Goal: Task Accomplishment & Management: Manage account settings

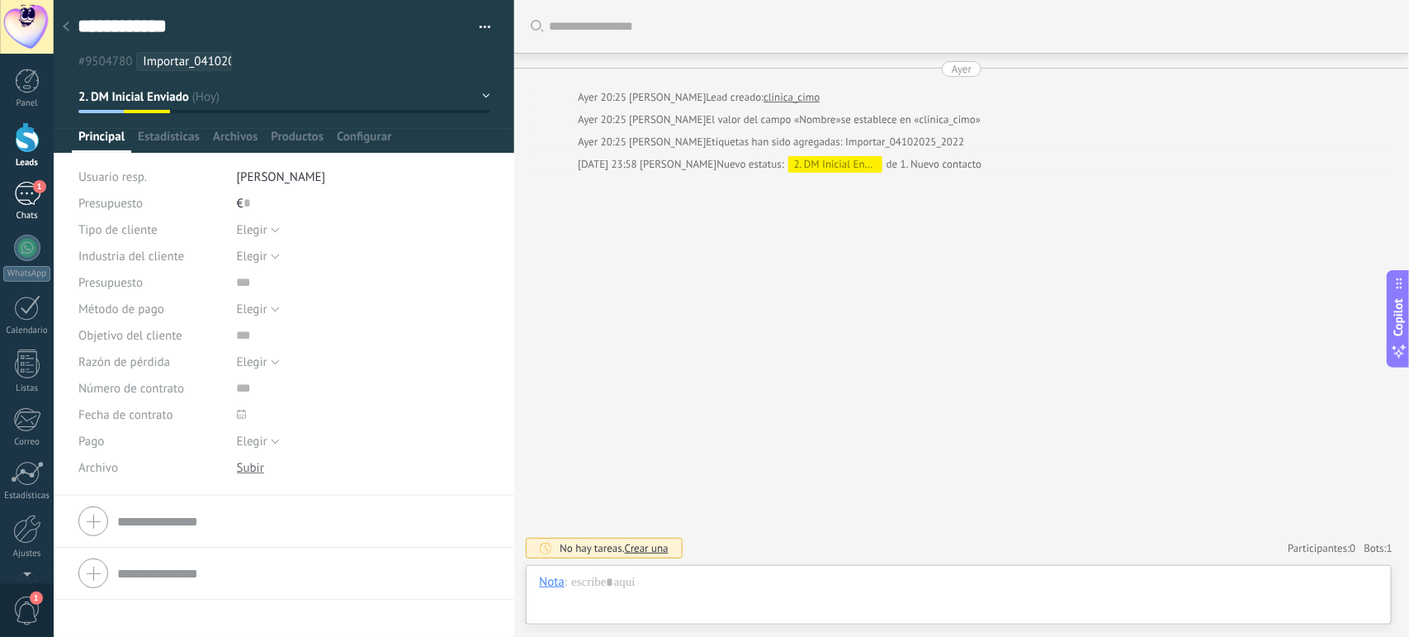
click at [22, 196] on div "1" at bounding box center [27, 194] width 26 height 24
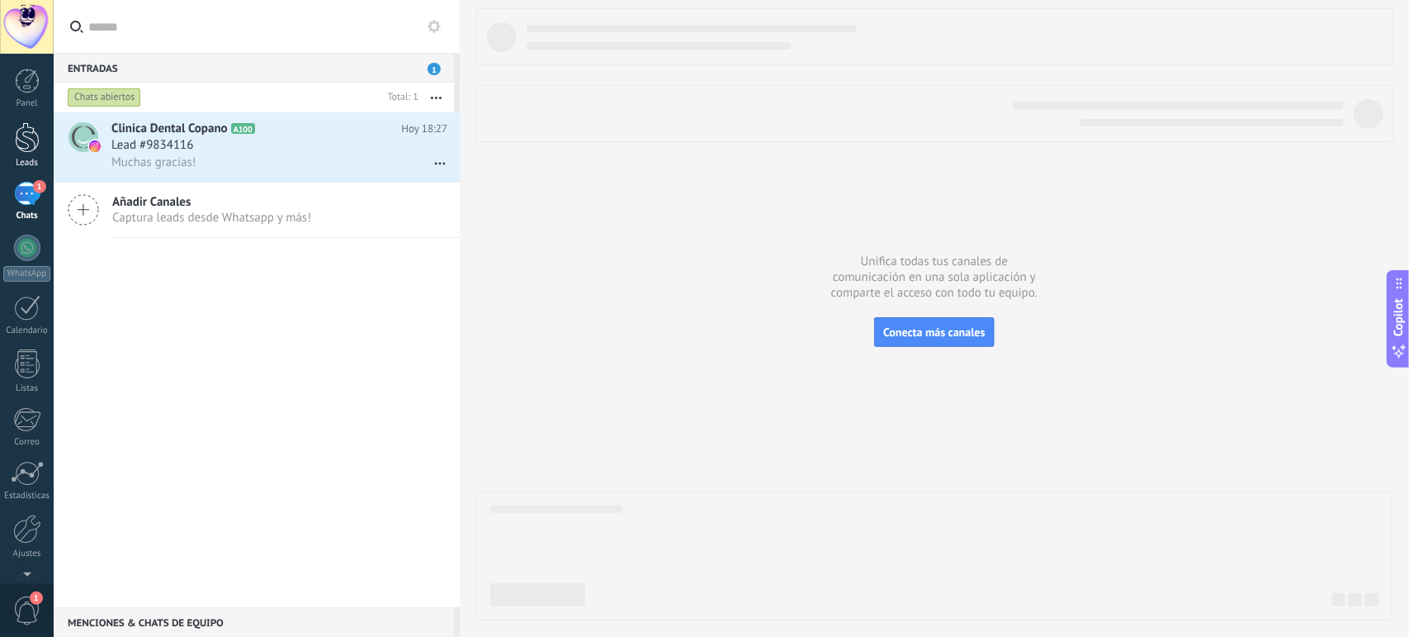
click at [23, 129] on div at bounding box center [27, 137] width 25 height 31
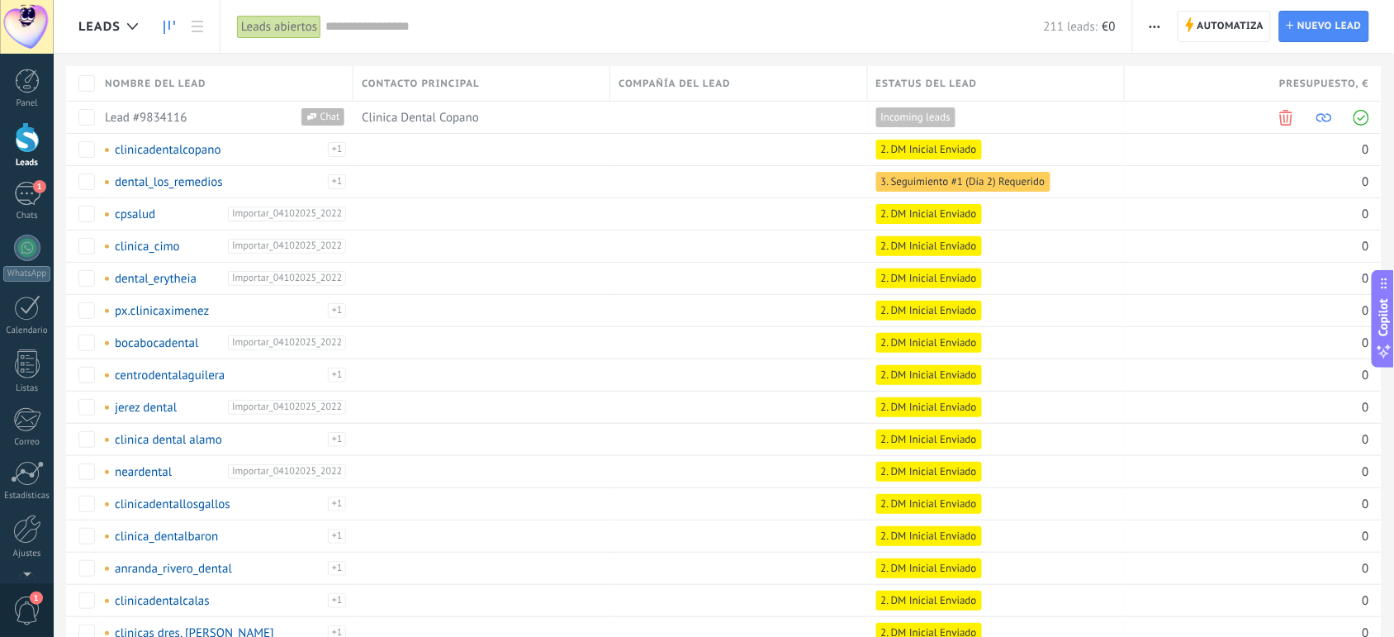
click at [168, 29] on icon at bounding box center [169, 27] width 12 height 13
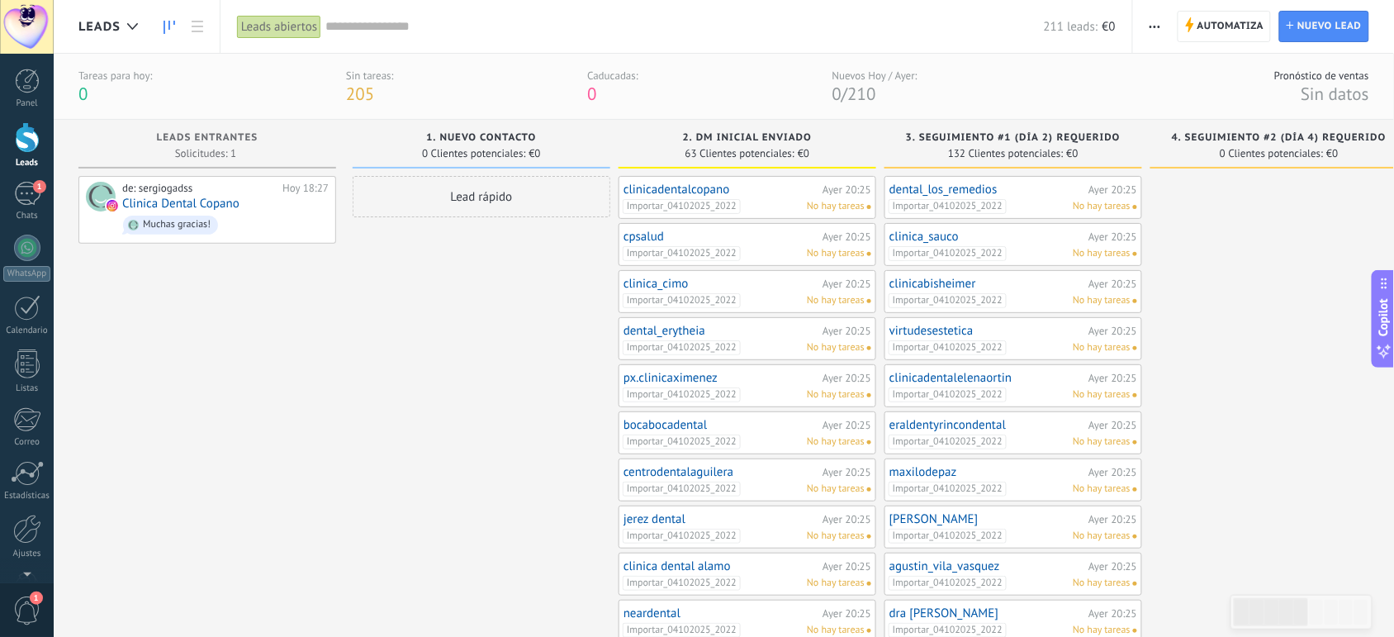
click at [793, 201] on div "Importar_04102025_2022 No hay tareas" at bounding box center [744, 206] width 242 height 15
click at [659, 190] on link "clinicadentalcopano" at bounding box center [720, 189] width 195 height 14
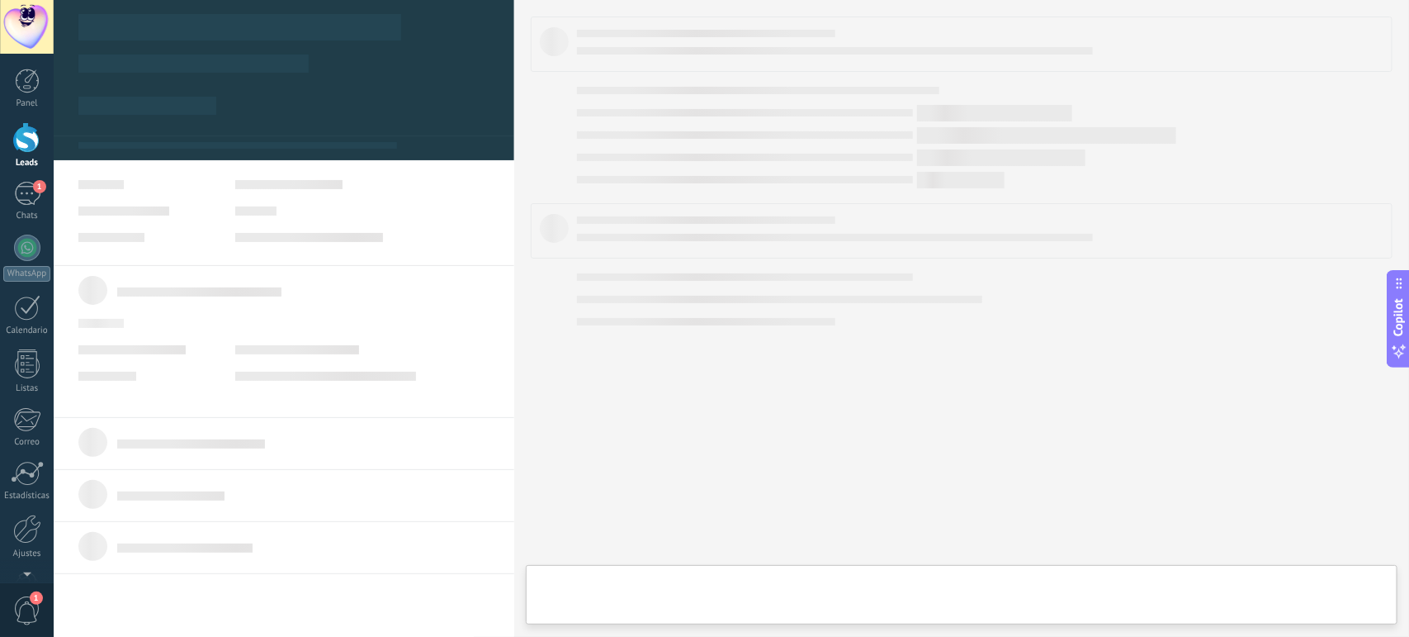
type textarea "**********"
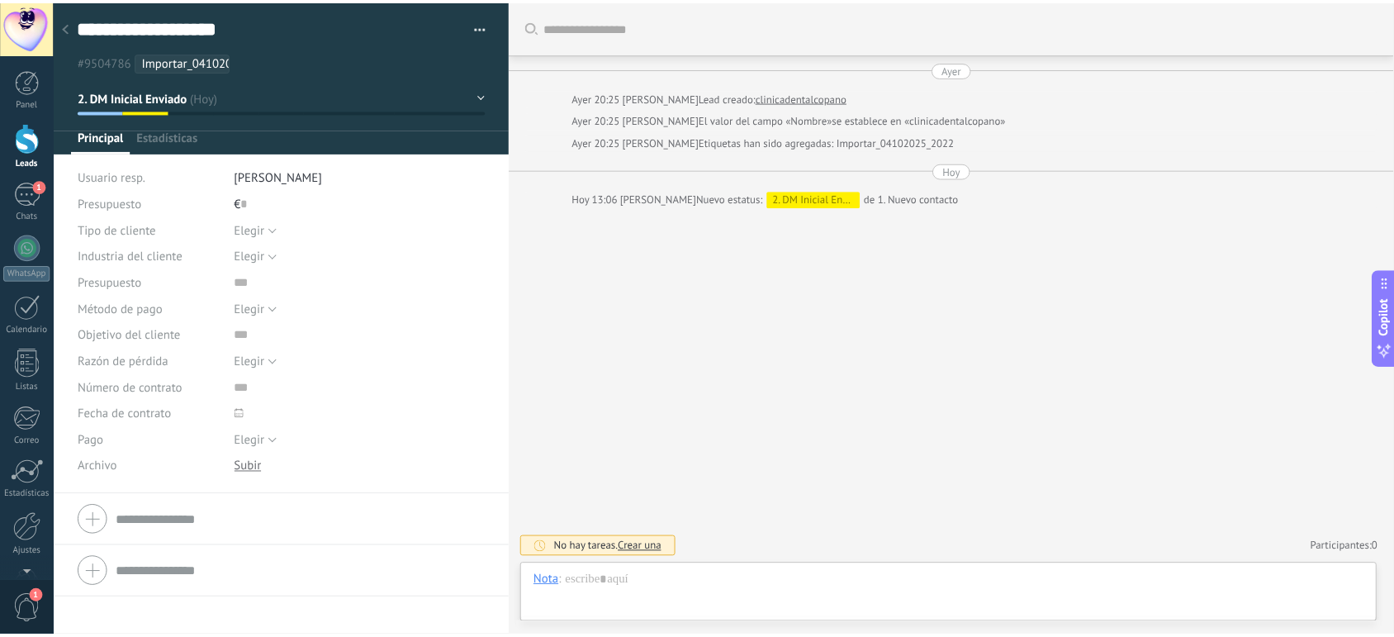
scroll to position [25, 0]
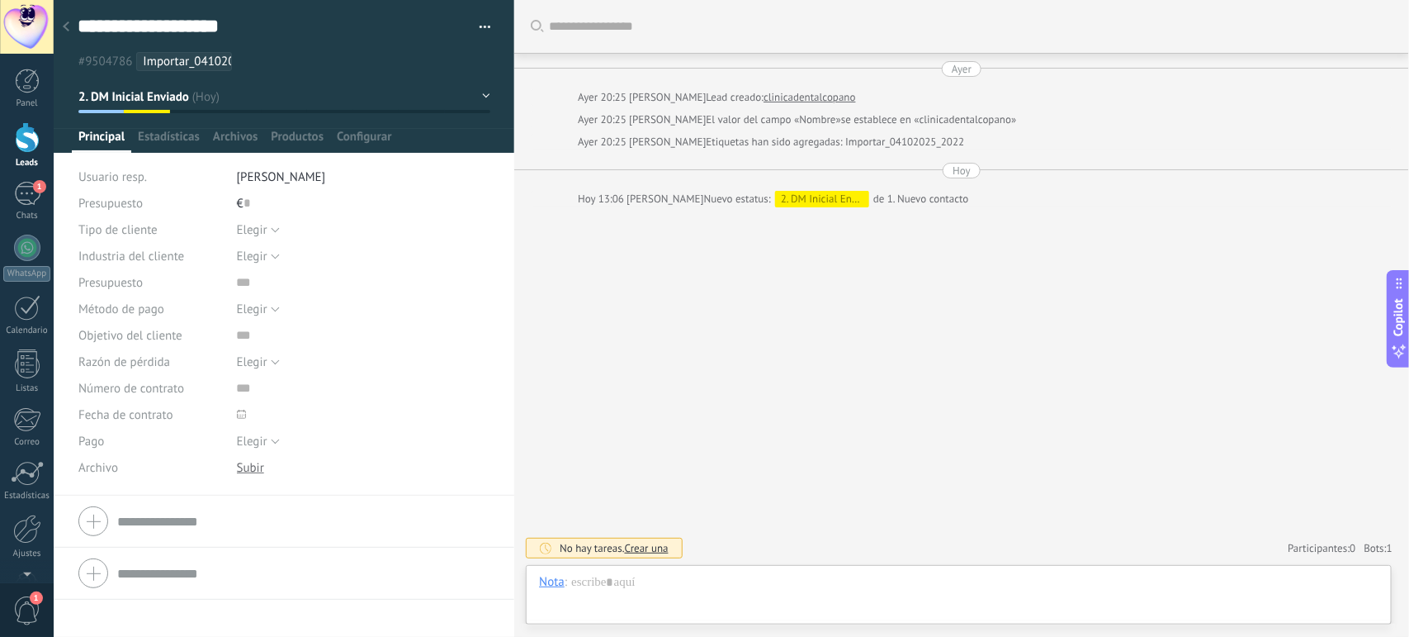
click at [480, 30] on span "button" at bounding box center [486, 29] width 12 height 3
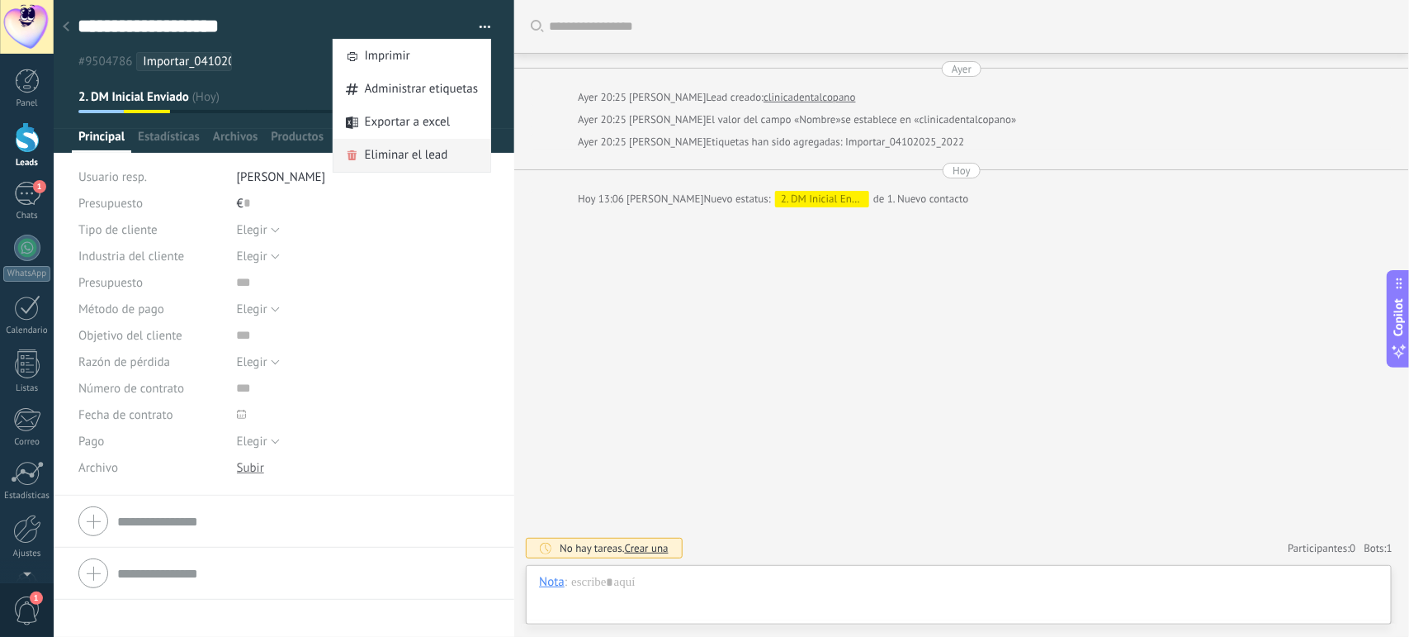
click at [413, 151] on span "Eliminar el lead" at bounding box center [406, 155] width 83 height 33
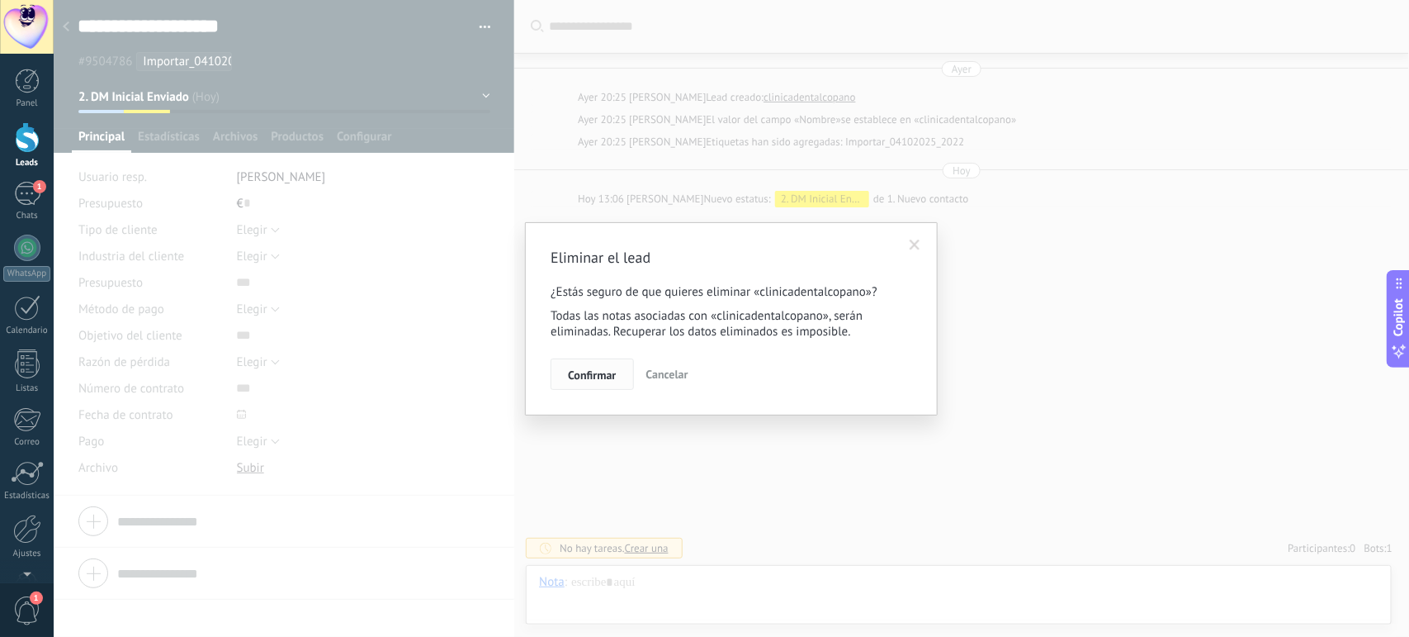
click at [596, 377] on span "Confirmar" at bounding box center [592, 375] width 48 height 12
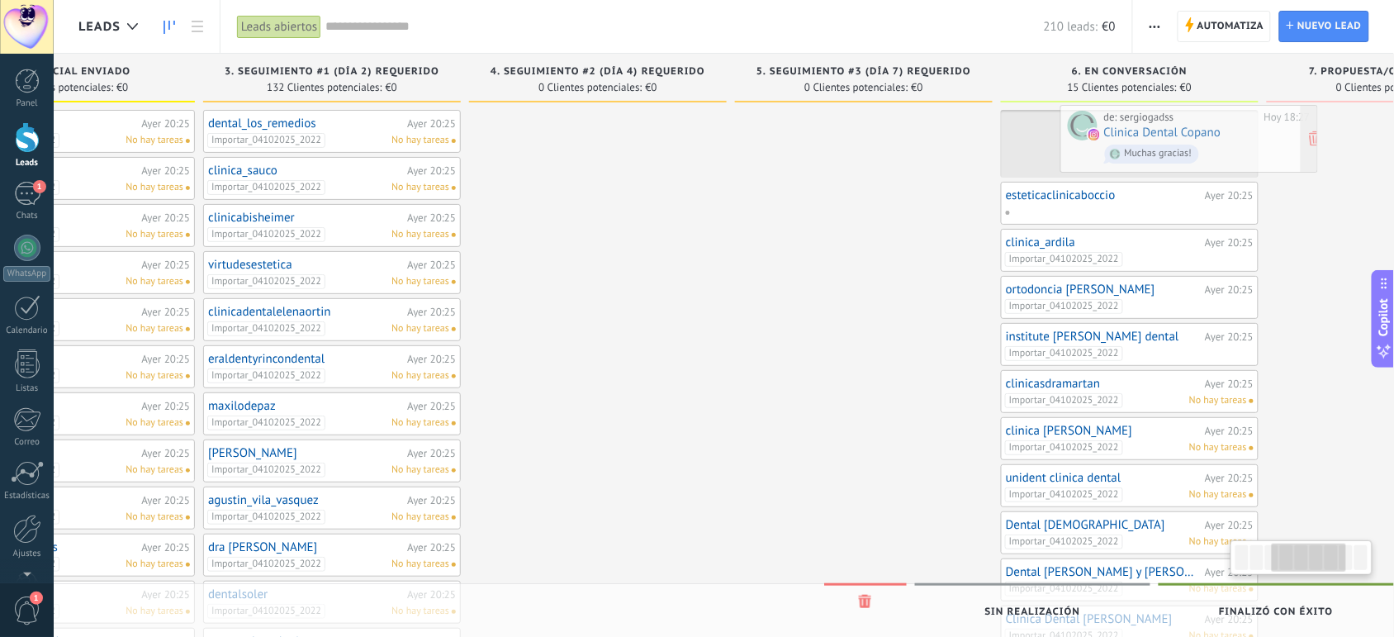
scroll to position [0, 702]
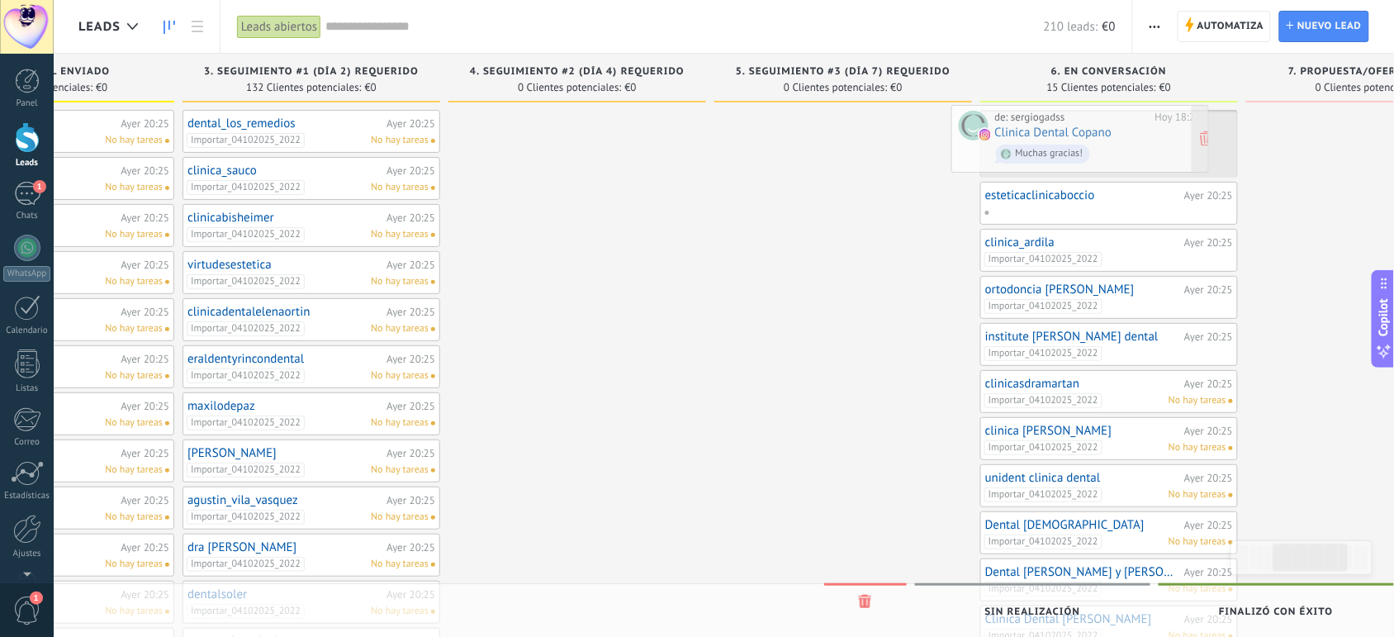
drag, startPoint x: 96, startPoint y: 147, endPoint x: 1152, endPoint y: 142, distance: 1056.0
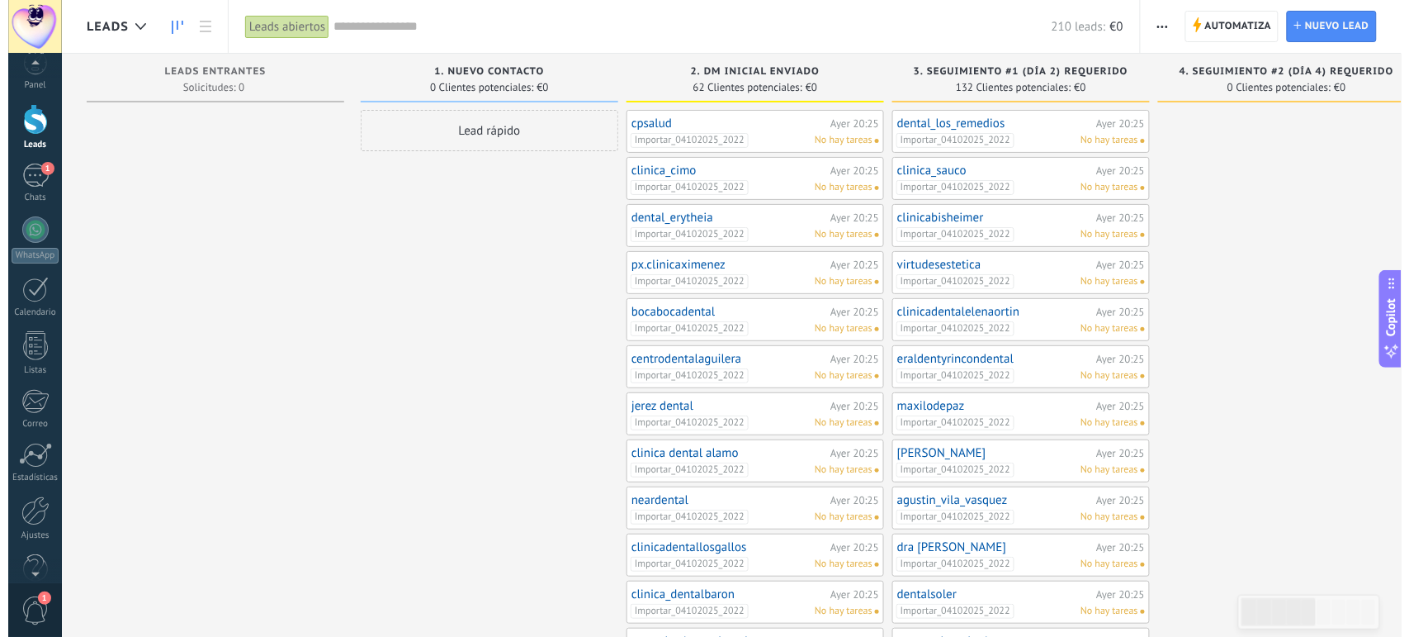
scroll to position [25, 0]
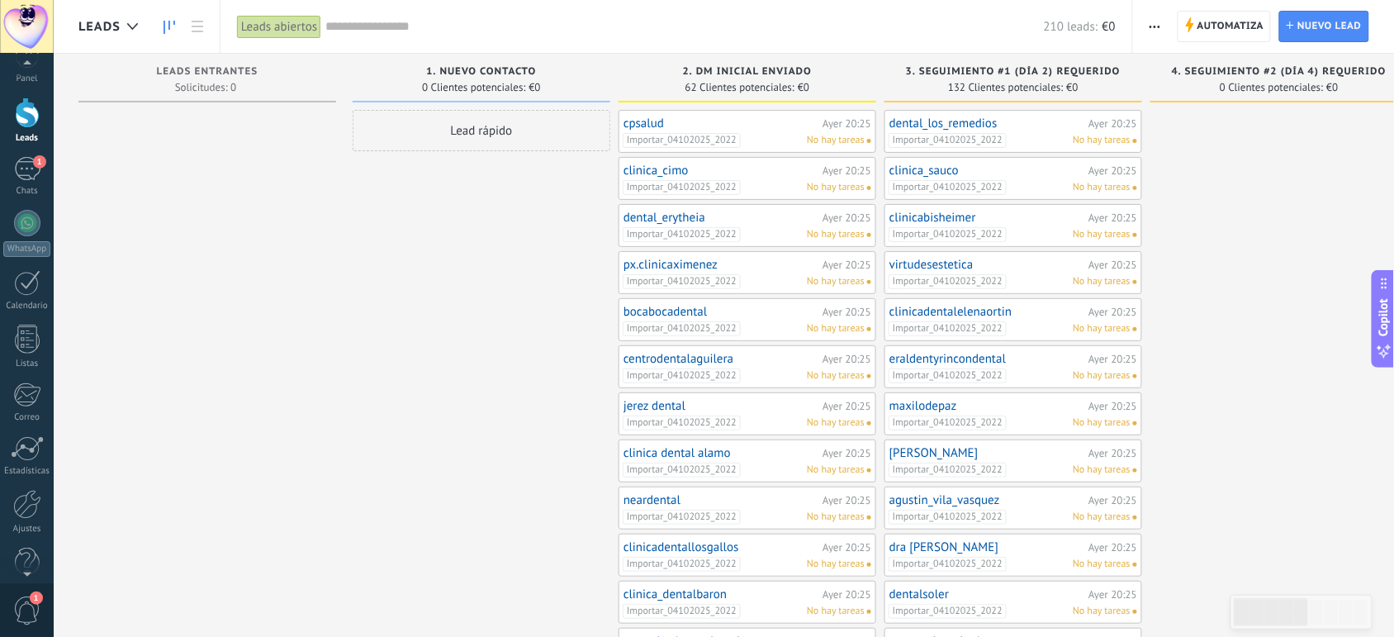
click at [26, 604] on span "1" at bounding box center [27, 610] width 28 height 29
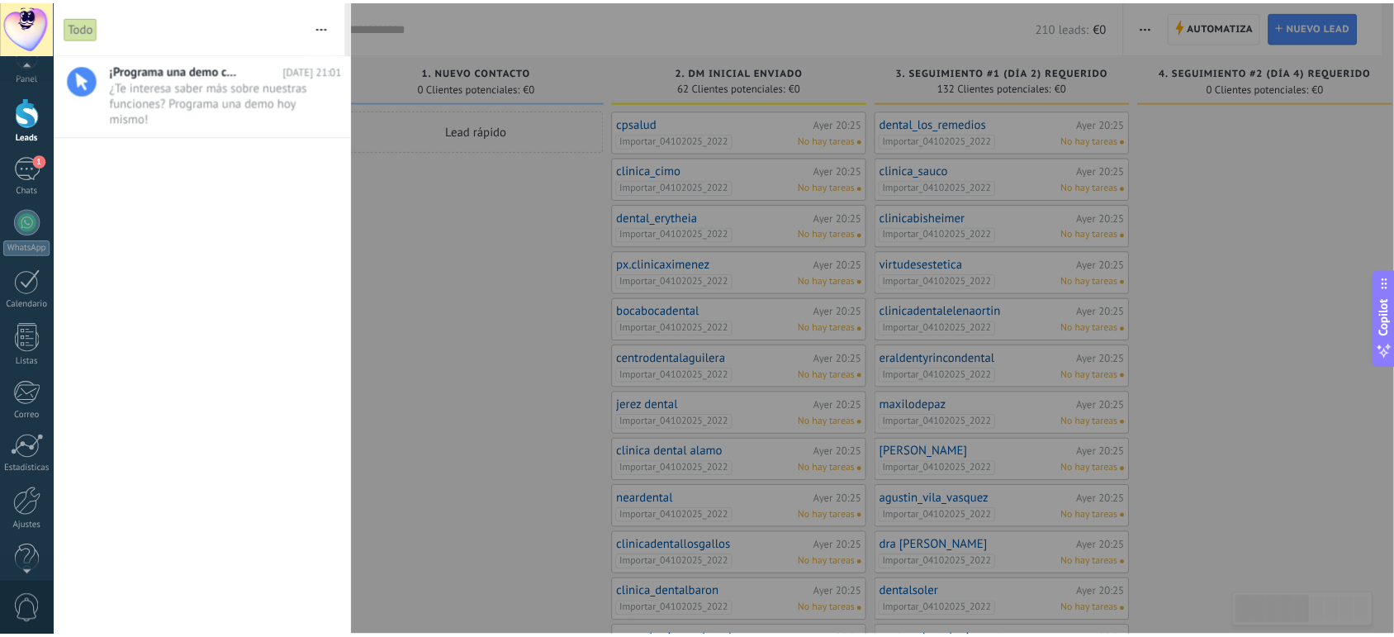
scroll to position [0, 0]
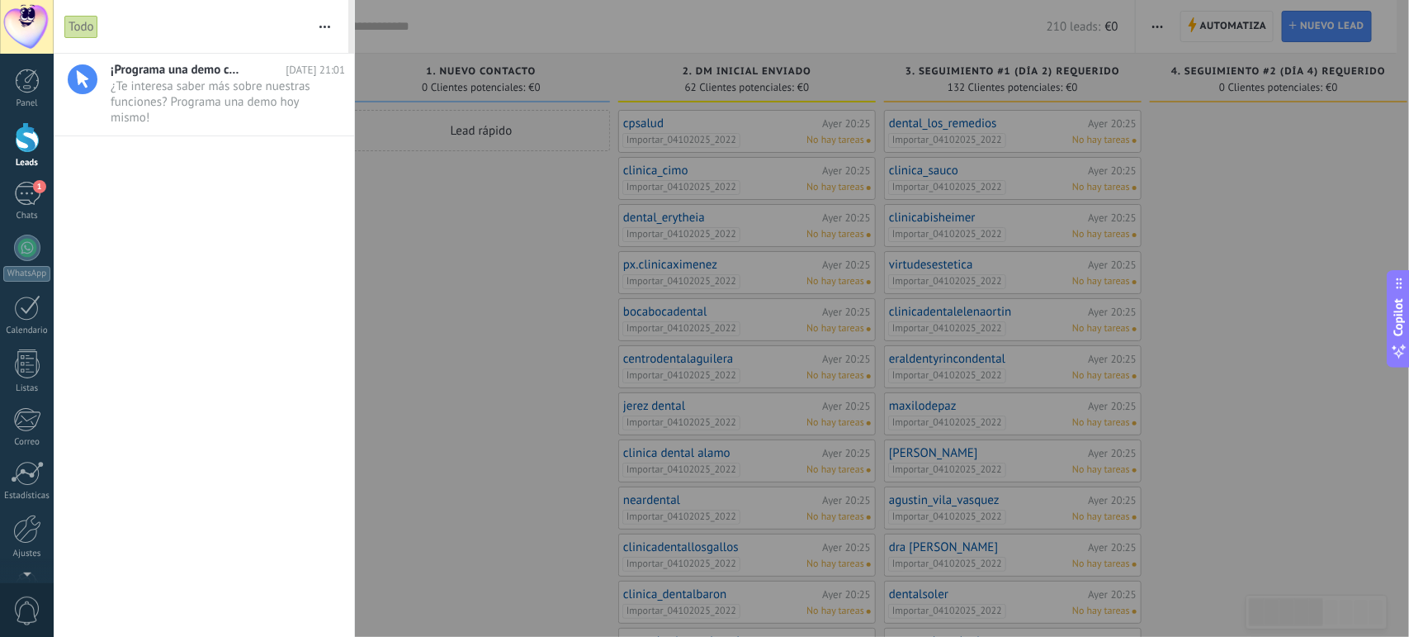
click at [419, 360] on div at bounding box center [704, 318] width 1409 height 637
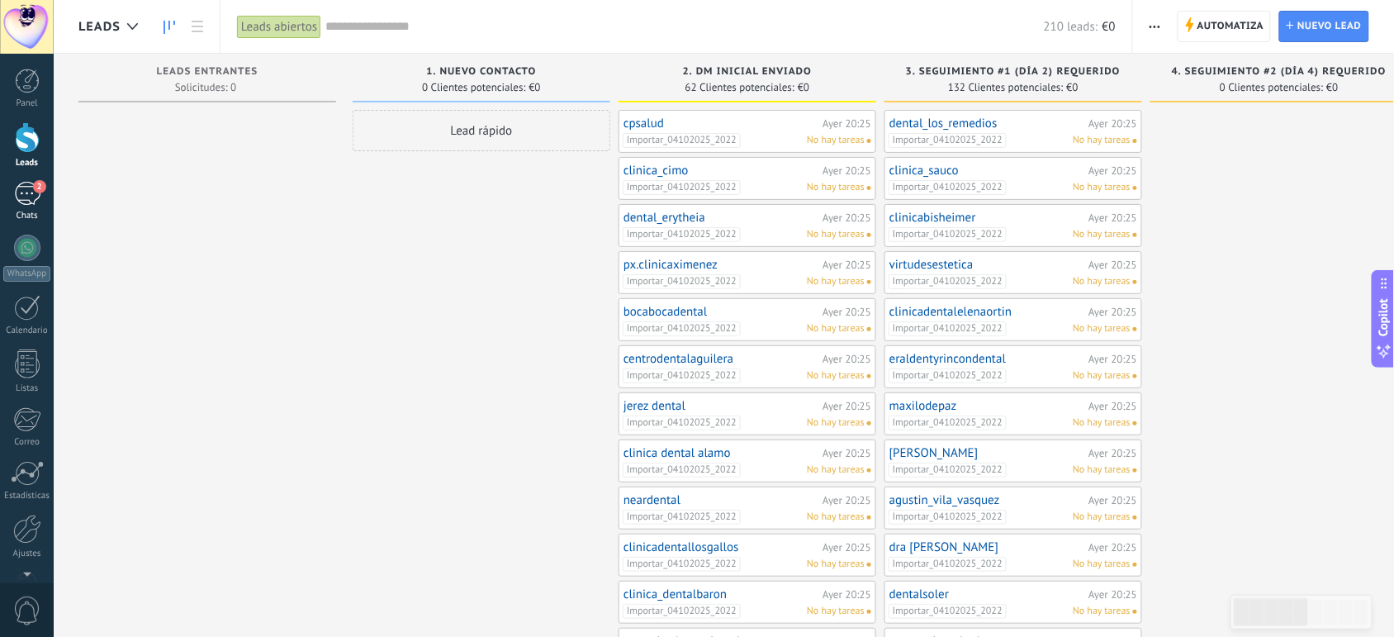
click at [17, 211] on div "Chats" at bounding box center [27, 216] width 48 height 11
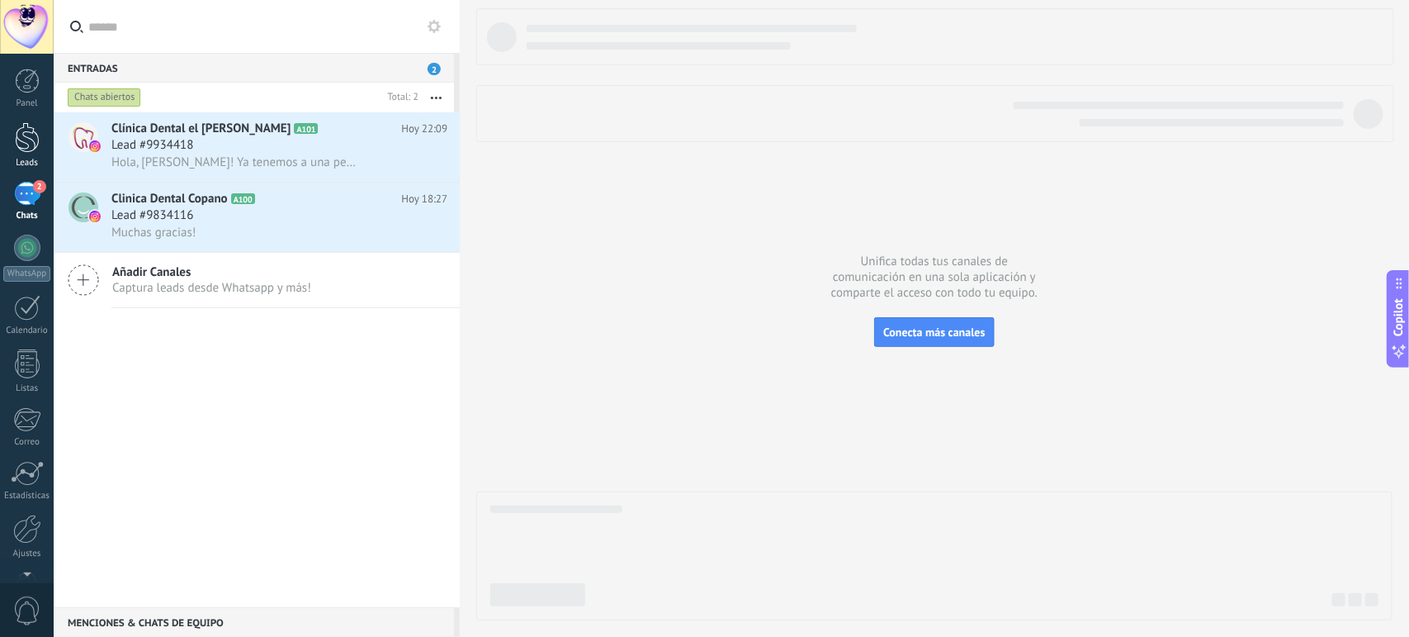
click at [19, 126] on div at bounding box center [27, 137] width 25 height 31
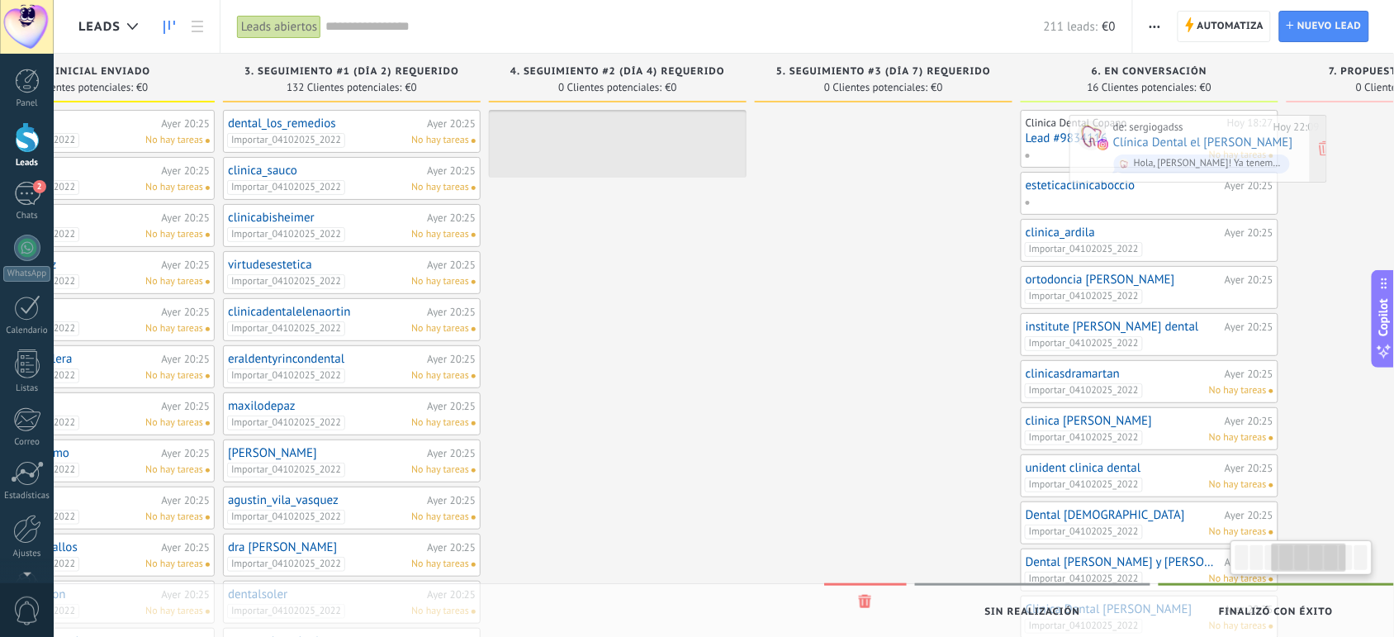
scroll to position [0, 698]
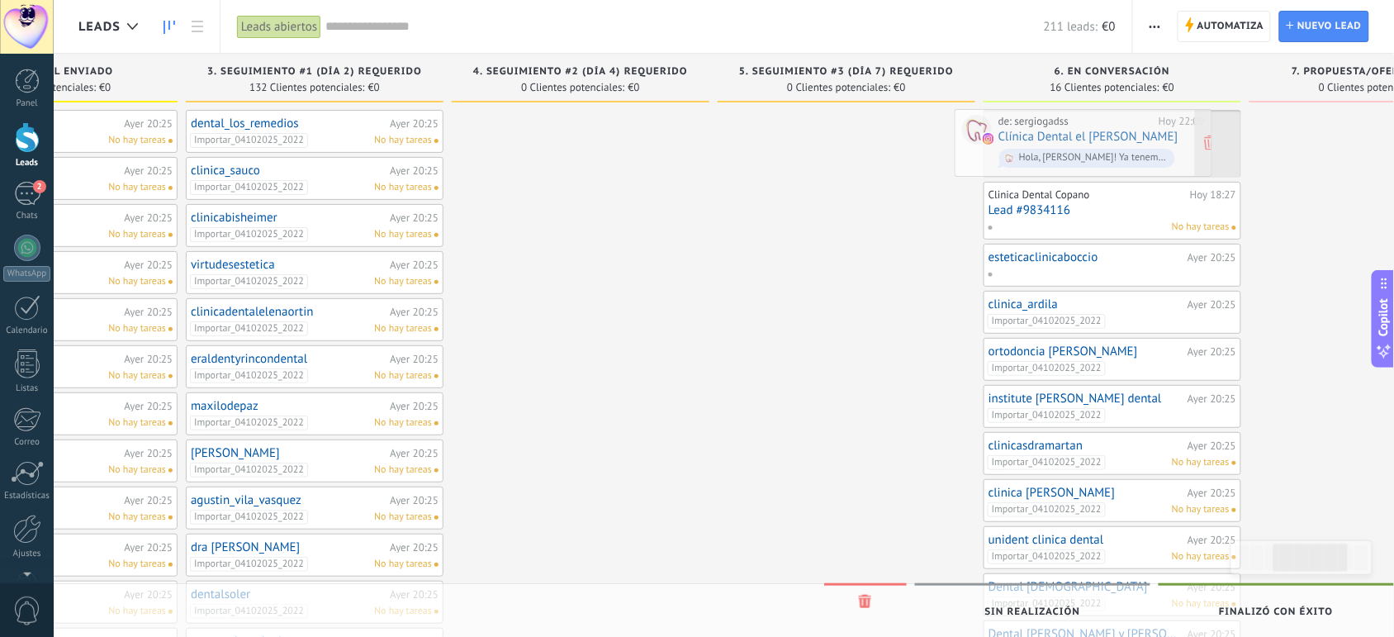
drag, startPoint x: 260, startPoint y: 125, endPoint x: 1136, endPoint y: 122, distance: 876.0
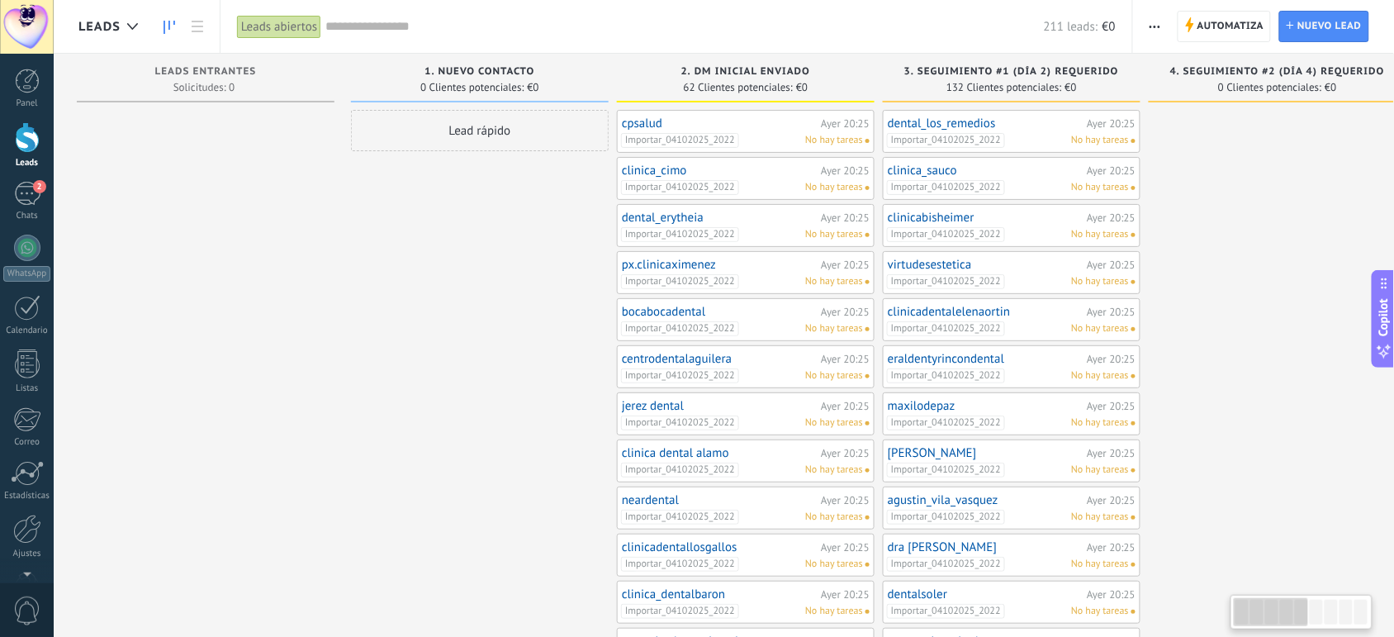
scroll to position [0, 0]
click at [258, 25] on div "Leads abiertos" at bounding box center [279, 27] width 84 height 24
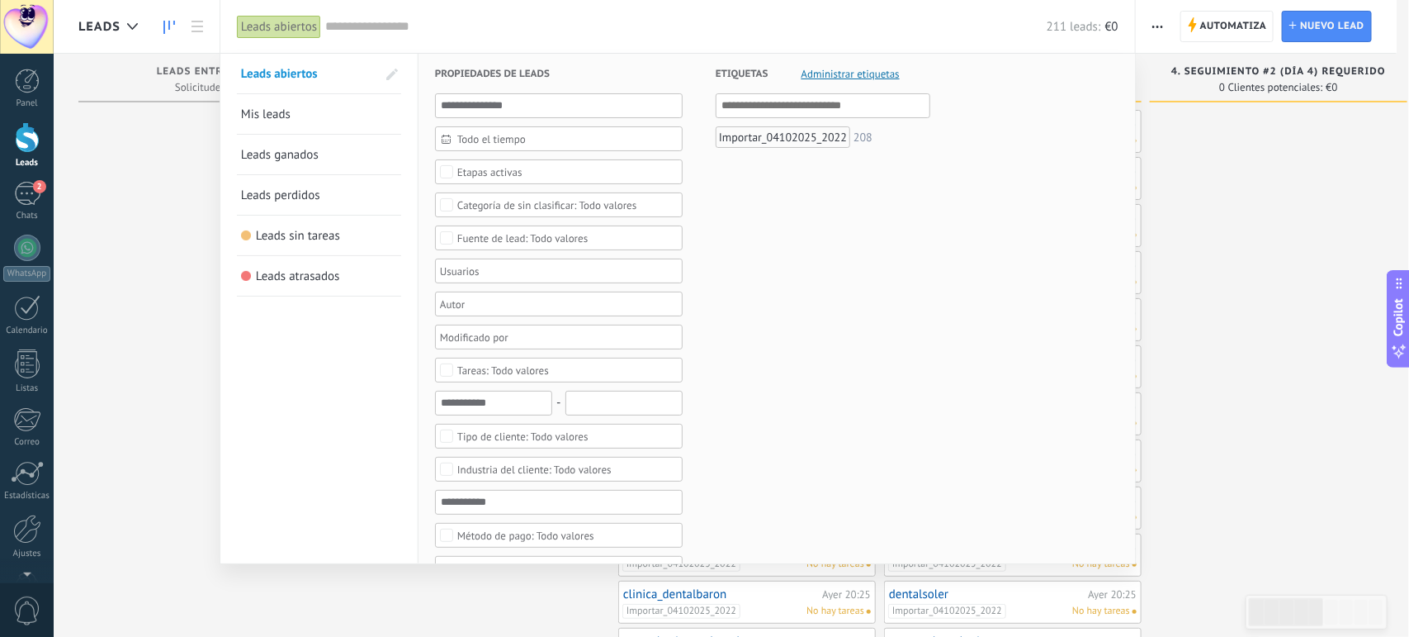
click at [257, 111] on span "Mis leads" at bounding box center [266, 115] width 50 height 16
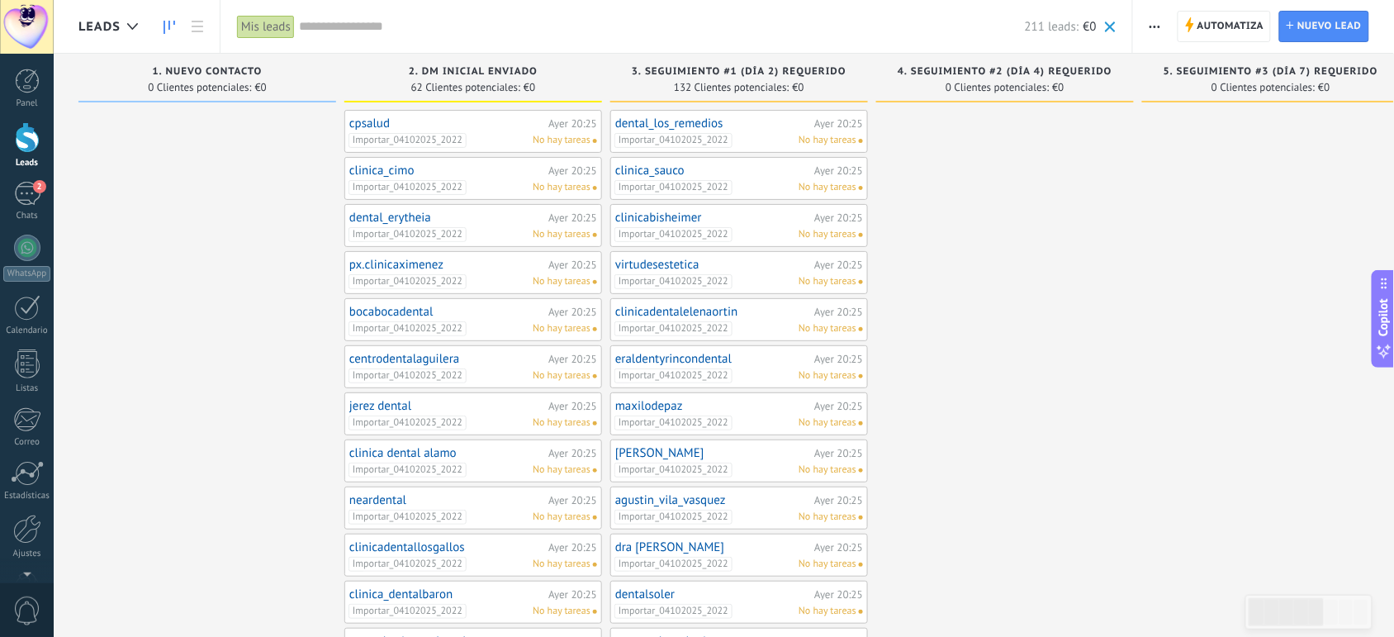
click at [274, 22] on div "Mis leads" at bounding box center [266, 27] width 58 height 24
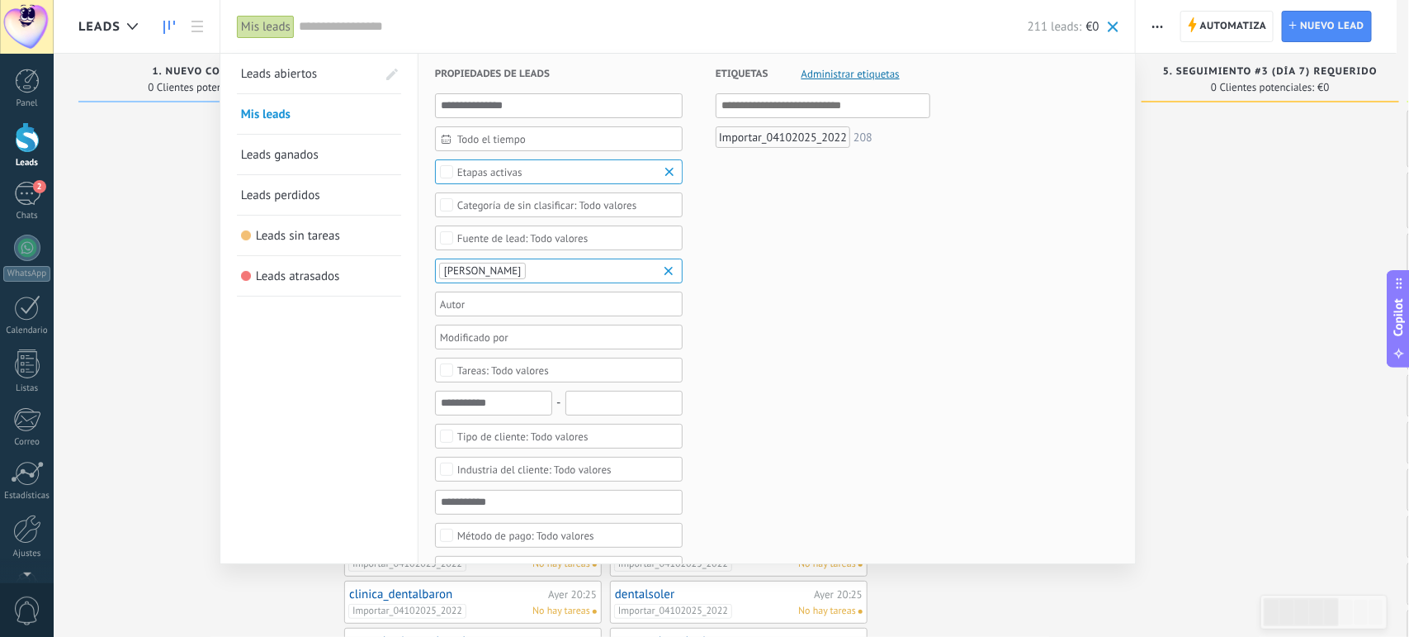
click at [277, 72] on span "Leads abiertos" at bounding box center [279, 74] width 76 height 16
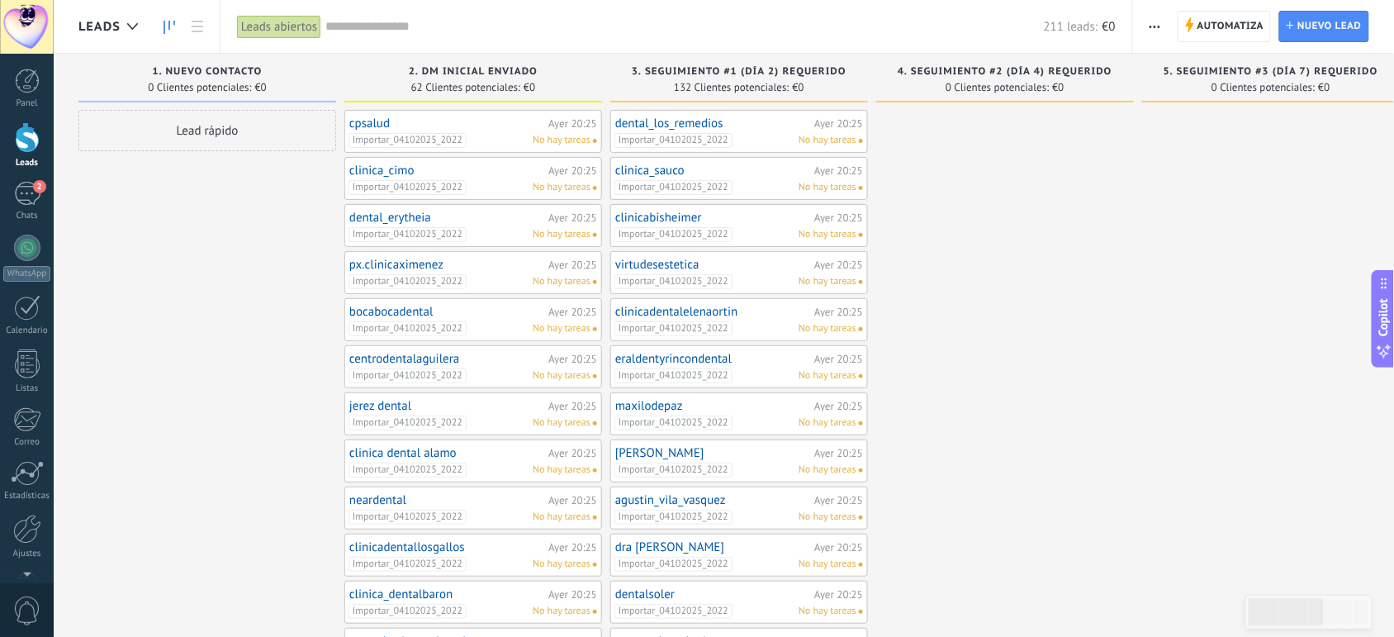
click at [117, 33] on span "Leads" at bounding box center [99, 27] width 42 height 16
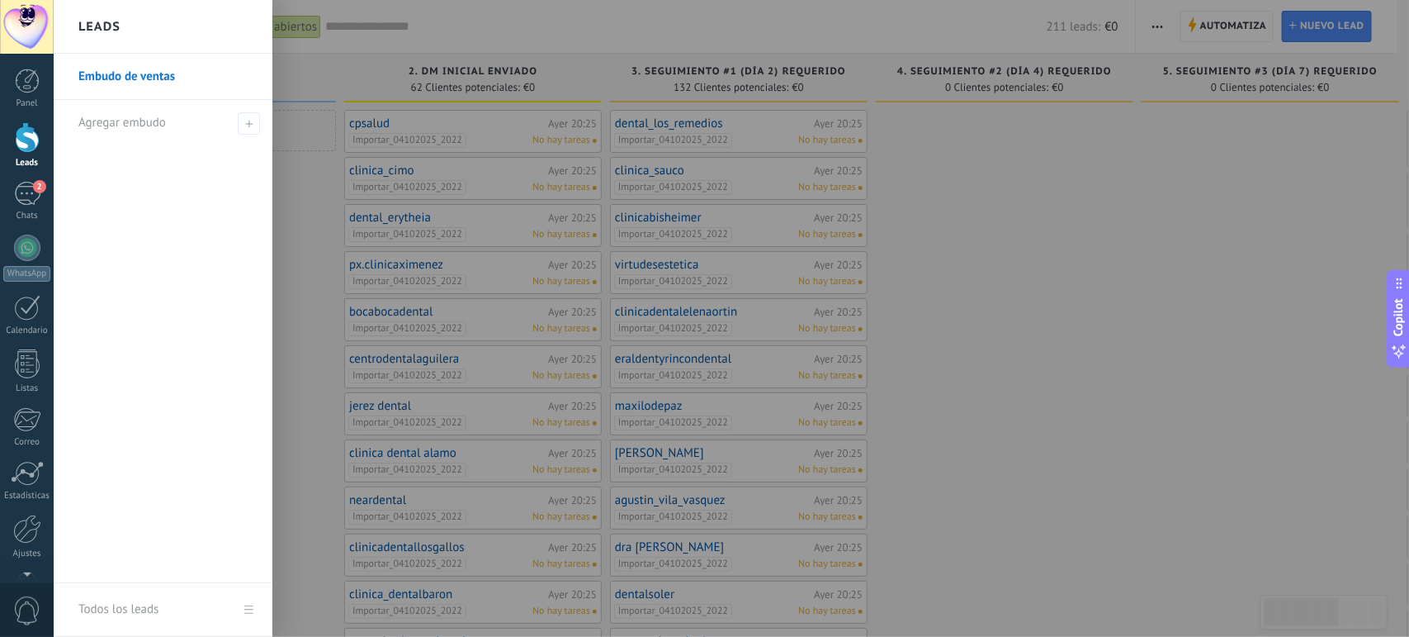
click at [318, 196] on div at bounding box center [758, 318] width 1409 height 637
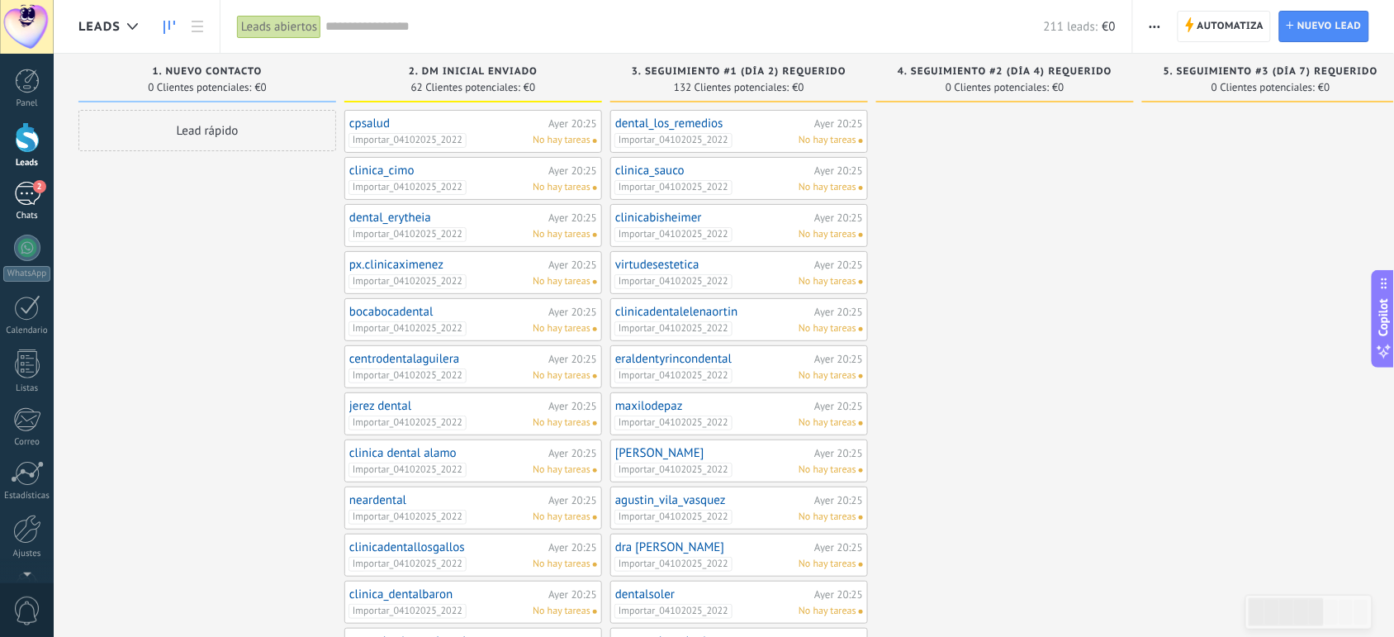
click at [19, 192] on div "2" at bounding box center [27, 194] width 26 height 24
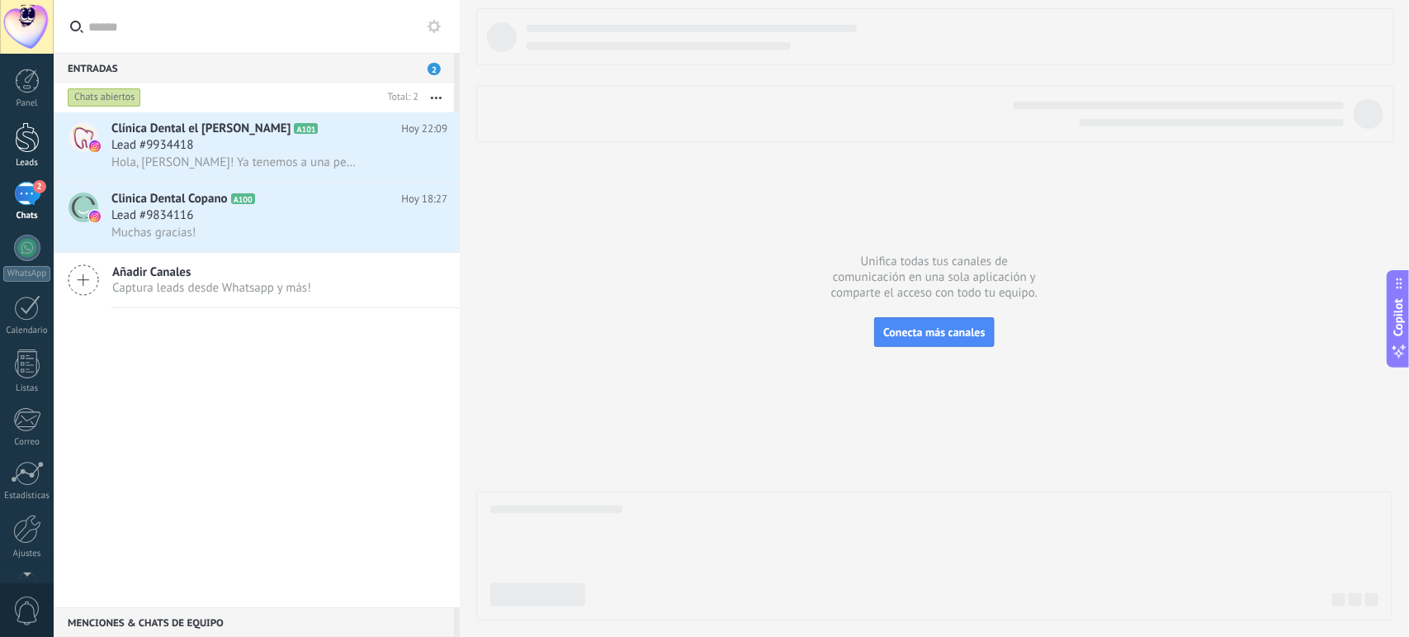
click at [23, 149] on div at bounding box center [27, 137] width 25 height 31
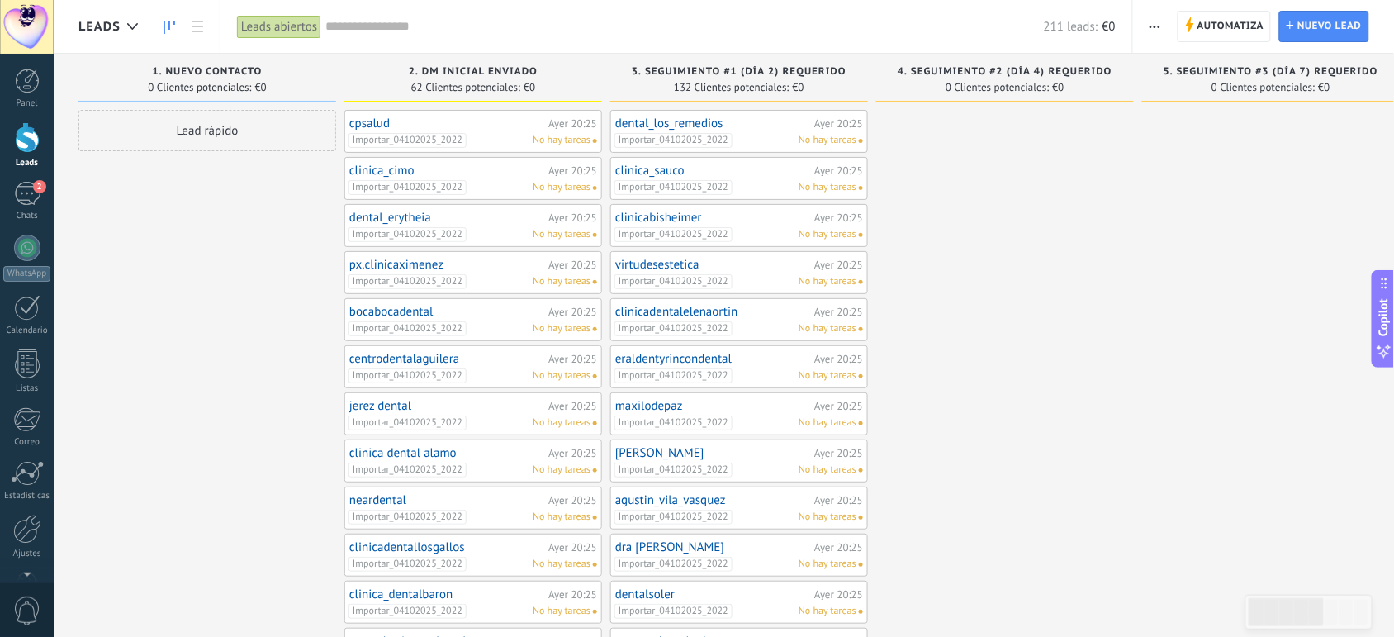
click at [277, 19] on div "Leads abiertos" at bounding box center [279, 27] width 84 height 24
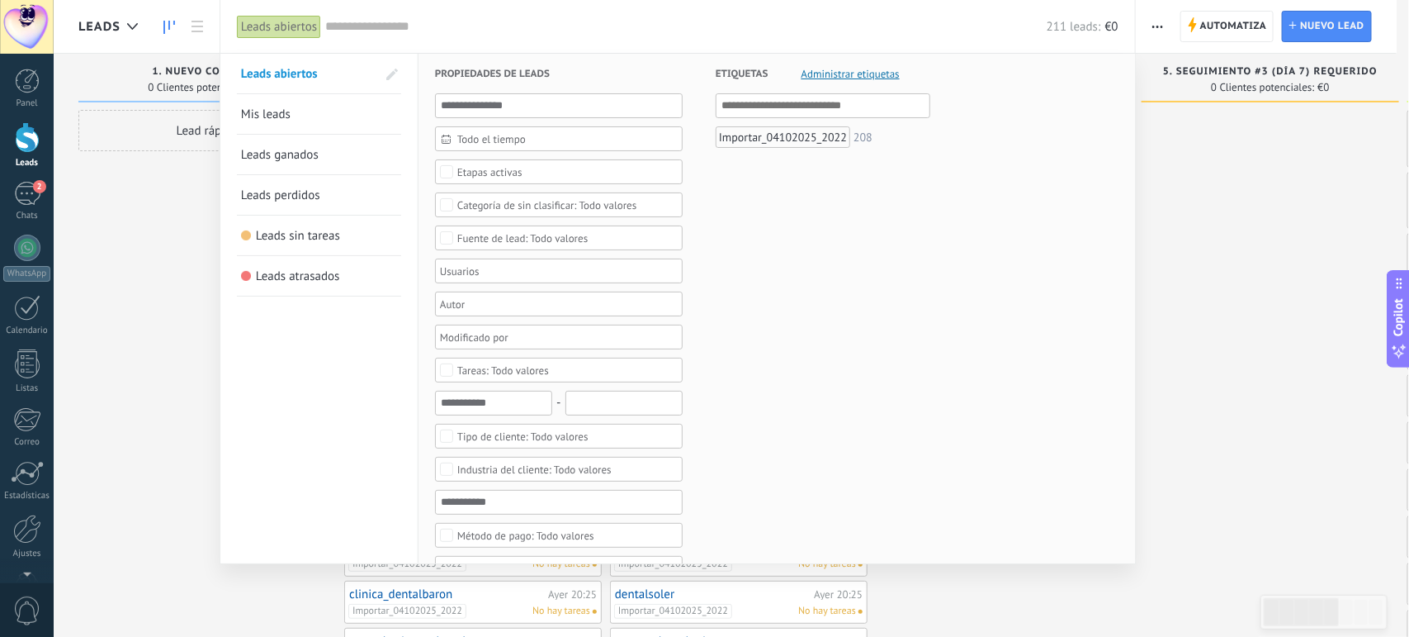
click at [175, 258] on div at bounding box center [704, 318] width 1409 height 637
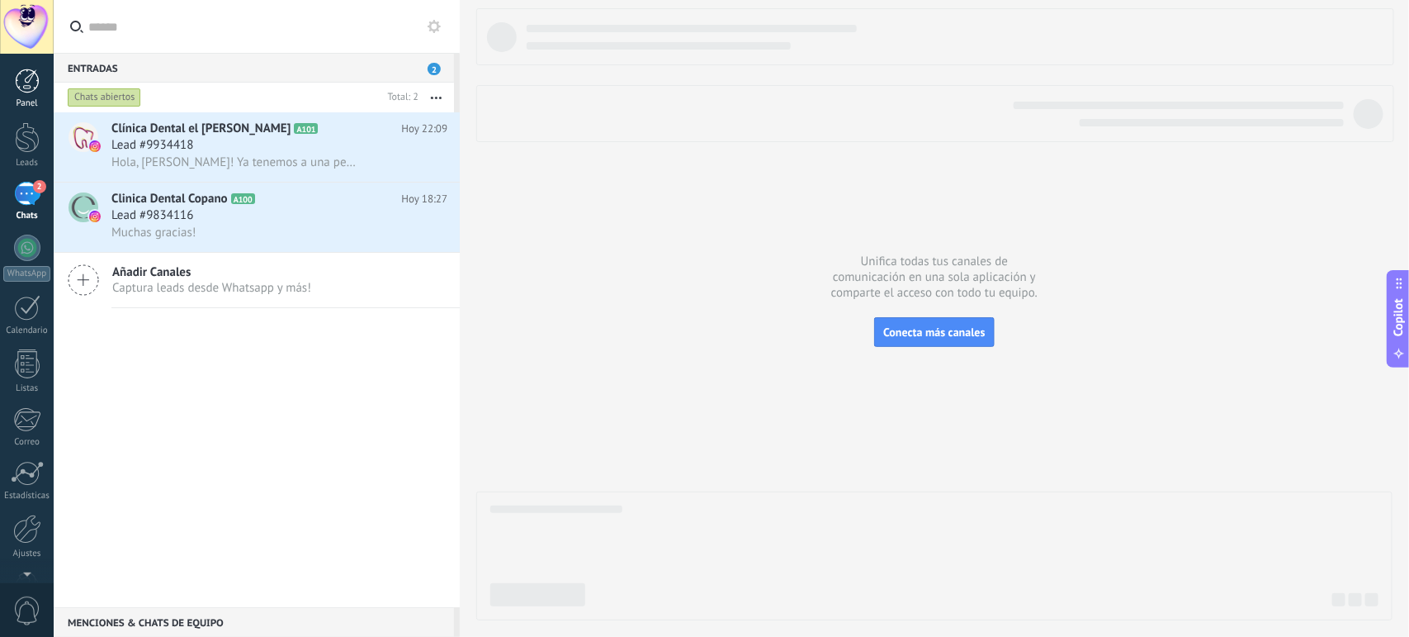
click at [31, 81] on div at bounding box center [27, 81] width 25 height 25
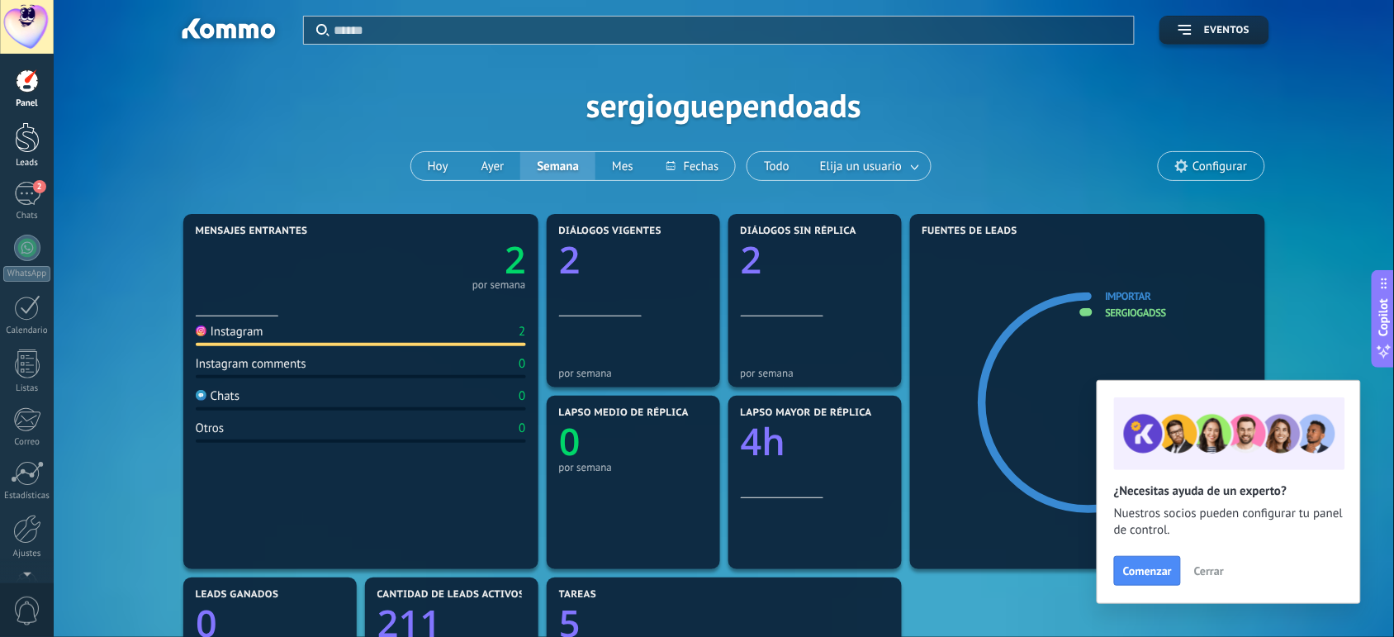
click at [23, 144] on div at bounding box center [27, 137] width 25 height 31
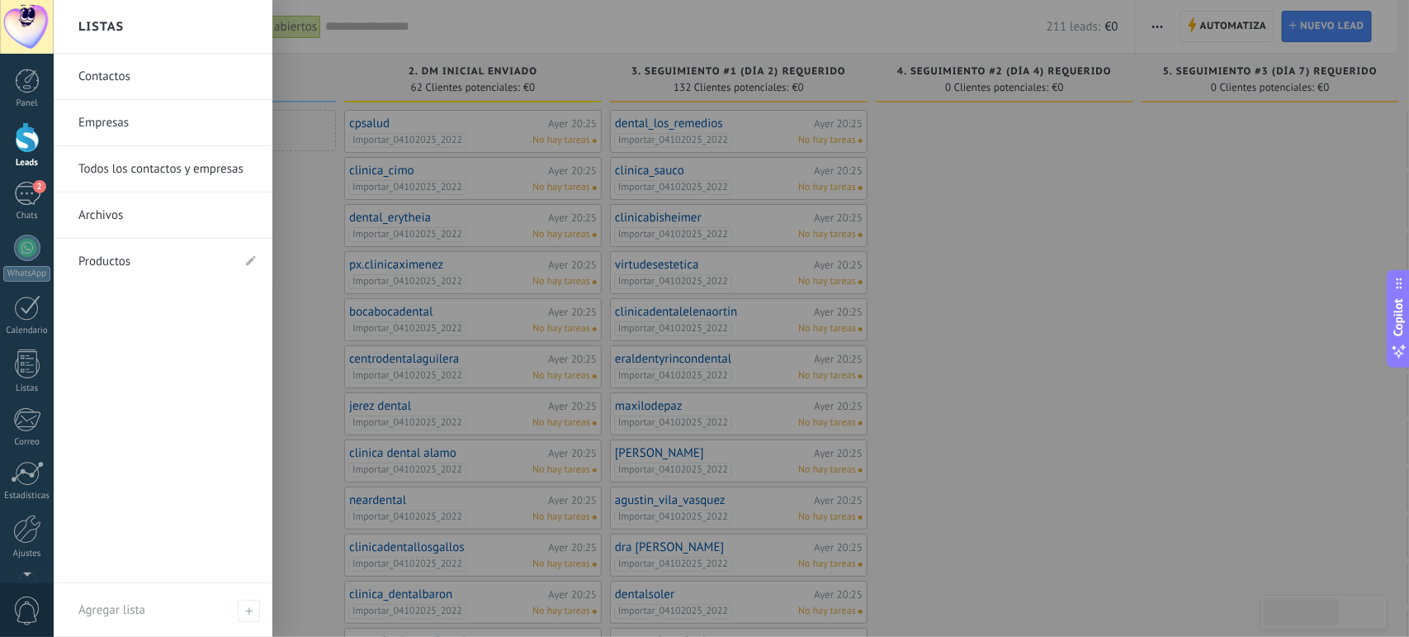
click at [100, 79] on link "Contactos" at bounding box center [167, 77] width 178 height 46
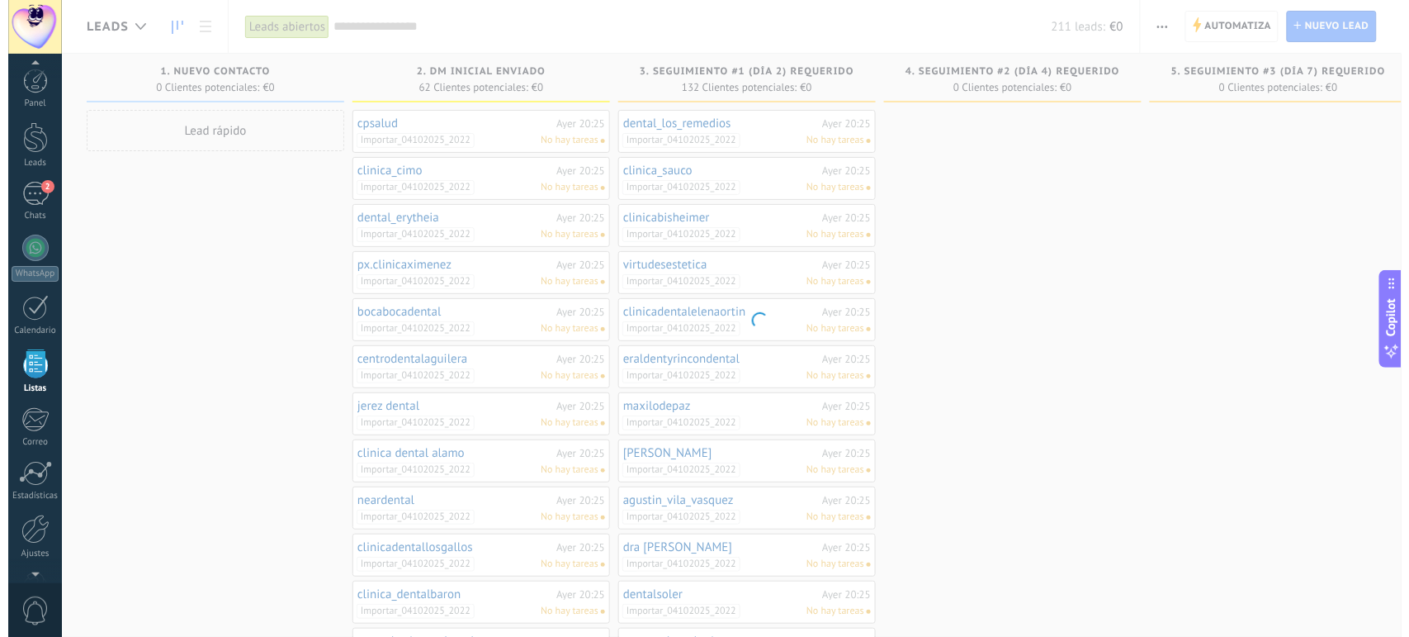
scroll to position [43, 0]
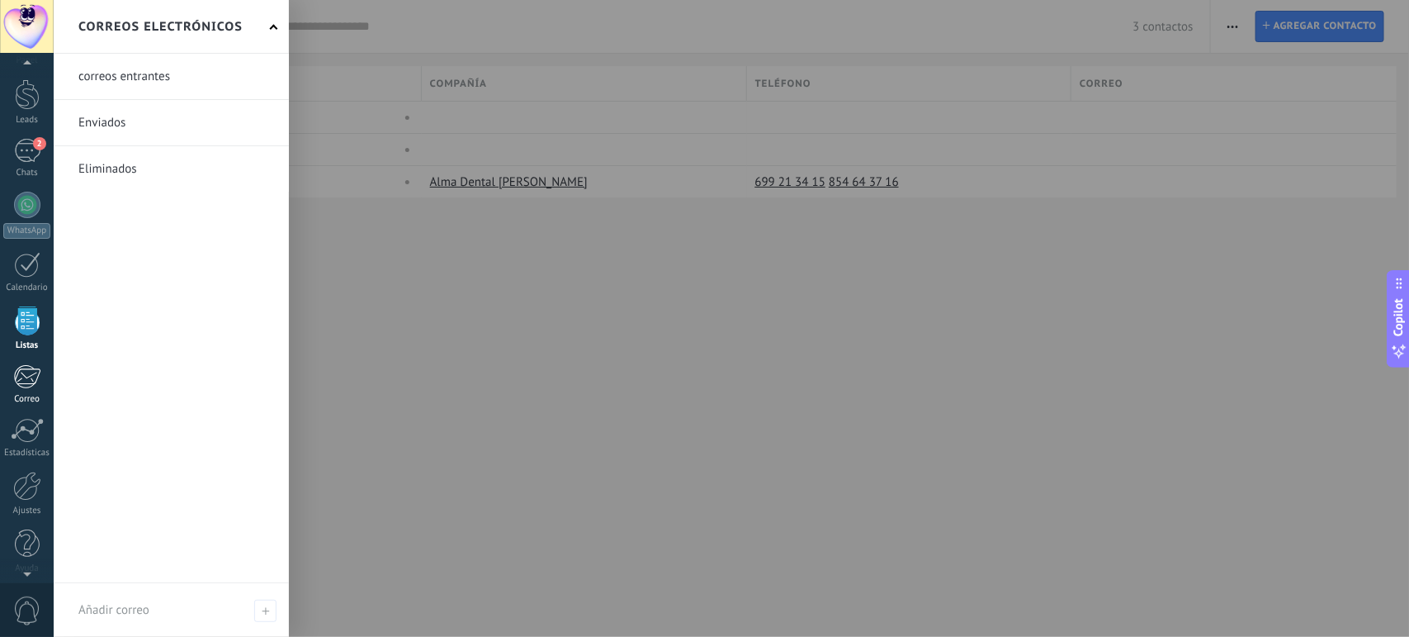
click at [21, 384] on div at bounding box center [26, 376] width 27 height 25
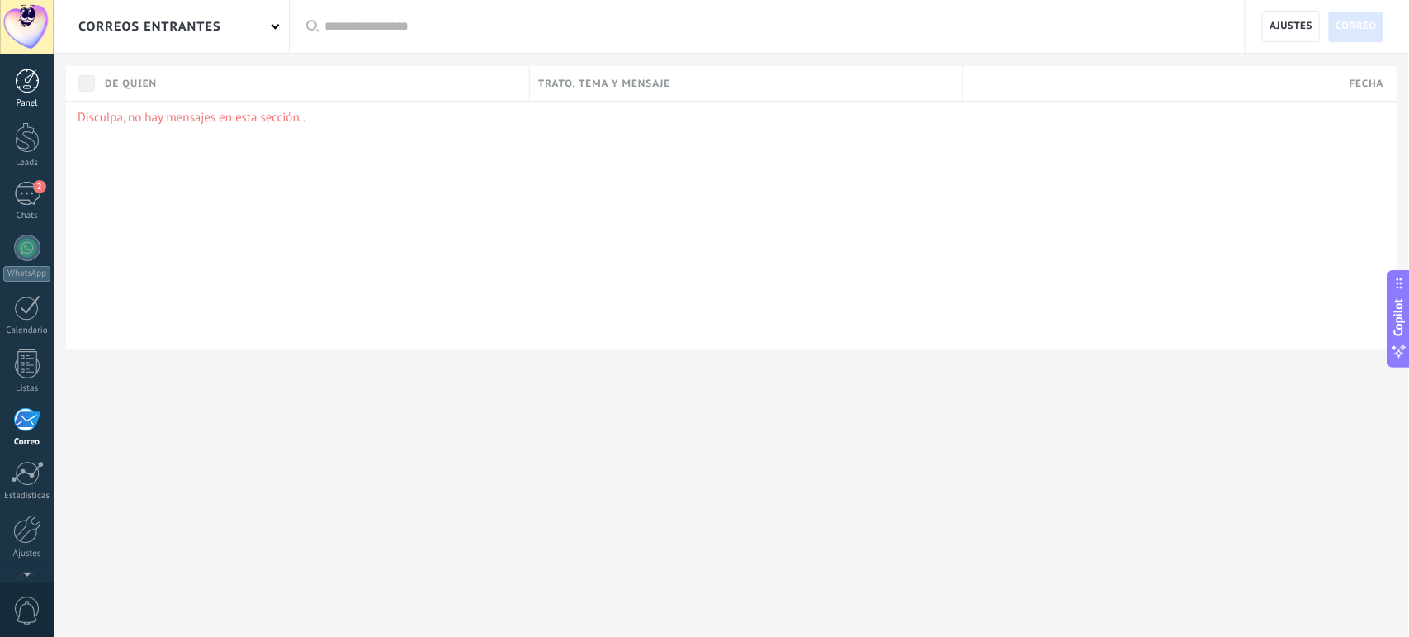
click at [21, 89] on div at bounding box center [27, 81] width 25 height 25
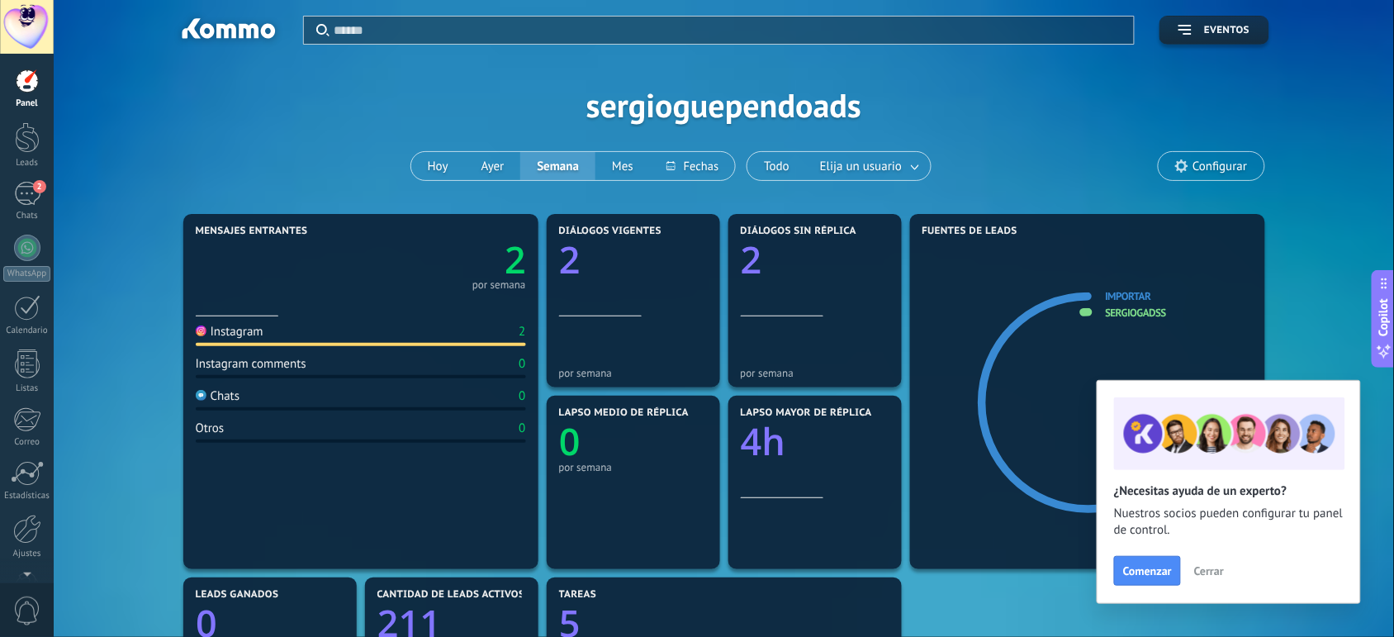
click at [1210, 575] on span "Cerrar" at bounding box center [1209, 571] width 30 height 12
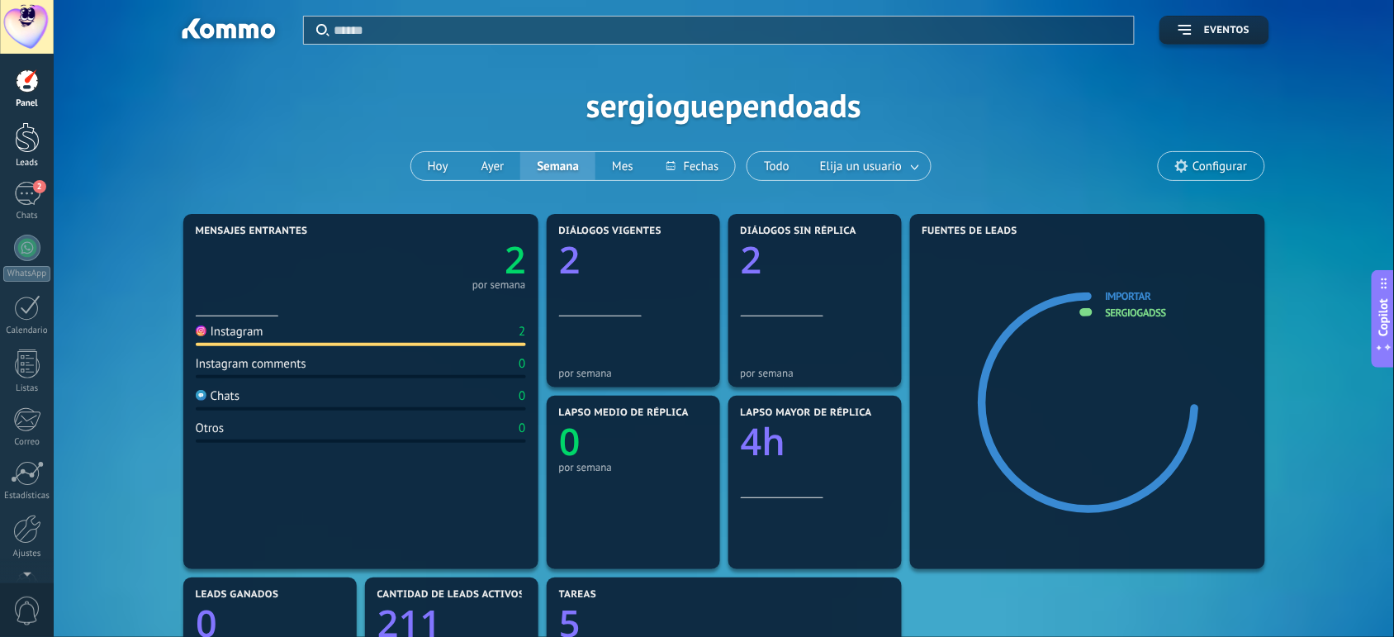
click at [10, 140] on link "Leads" at bounding box center [27, 145] width 54 height 46
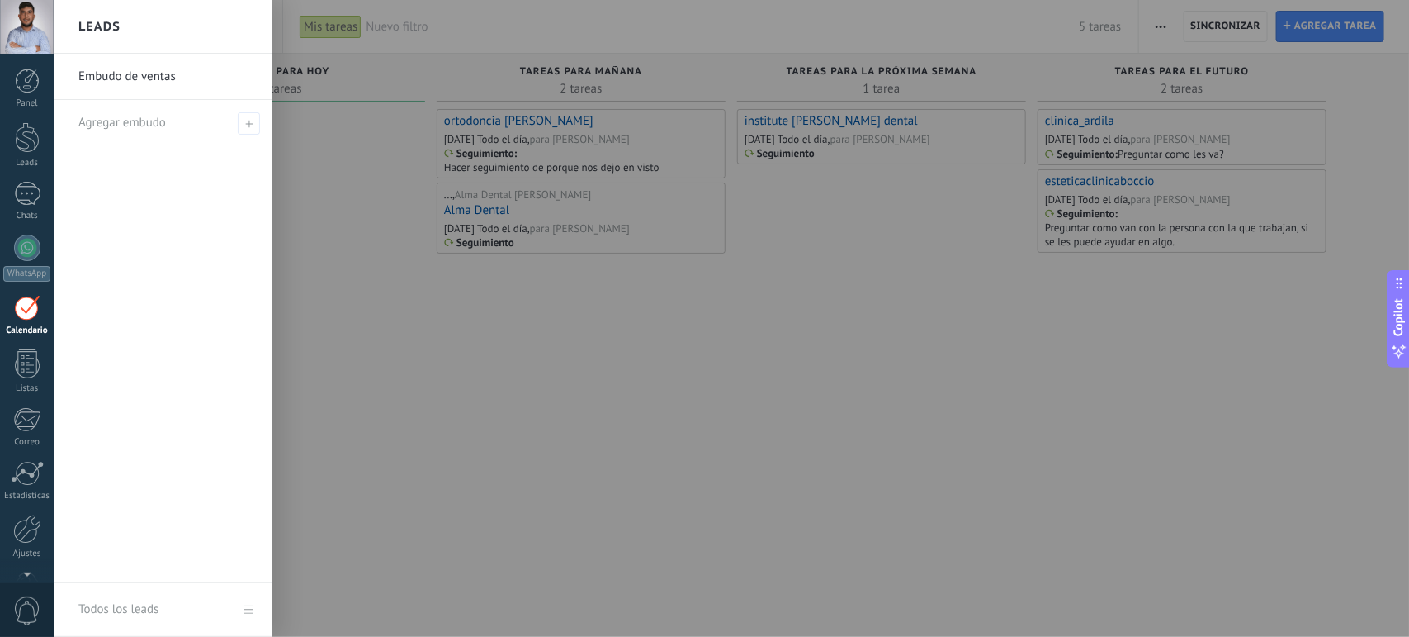
click at [97, 74] on link "Embudo de ventas" at bounding box center [167, 77] width 178 height 46
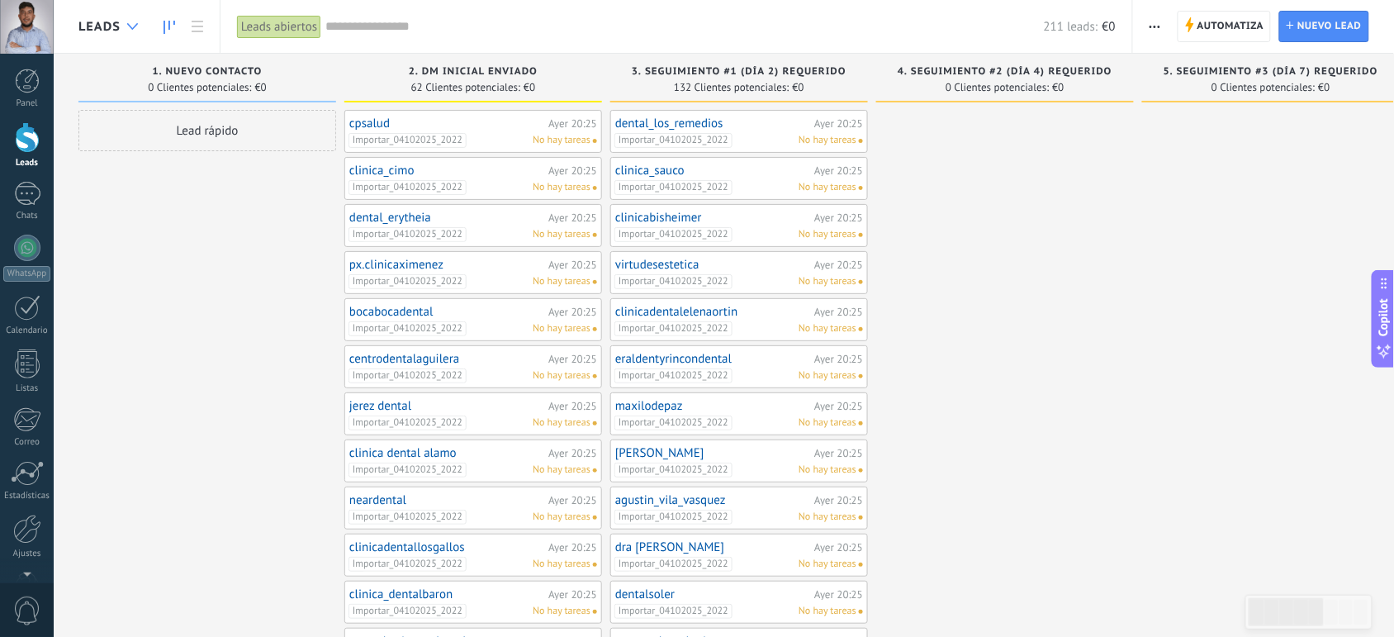
click at [130, 26] on use at bounding box center [132, 26] width 11 height 7
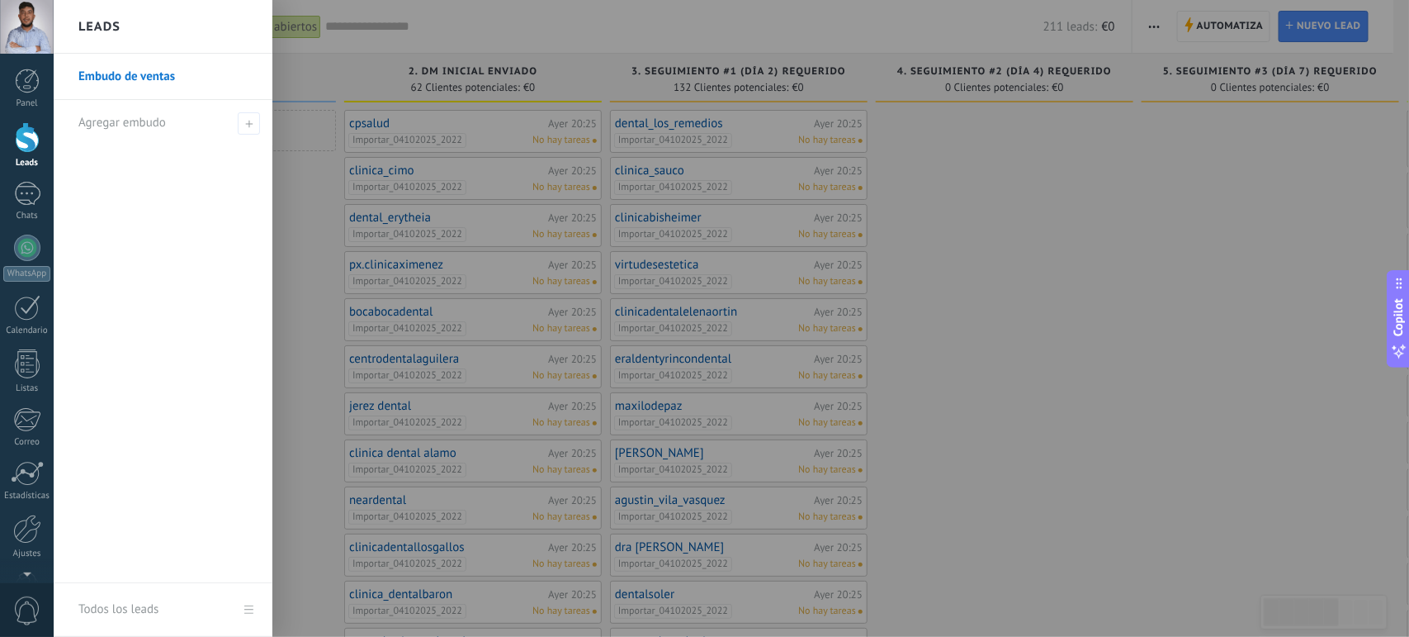
click at [326, 205] on div at bounding box center [758, 318] width 1409 height 637
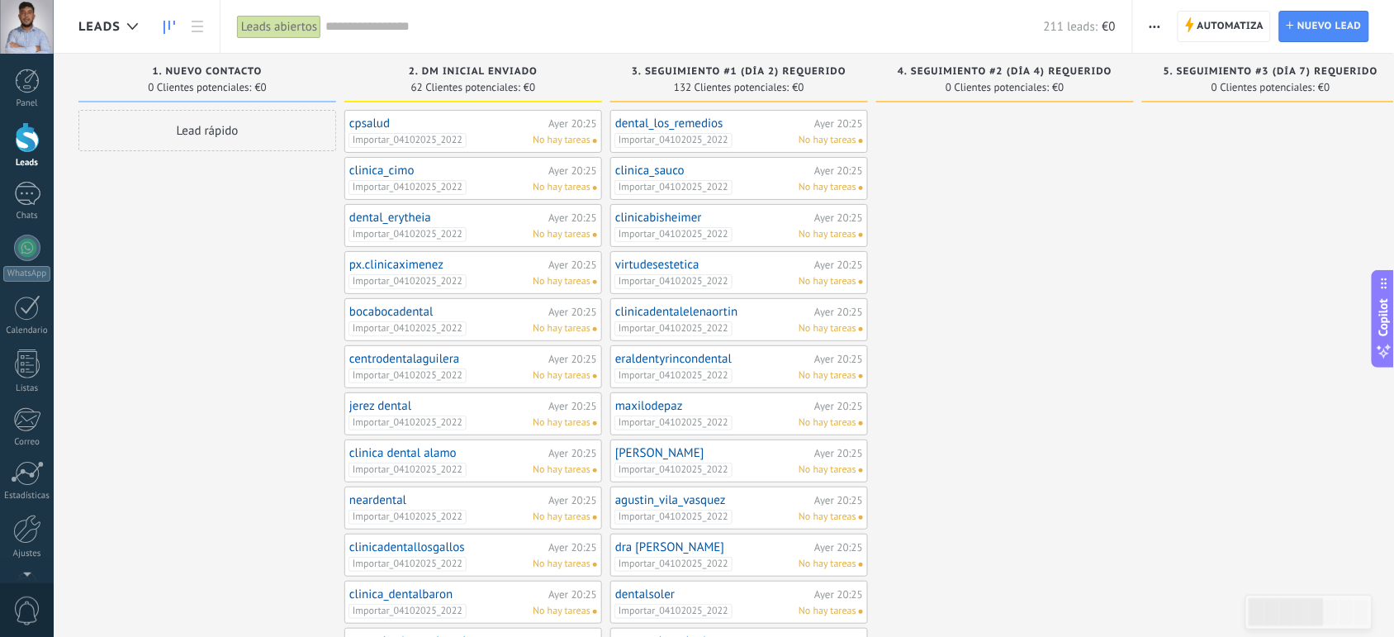
click at [370, 31] on input "text" at bounding box center [684, 26] width 718 height 17
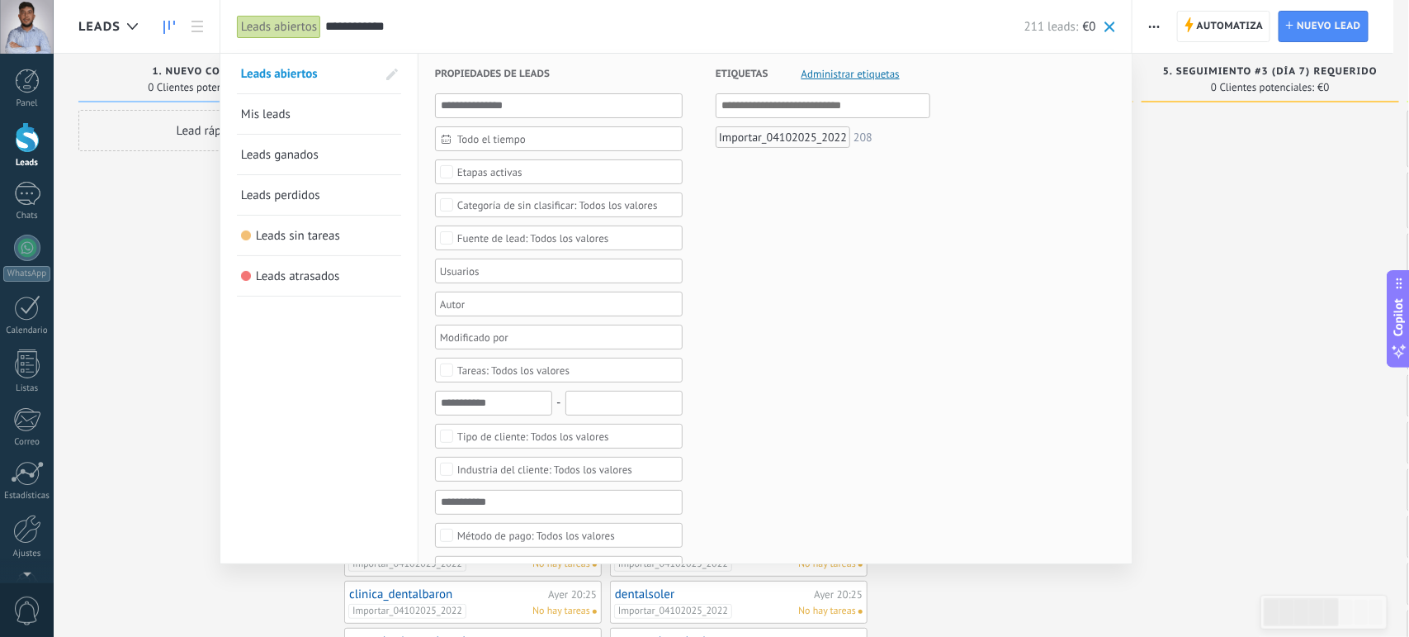
type input "**********"
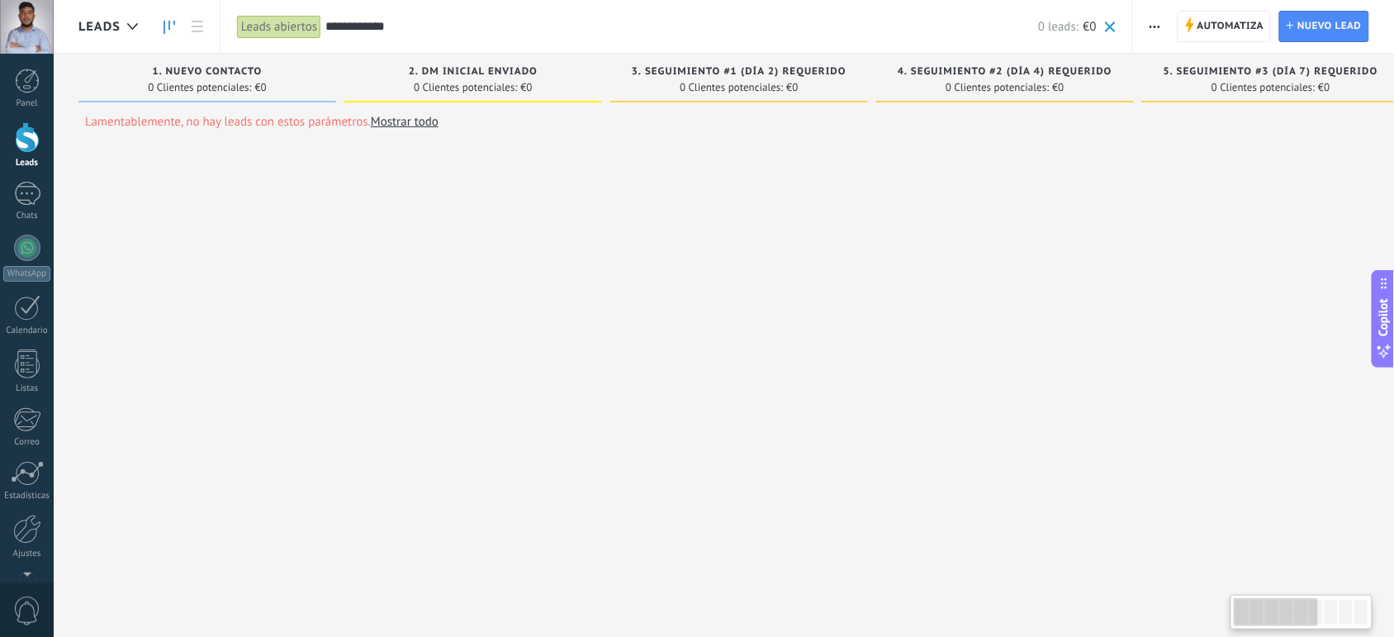
click at [373, 124] on link "Mostrar todo" at bounding box center [405, 122] width 68 height 16
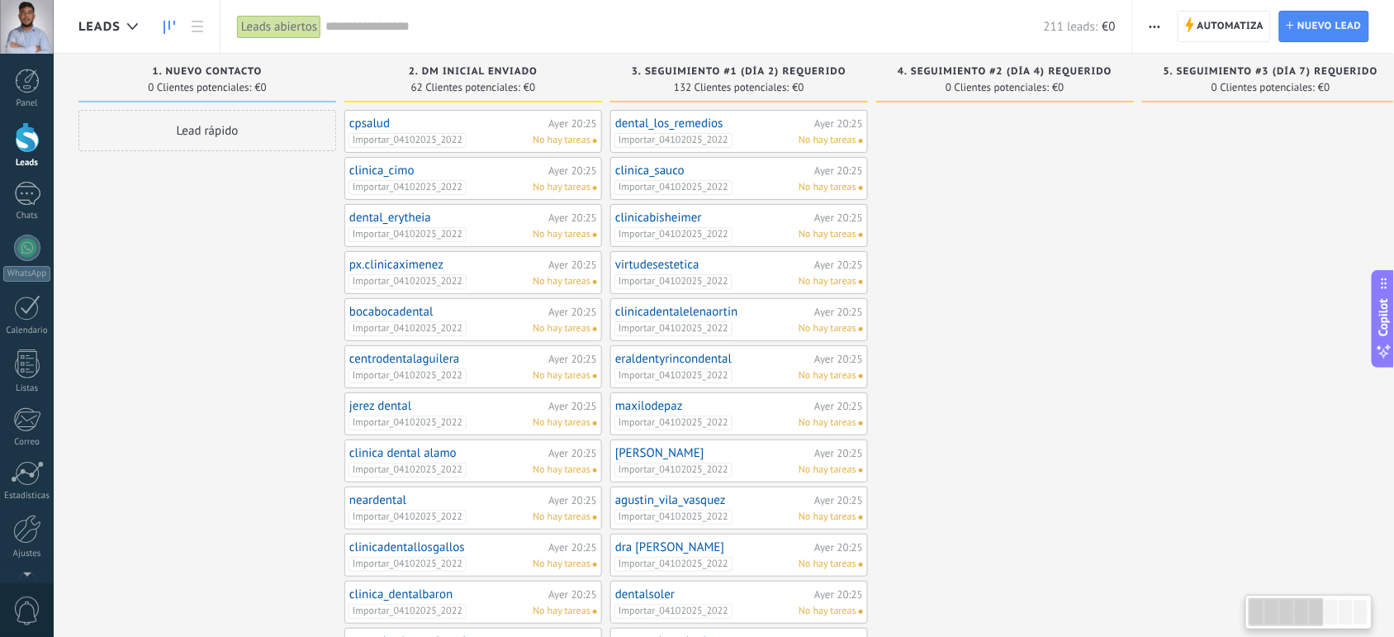
click at [279, 129] on div "Lead rápido" at bounding box center [207, 130] width 258 height 41
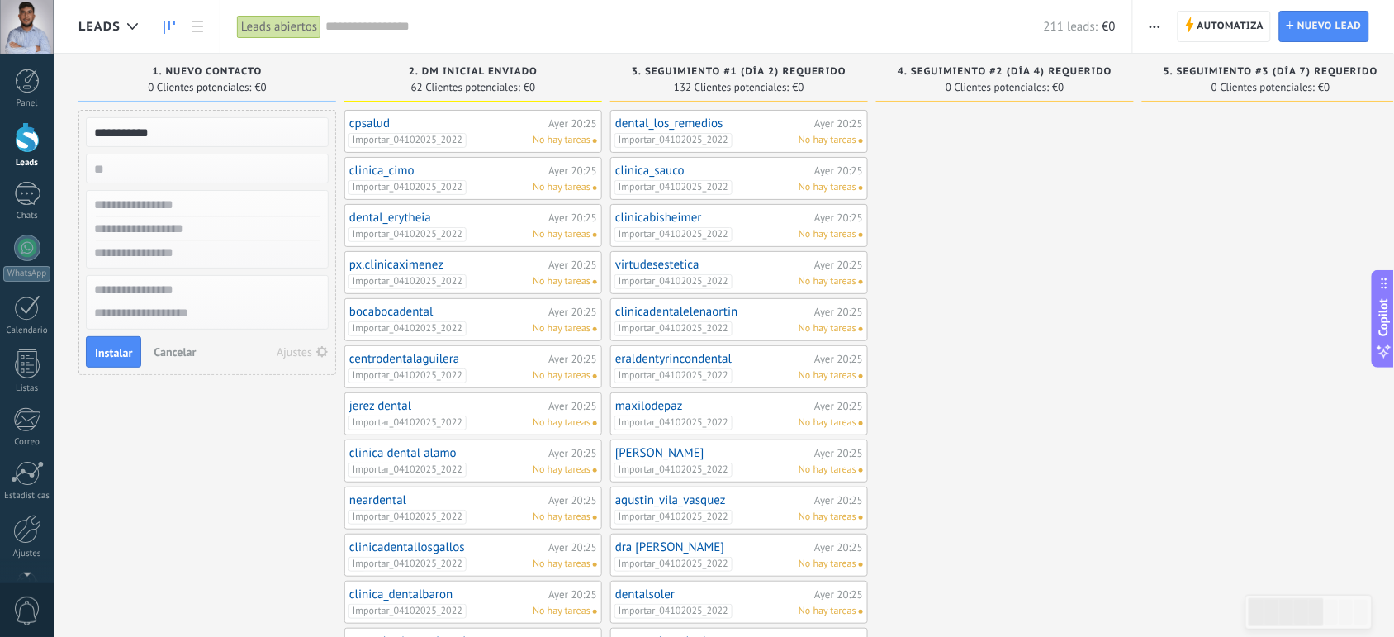
type input "**********"
click at [302, 346] on div "Ajustes" at bounding box center [295, 352] width 36 height 12
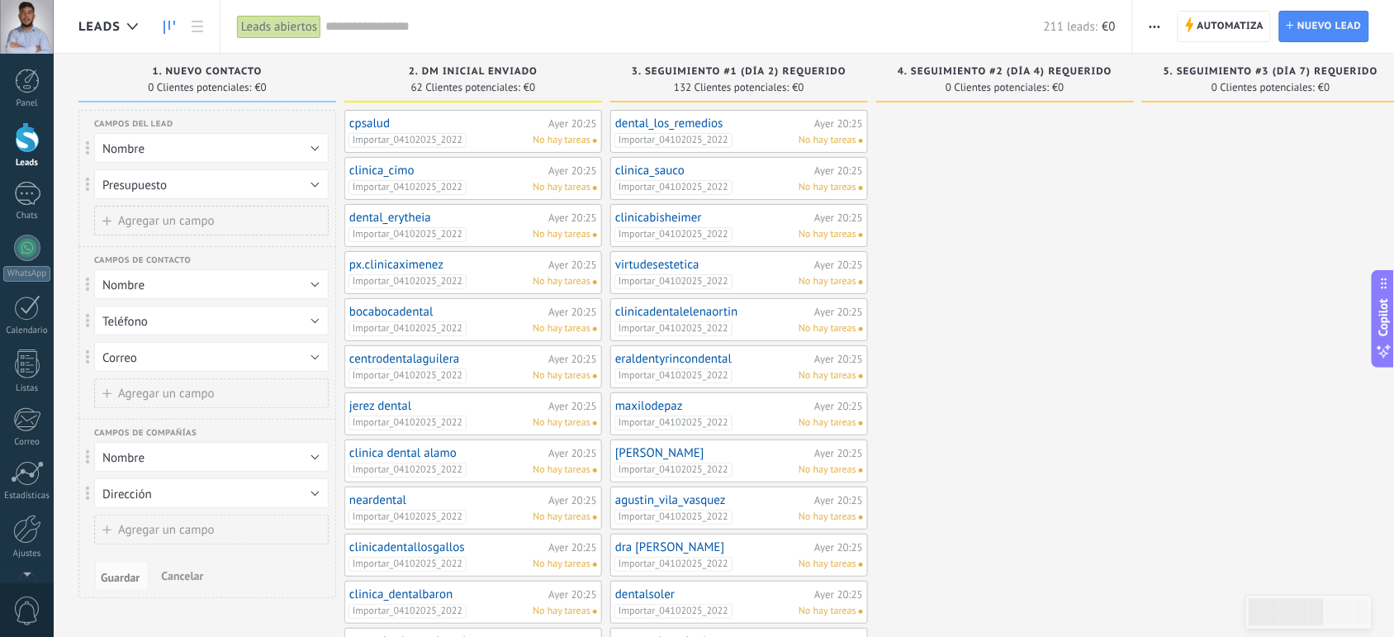
click at [192, 576] on span "Cancelar" at bounding box center [182, 575] width 42 height 15
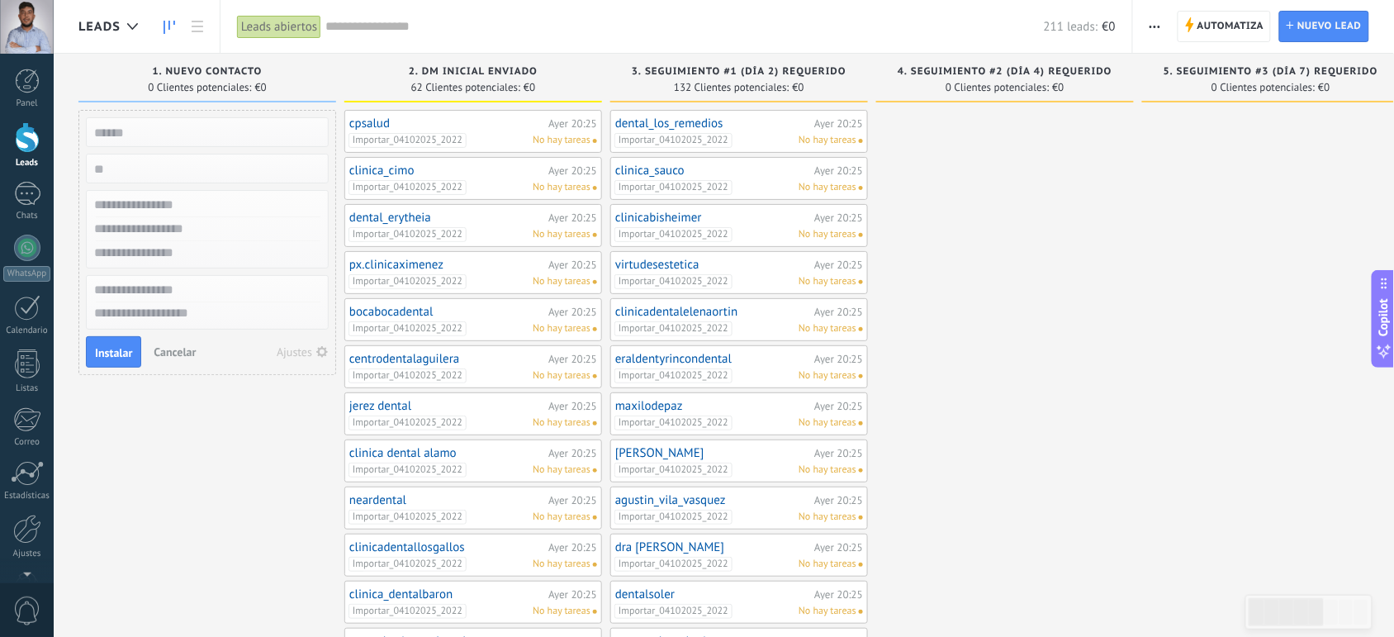
click at [168, 345] on span "Cancelar" at bounding box center [175, 351] width 42 height 15
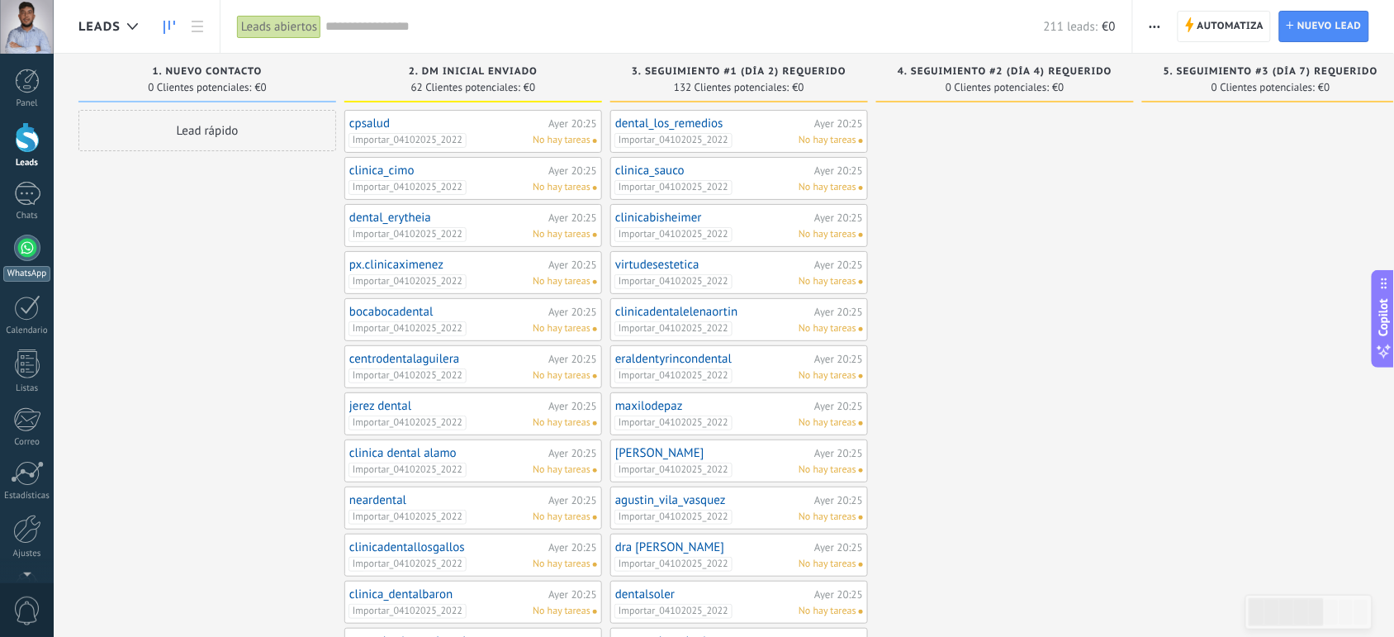
click at [17, 257] on div at bounding box center [27, 247] width 26 height 26
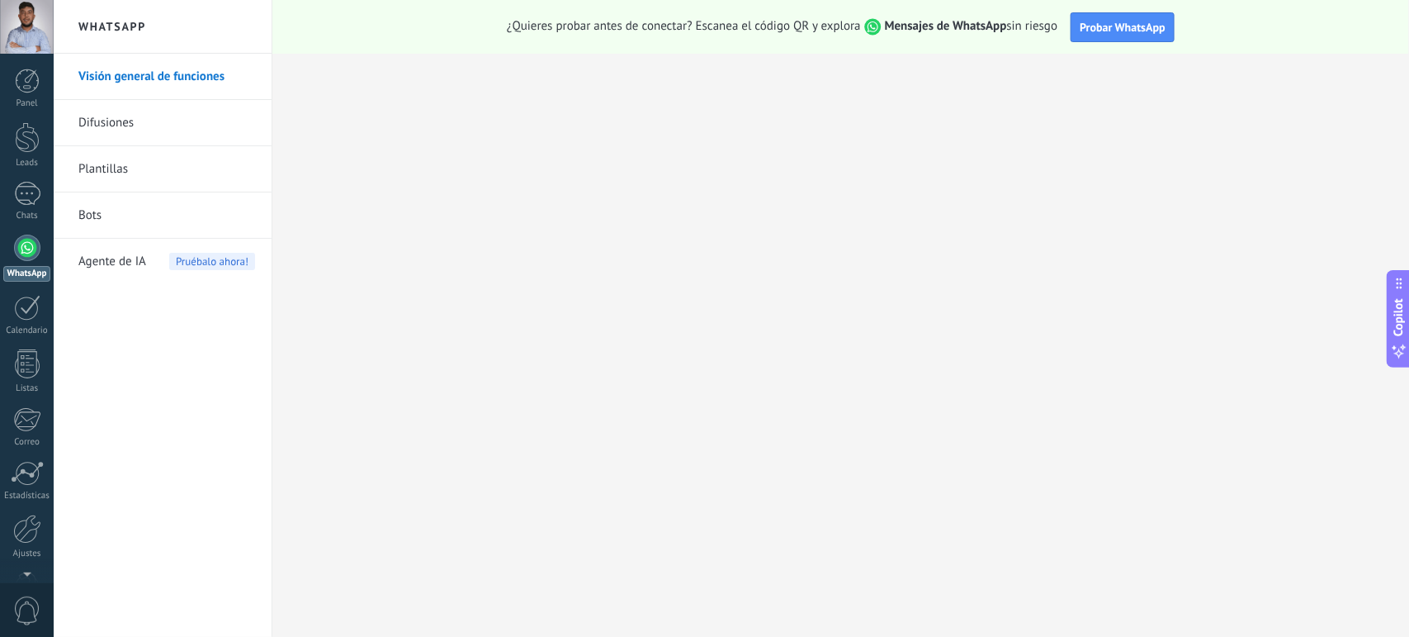
click at [111, 211] on link "Bots" at bounding box center [166, 215] width 177 height 46
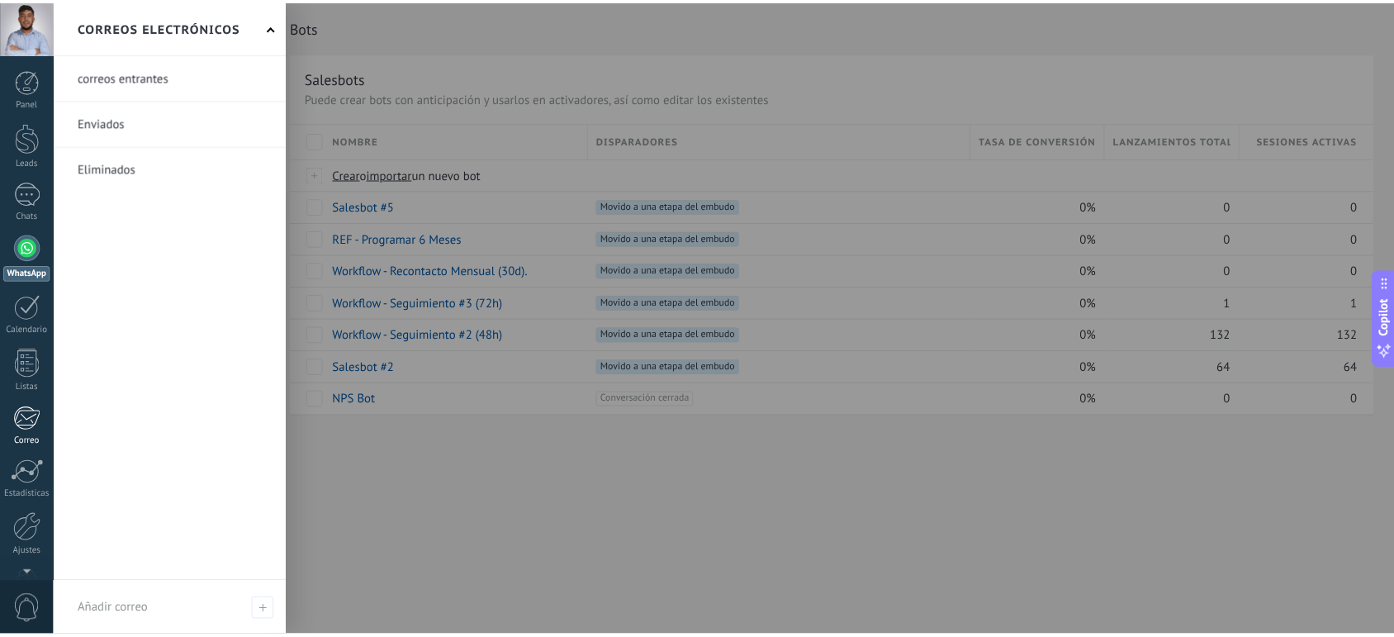
scroll to position [50, 0]
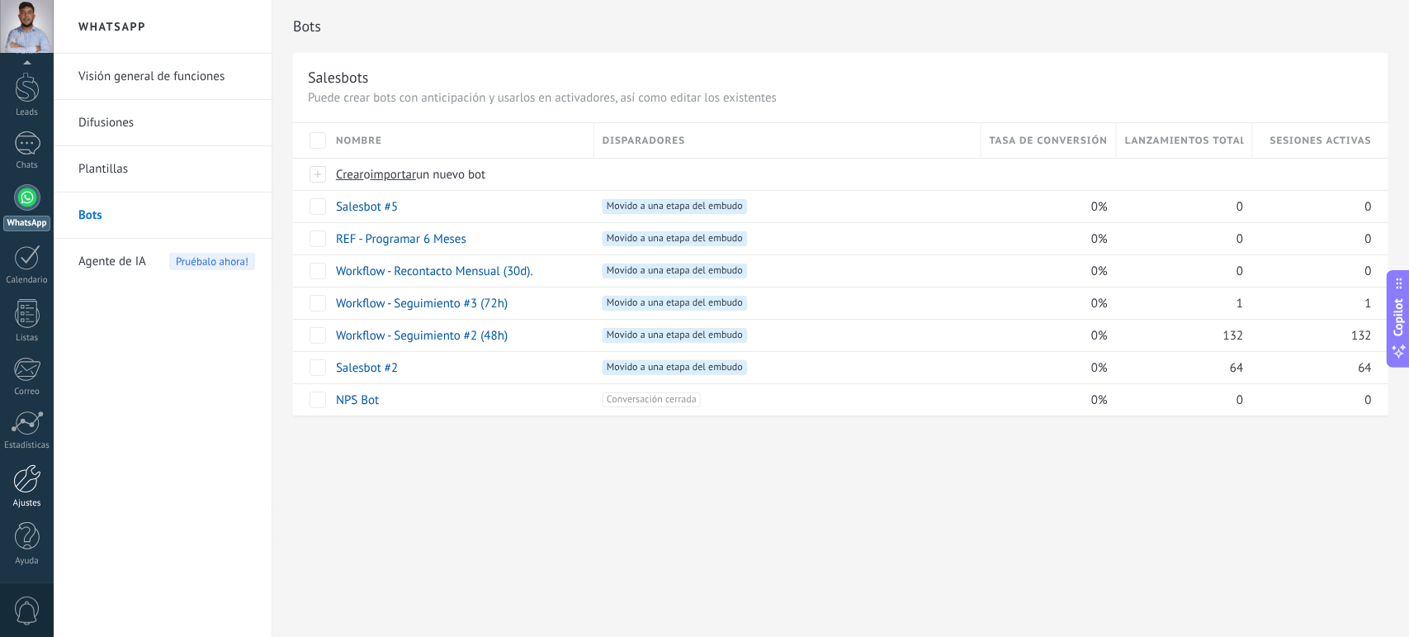
click at [21, 490] on div at bounding box center [27, 478] width 28 height 29
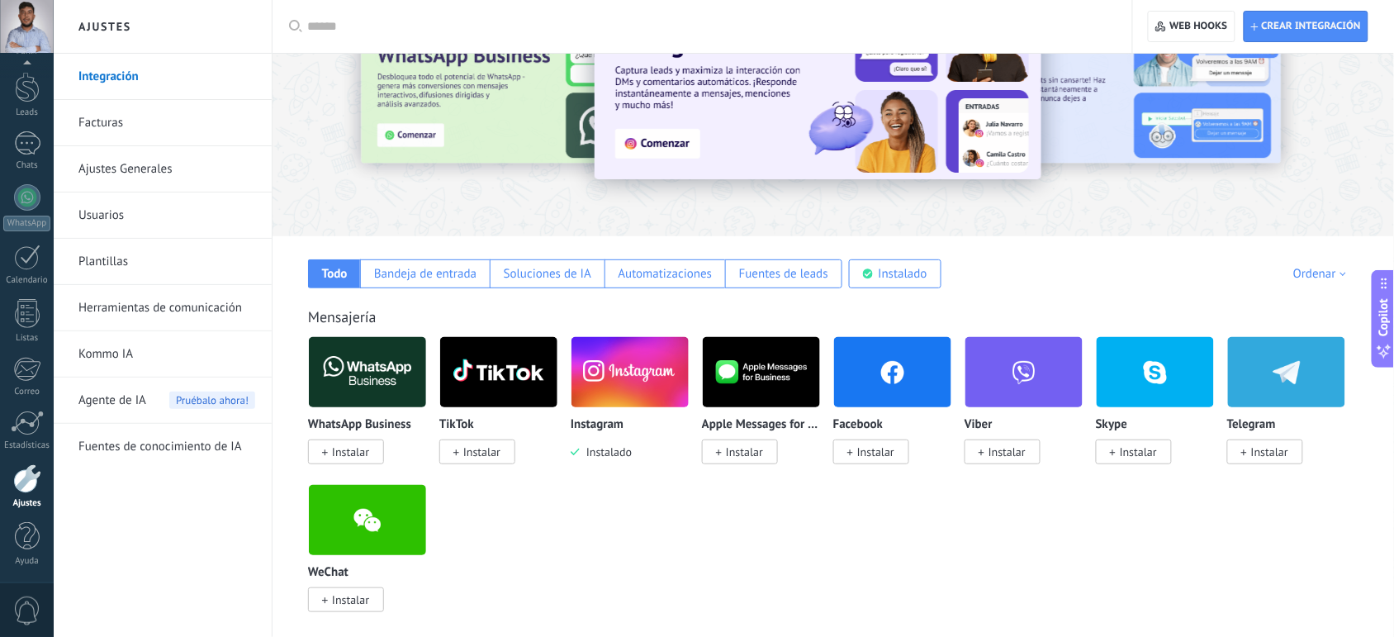
scroll to position [100, 0]
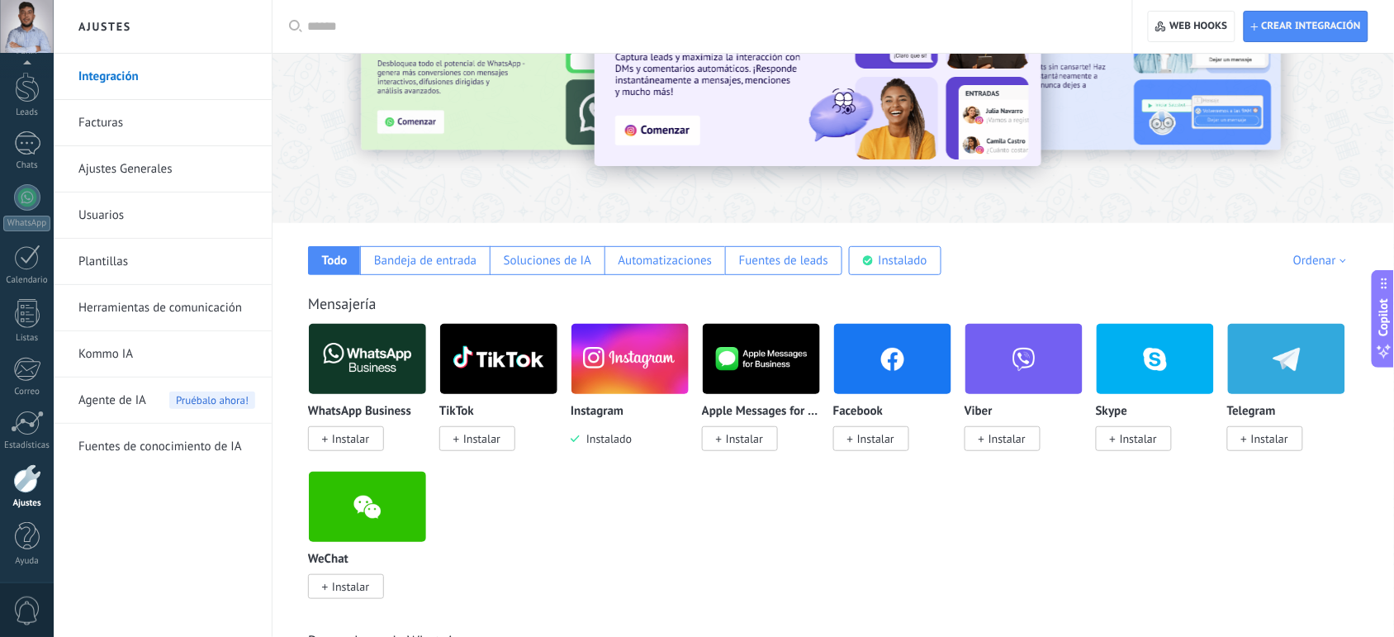
click at [599, 382] on img at bounding box center [629, 359] width 117 height 80
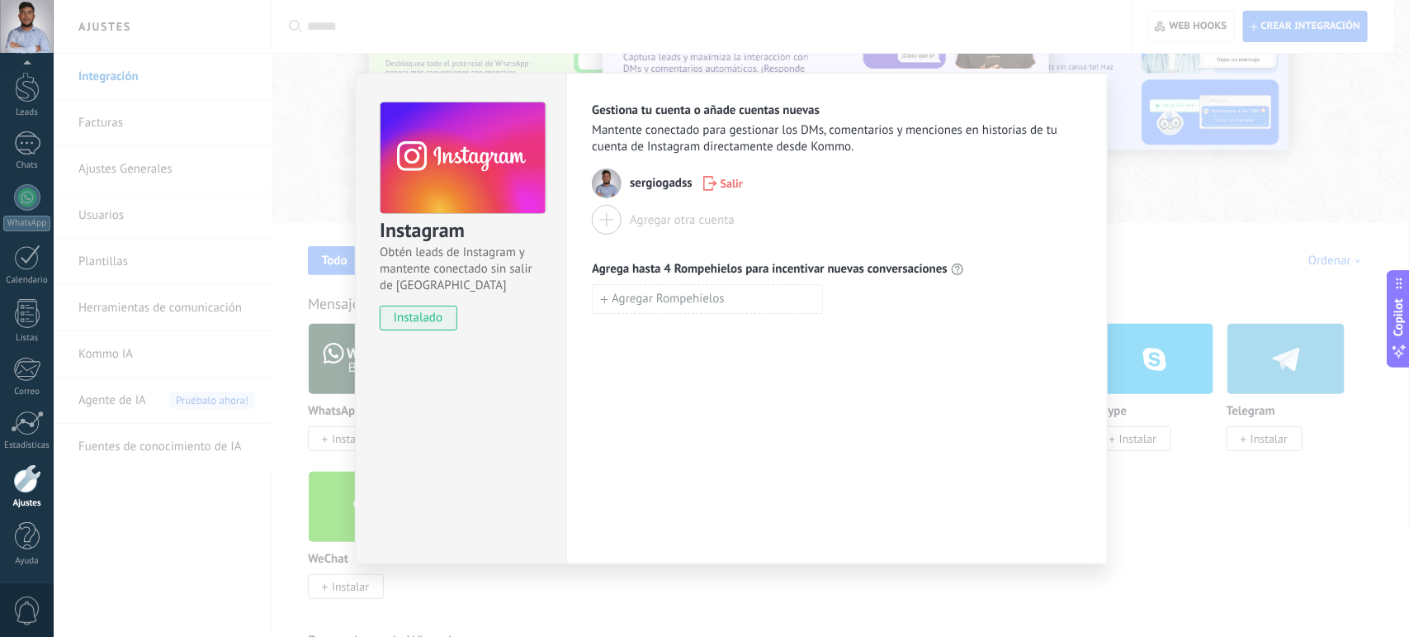
click at [205, 526] on div "Instagram Obtén leads de Instagram y mantente conectado sin salir de Kommo inst…" at bounding box center [732, 318] width 1356 height 637
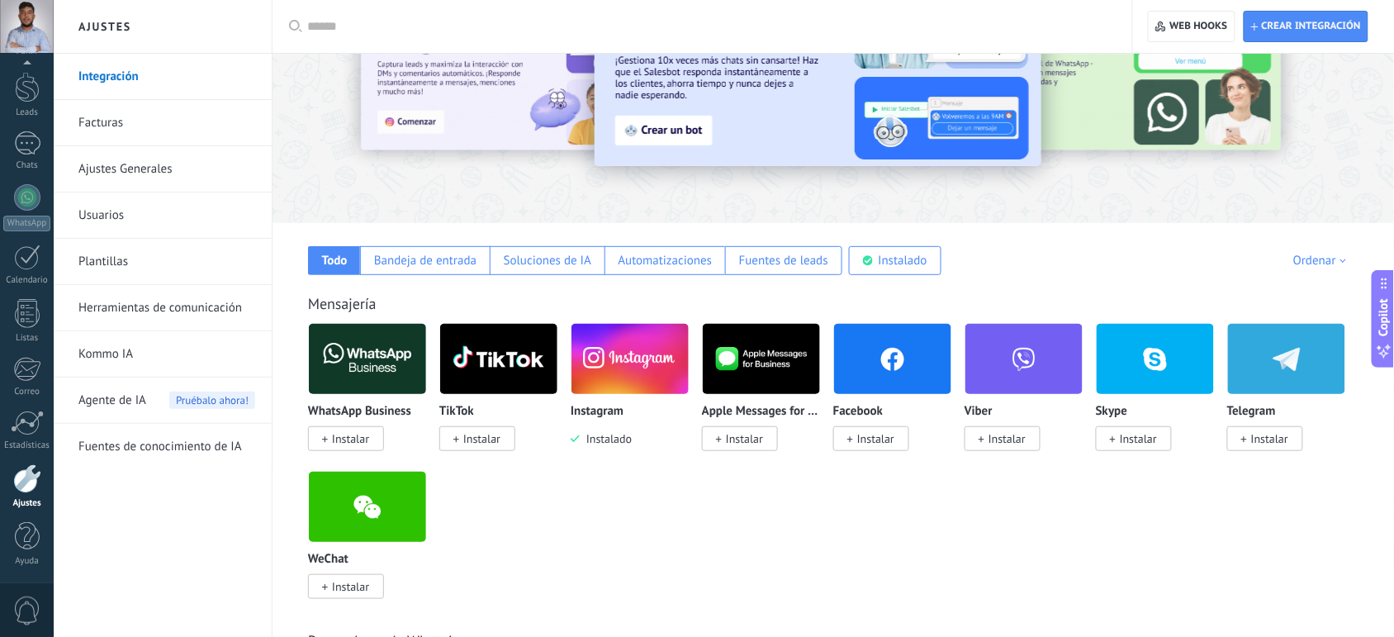
click at [159, 121] on link "Facturas" at bounding box center [166, 123] width 177 height 46
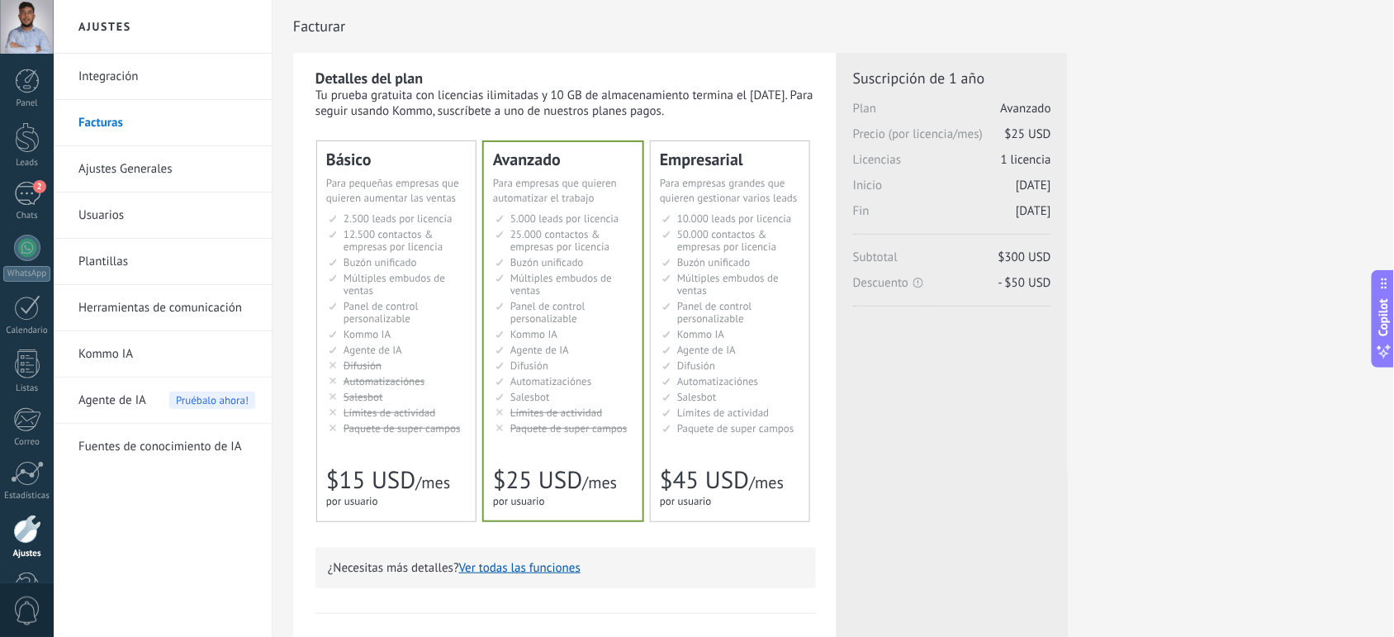
click at [418, 186] on span "Para pequeñas empresas que quieren aumentar las ventas" at bounding box center [392, 190] width 133 height 29
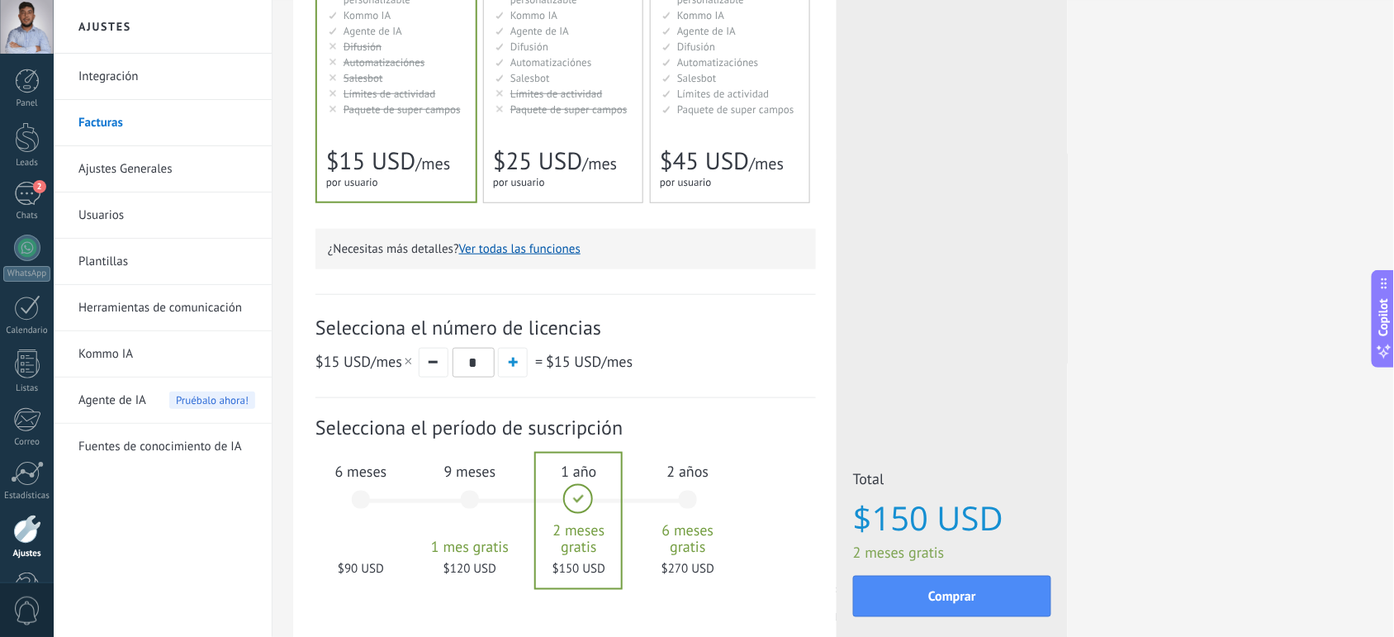
scroll to position [422, 0]
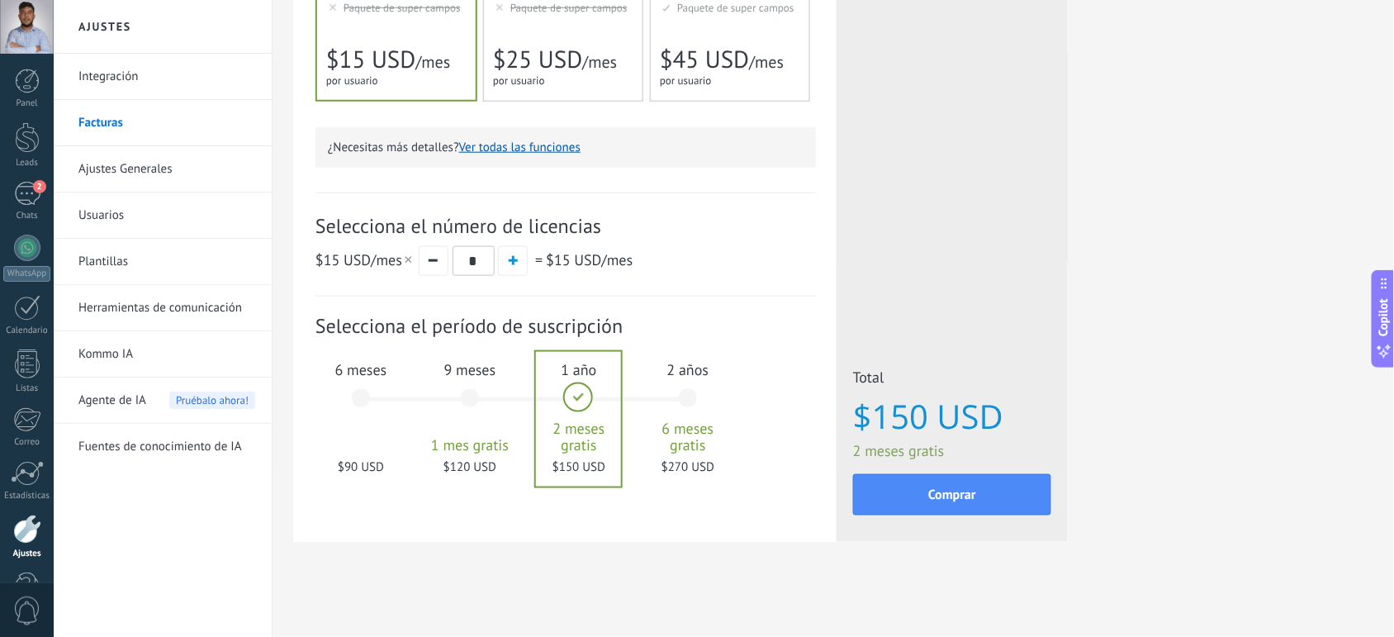
click at [365, 394] on div "6 meses $90 USD" at bounding box center [360, 406] width 89 height 116
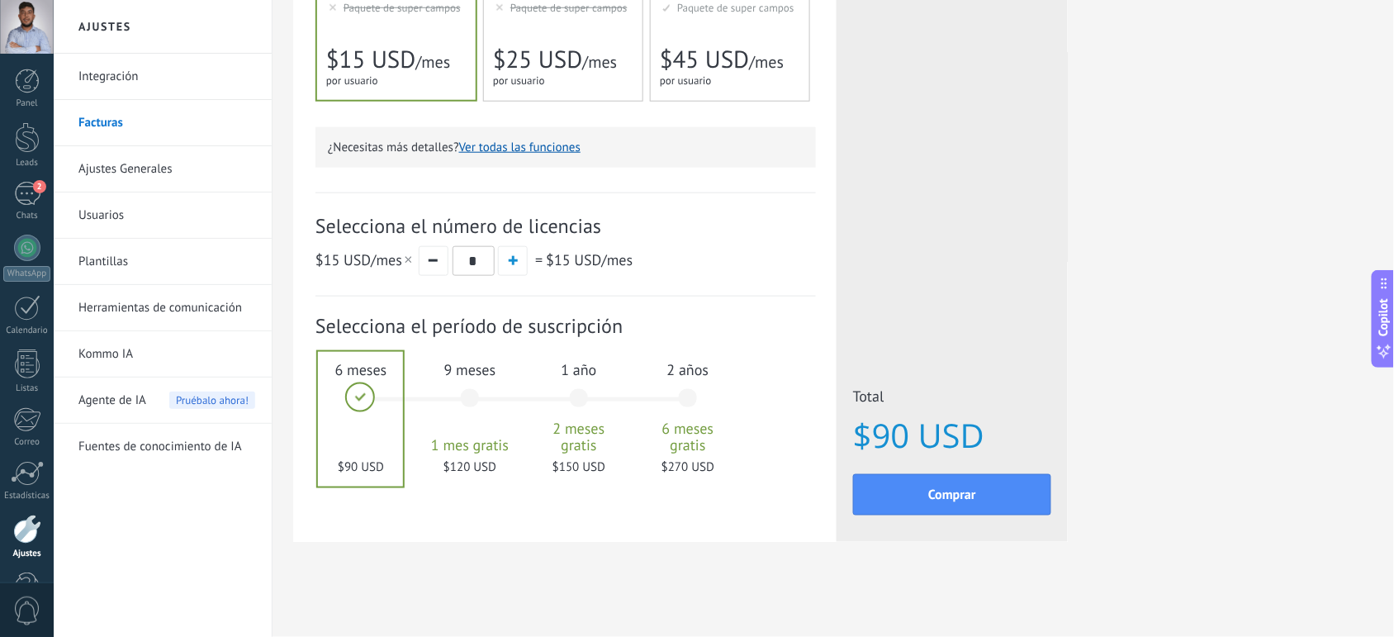
click at [460, 398] on div "9 meses 1 mes gratis $120 USD" at bounding box center [469, 406] width 89 height 116
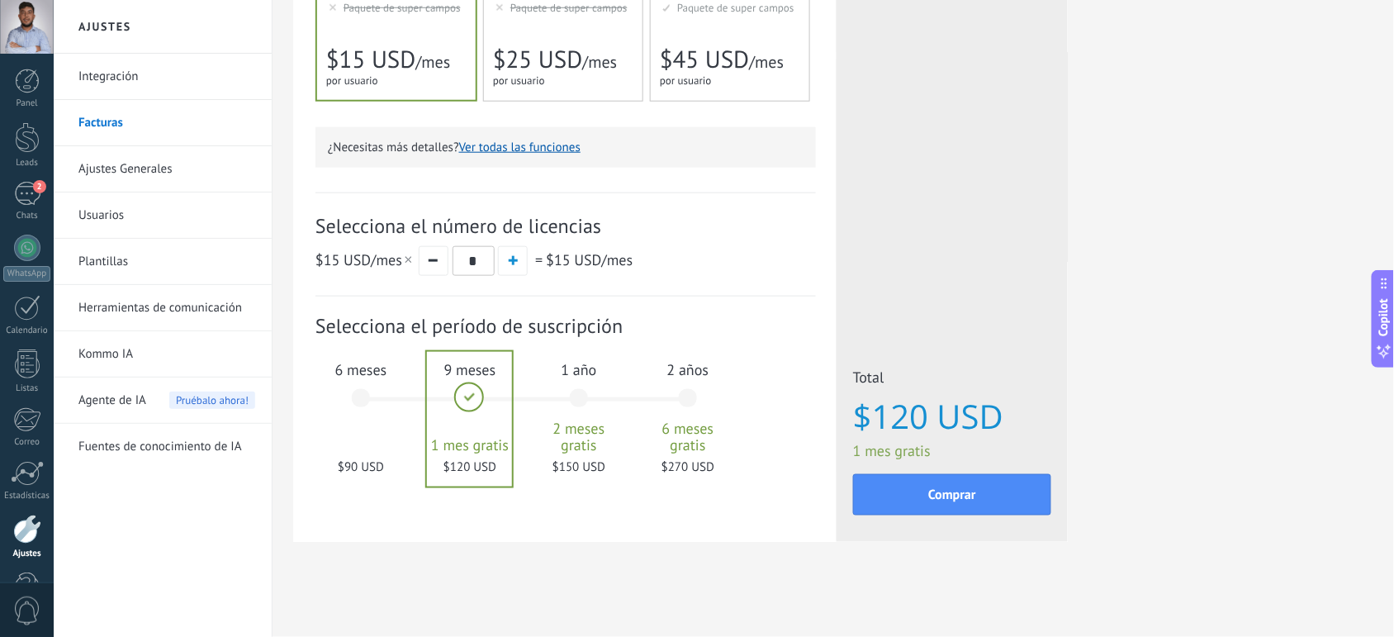
click at [682, 397] on div "2 años 6 meses gratis $270 USD" at bounding box center [687, 406] width 89 height 116
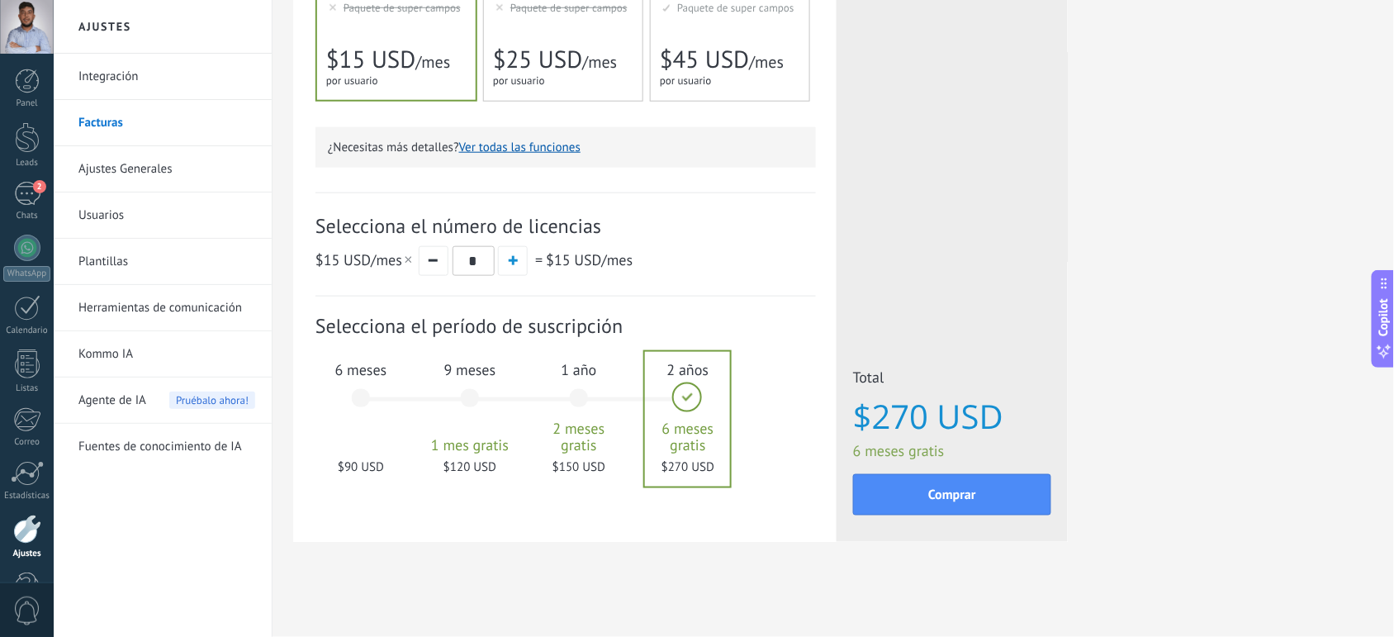
click at [363, 396] on div "6 meses $90 USD" at bounding box center [360, 406] width 89 height 116
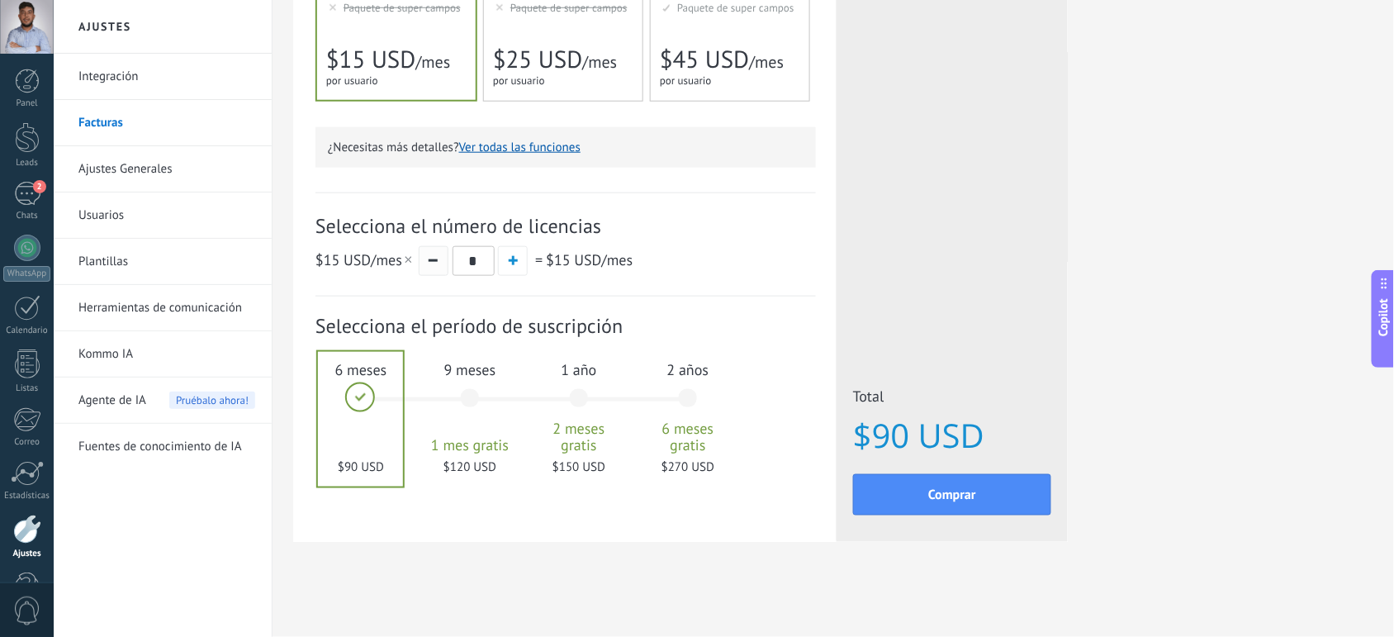
click at [426, 265] on button "button" at bounding box center [434, 261] width 30 height 30
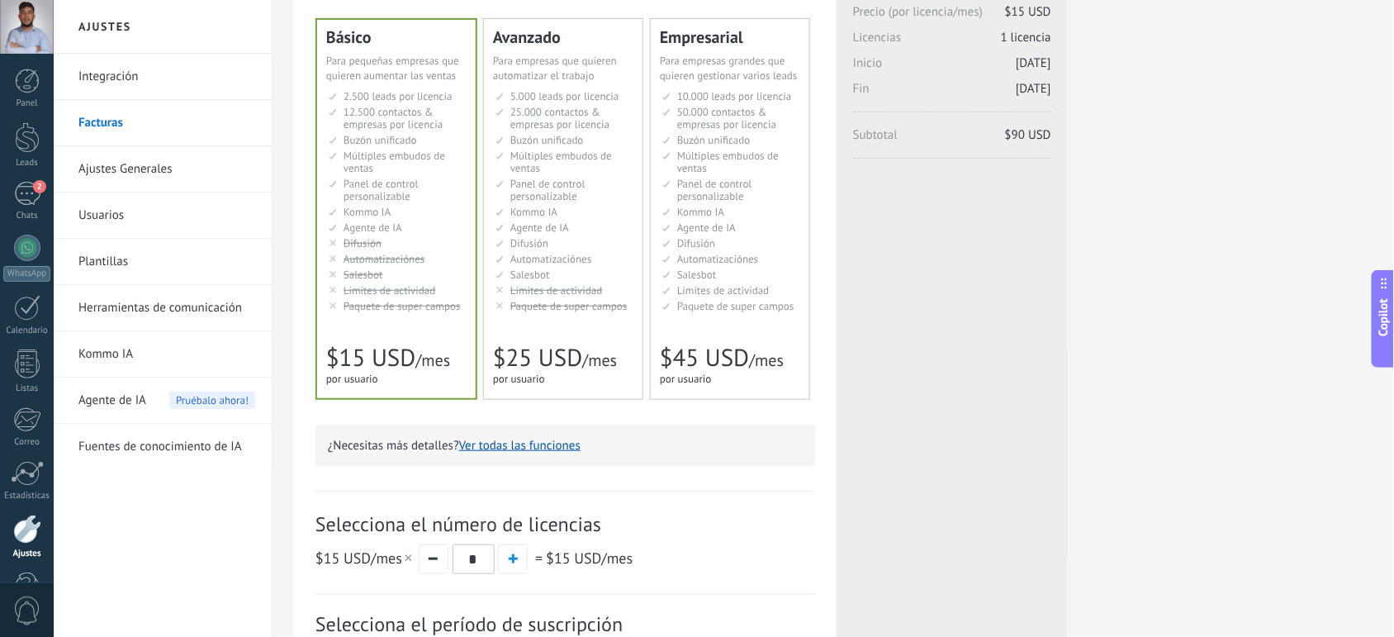
scroll to position [121, 0]
click at [528, 258] on span "Automatizaciónes" at bounding box center [551, 260] width 82 height 14
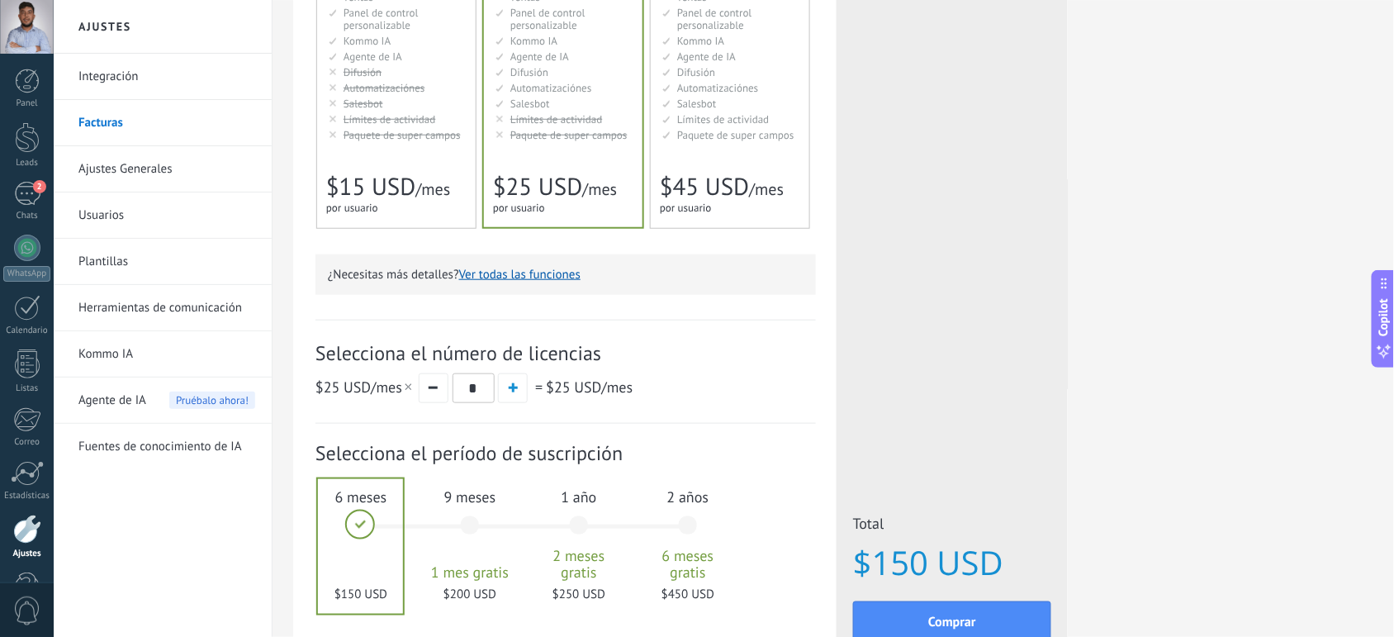
scroll to position [291, 0]
click at [425, 178] on div "Básico Для увеличения продаж в малом бизнесе For small businesses that want to …" at bounding box center [396, 41] width 159 height 380
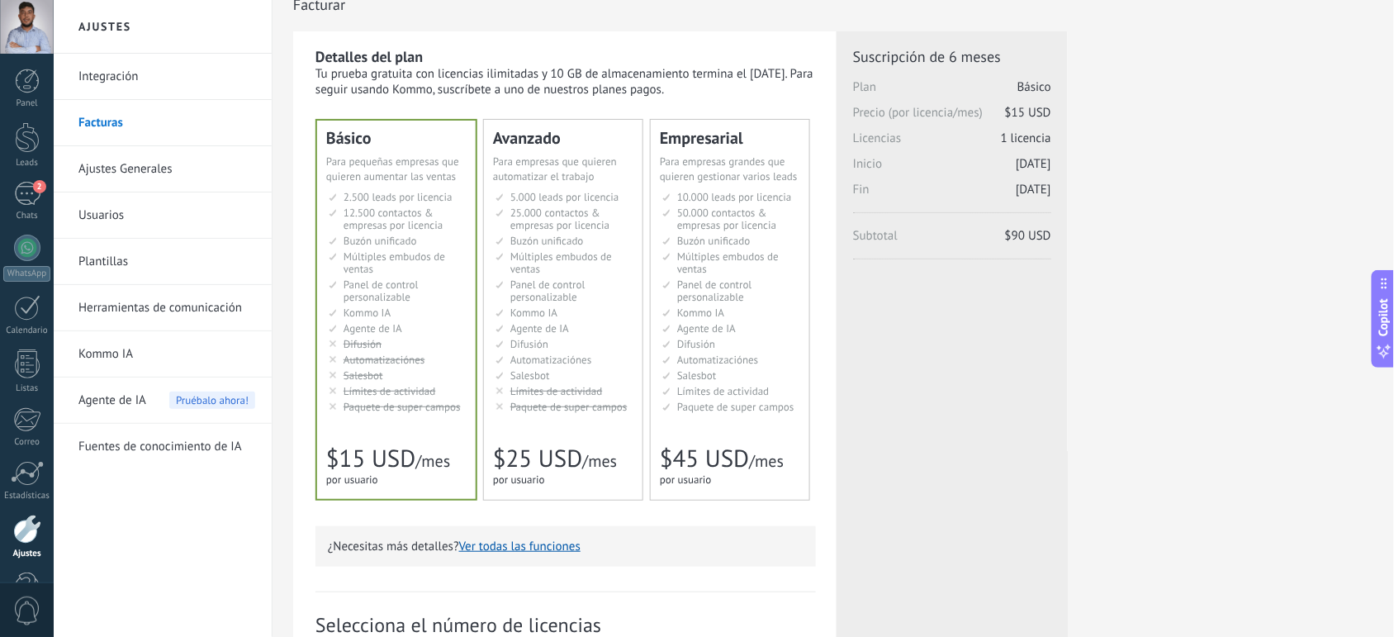
scroll to position [0, 0]
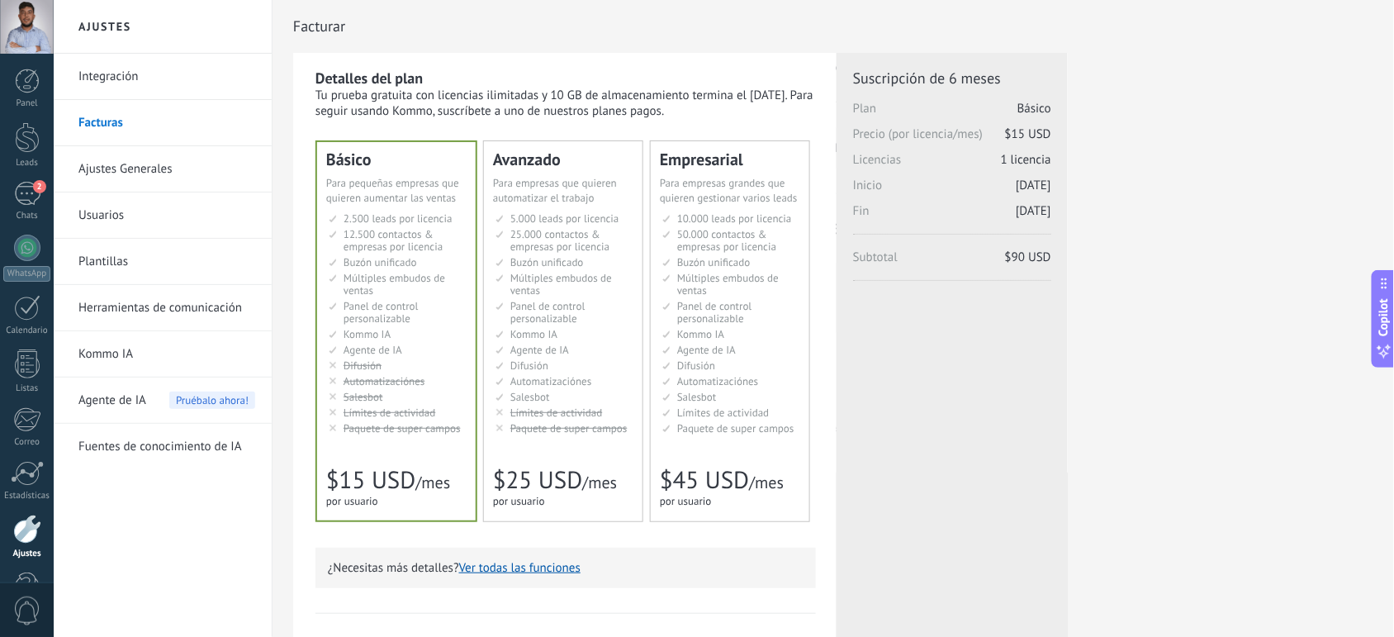
click at [130, 84] on link "Integración" at bounding box center [166, 77] width 177 height 46
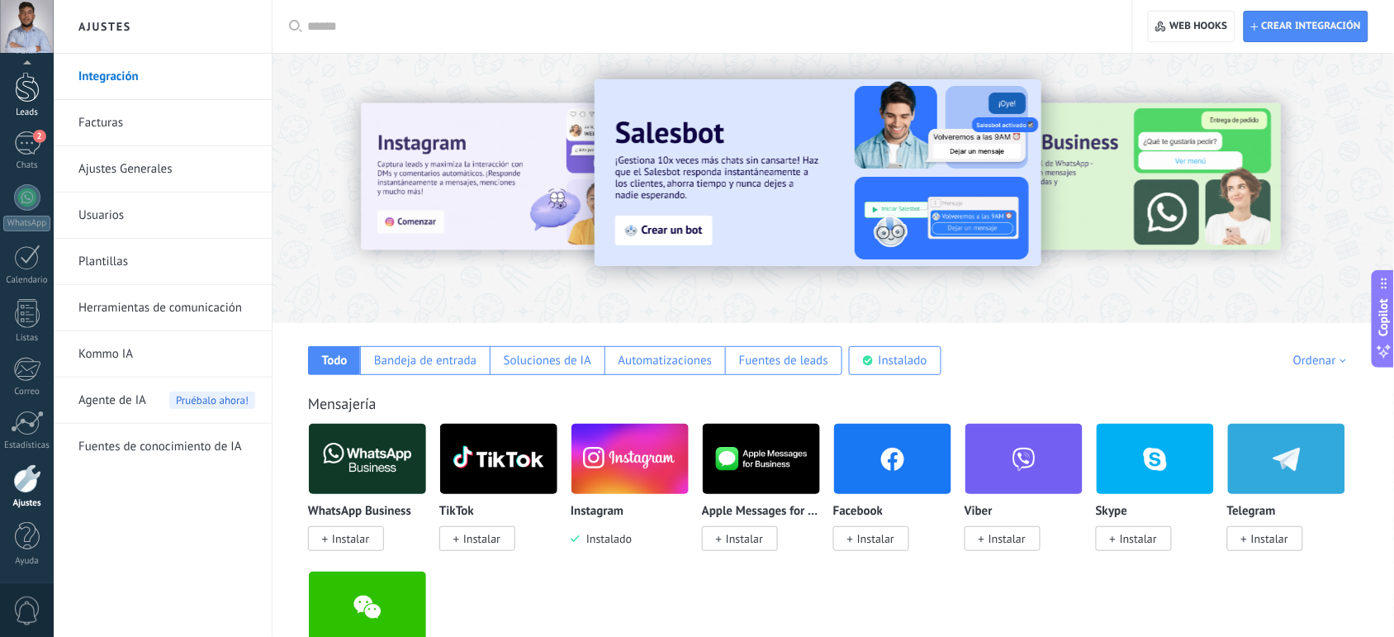
click at [26, 96] on div at bounding box center [27, 87] width 25 height 31
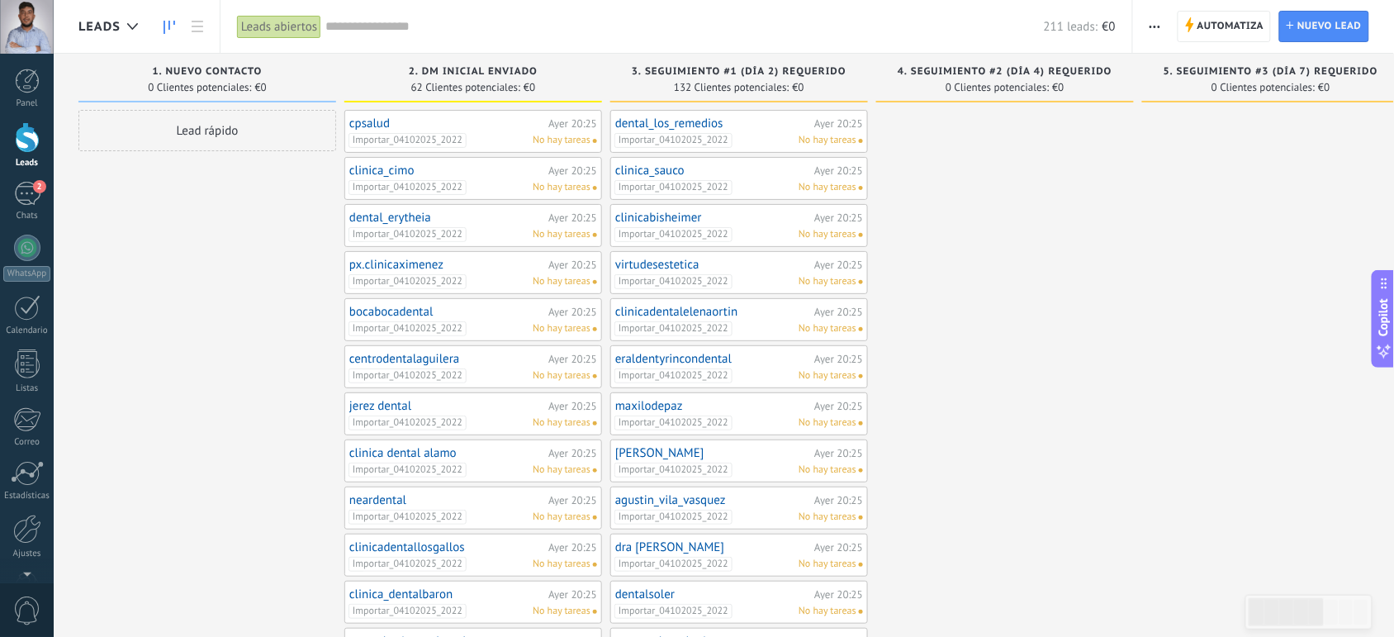
click at [450, 83] on span "62 Clientes potenciales:" at bounding box center [465, 88] width 109 height 10
click at [1156, 17] on span "button" at bounding box center [1154, 26] width 11 height 31
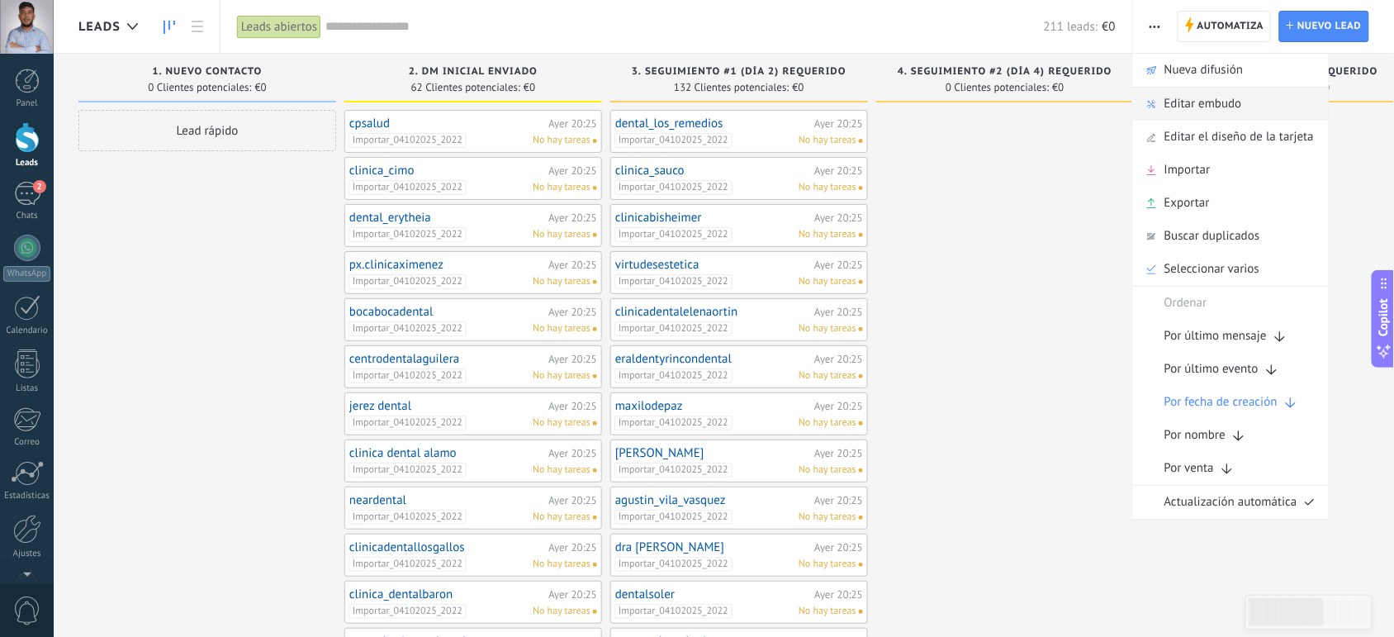
click at [1194, 105] on span "Editar embudo" at bounding box center [1203, 104] width 78 height 33
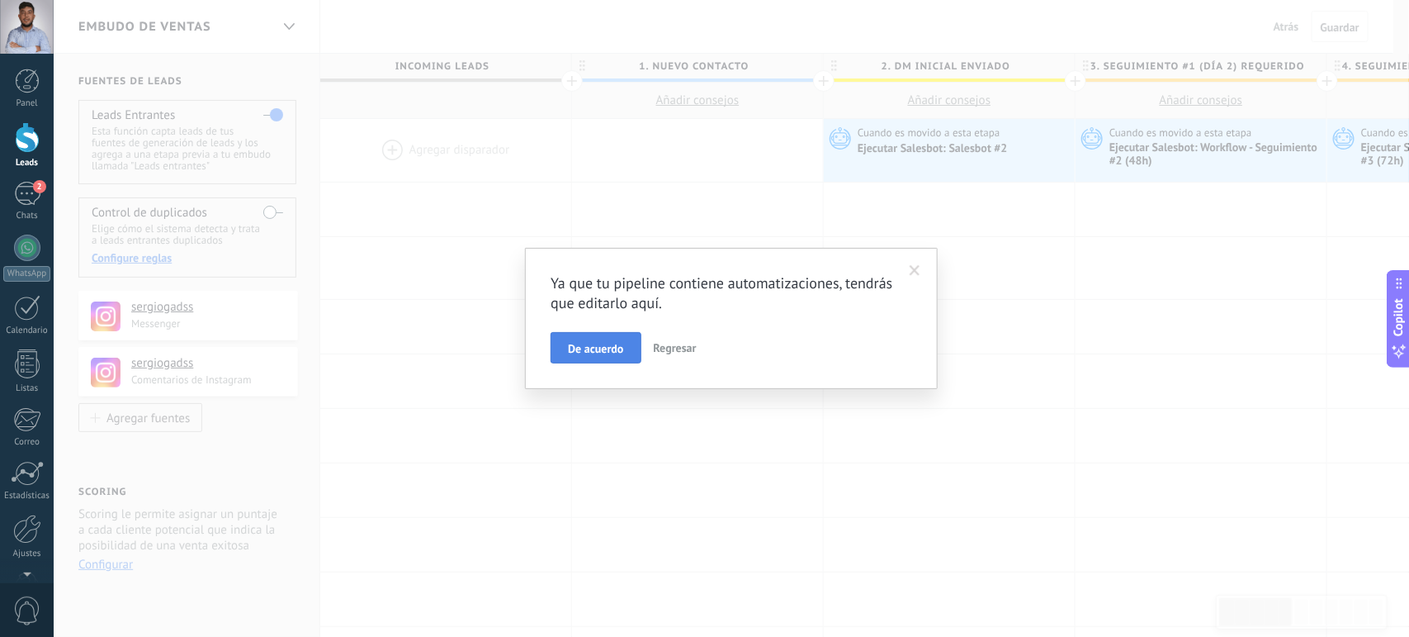
click at [599, 336] on button "De acuerdo" at bounding box center [596, 347] width 90 height 31
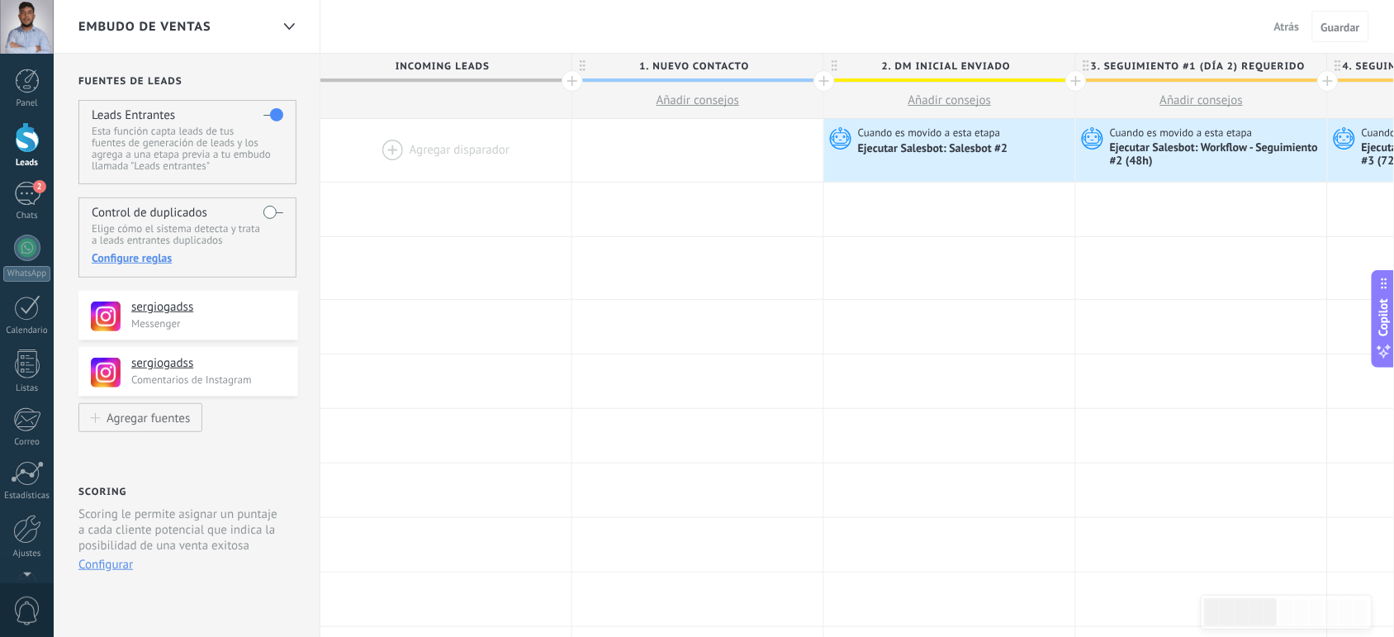
click at [262, 211] on div "Control de duplicados Elige cómo el sistema detecta y trata a leads entrantes d…" at bounding box center [187, 237] width 218 height 80
click at [108, 427] on button "Agregar fuentes" at bounding box center [140, 417] width 124 height 29
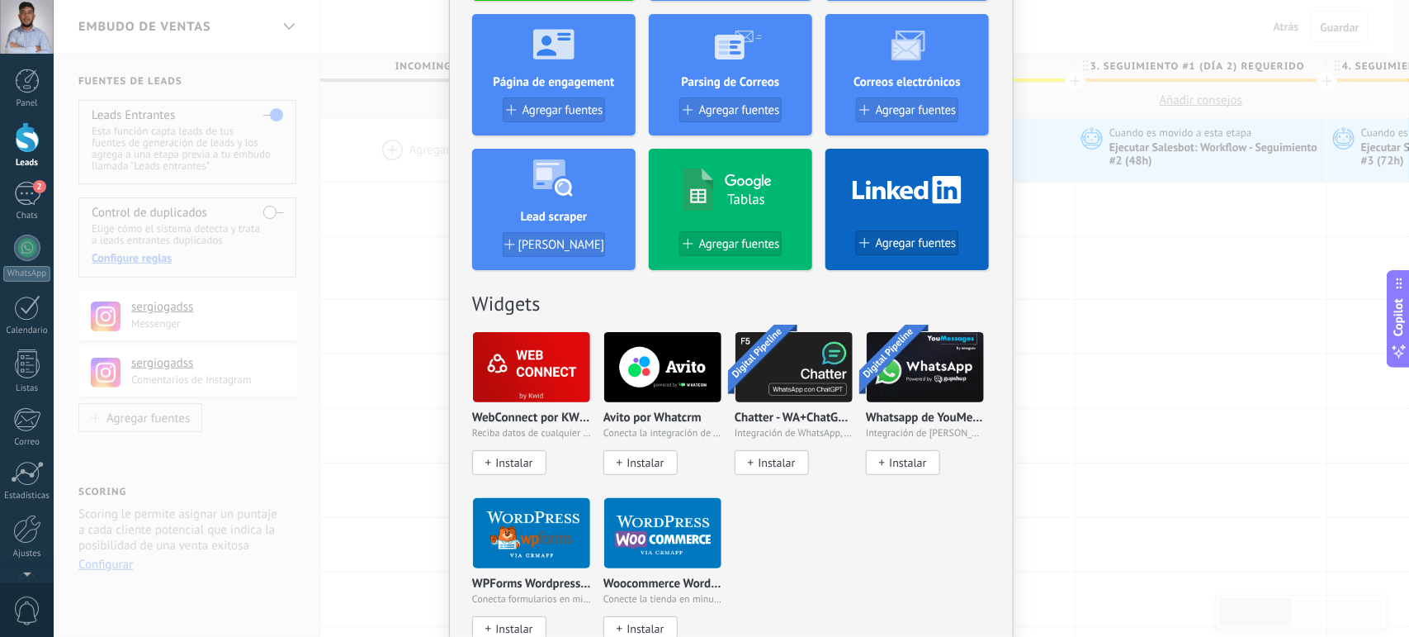
scroll to position [509, 0]
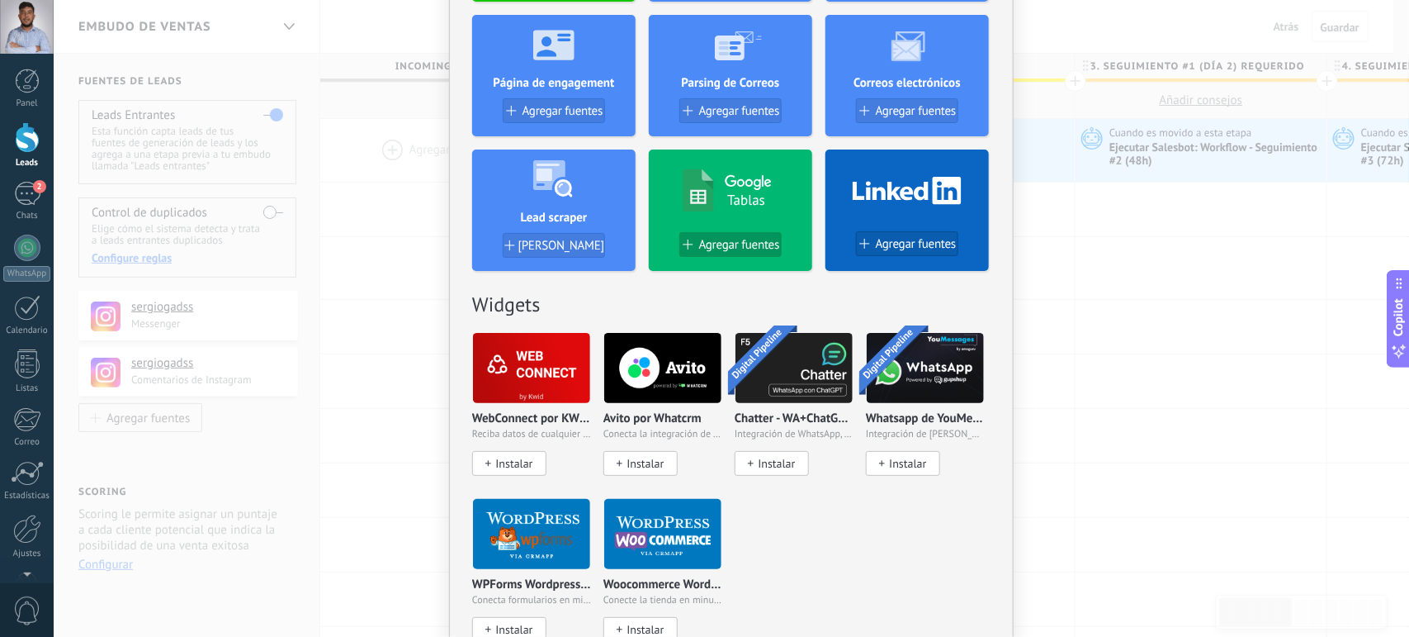
click at [727, 245] on span "Agregar fuentes" at bounding box center [739, 245] width 81 height 14
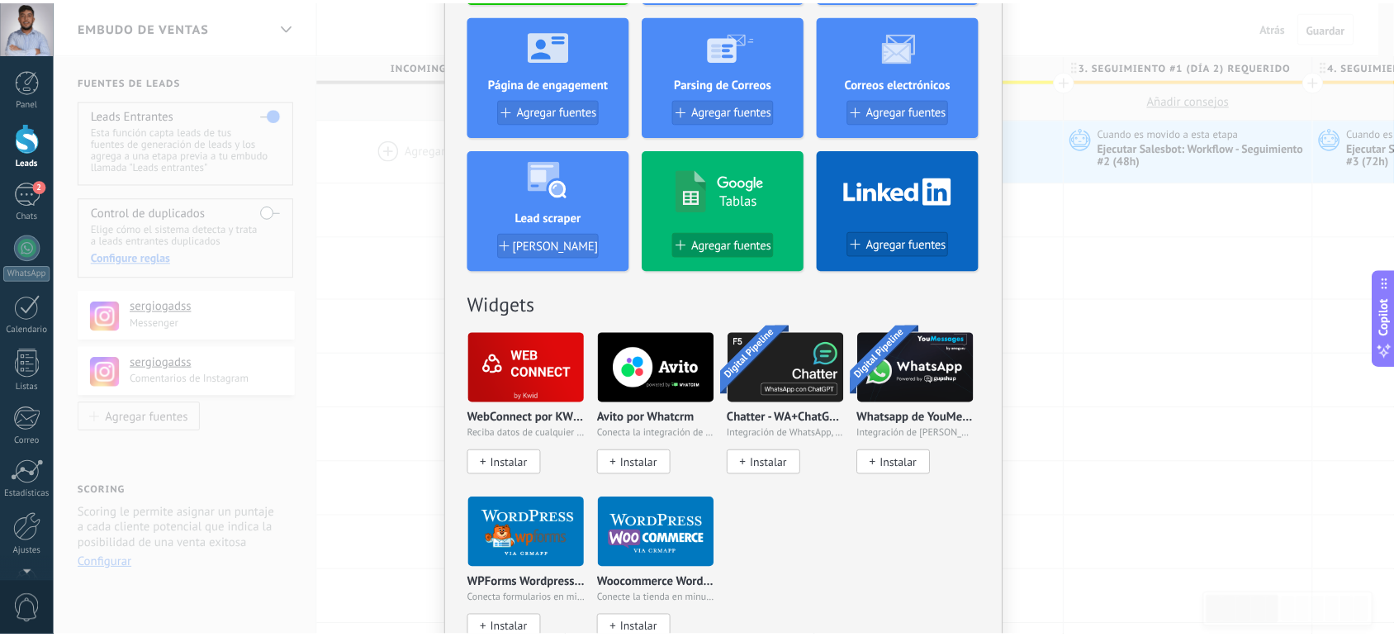
scroll to position [0, 0]
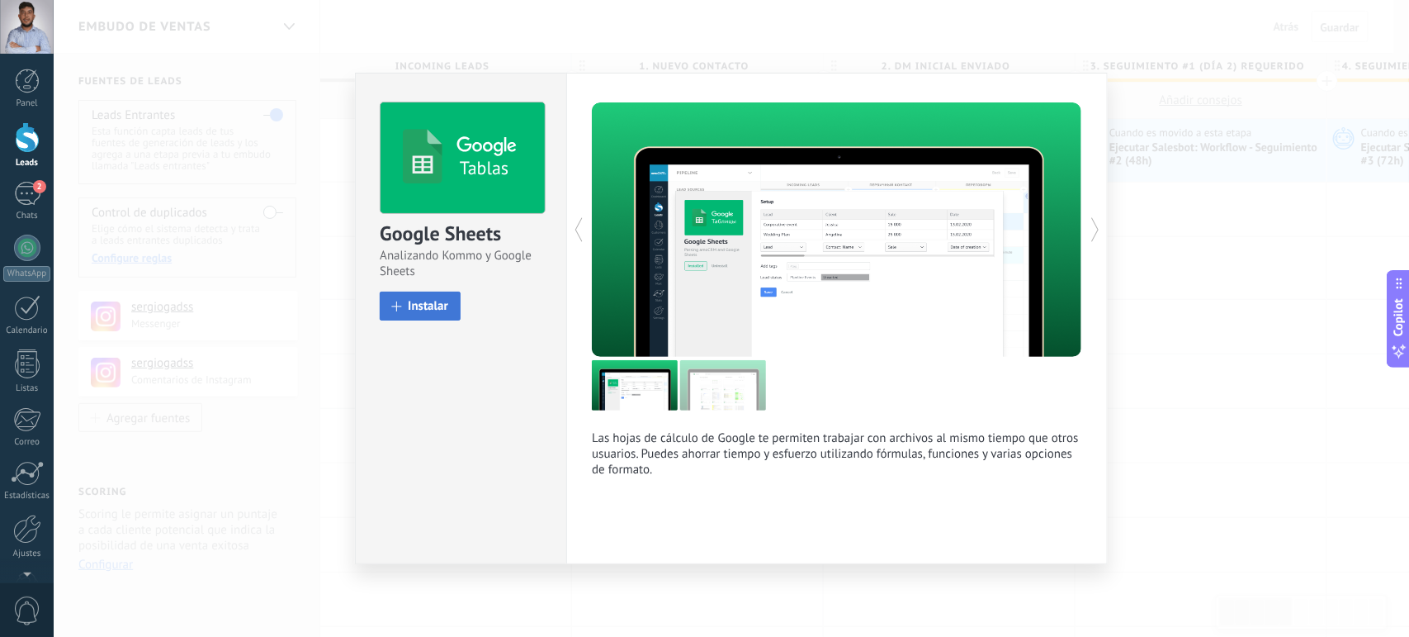
click at [414, 310] on span "Instalar" at bounding box center [428, 306] width 40 height 12
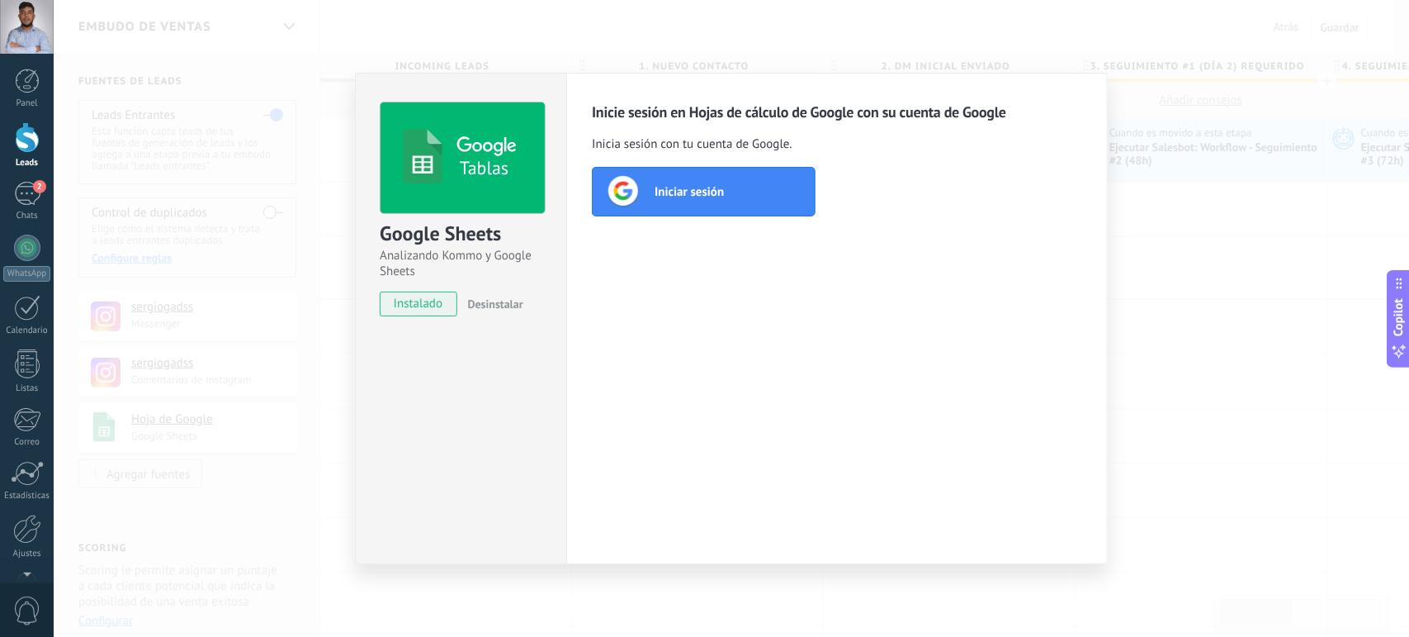
click at [698, 196] on span "Iniciar sesión" at bounding box center [689, 191] width 69 height 17
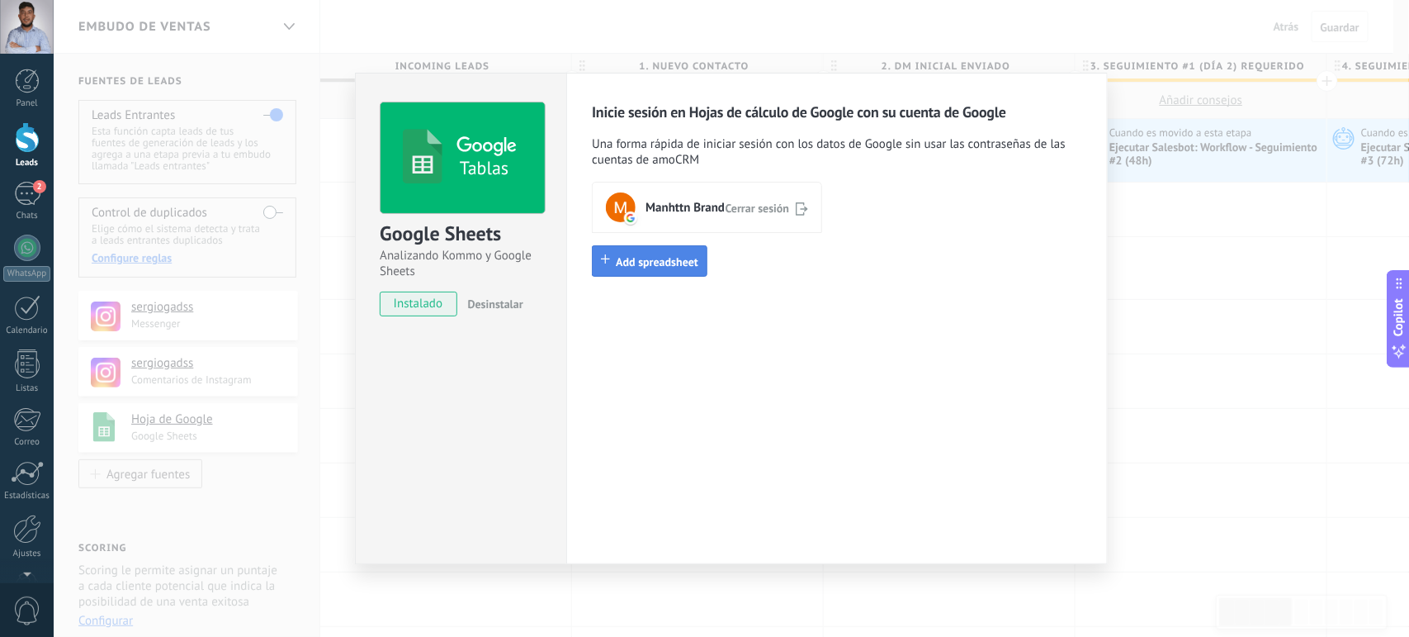
click at [640, 263] on span "Add spreadsheet" at bounding box center [657, 261] width 83 height 15
click at [1252, 393] on div "Tablas Google Sheets Analizando Kommo y Google Sheets instalado Desinstalar Ini…" at bounding box center [732, 318] width 1356 height 637
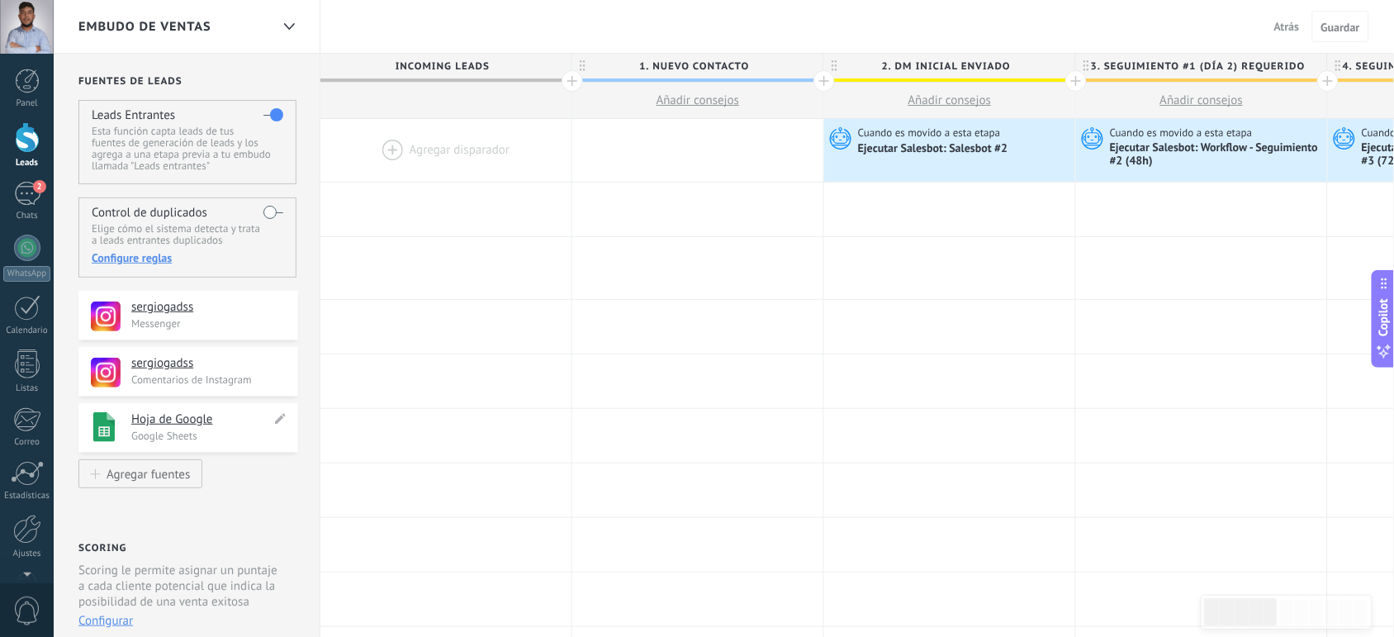
click at [187, 421] on h4 "Hoja de Google" at bounding box center [201, 419] width 140 height 17
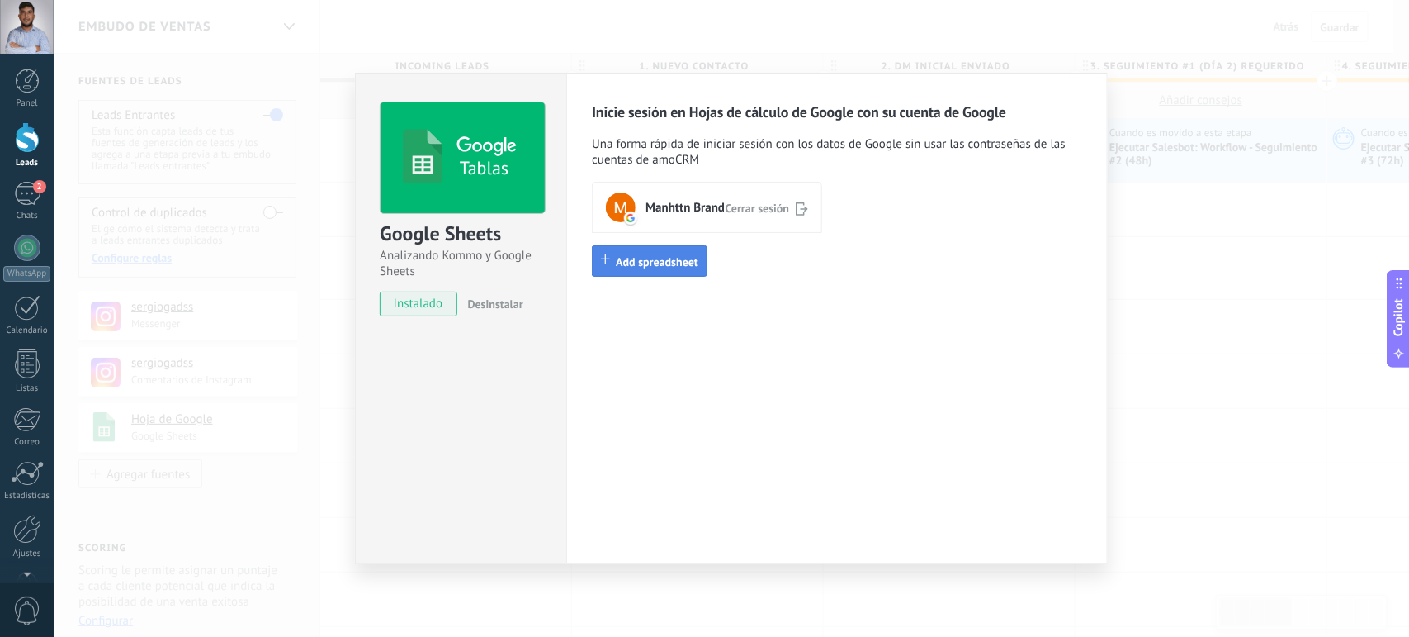
click at [648, 262] on span "Add spreadsheet" at bounding box center [657, 261] width 83 height 15
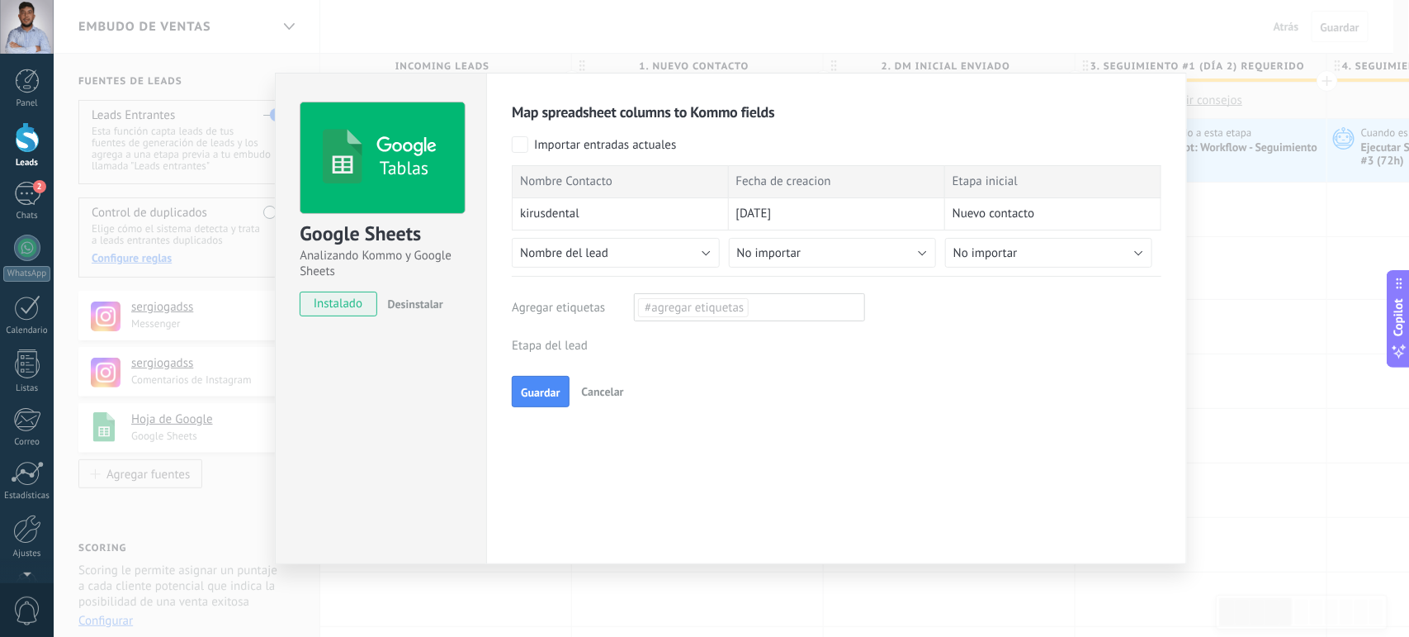
click at [0, 0] on div "Incoming leads 1. Nuevo contacto 2. DM Inicial Enviado 3. Seguimiento #1 (Día 2…" at bounding box center [0, 0] width 0 height 0
click at [0, 0] on label "1. Nuevo contacto" at bounding box center [0, 0] width 0 height 0
click at [921, 258] on button "No importar" at bounding box center [832, 253] width 207 height 30
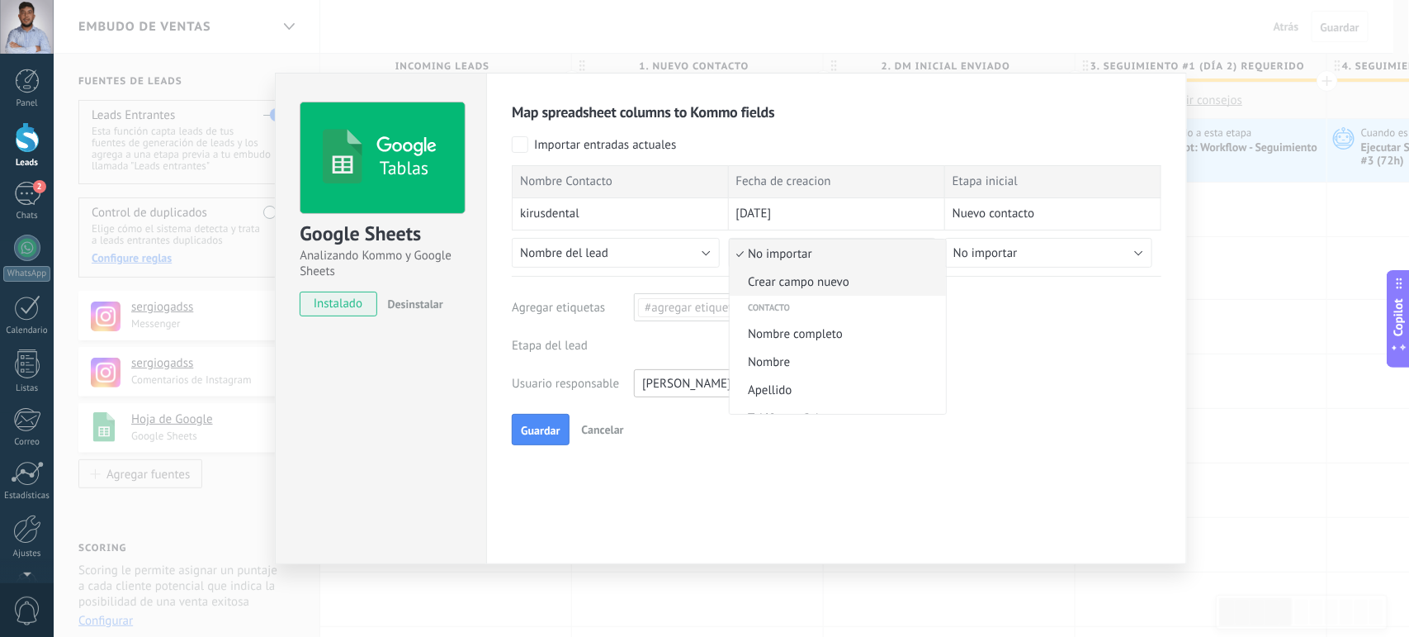
click at [811, 286] on span "Crear campo nuevo" at bounding box center [835, 282] width 211 height 16
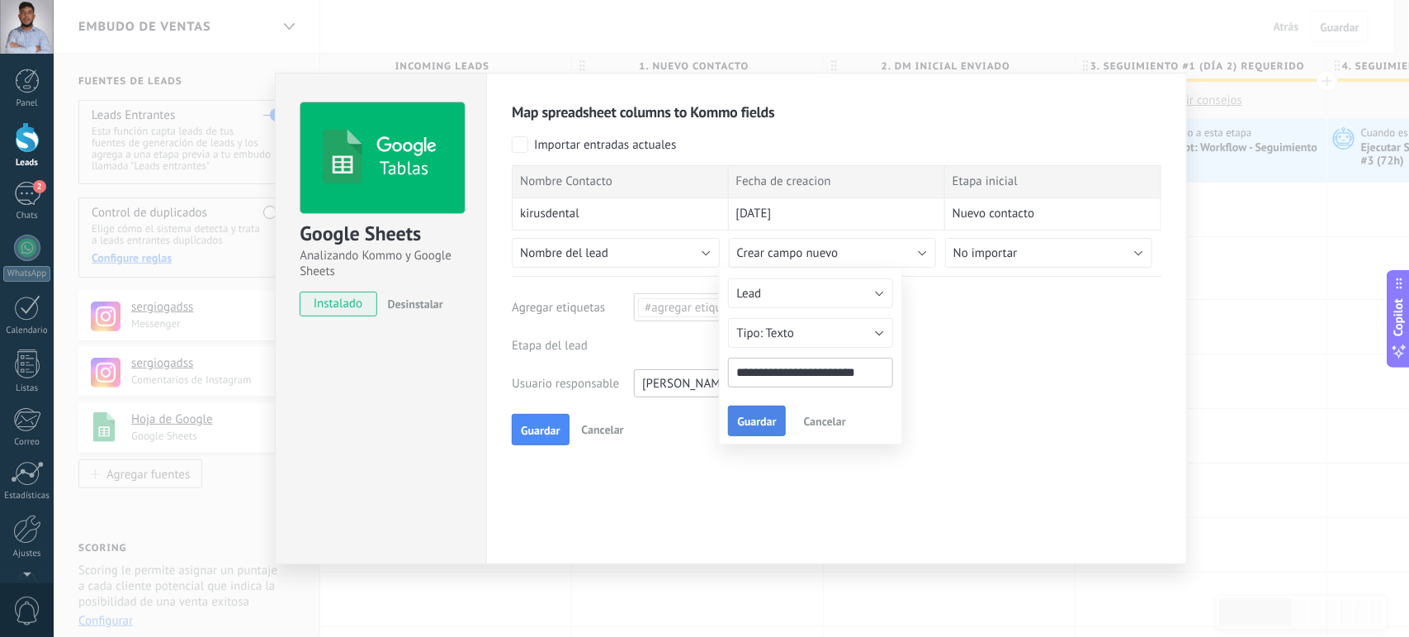
type input "**********"
click at [741, 407] on button "Guardar" at bounding box center [756, 420] width 57 height 31
click at [530, 149] on label "Importar entradas actuales" at bounding box center [594, 144] width 164 height 17
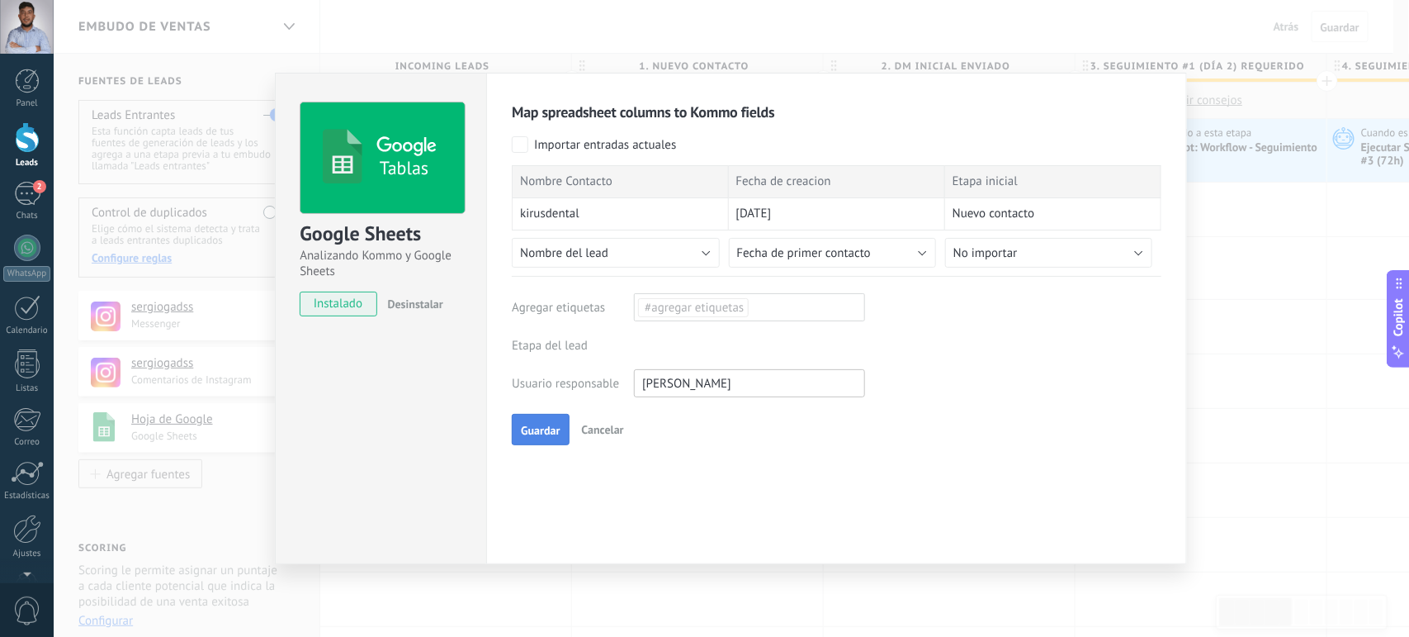
click at [535, 431] on span "Guardar" at bounding box center [540, 430] width 39 height 12
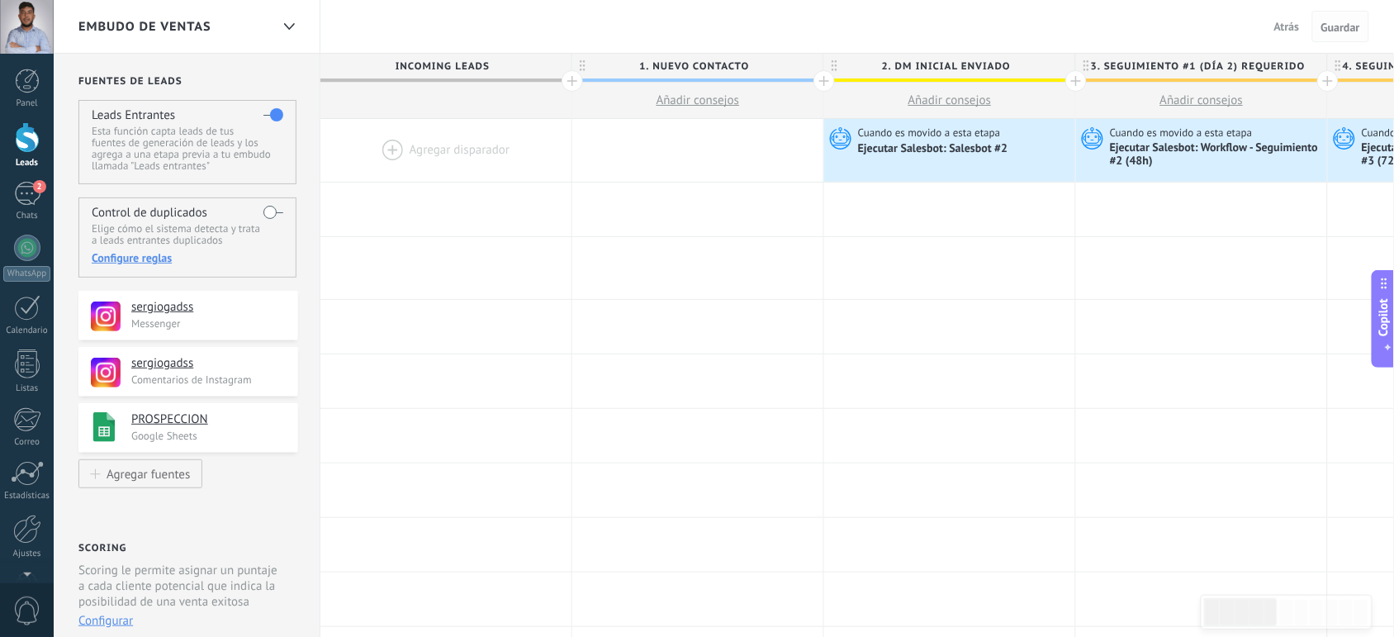
click at [1337, 22] on span "Guardar" at bounding box center [1340, 27] width 39 height 12
click at [277, 308] on use at bounding box center [280, 306] width 11 height 11
click at [277, 308] on use at bounding box center [279, 306] width 14 height 11
click at [279, 364] on use at bounding box center [280, 362] width 11 height 11
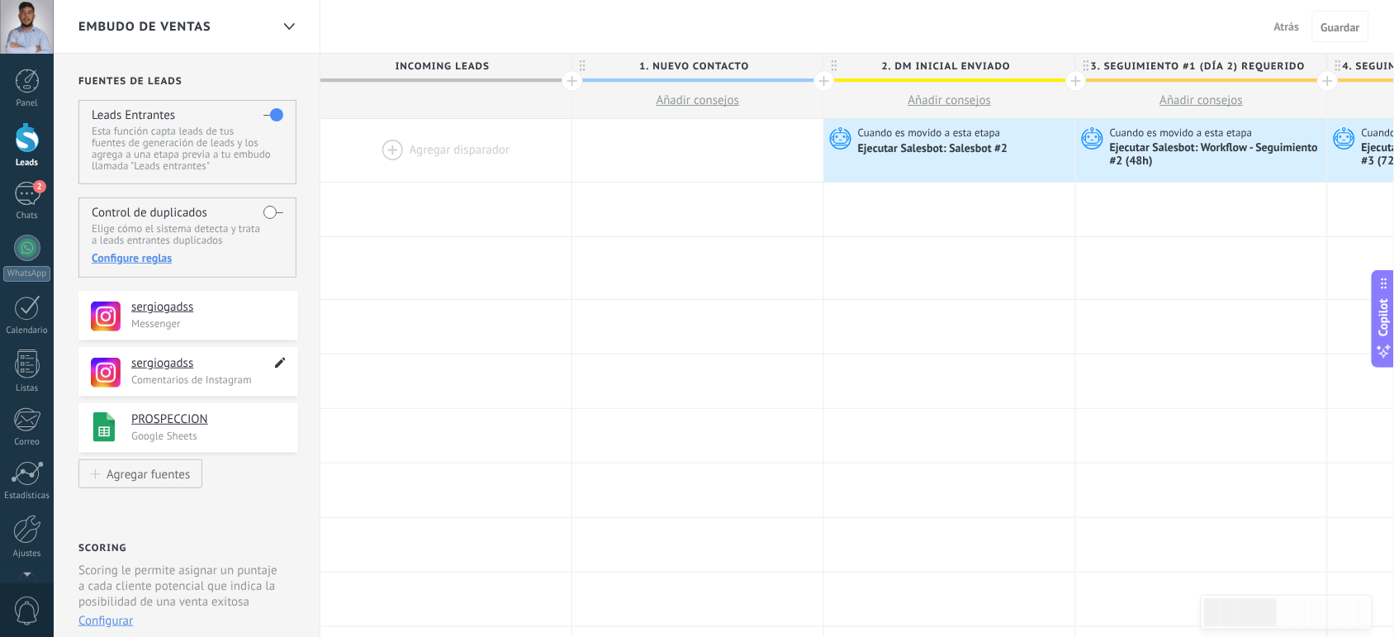
type textarea "**********"
click at [279, 364] on use at bounding box center [279, 362] width 14 height 11
click at [141, 257] on div "Configure reglas" at bounding box center [187, 257] width 191 height 15
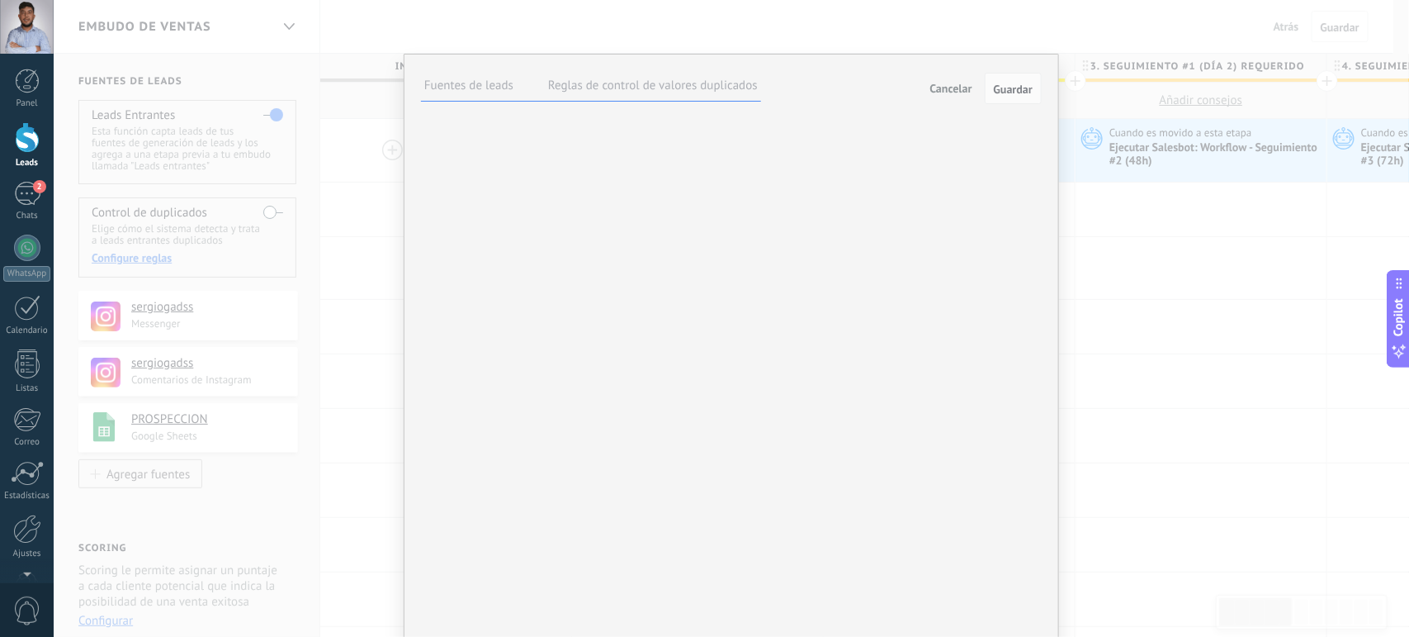
click at [702, 87] on label "Reglas de control de valores duplicados" at bounding box center [653, 86] width 210 height 16
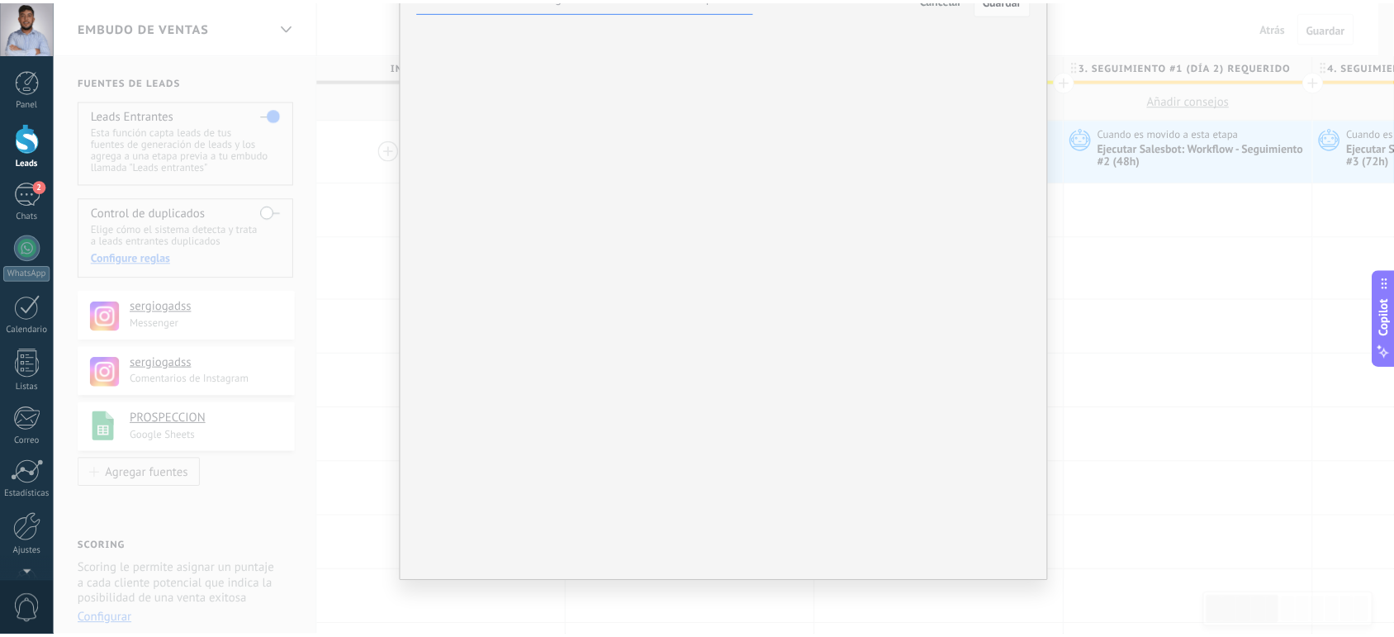
scroll to position [0, 0]
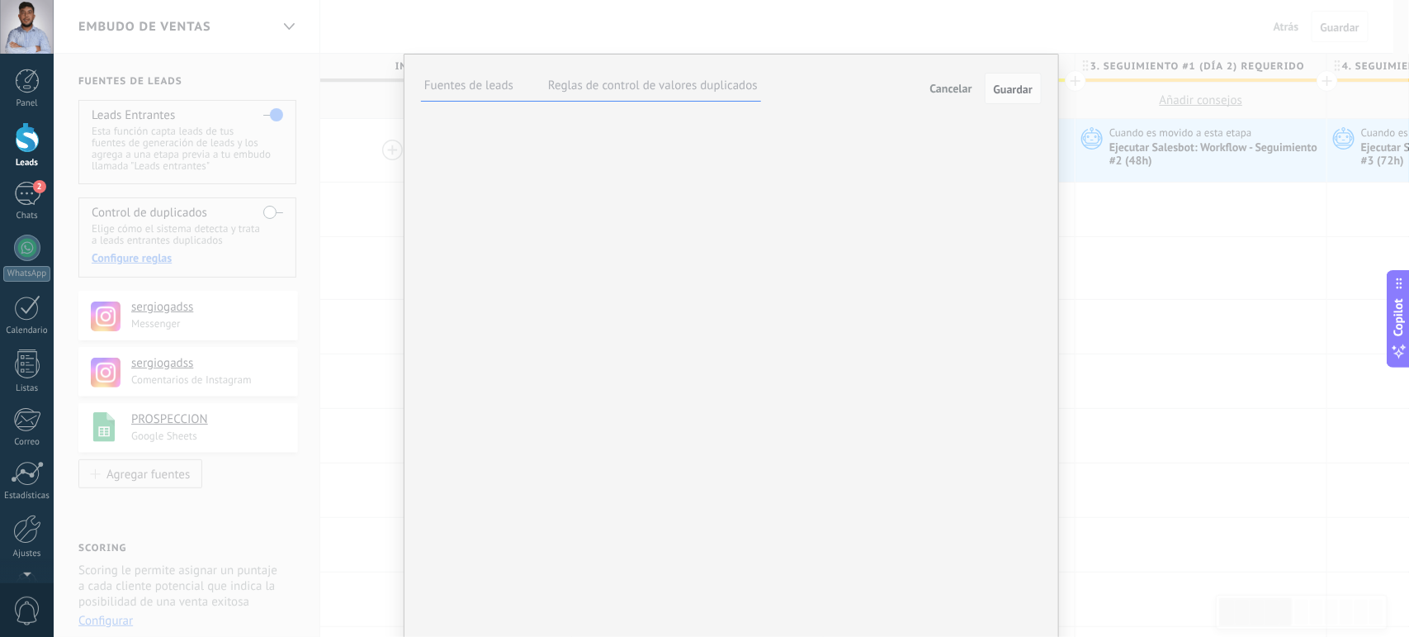
click at [0, 0] on span "Agregar un campo" at bounding box center [0, 0] width 0 height 0
click at [0, 0] on div "Agregar un campo Campos de leads Presupuesto Objetivo del cliente Número de con…" at bounding box center [0, 0] width 0 height 0
click at [463, 92] on label "Fuentes de leads" at bounding box center [468, 86] width 89 height 16
click at [0, 0] on label at bounding box center [0, 0] width 0 height 0
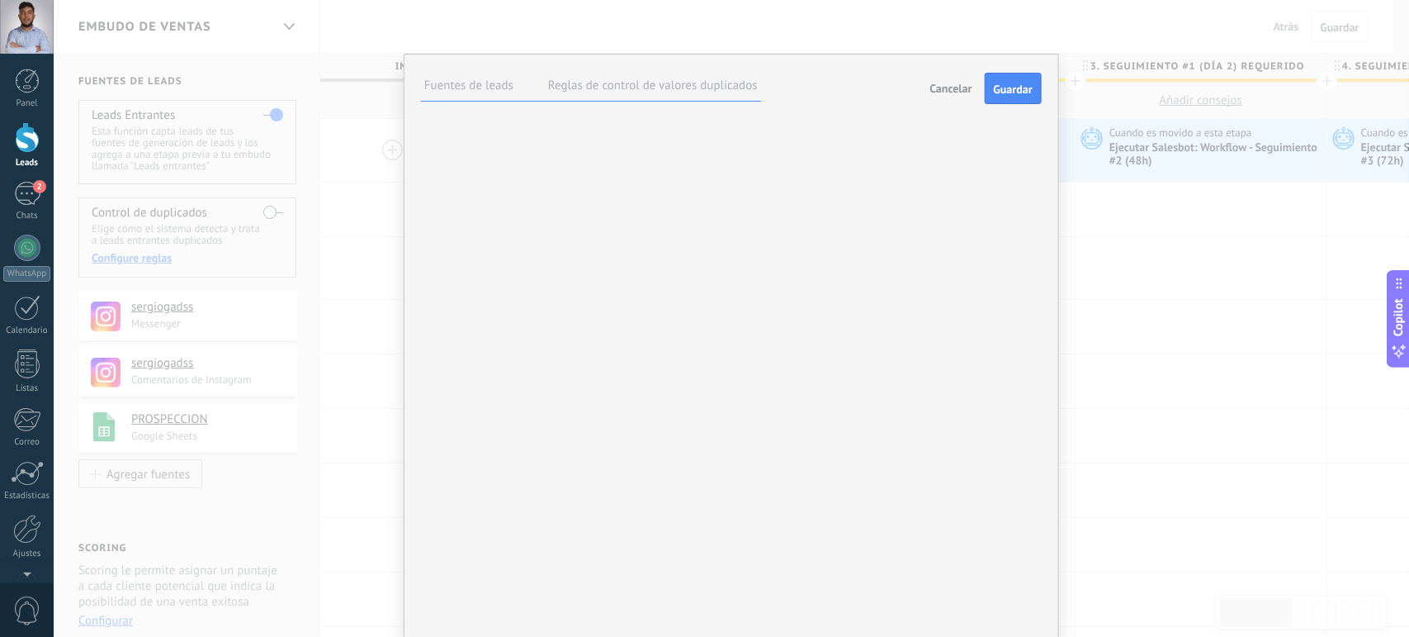
click at [0, 0] on label at bounding box center [0, 0] width 0 height 0
click at [1016, 85] on span "Guardar" at bounding box center [1013, 89] width 39 height 12
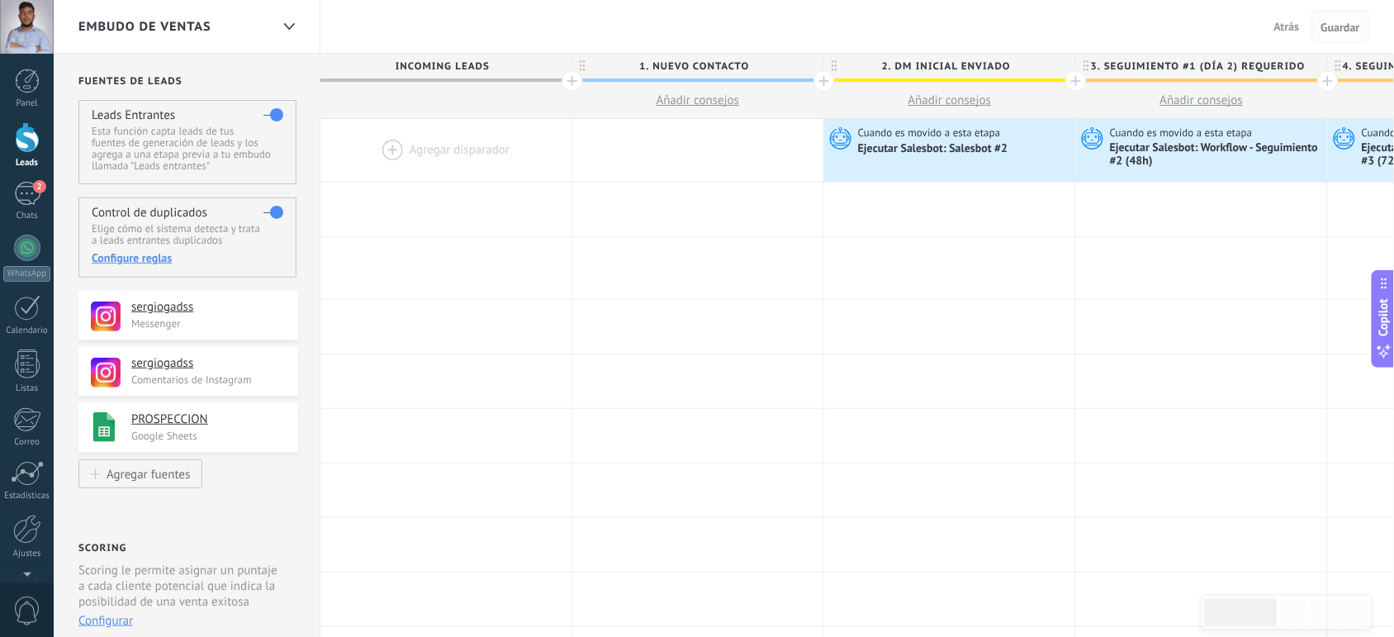
click at [1326, 25] on span "Guardar" at bounding box center [1340, 27] width 39 height 12
click at [1351, 27] on span "Guardar" at bounding box center [1340, 27] width 39 height 12
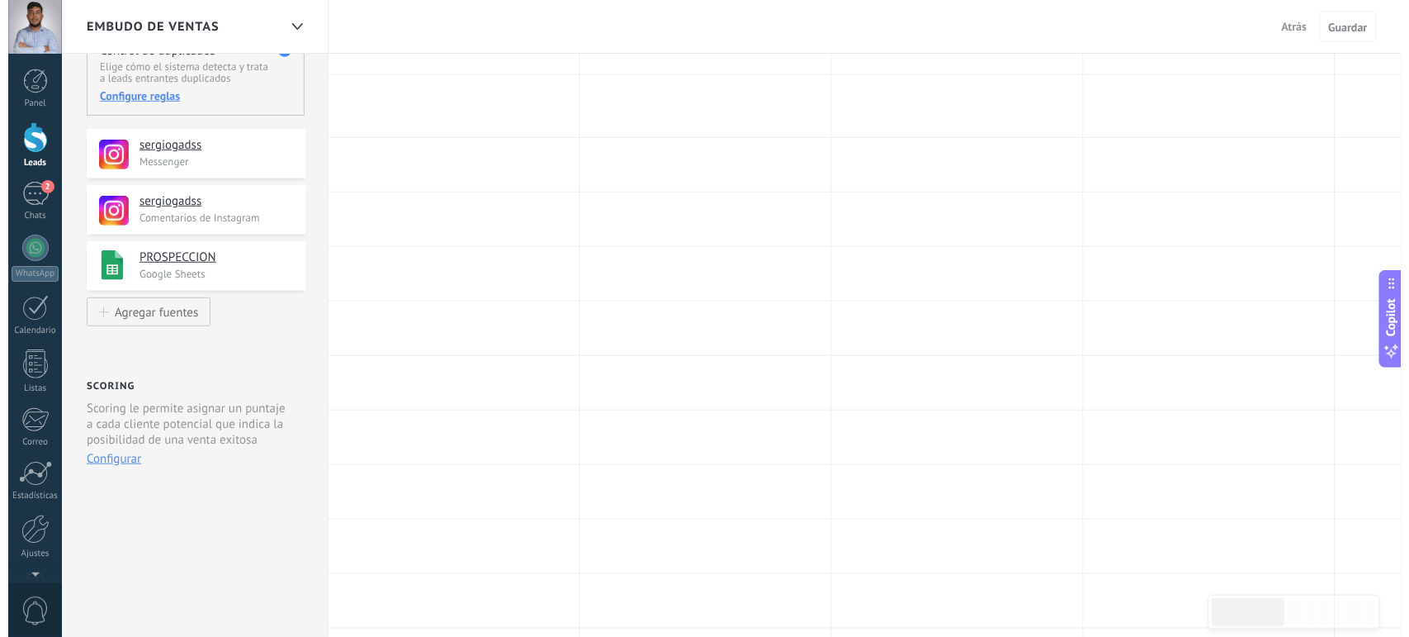
scroll to position [163, 0]
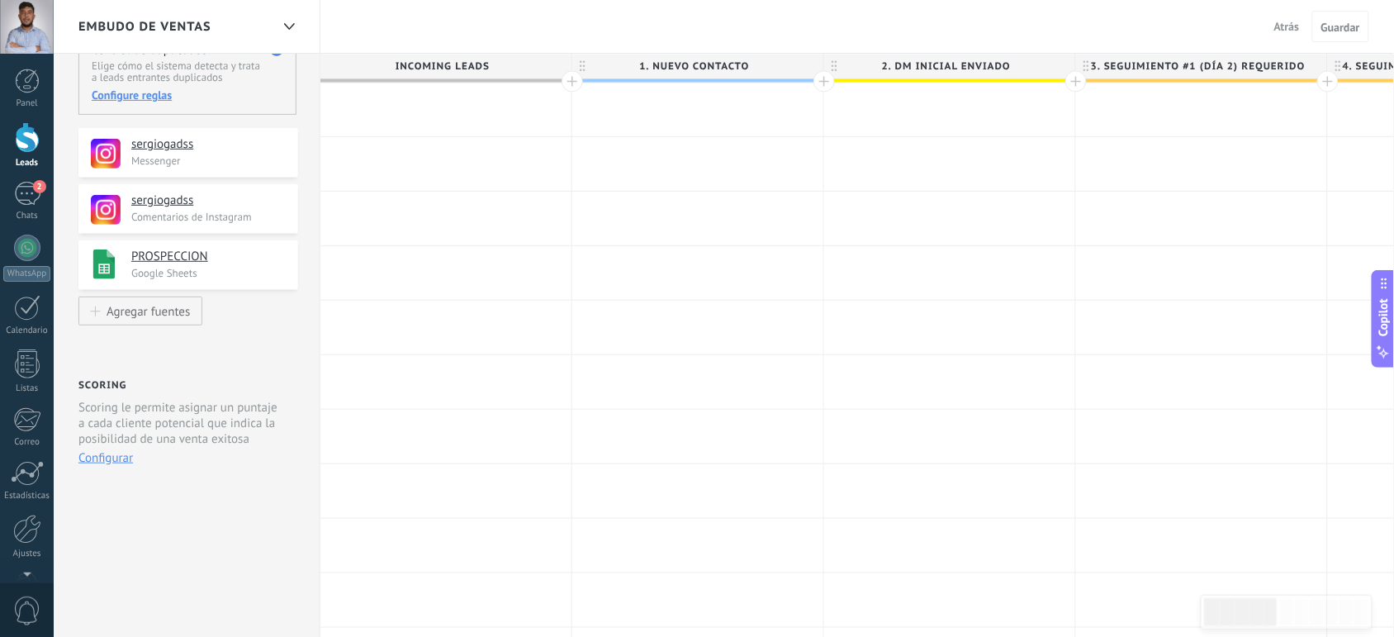
click at [96, 455] on button "Configurar" at bounding box center [105, 458] width 54 height 16
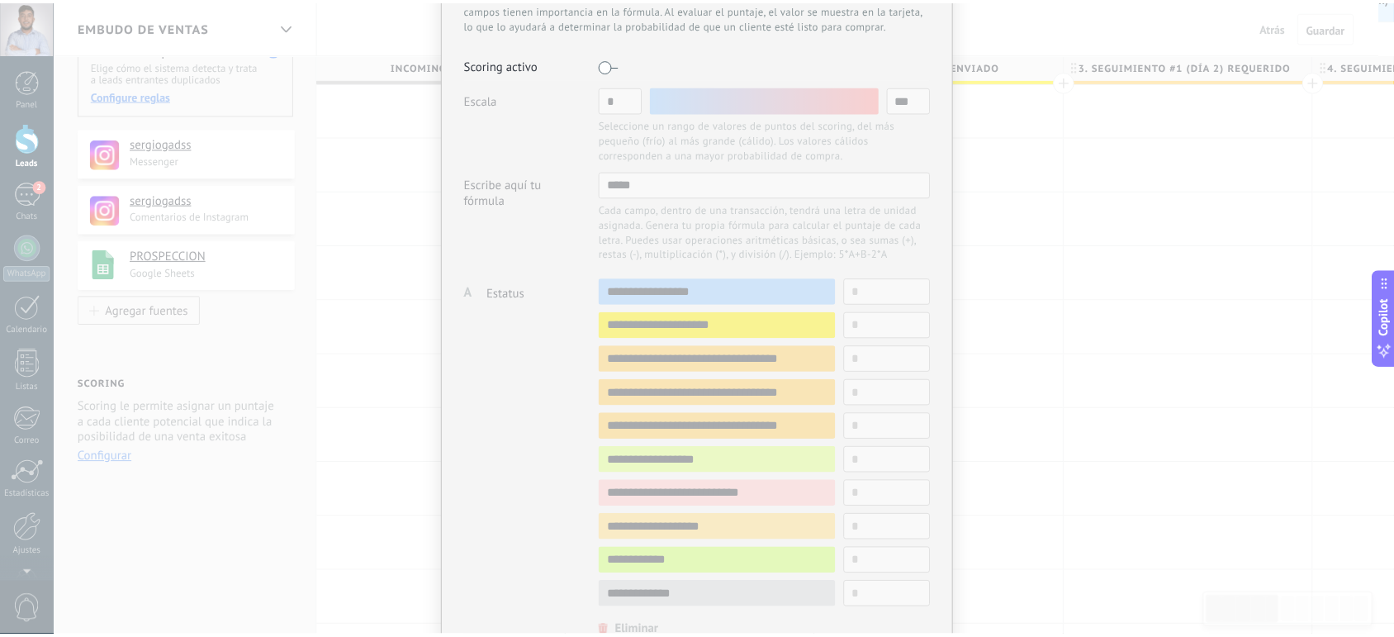
scroll to position [0, 0]
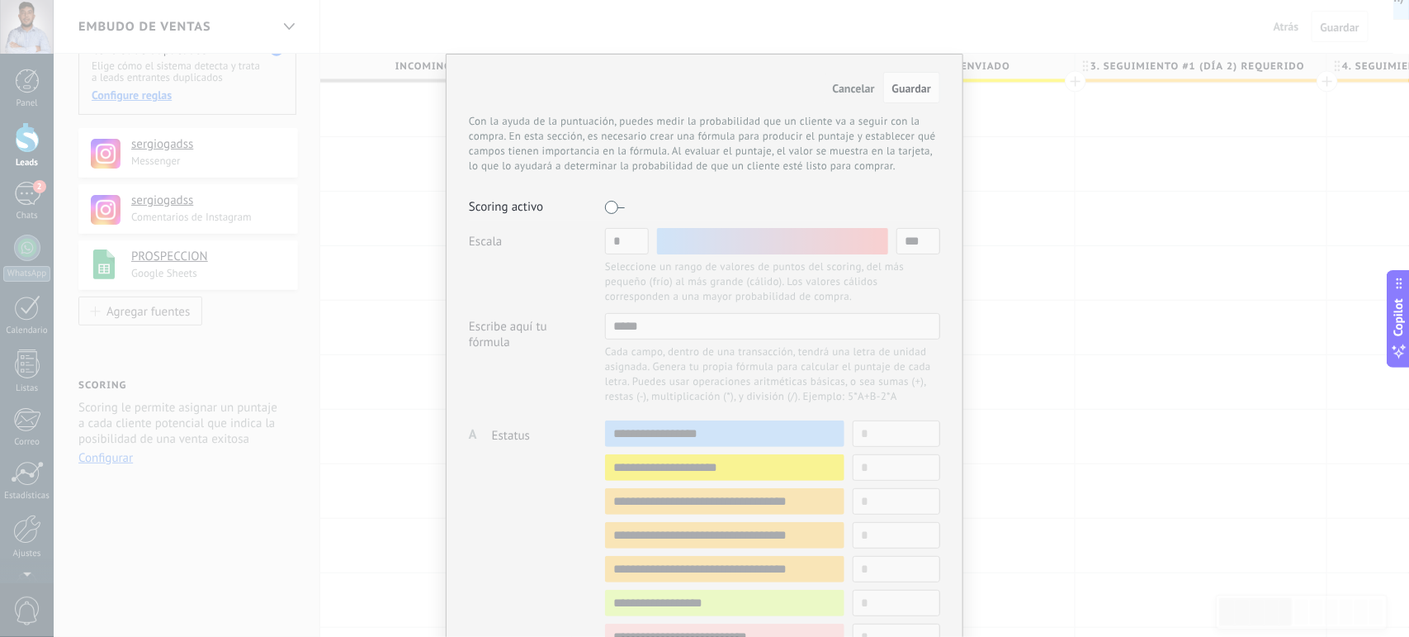
click at [852, 92] on span "Cancelar" at bounding box center [854, 88] width 42 height 15
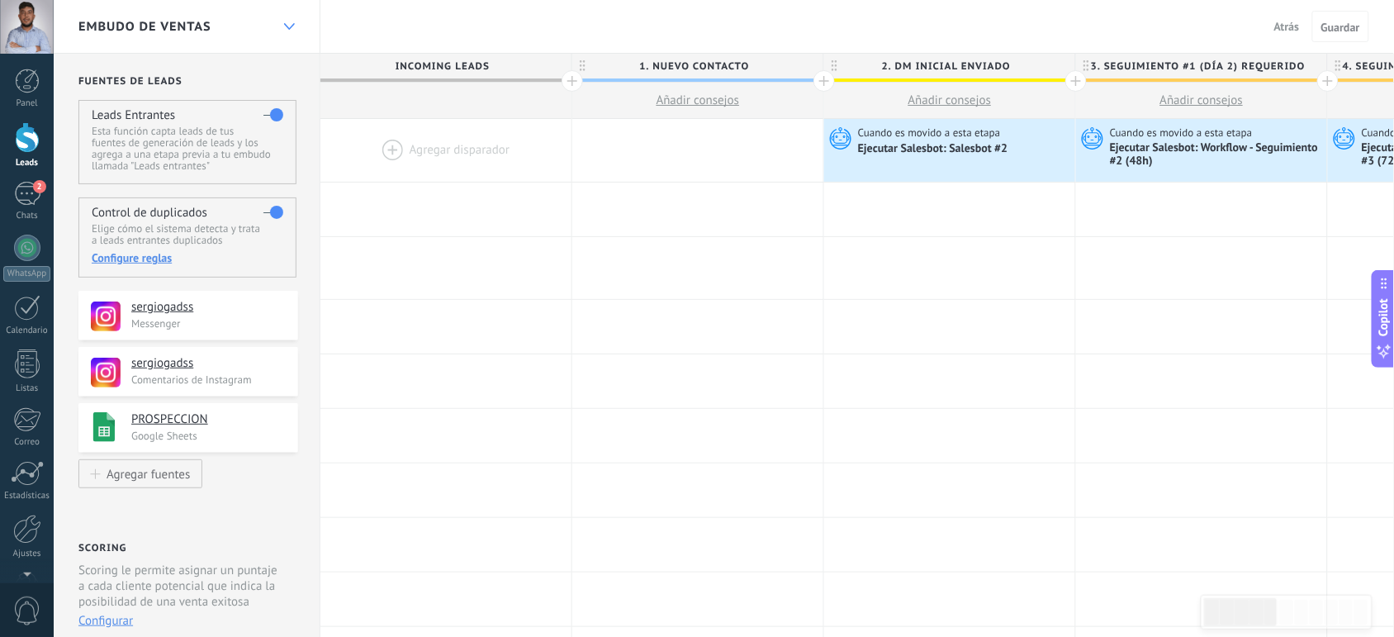
click at [286, 30] on div at bounding box center [289, 27] width 28 height 32
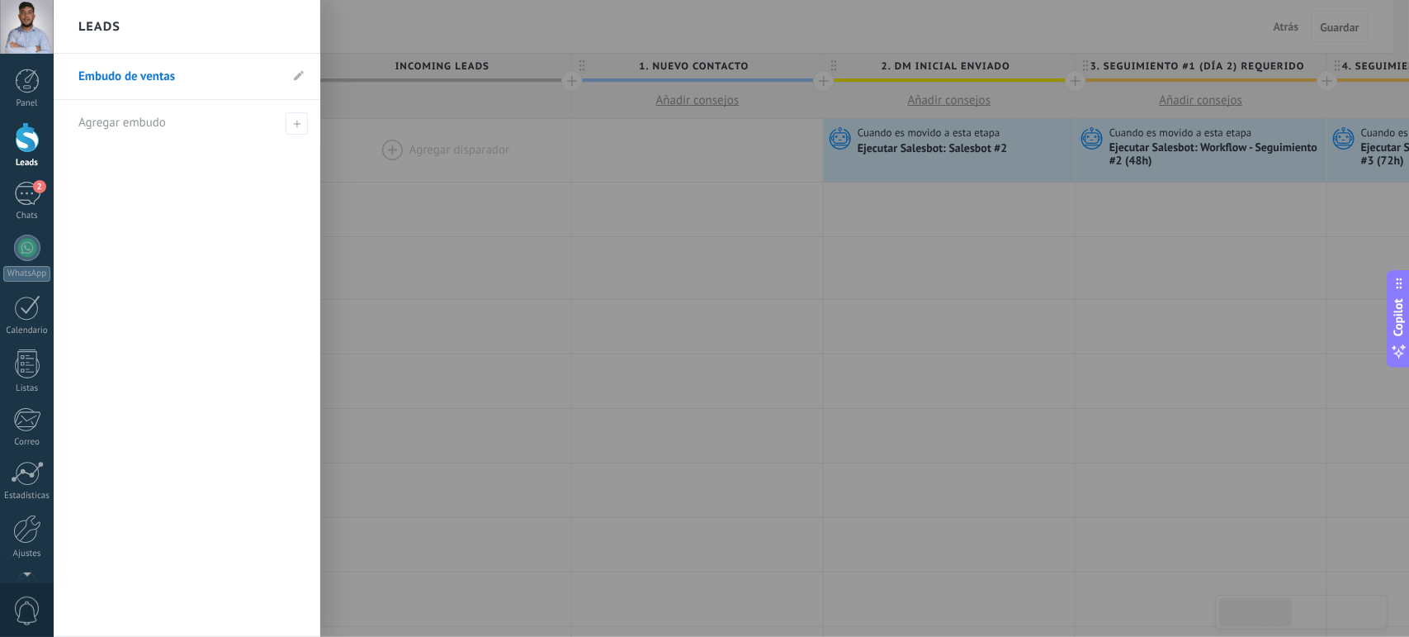
click at [551, 381] on div at bounding box center [758, 318] width 1409 height 637
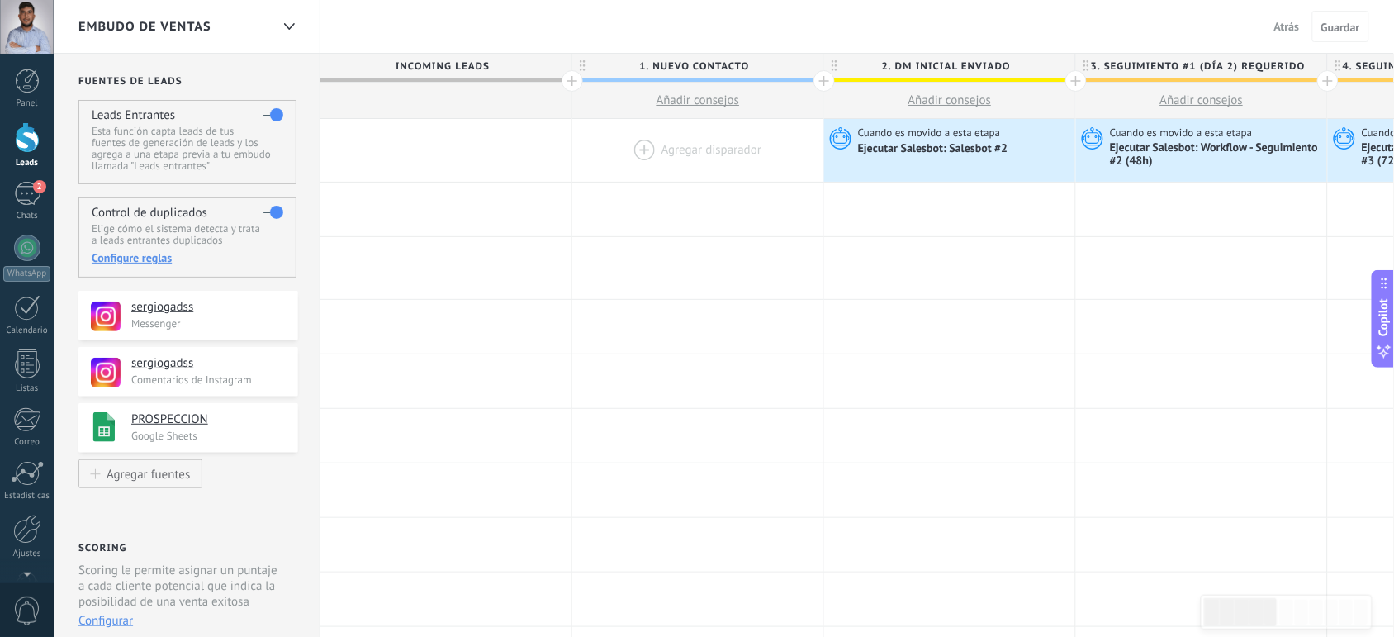
click at [636, 149] on div at bounding box center [697, 150] width 251 height 63
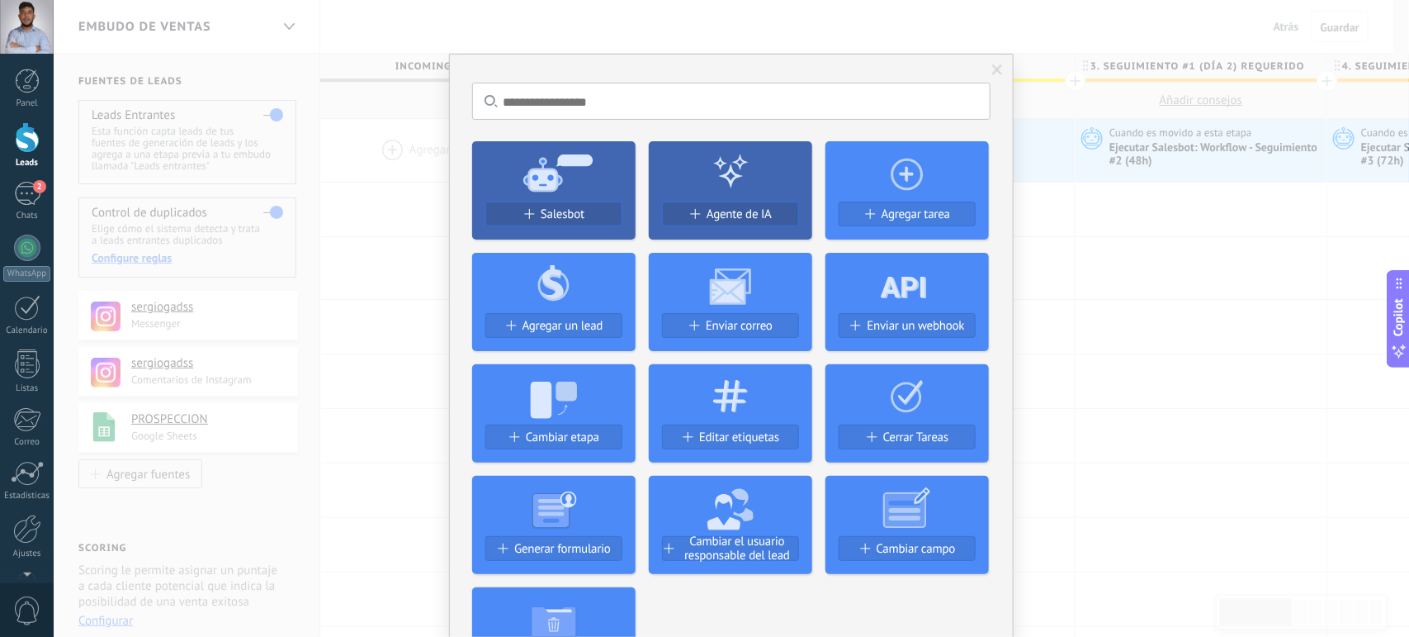
click at [993, 70] on span at bounding box center [997, 70] width 11 height 12
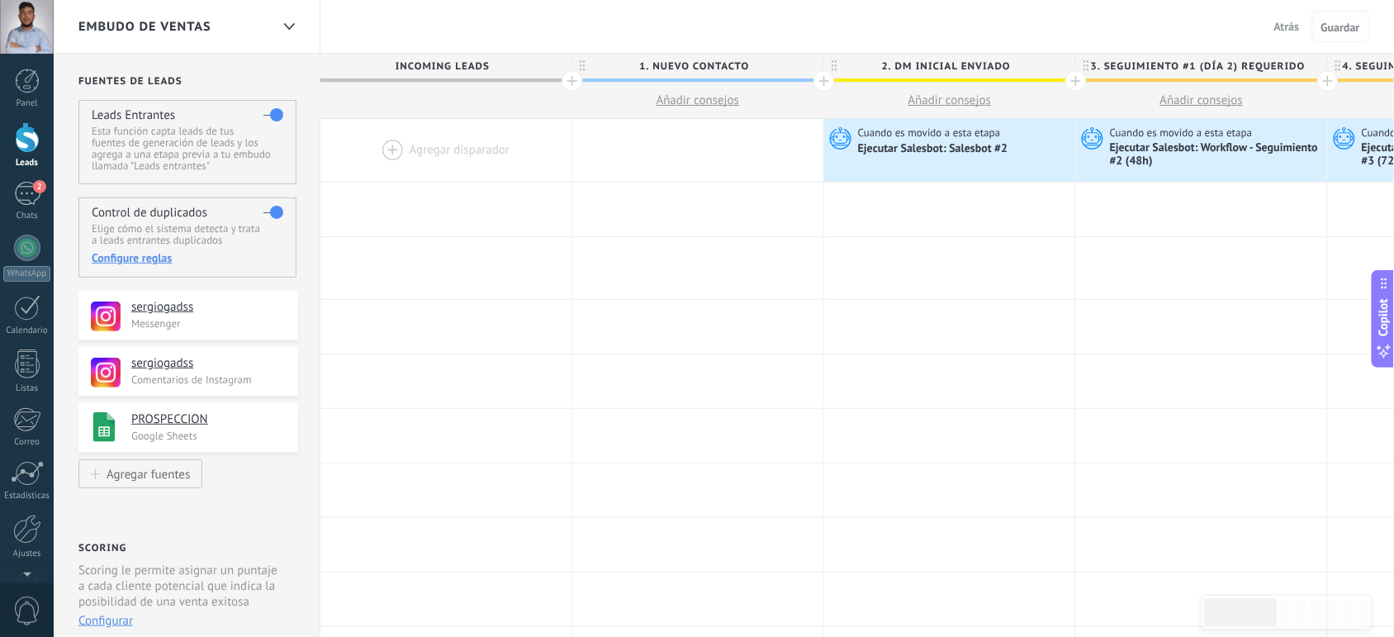
click at [1339, 26] on span "Guardar" at bounding box center [1340, 27] width 39 height 12
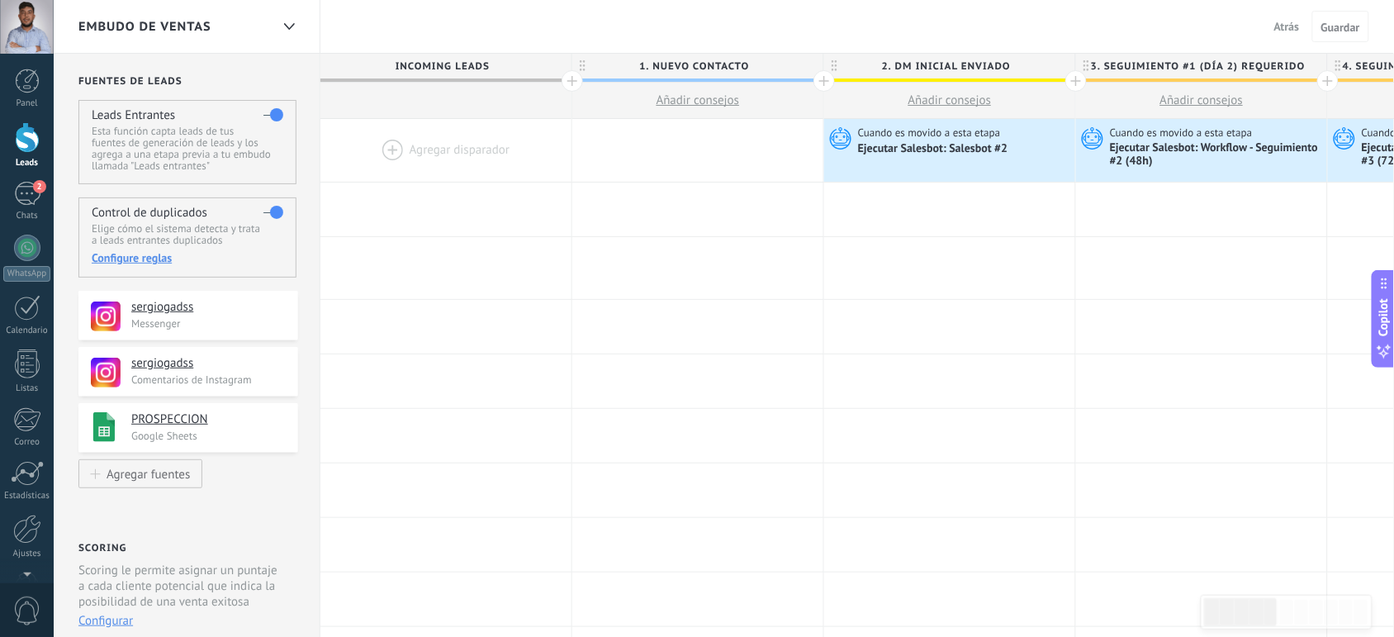
click at [1281, 22] on span "Atrás" at bounding box center [1287, 26] width 26 height 15
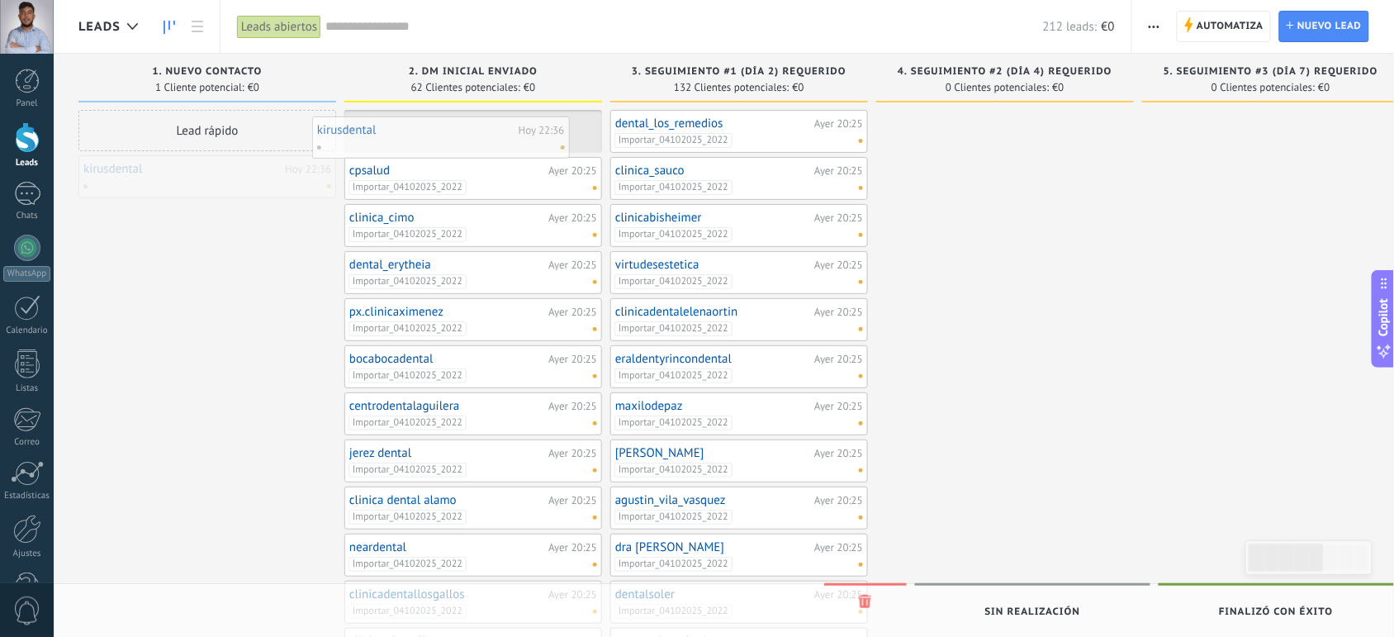
drag, startPoint x: 234, startPoint y: 182, endPoint x: 467, endPoint y: 145, distance: 236.5
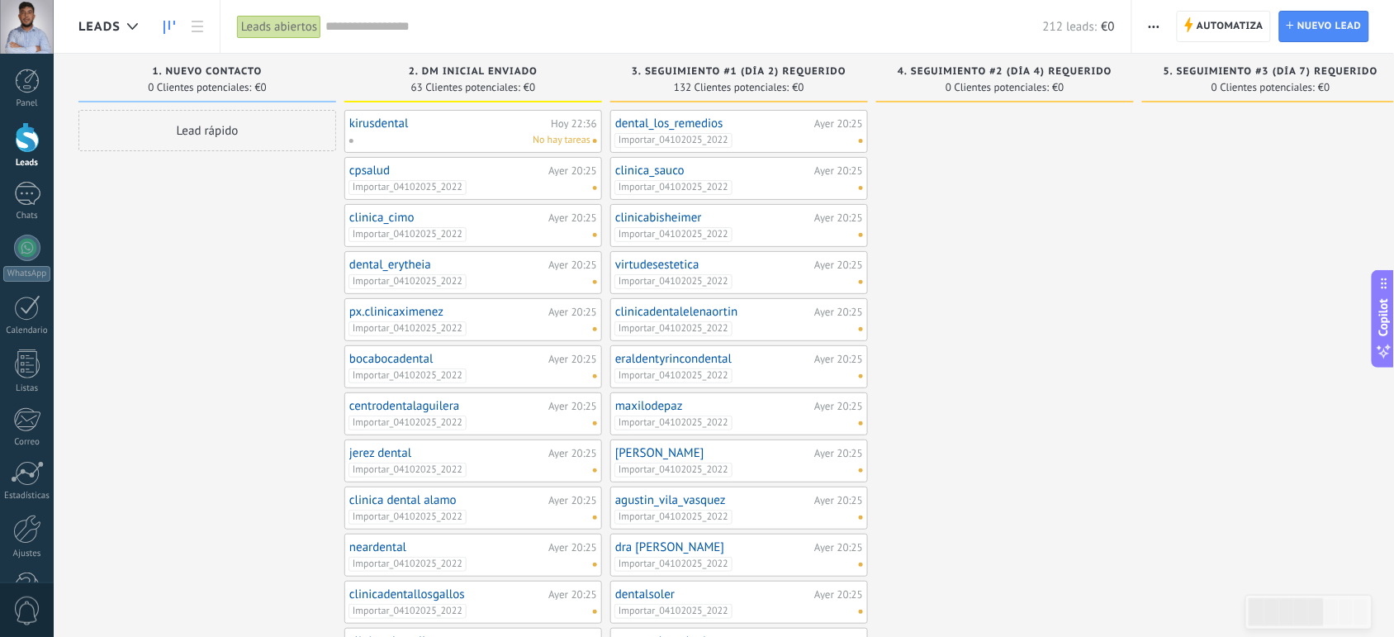
click at [1153, 31] on span "button" at bounding box center [1153, 26] width 11 height 31
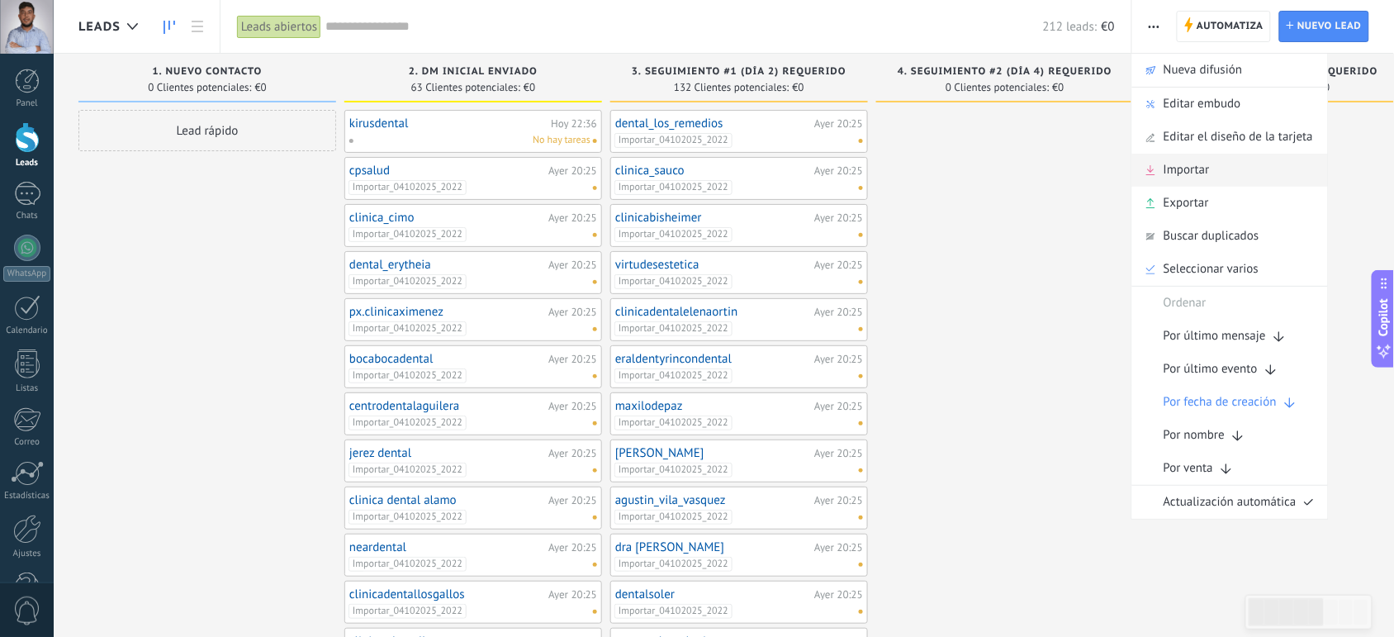
click at [1178, 178] on span "Importar" at bounding box center [1186, 170] width 46 height 33
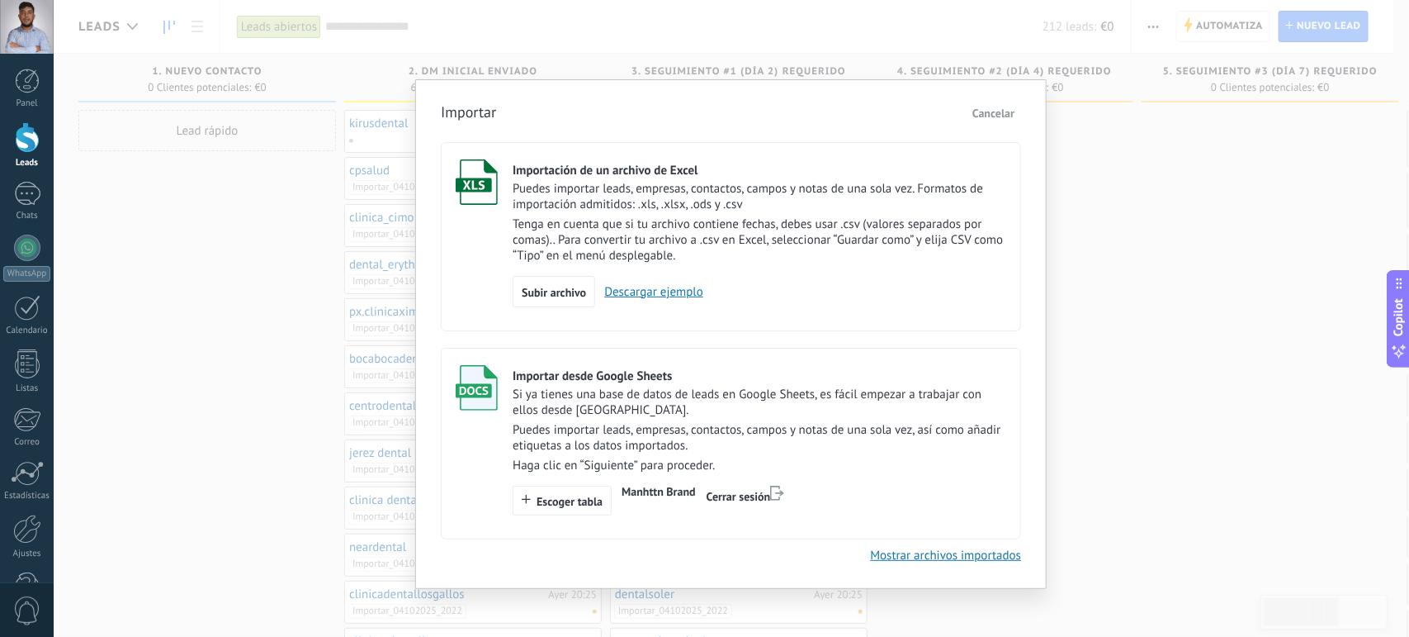
click at [749, 414] on p "Si ya tienes una base de datos de leads en Google Sheets, es fácil empezar a tr…" at bounding box center [760, 401] width 494 height 31
click at [769, 402] on p "Si ya tienes una base de datos de leads en Google Sheets, es fácil empezar a tr…" at bounding box center [760, 401] width 494 height 31
click at [579, 504] on span "Escoger tabla" at bounding box center [570, 501] width 66 height 12
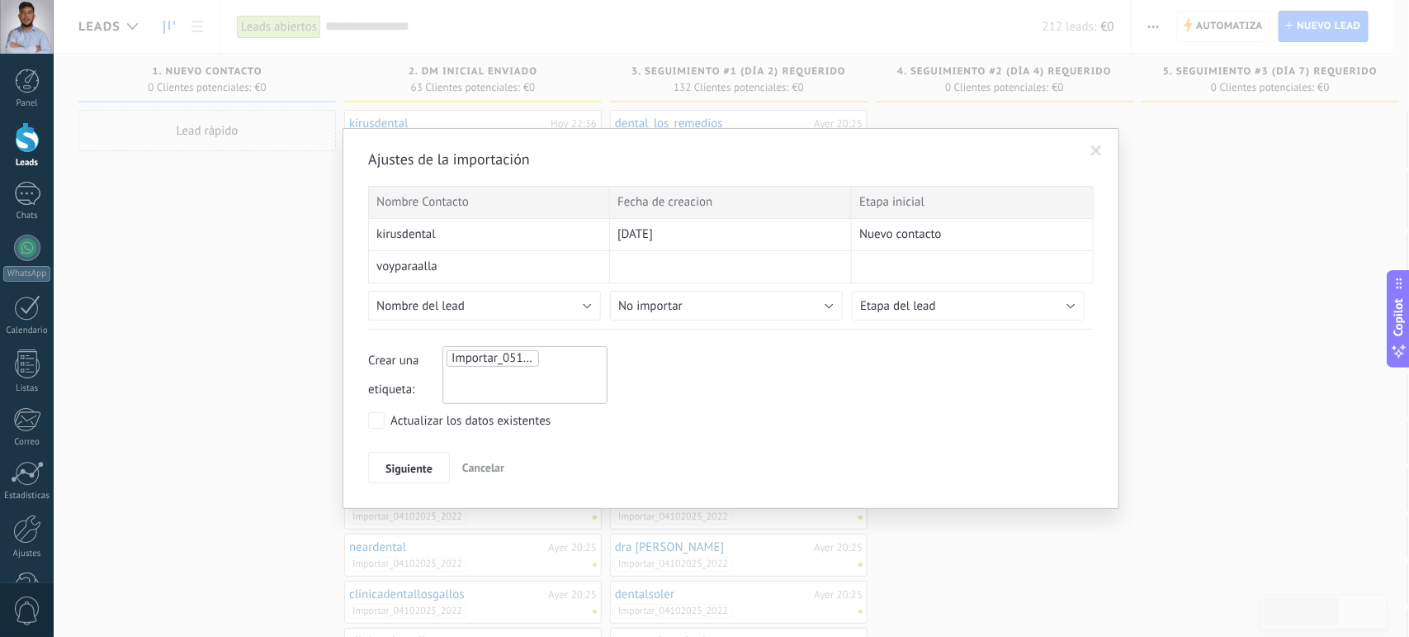
click at [506, 264] on div "voyparaalla" at bounding box center [489, 267] width 242 height 32
click at [571, 302] on button "Nombre del lead" at bounding box center [484, 306] width 233 height 30
click at [922, 315] on button "Etapa del lead" at bounding box center [968, 306] width 233 height 30
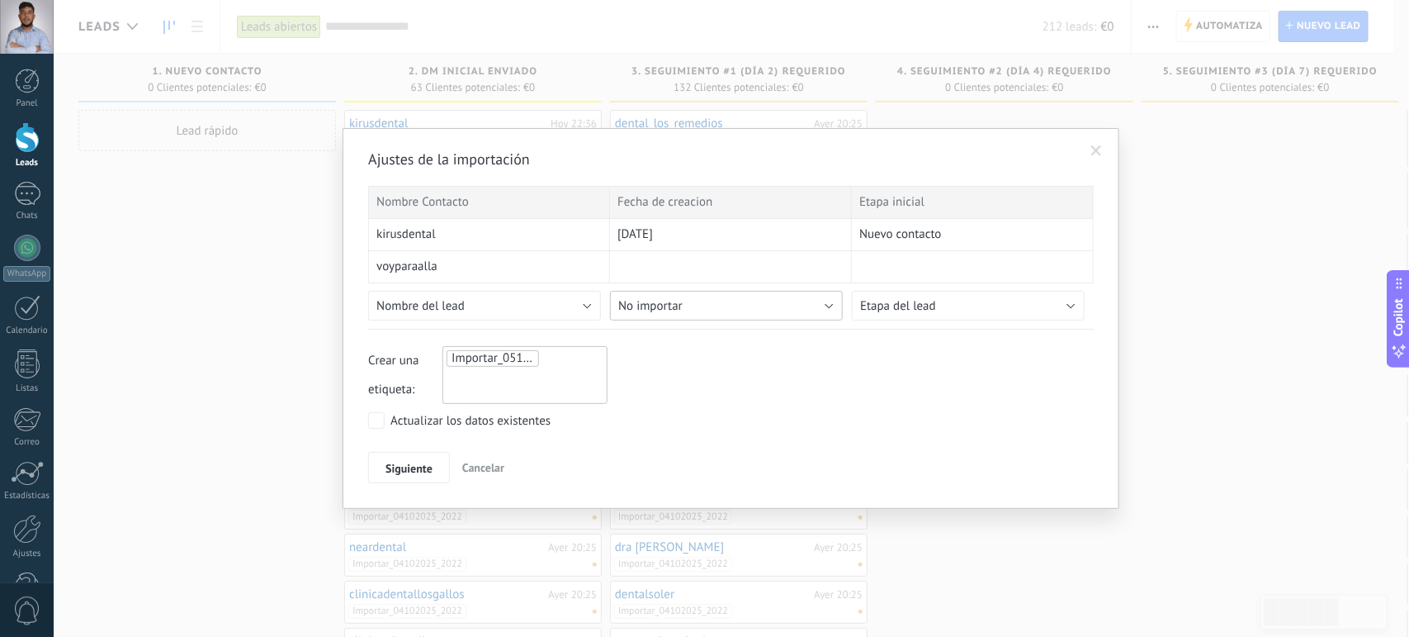
click at [795, 310] on button "No importar" at bounding box center [726, 306] width 233 height 30
click at [417, 462] on span "Siguiente" at bounding box center [409, 468] width 47 height 12
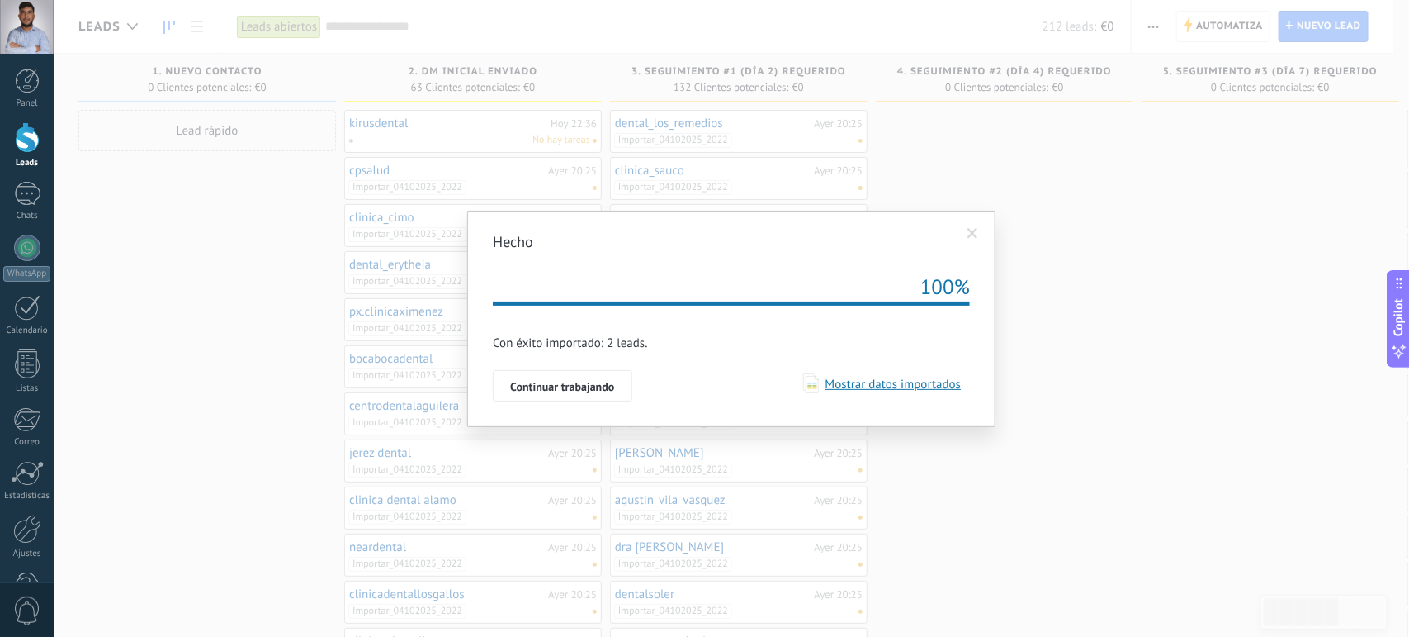
click at [853, 381] on span "Mostrar datos importados" at bounding box center [890, 384] width 143 height 16
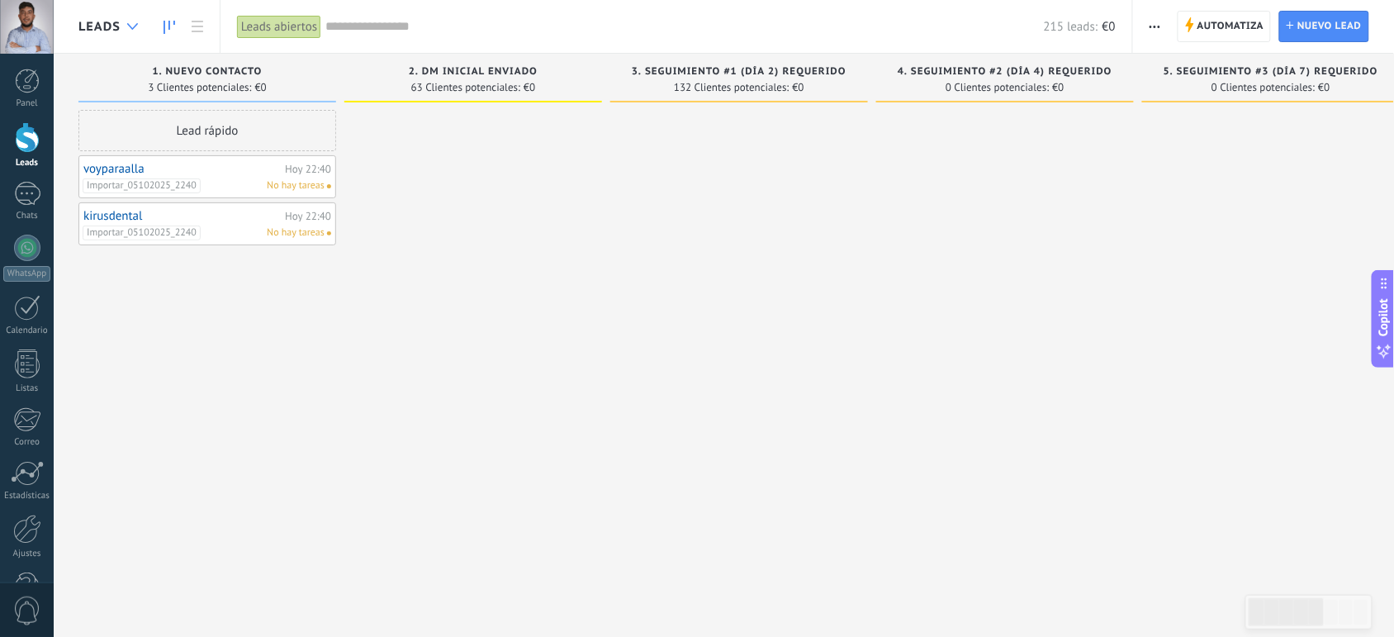
click at [125, 22] on div at bounding box center [132, 27] width 27 height 32
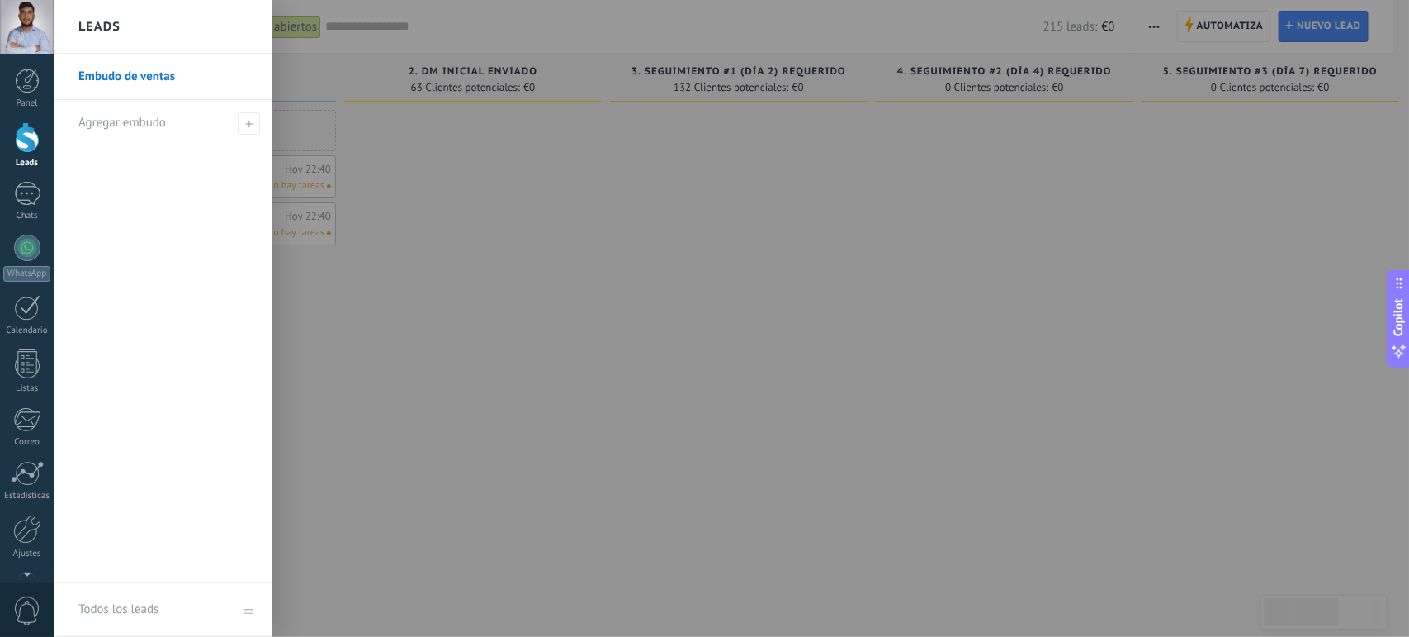
click at [128, 64] on link "Embudo de ventas" at bounding box center [167, 77] width 178 height 46
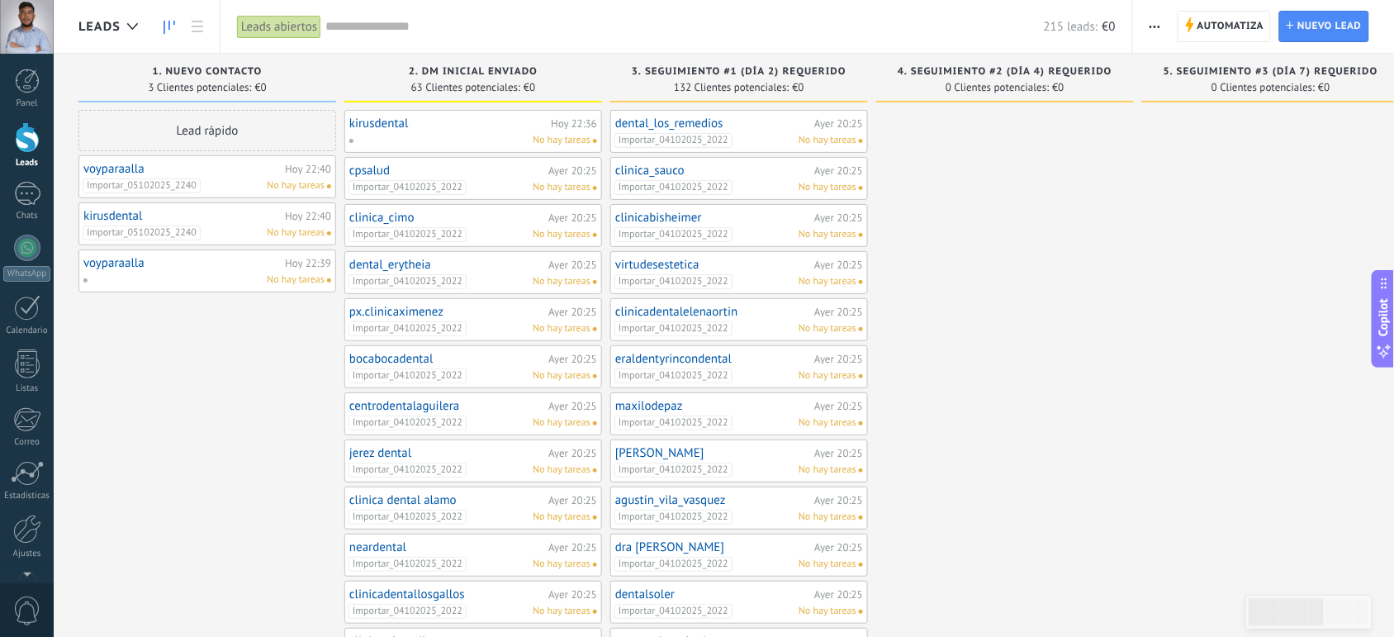
click at [296, 178] on span "No hay tareas" at bounding box center [296, 185] width 58 height 15
click at [146, 179] on span "Importar_05102025_2240" at bounding box center [142, 185] width 118 height 15
click at [182, 349] on div "Lead rápido voyparaalla Hoy 22:40 Importar_05102025_2240 No hay tareas Importar…" at bounding box center [207, 578] width 258 height 937
drag, startPoint x: 300, startPoint y: 178, endPoint x: 122, endPoint y: 169, distance: 177.7
click at [122, 169] on link "voyparaalla" at bounding box center [181, 169] width 197 height 14
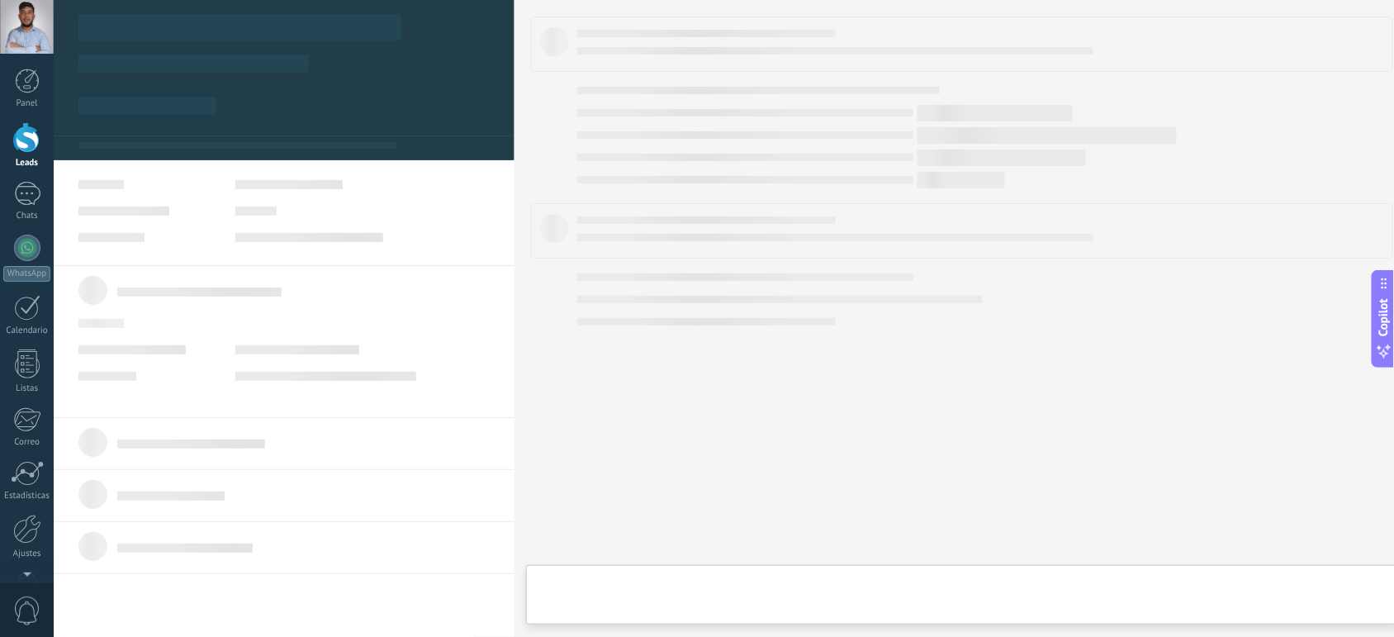
click at [122, 169] on div at bounding box center [284, 287] width 461 height 574
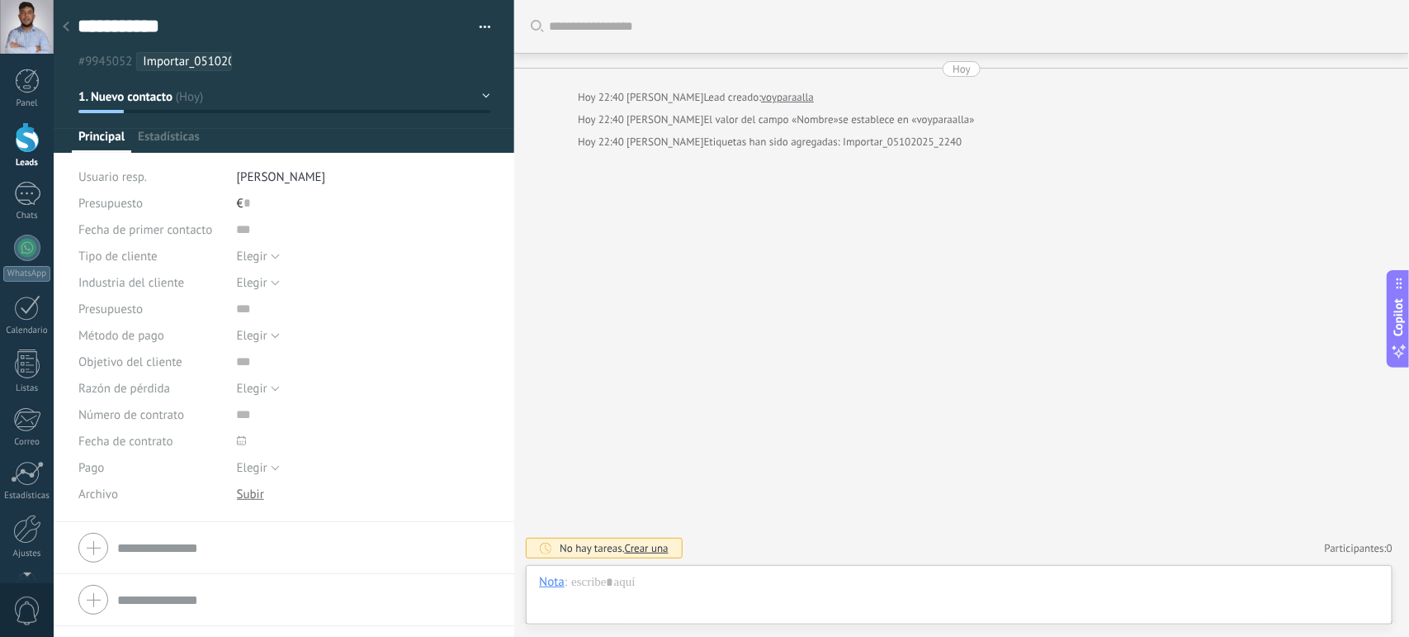
scroll to position [25, 0]
click at [481, 31] on button "button" at bounding box center [479, 27] width 24 height 25
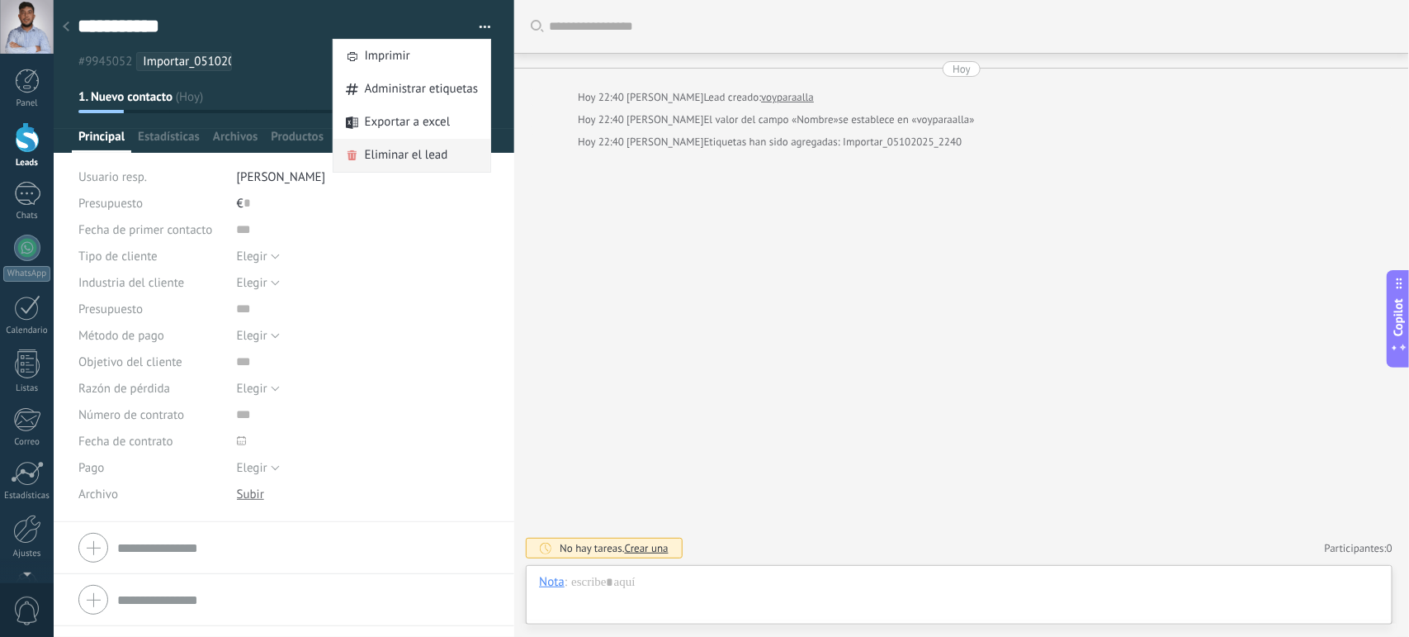
click at [419, 154] on span "Eliminar el lead" at bounding box center [406, 155] width 83 height 33
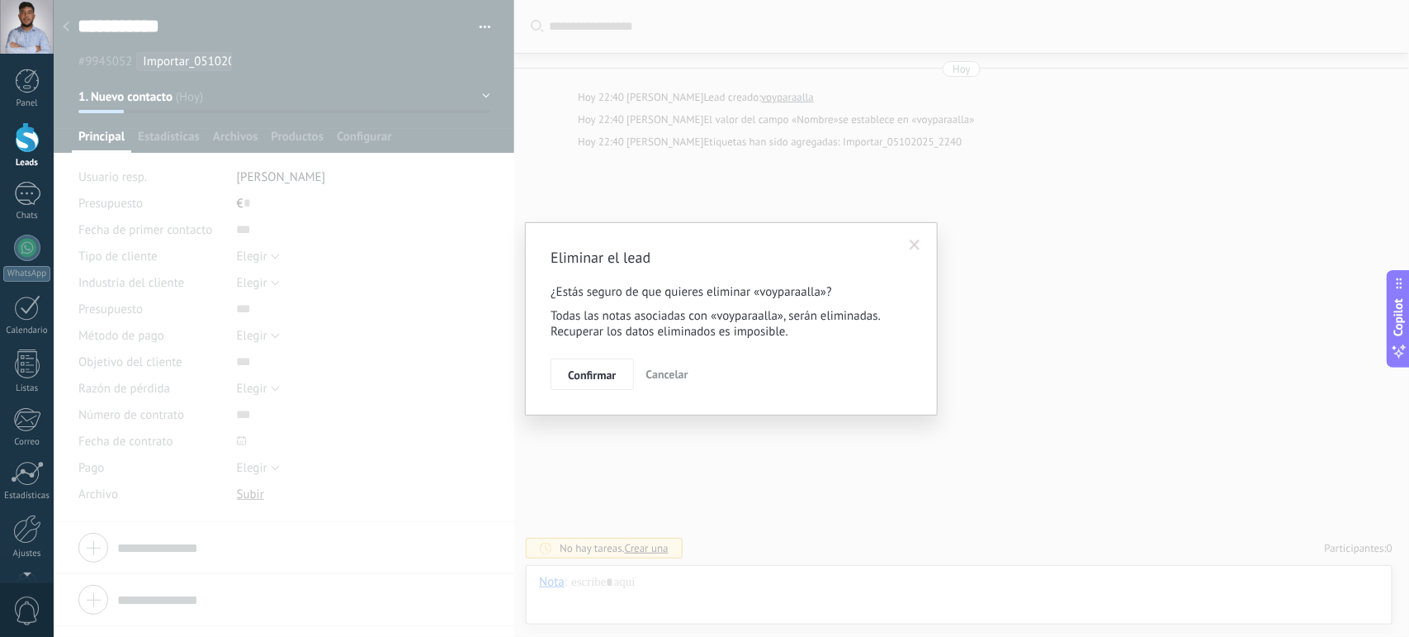
click at [650, 370] on span "Cancelar" at bounding box center [667, 374] width 42 height 15
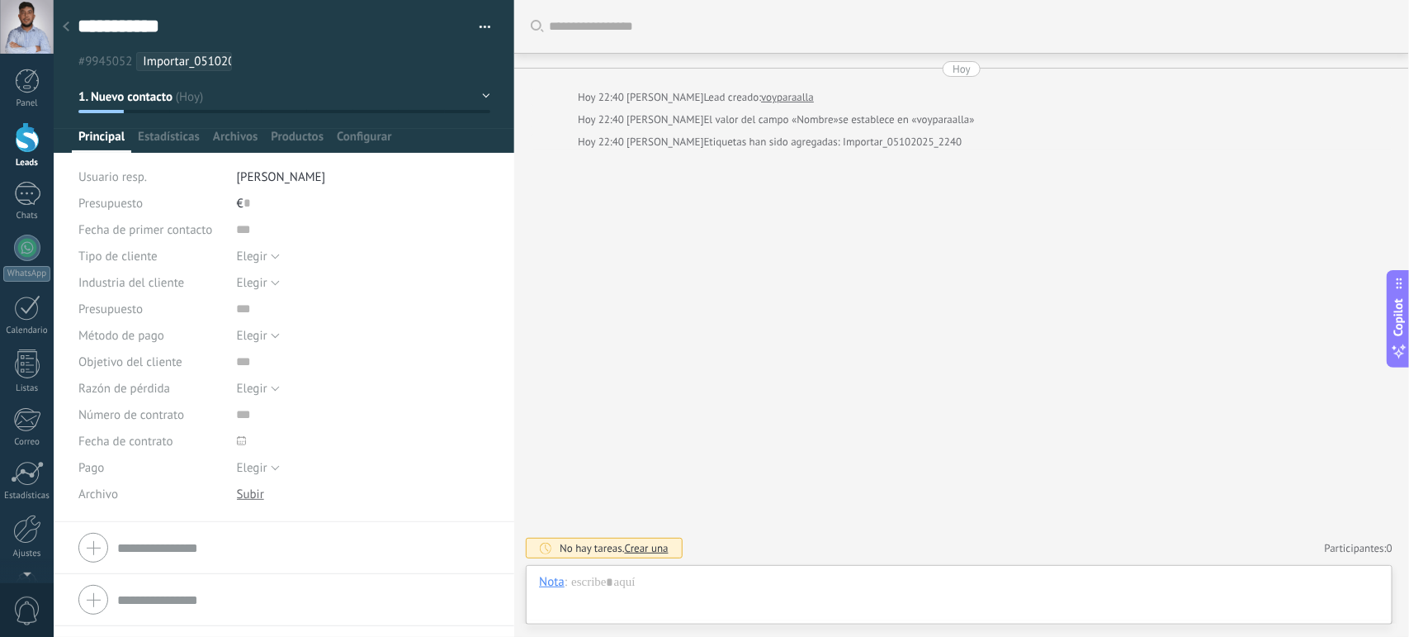
click at [480, 30] on span "button" at bounding box center [486, 29] width 12 height 3
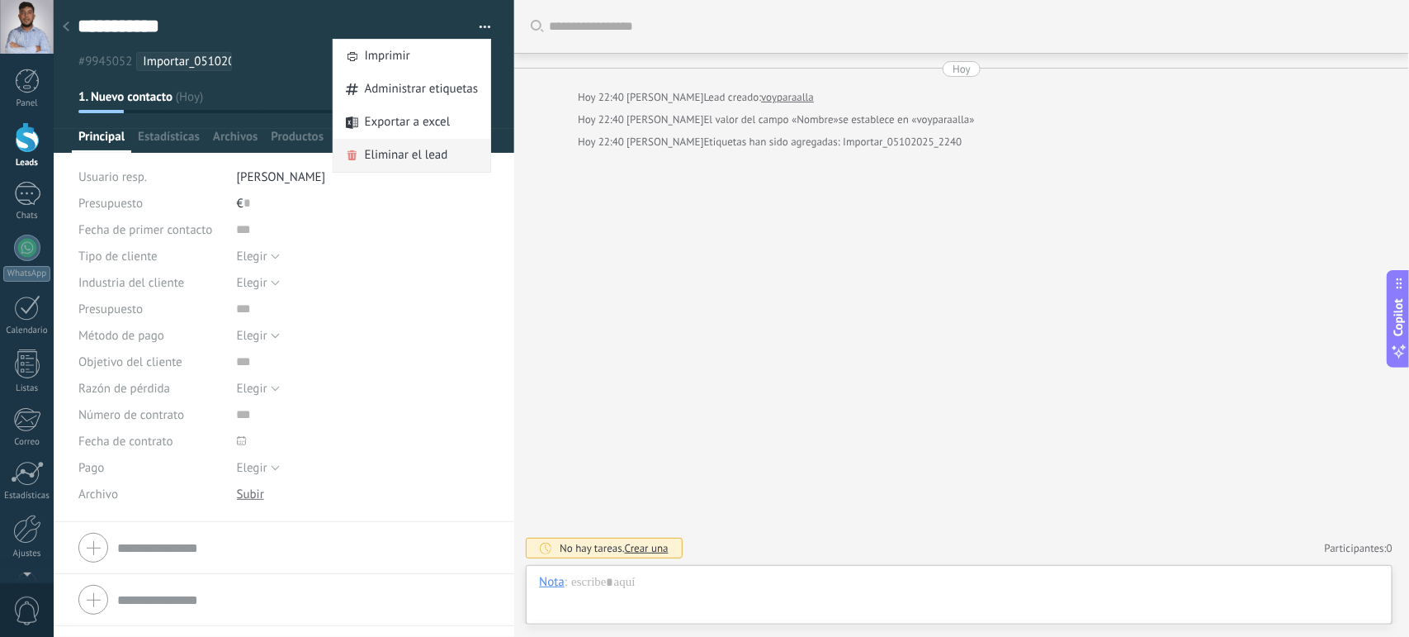
click at [389, 155] on span "Eliminar el lead" at bounding box center [406, 155] width 83 height 33
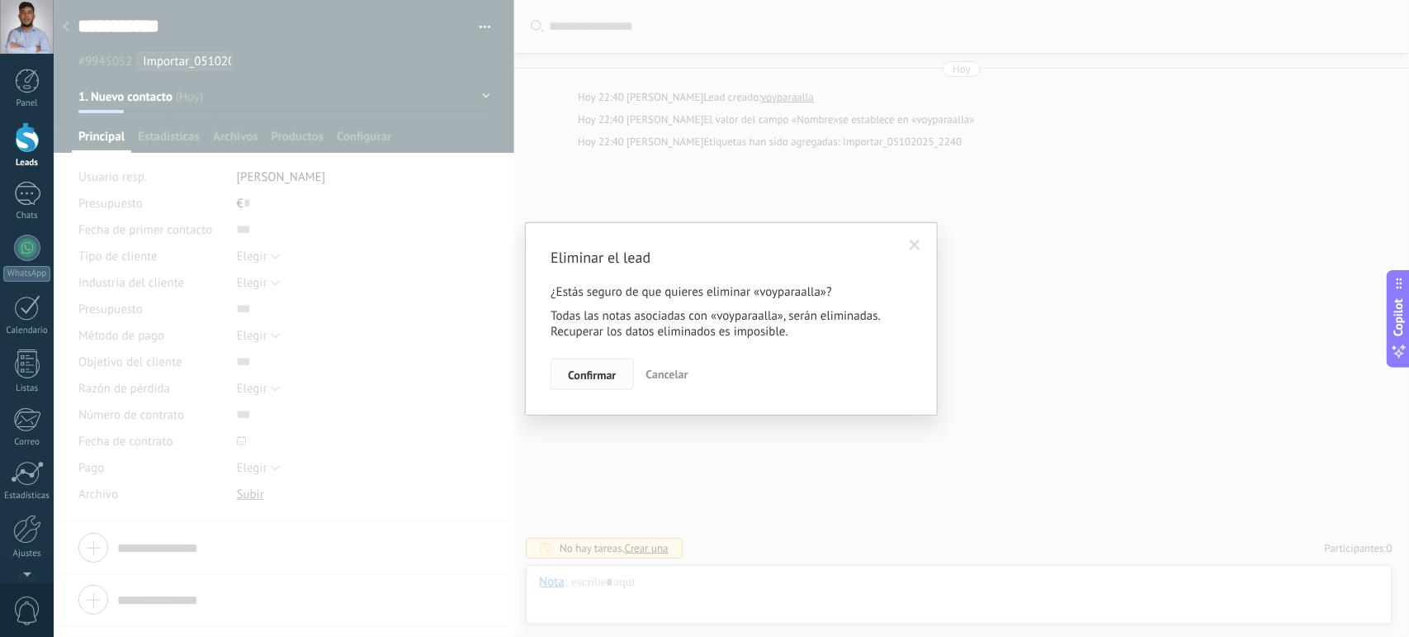
click at [580, 374] on span "Confirmar" at bounding box center [592, 375] width 48 height 12
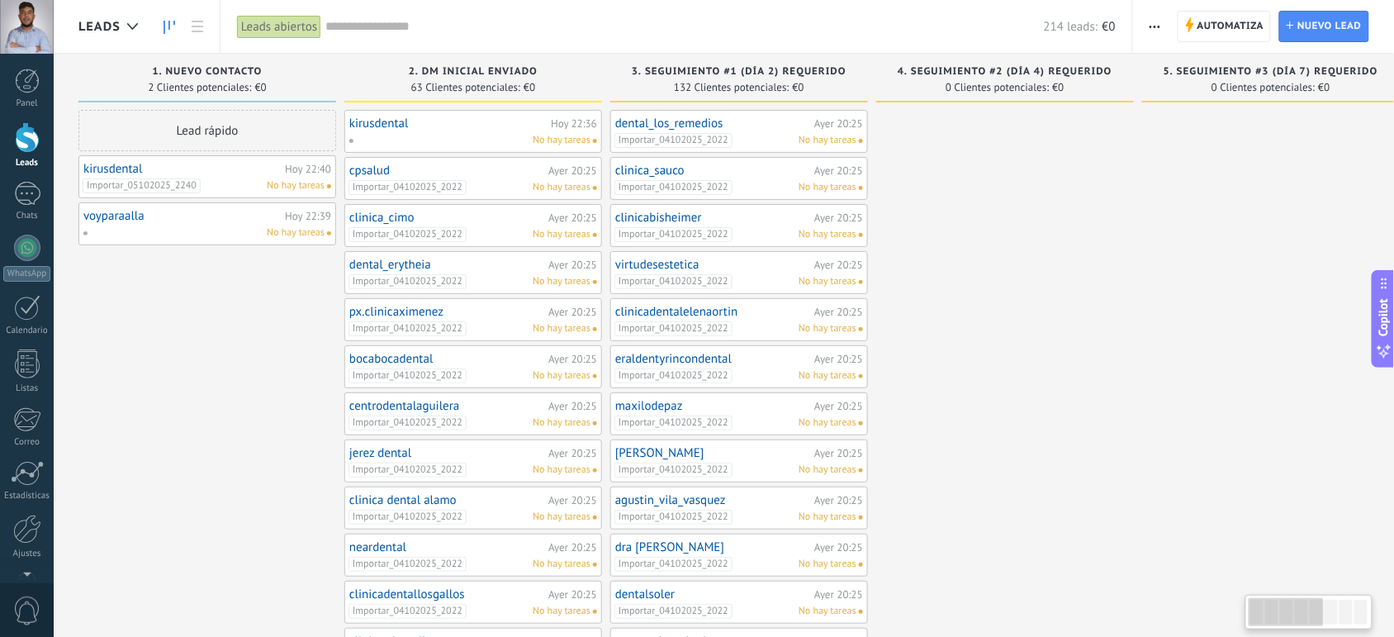
click at [112, 169] on link "kirusdental" at bounding box center [181, 169] width 197 height 14
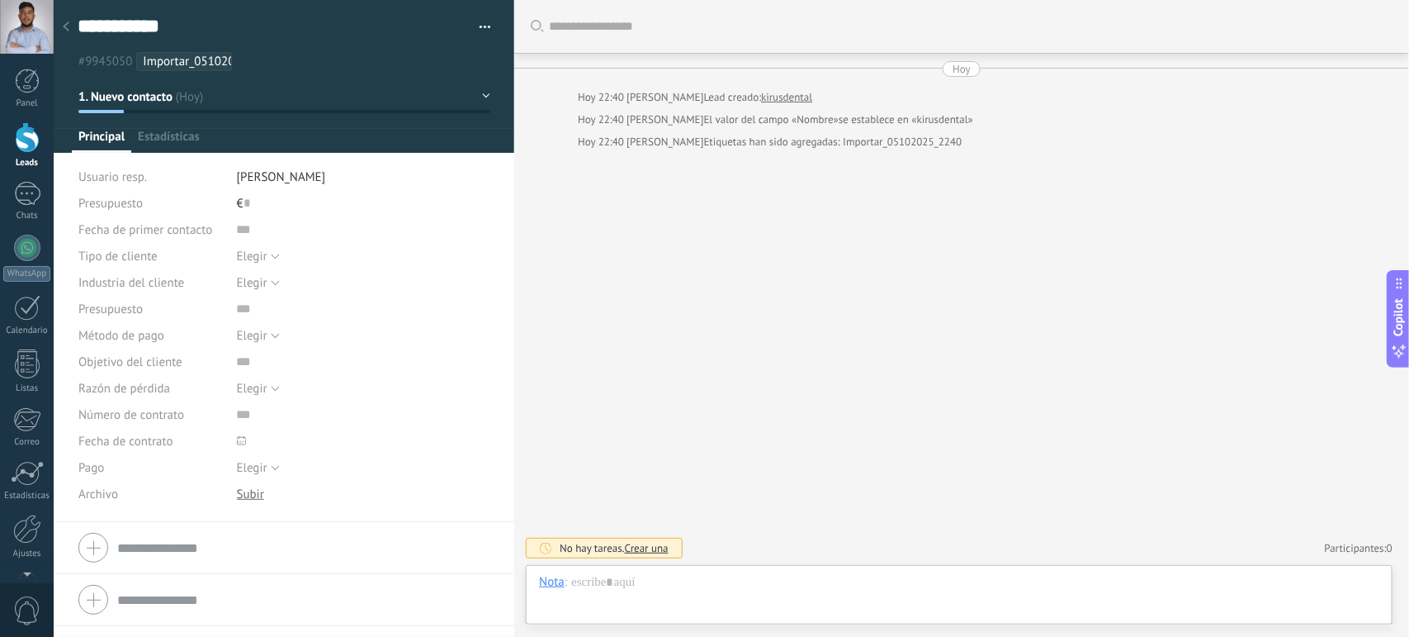
scroll to position [25, 0]
click at [479, 25] on button "button" at bounding box center [479, 27] width 24 height 25
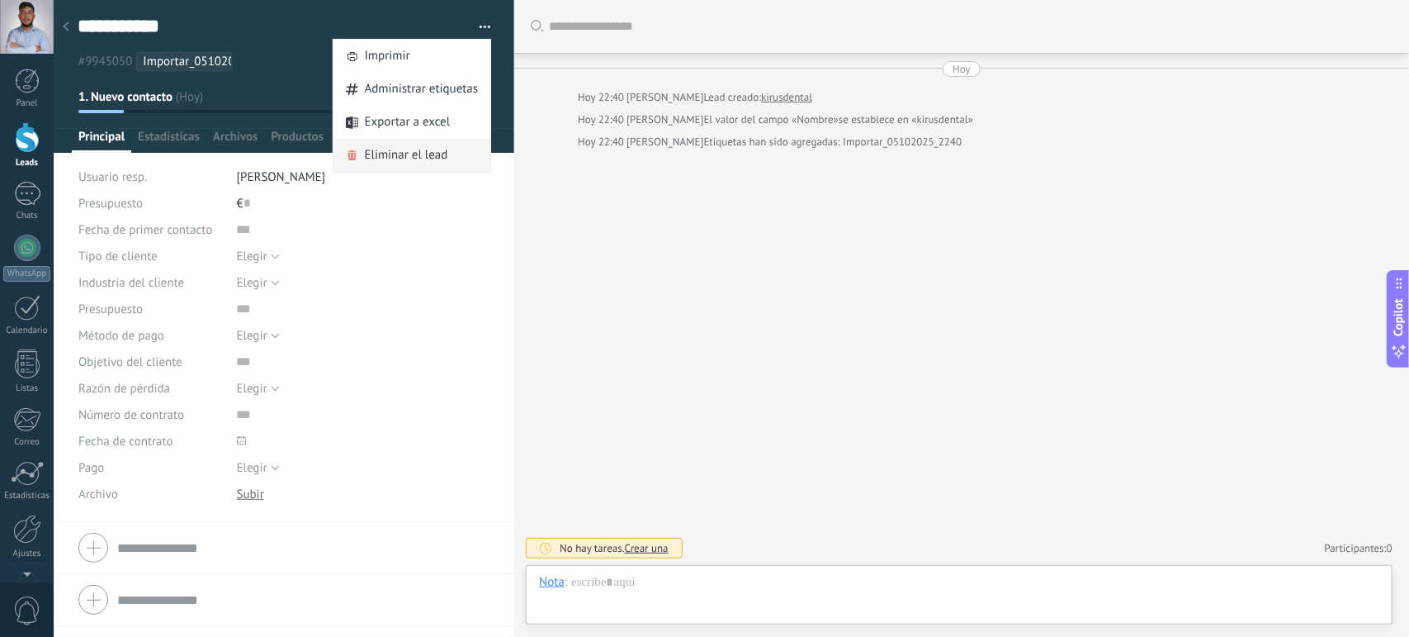
click at [376, 154] on span "Eliminar el lead" at bounding box center [406, 155] width 83 height 33
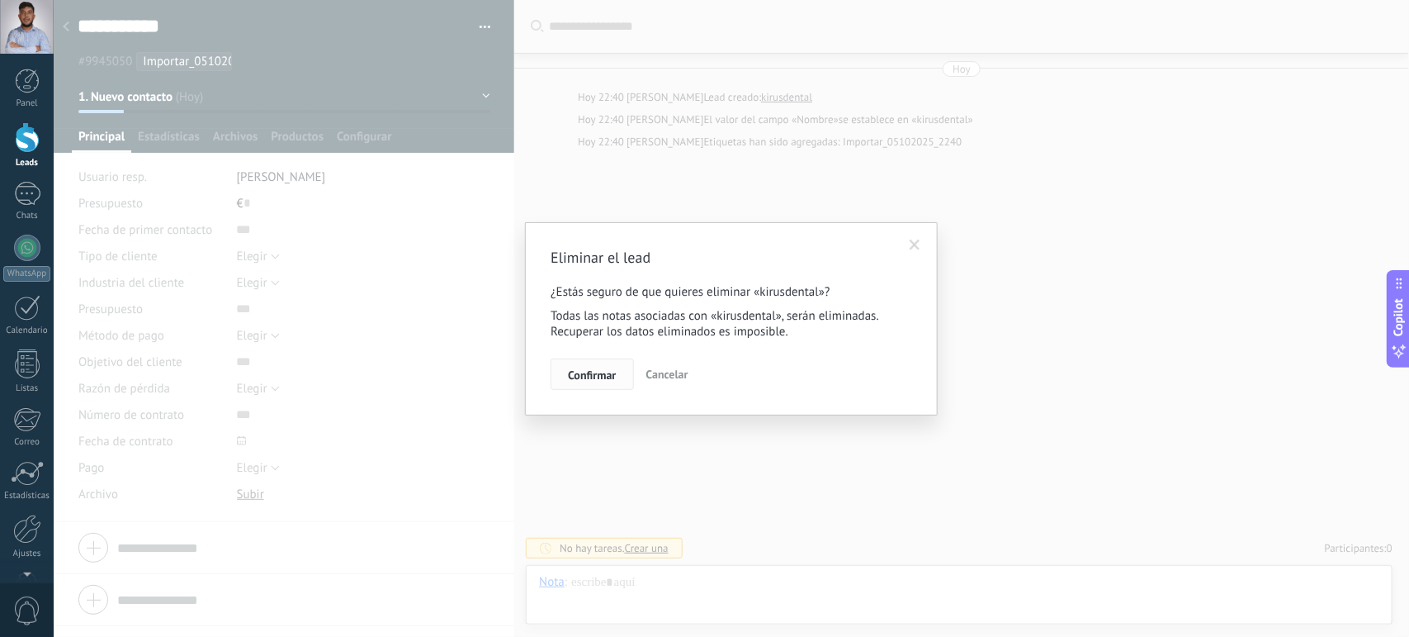
click at [596, 364] on button "Confirmar" at bounding box center [592, 373] width 83 height 31
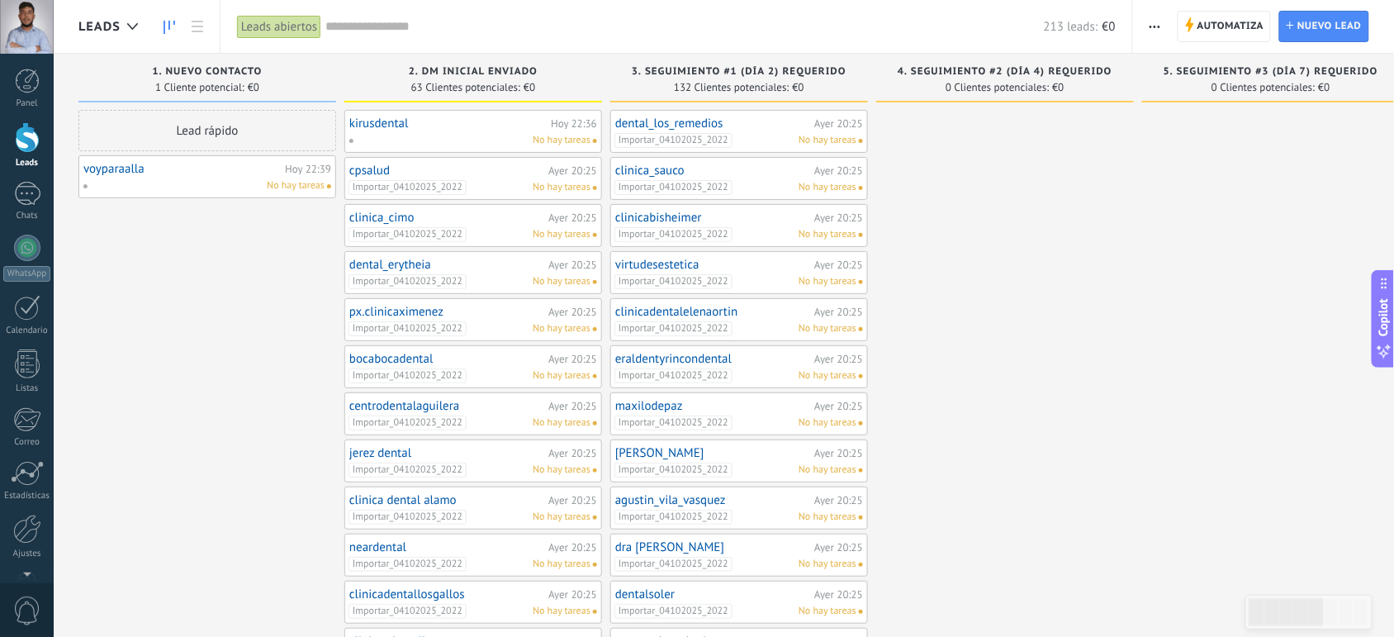
click at [212, 171] on link "voyparaalla" at bounding box center [181, 169] width 197 height 14
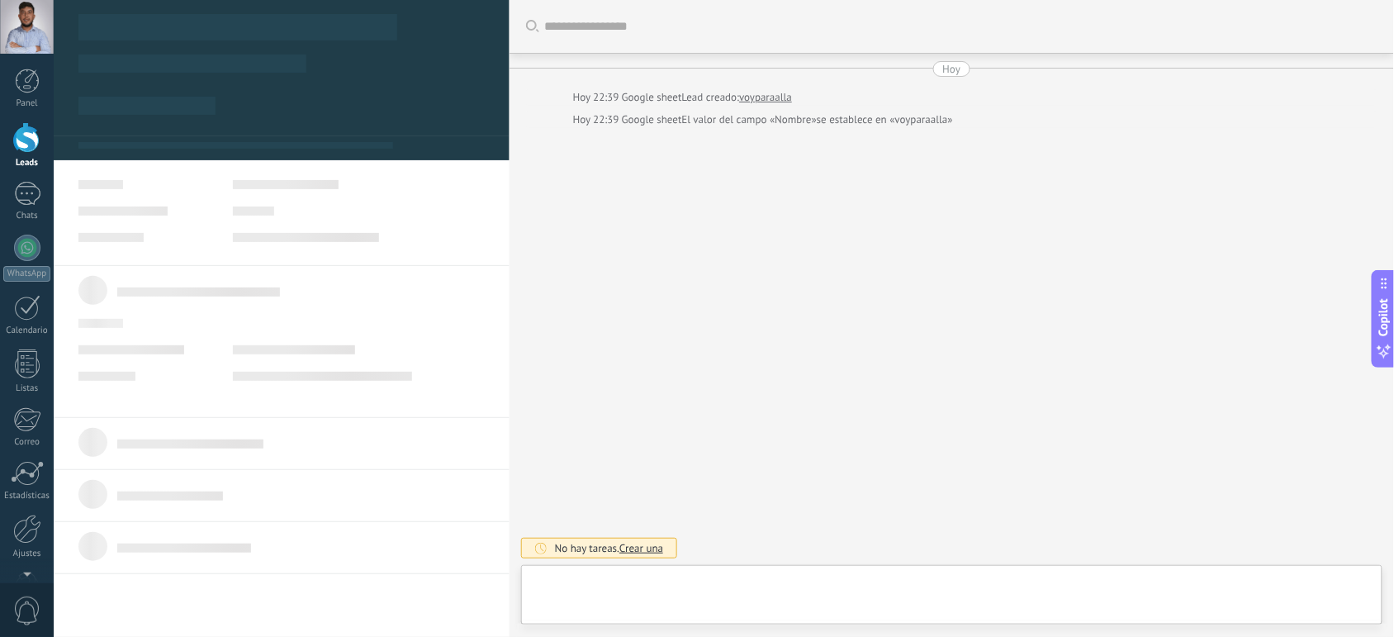
type textarea "**********"
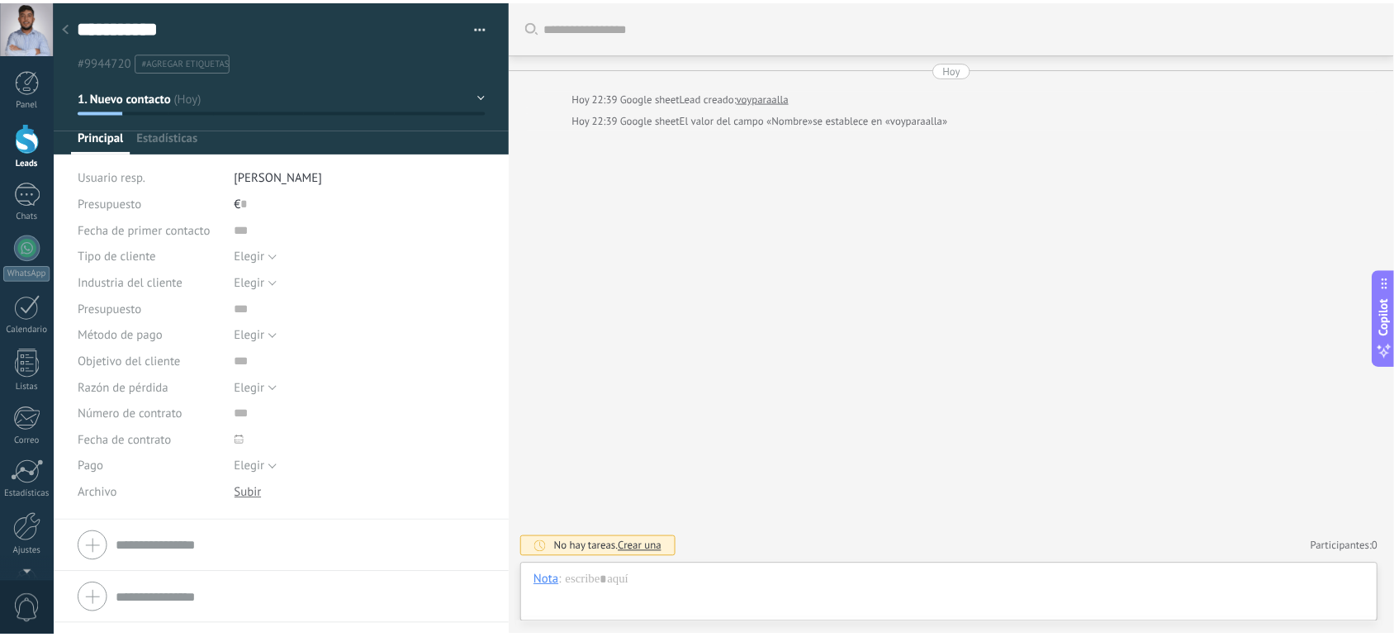
scroll to position [25, 0]
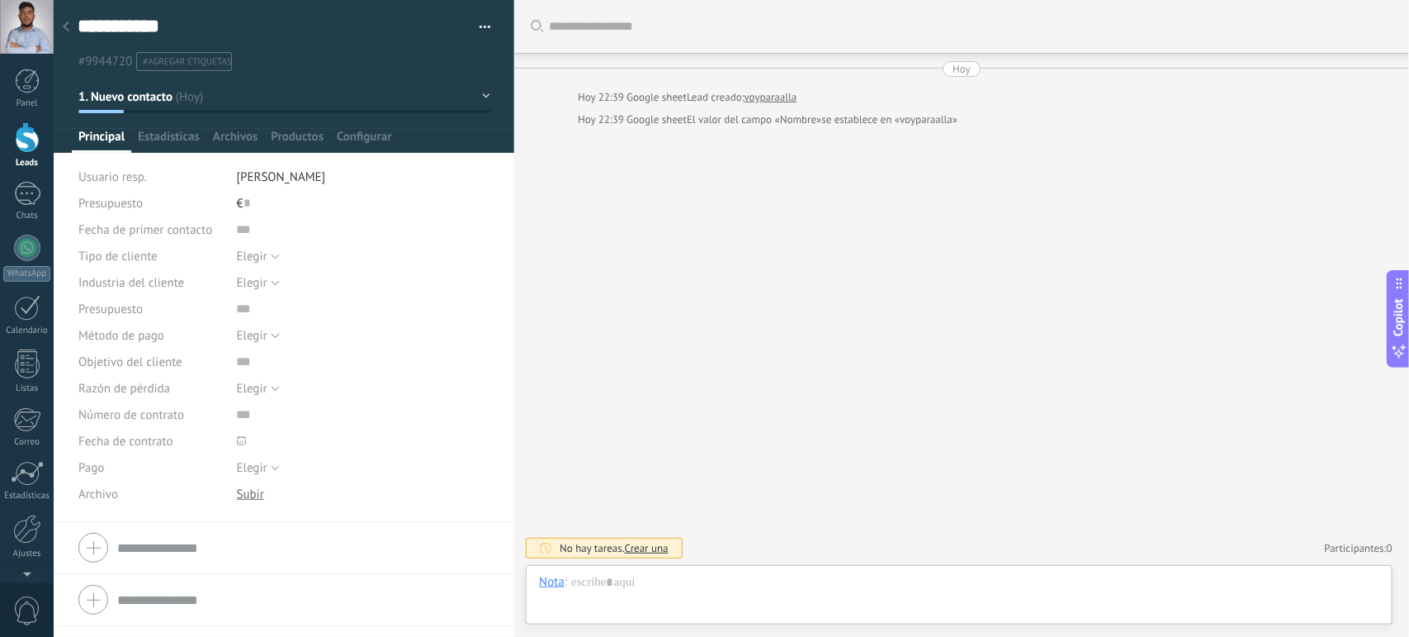
click at [480, 23] on button "button" at bounding box center [479, 27] width 24 height 25
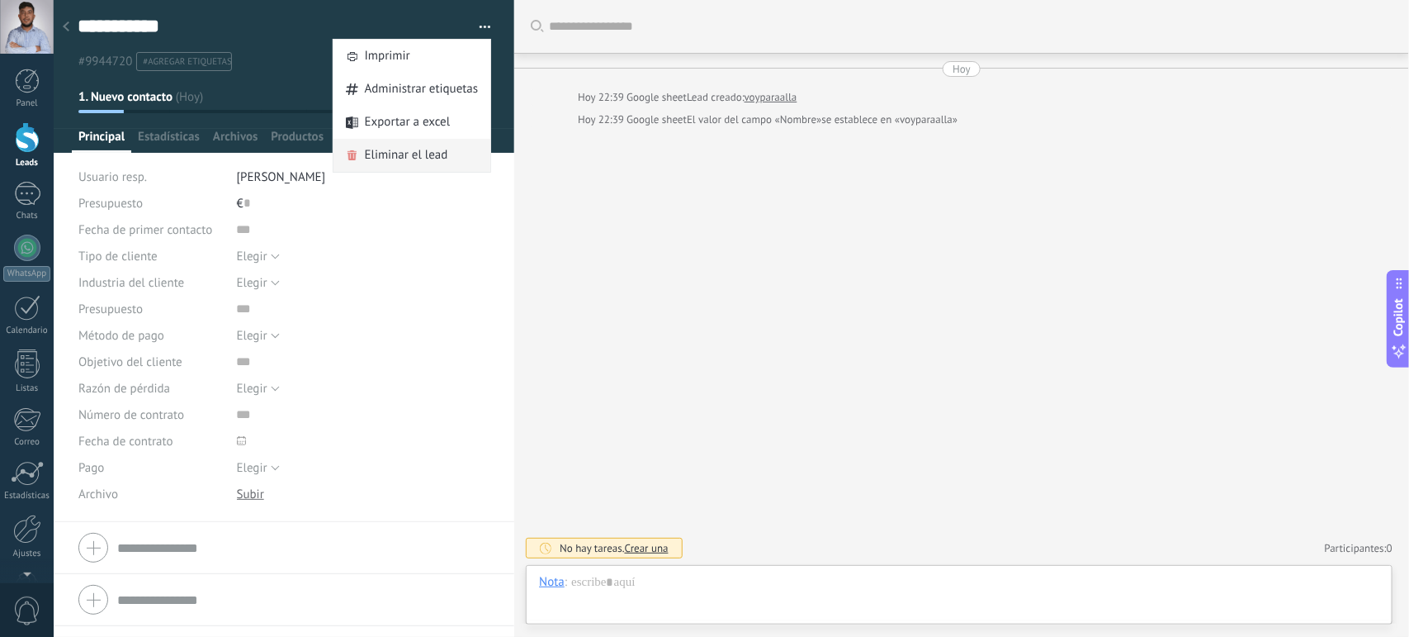
click at [393, 155] on span "Eliminar el lead" at bounding box center [406, 155] width 83 height 33
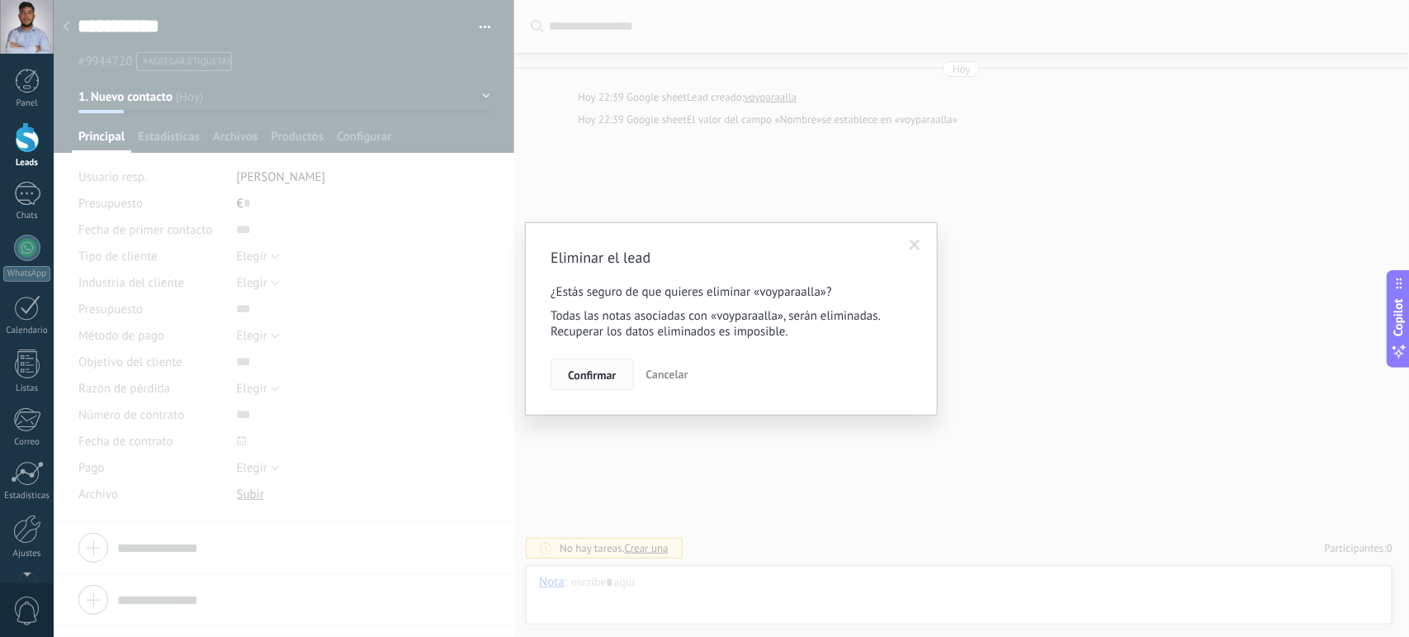
click at [596, 369] on span "Confirmar" at bounding box center [592, 375] width 48 height 12
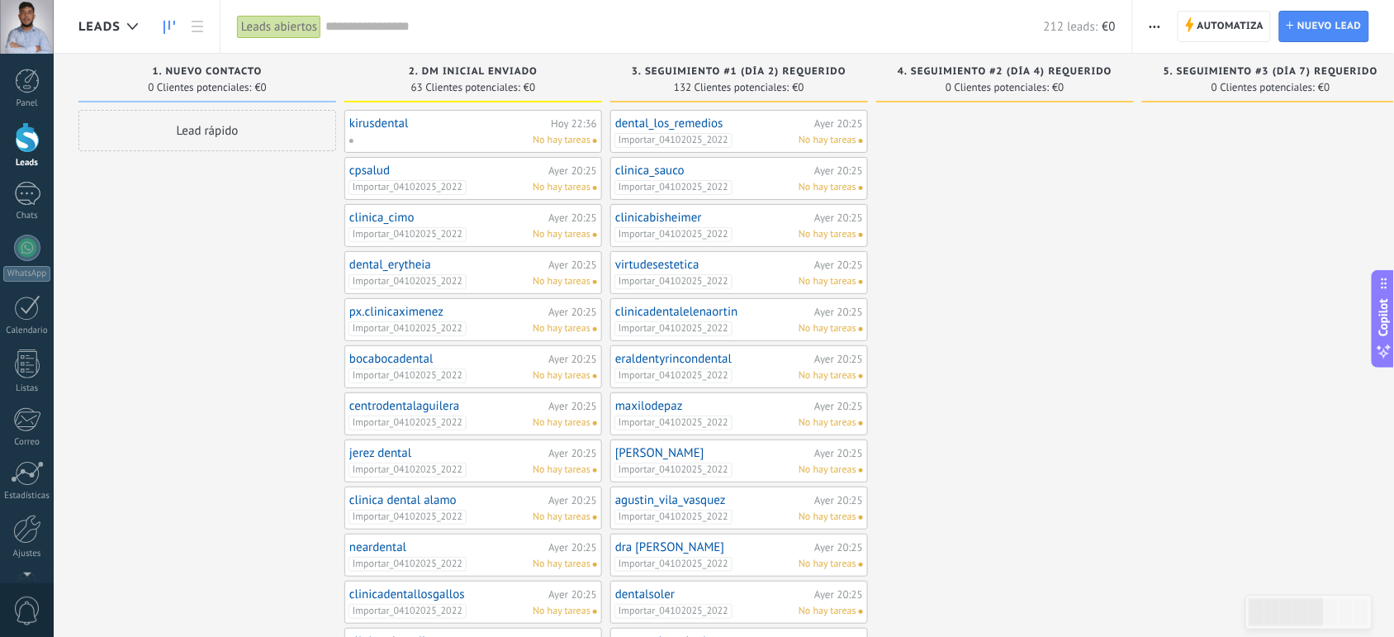
click at [1150, 30] on span "button" at bounding box center [1154, 26] width 11 height 31
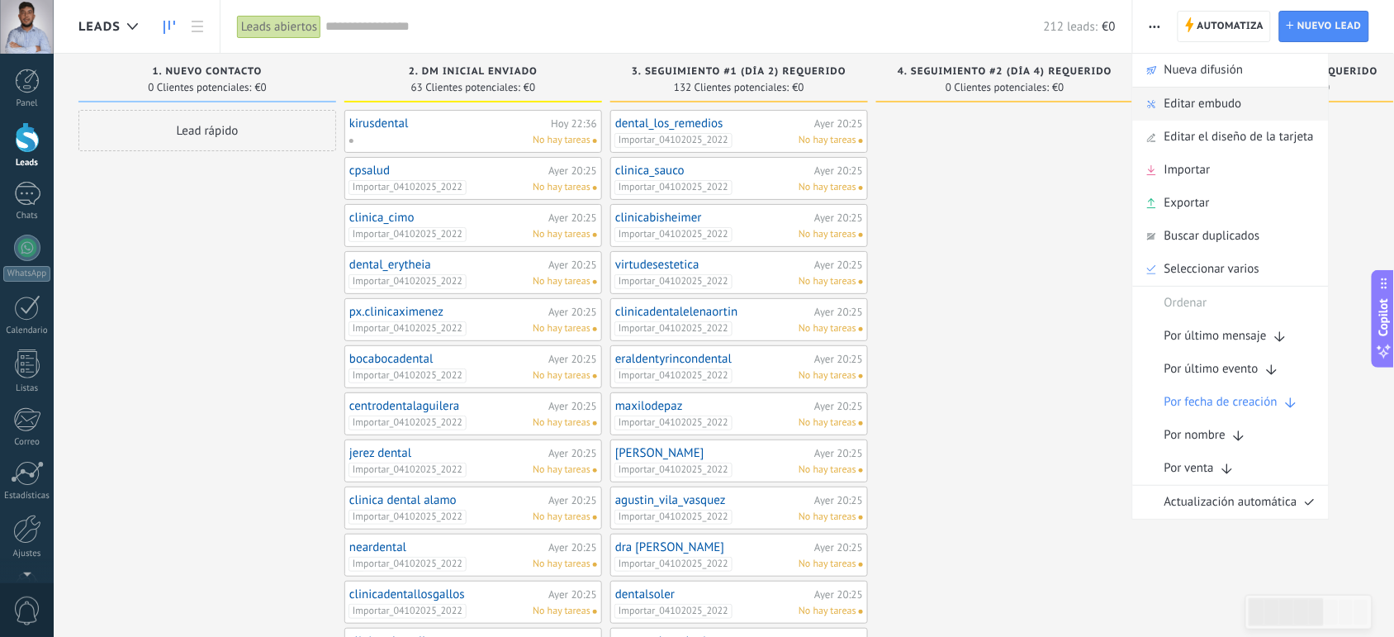
click at [1173, 107] on span "Editar embudo" at bounding box center [1203, 104] width 78 height 33
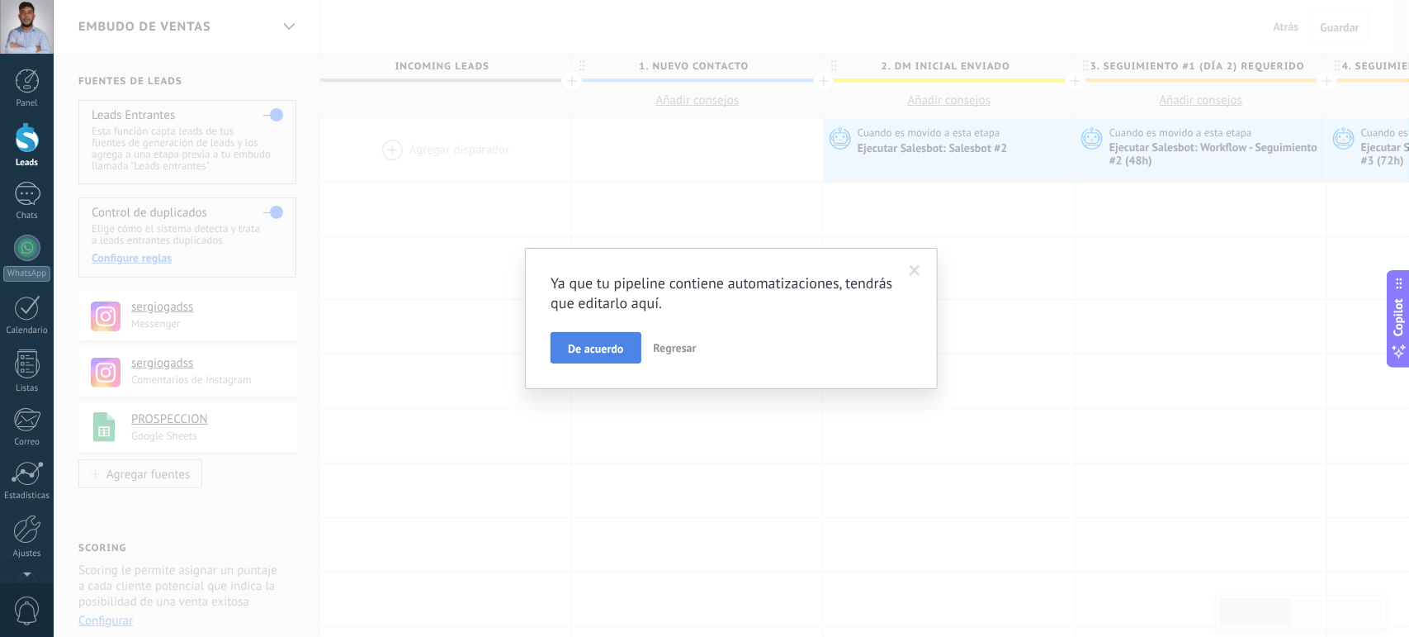
click at [583, 353] on span "De acuerdo" at bounding box center [595, 349] width 55 height 12
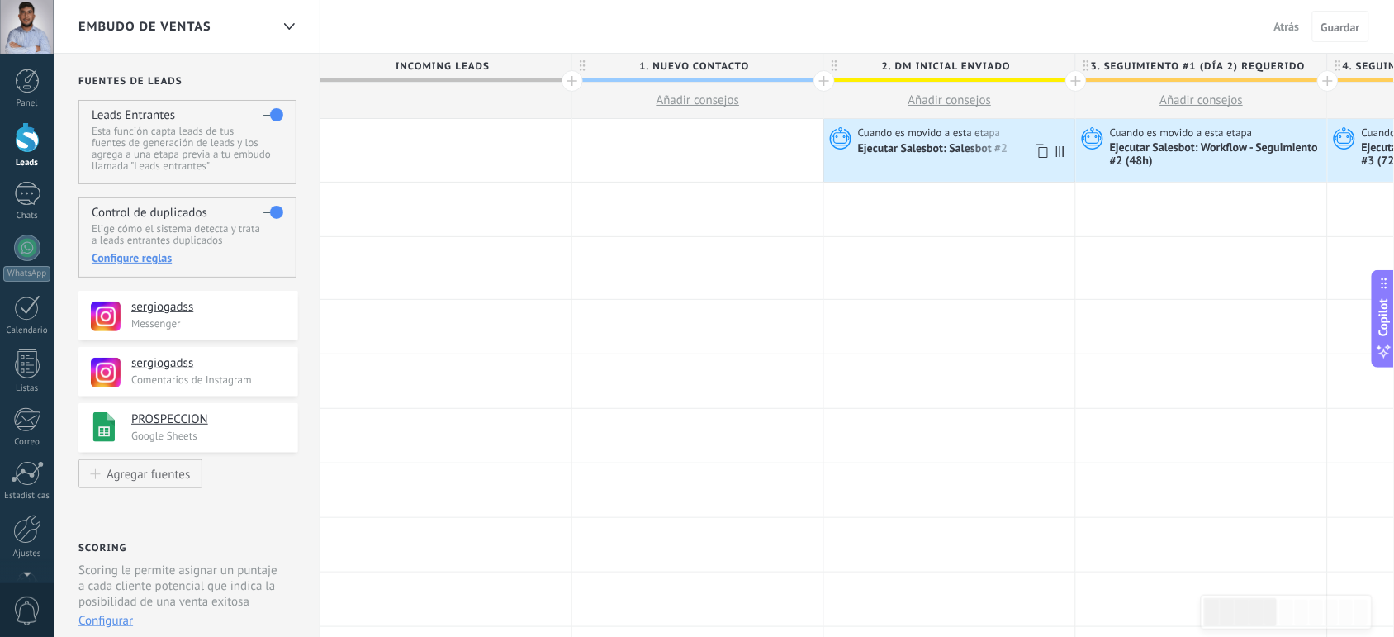
click at [951, 140] on div "Ejecutar Salesbot: Salesbot #2" at bounding box center [964, 148] width 213 height 17
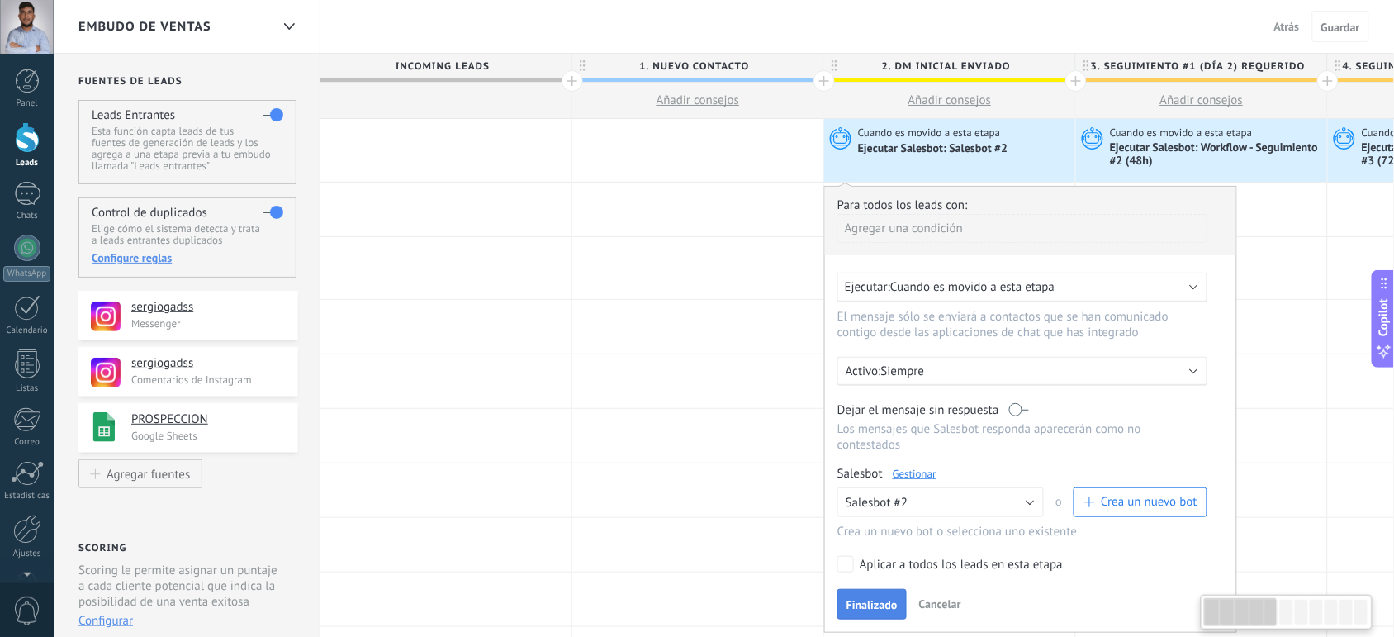
click at [859, 591] on button "Finalizado" at bounding box center [871, 604] width 69 height 31
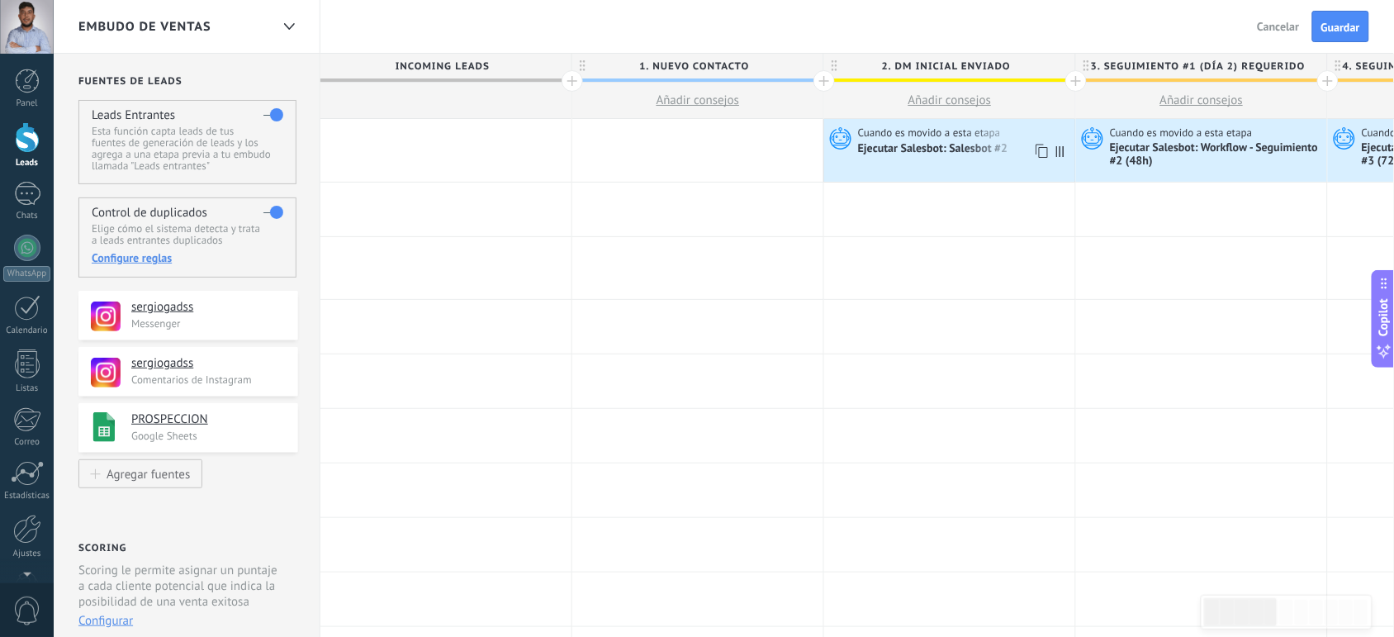
click at [940, 151] on div "Ejecutar Salesbot: Salesbot #2" at bounding box center [934, 149] width 153 height 15
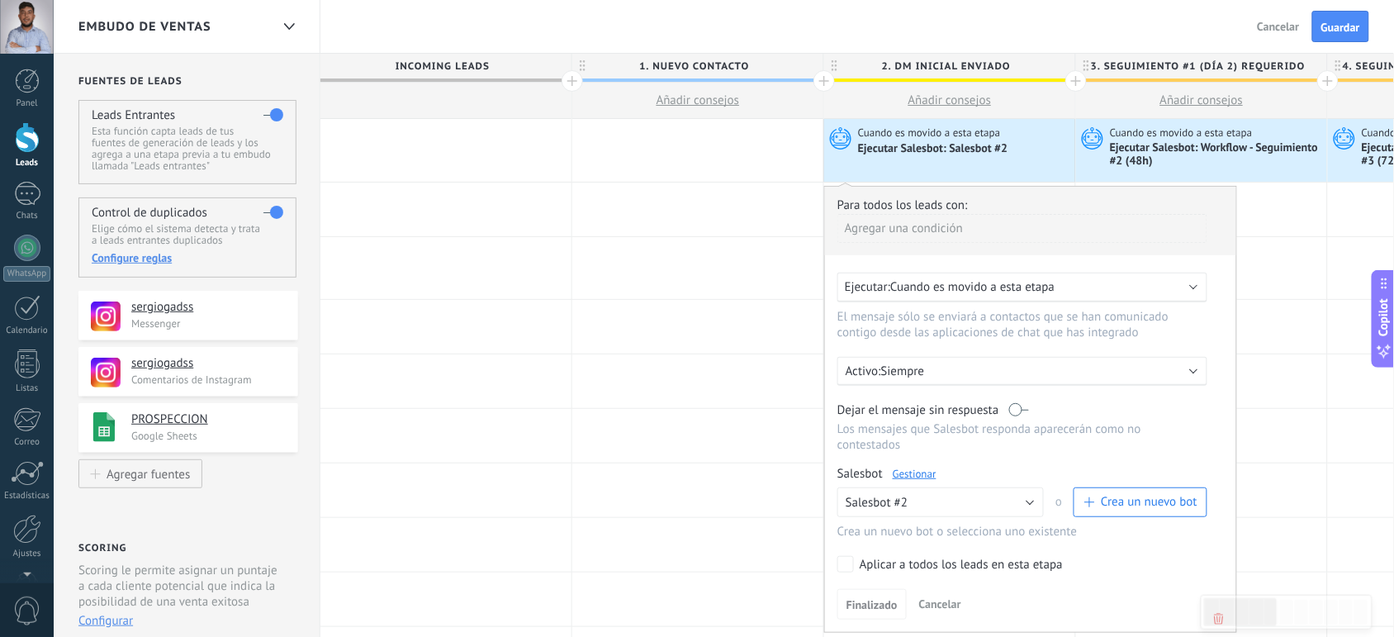
click at [919, 476] on link "Gestionar" at bounding box center [914, 473] width 44 height 14
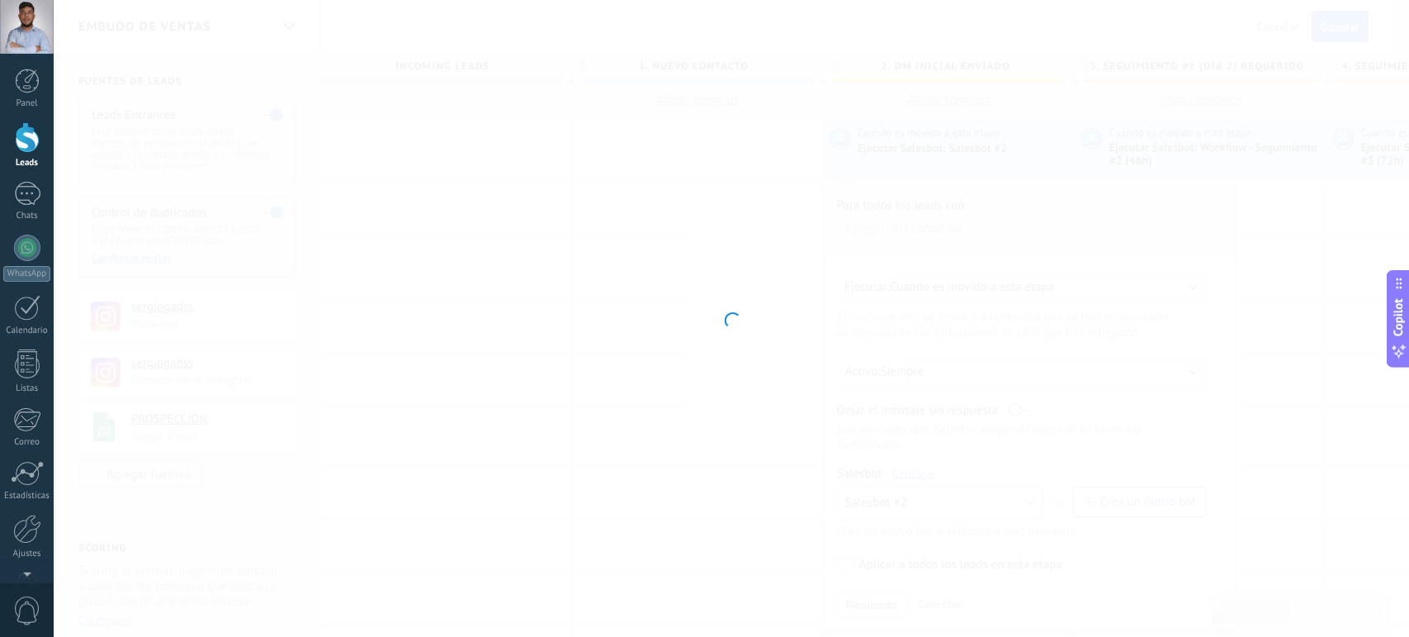
type input "**********"
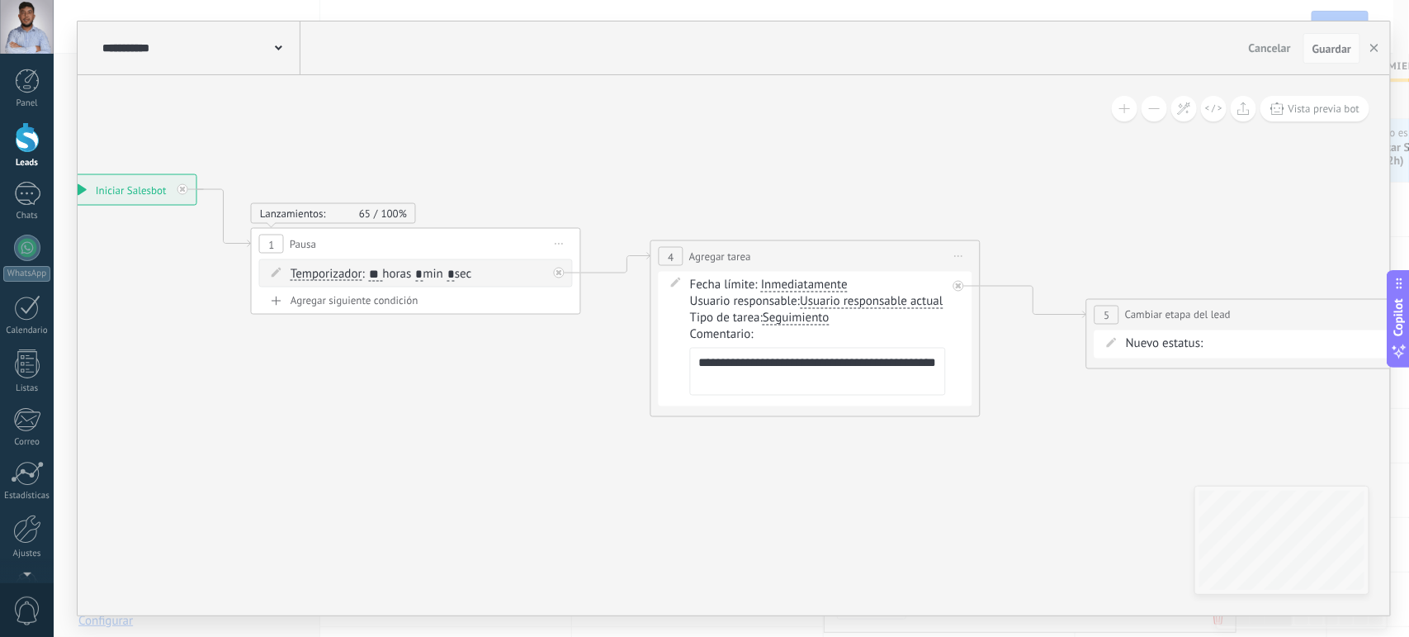
click at [322, 220] on span "Lanzamientos:" at bounding box center [293, 213] width 66 height 14
click at [315, 196] on span "Lanzamientos:" at bounding box center [293, 194] width 66 height 14
click at [1318, 46] on span "Guardar" at bounding box center [1332, 49] width 39 height 12
click at [1372, 50] on icon "button" at bounding box center [1374, 48] width 8 height 8
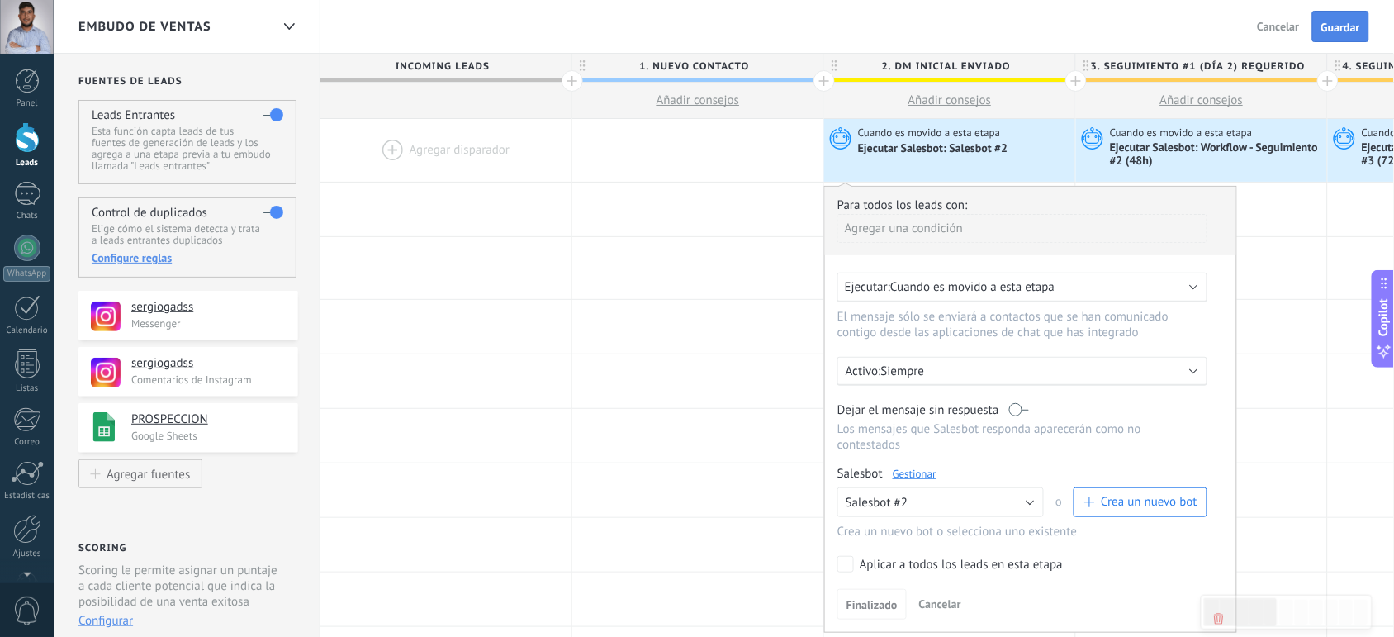
click at [1328, 26] on span "Guardar" at bounding box center [1340, 27] width 39 height 12
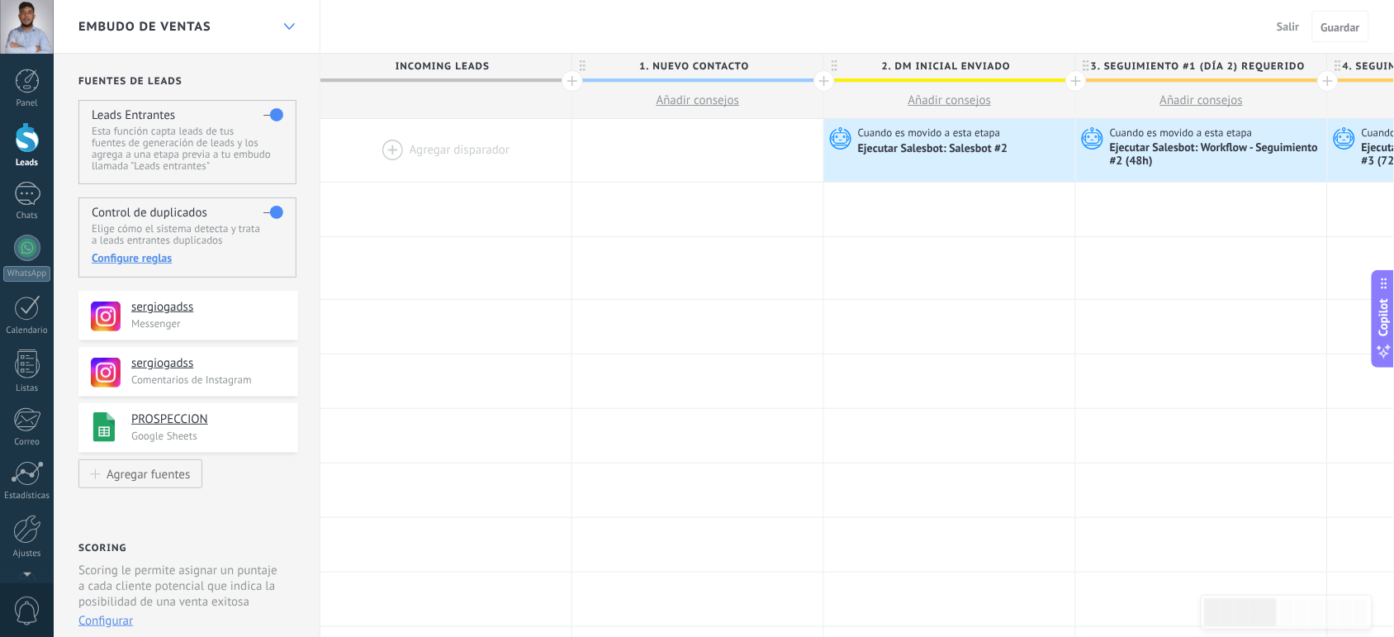
click at [286, 30] on div at bounding box center [289, 27] width 28 height 32
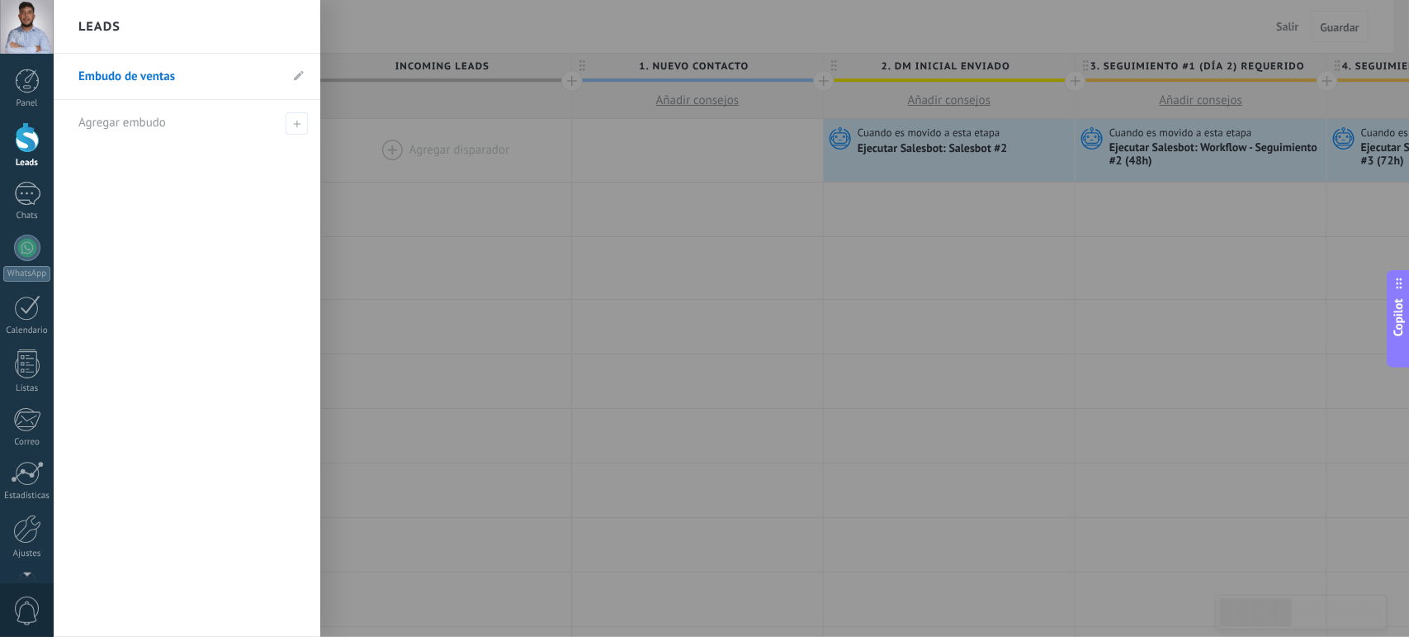
click at [122, 73] on link "Embudo de ventas" at bounding box center [178, 77] width 201 height 46
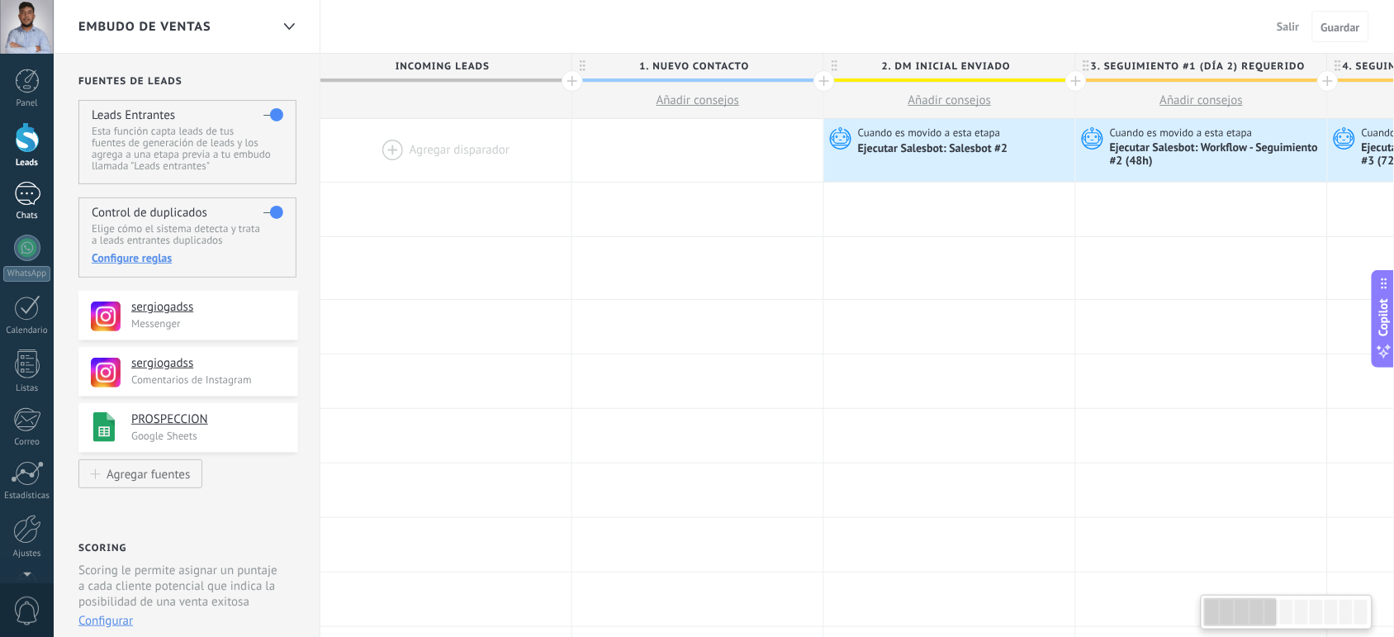
click at [23, 194] on div at bounding box center [27, 194] width 26 height 24
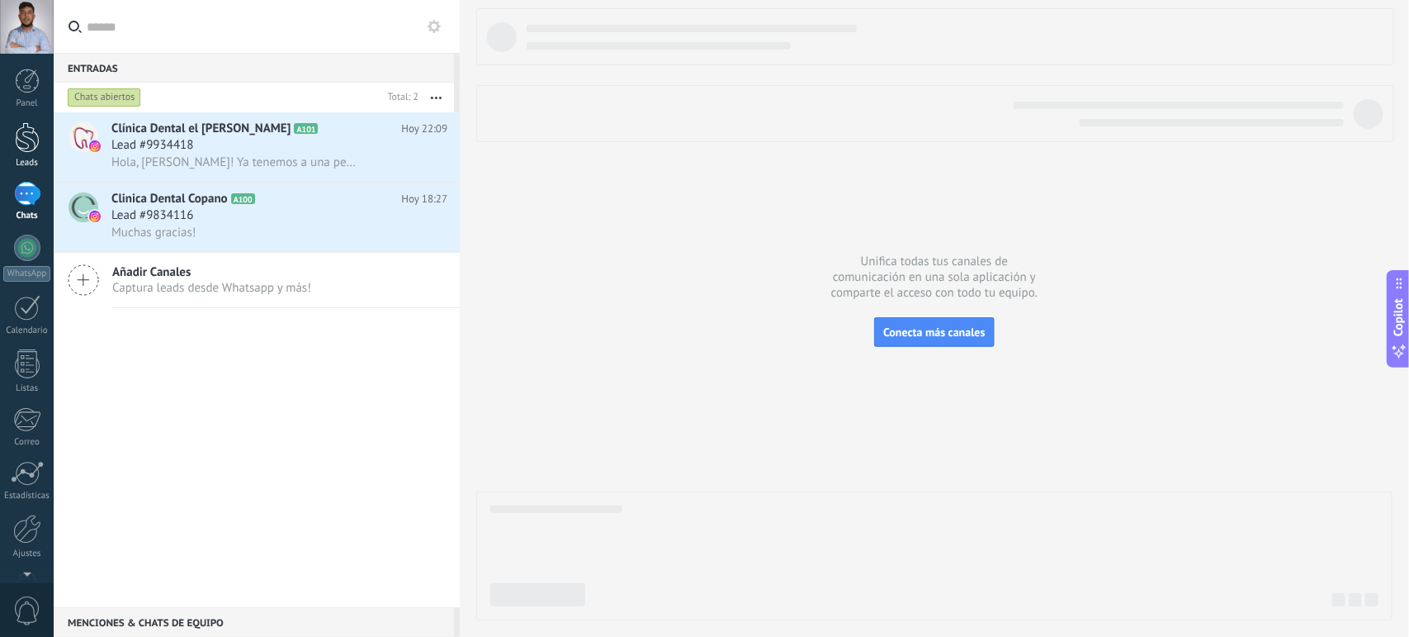
click at [26, 128] on div at bounding box center [27, 137] width 25 height 31
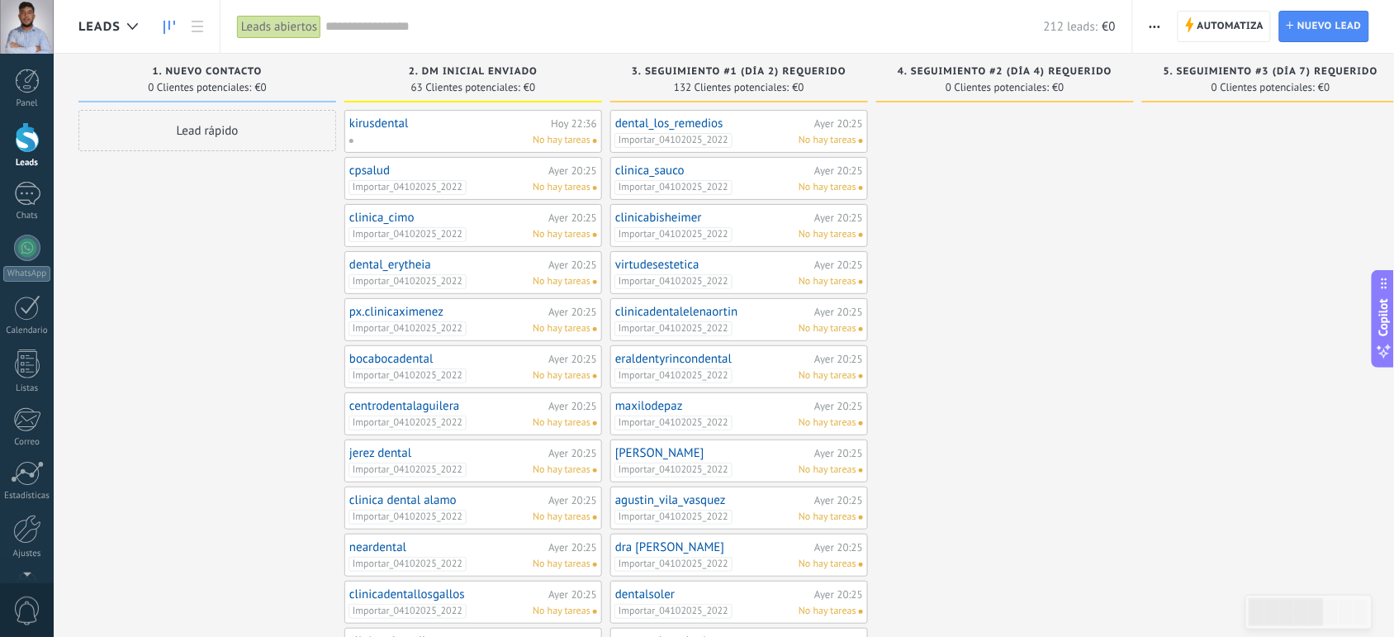
click at [689, 110] on div "dental_los_remedios Ayer 20:25 Importar_04102025_2022 No hay tareas" at bounding box center [739, 131] width 258 height 43
click at [698, 133] on span "Importar_04102025_2022" at bounding box center [673, 140] width 118 height 15
click at [935, 234] on div at bounding box center [1005, 578] width 258 height 937
click at [1153, 26] on use "button" at bounding box center [1154, 27] width 11 height 2
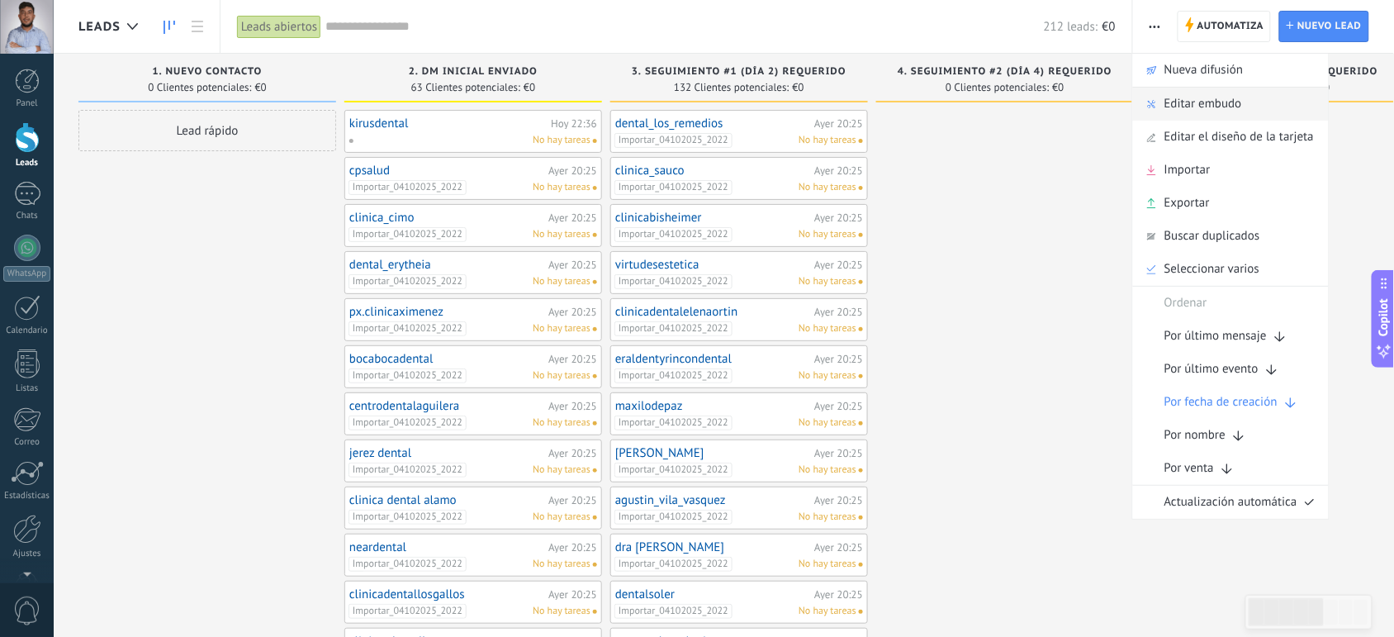
click at [1177, 109] on span "Editar embudo" at bounding box center [1203, 104] width 78 height 33
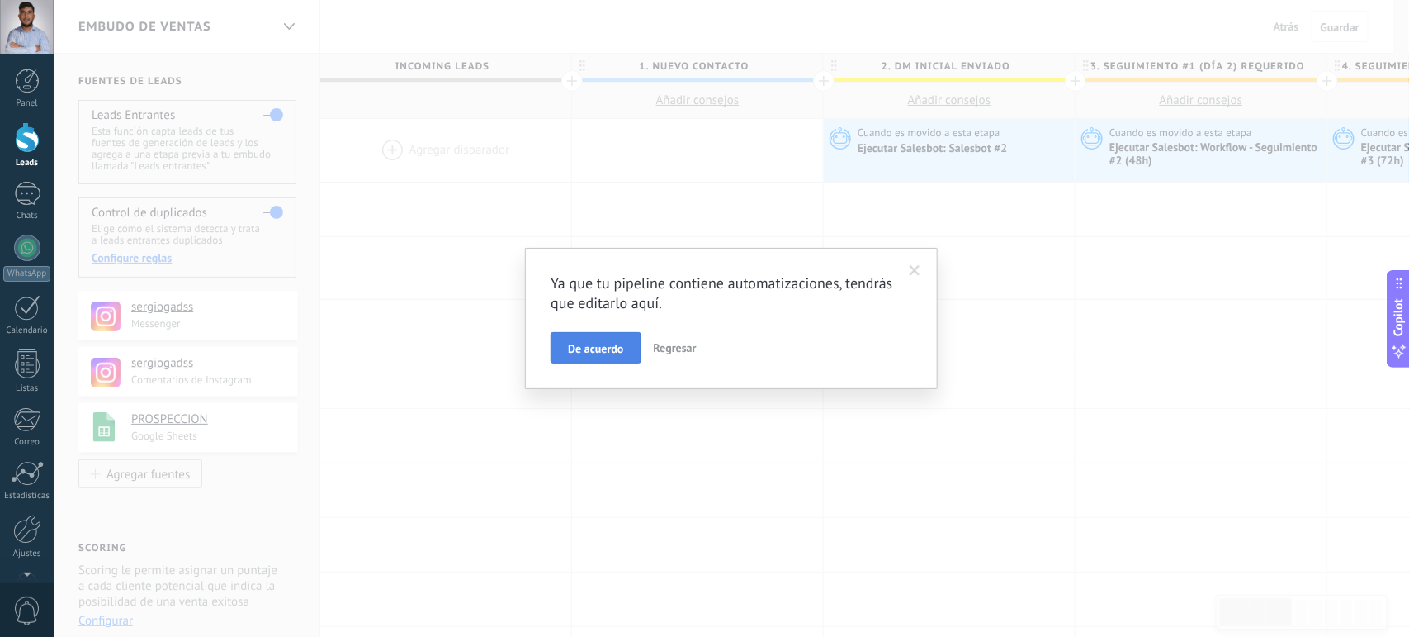
click at [612, 353] on span "De acuerdo" at bounding box center [595, 349] width 55 height 12
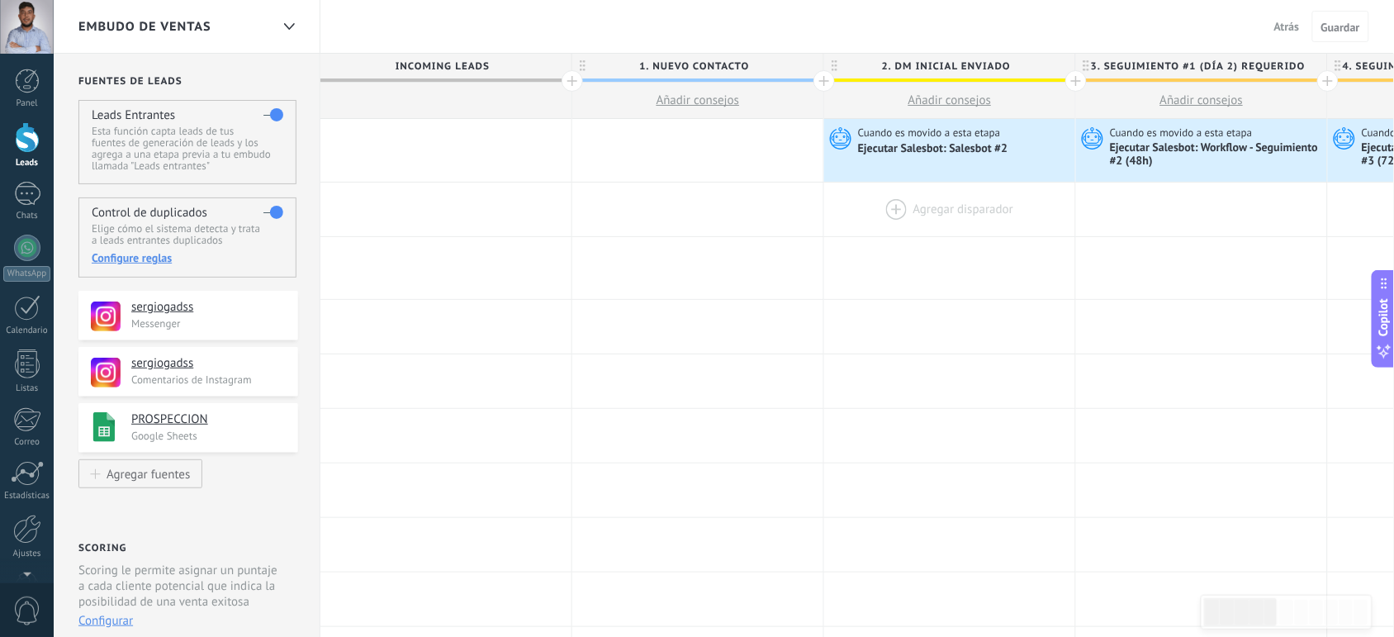
click at [884, 208] on div at bounding box center [949, 209] width 251 height 54
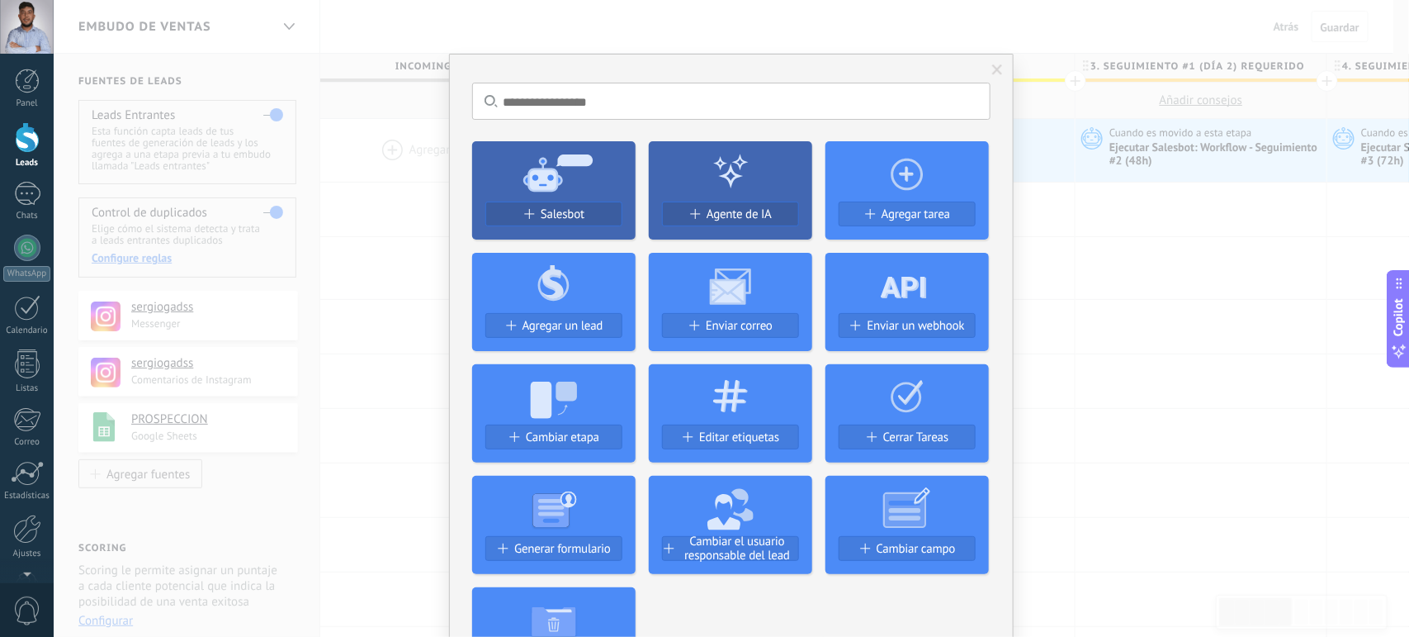
click at [1000, 70] on span at bounding box center [997, 70] width 11 height 12
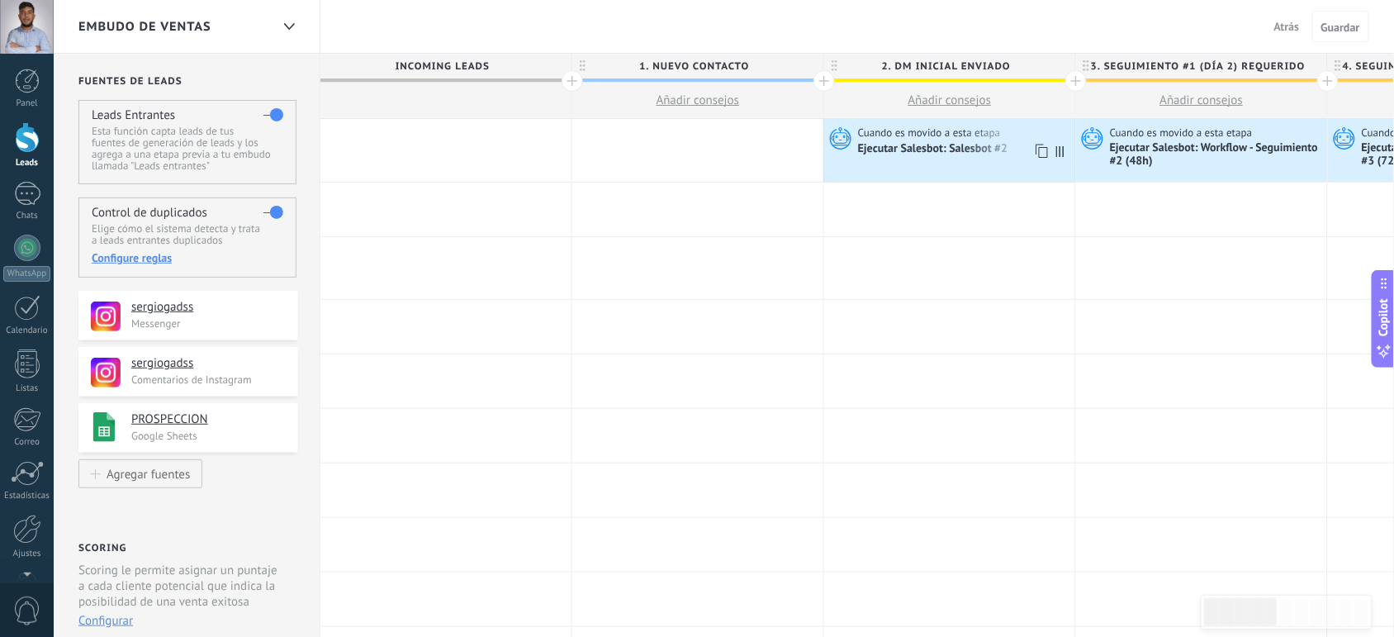
click at [940, 151] on div "Ejecutar Salesbot: Salesbot #2" at bounding box center [934, 149] width 153 height 15
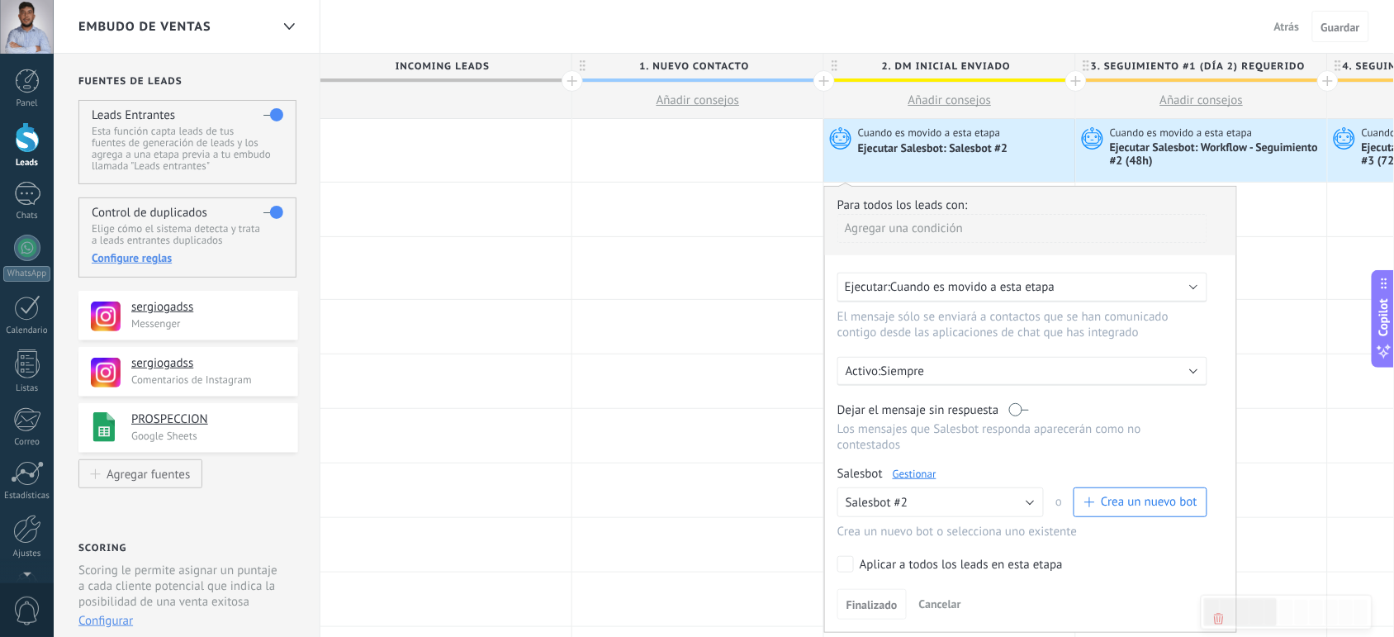
click at [954, 229] on div "Agregar una condición" at bounding box center [1022, 228] width 370 height 29
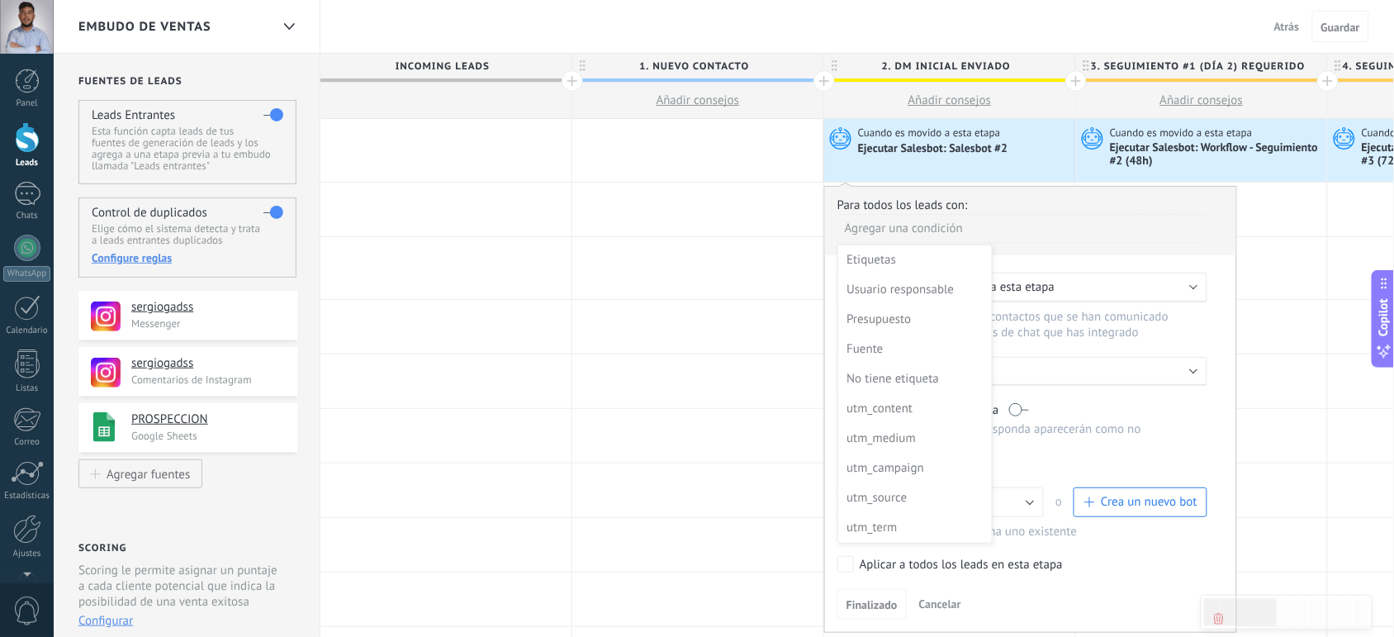
click at [954, 229] on div at bounding box center [1030, 408] width 411 height 443
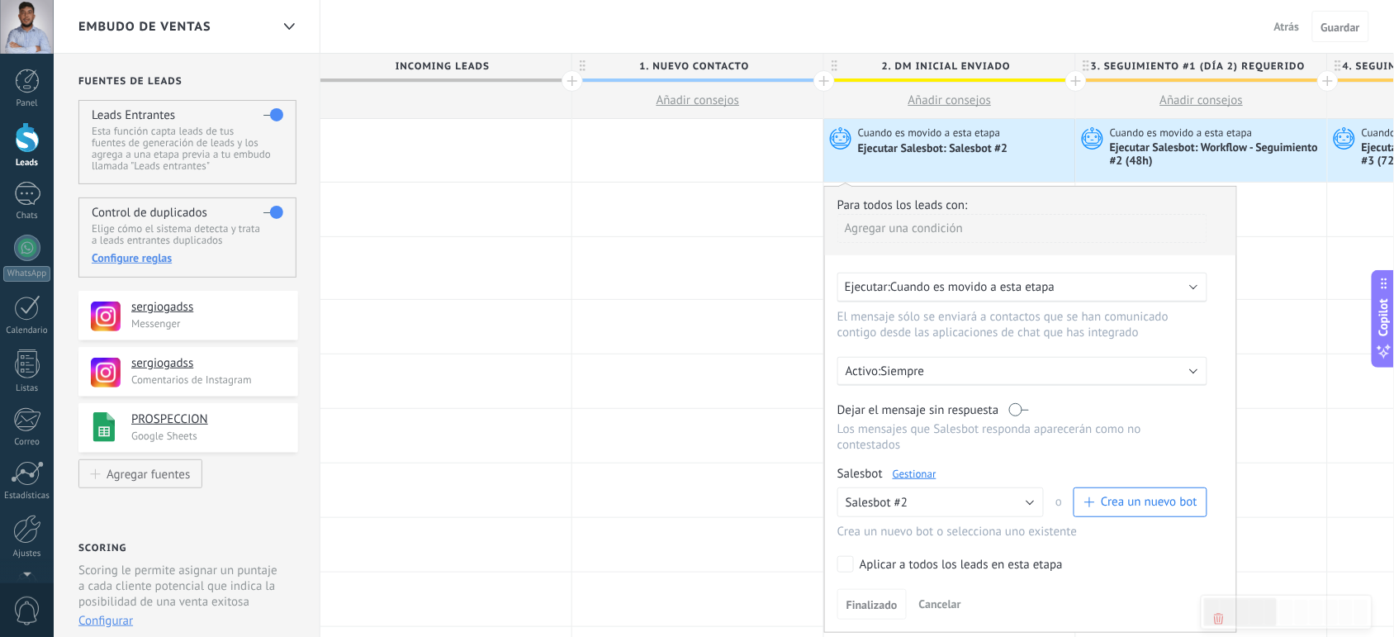
click at [910, 468] on link "Gestionar" at bounding box center [914, 473] width 44 height 14
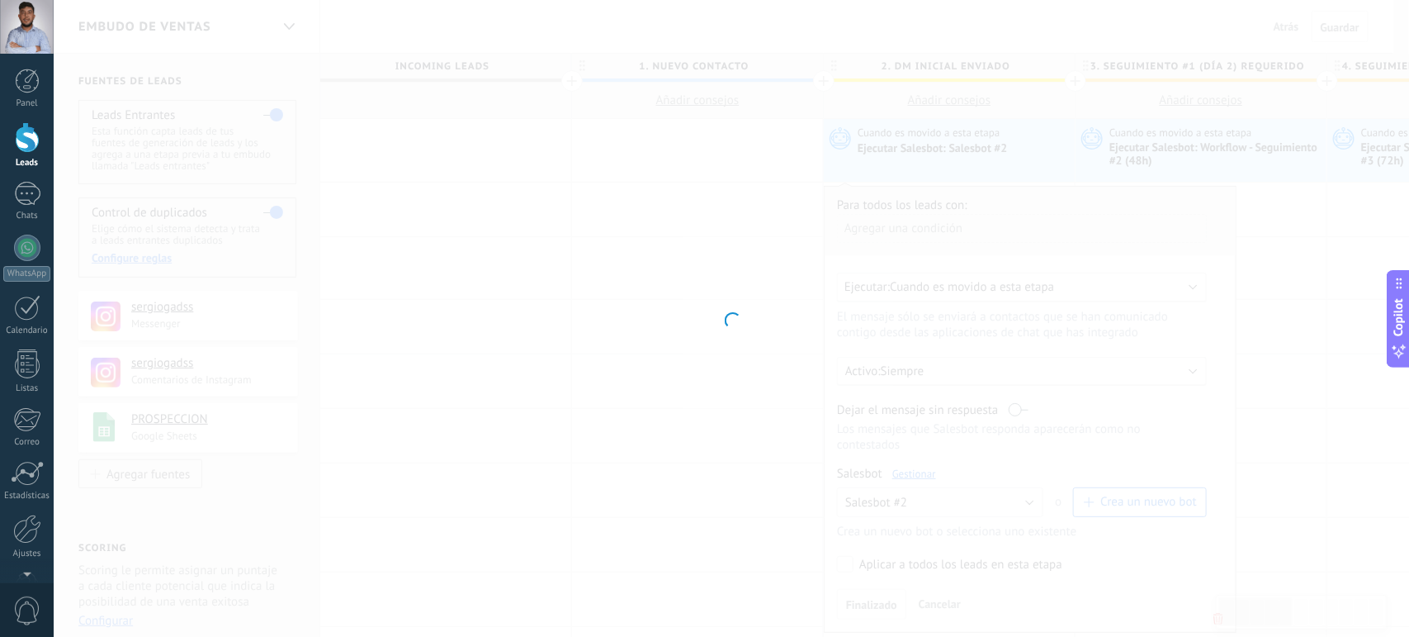
type input "**********"
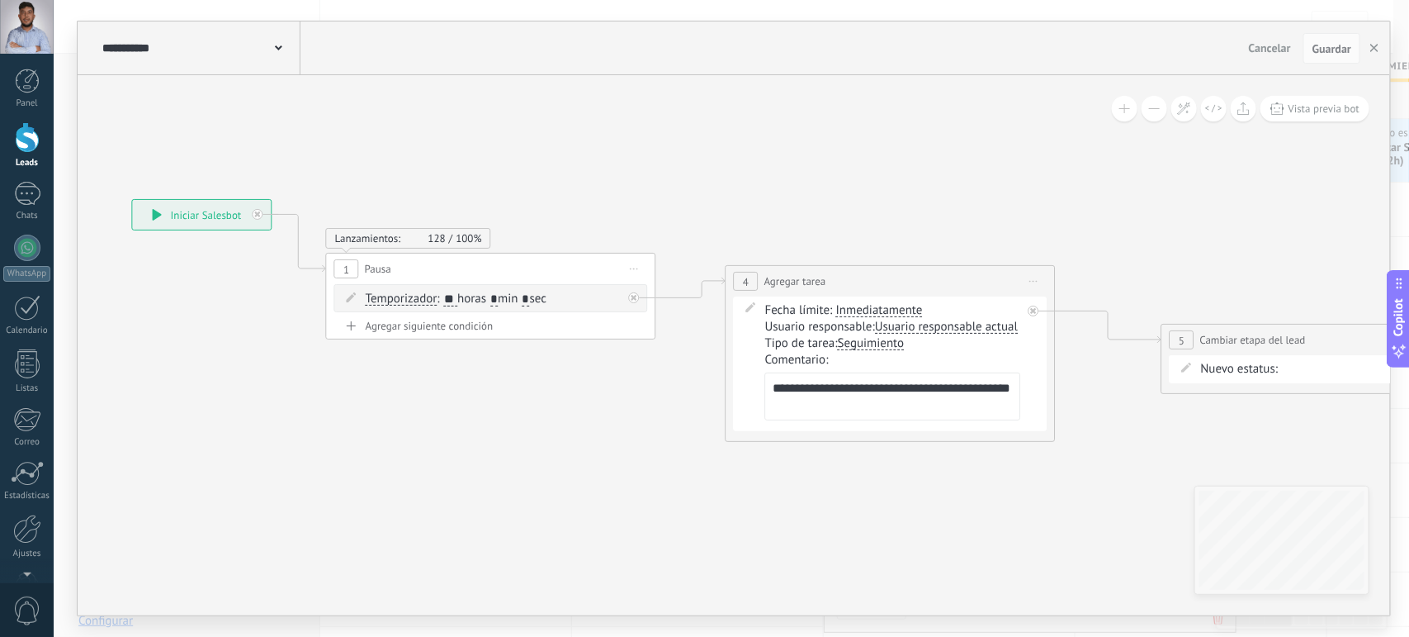
click at [166, 219] on div "**********" at bounding box center [202, 215] width 139 height 30
click at [157, 215] on icon at bounding box center [157, 215] width 9 height 12
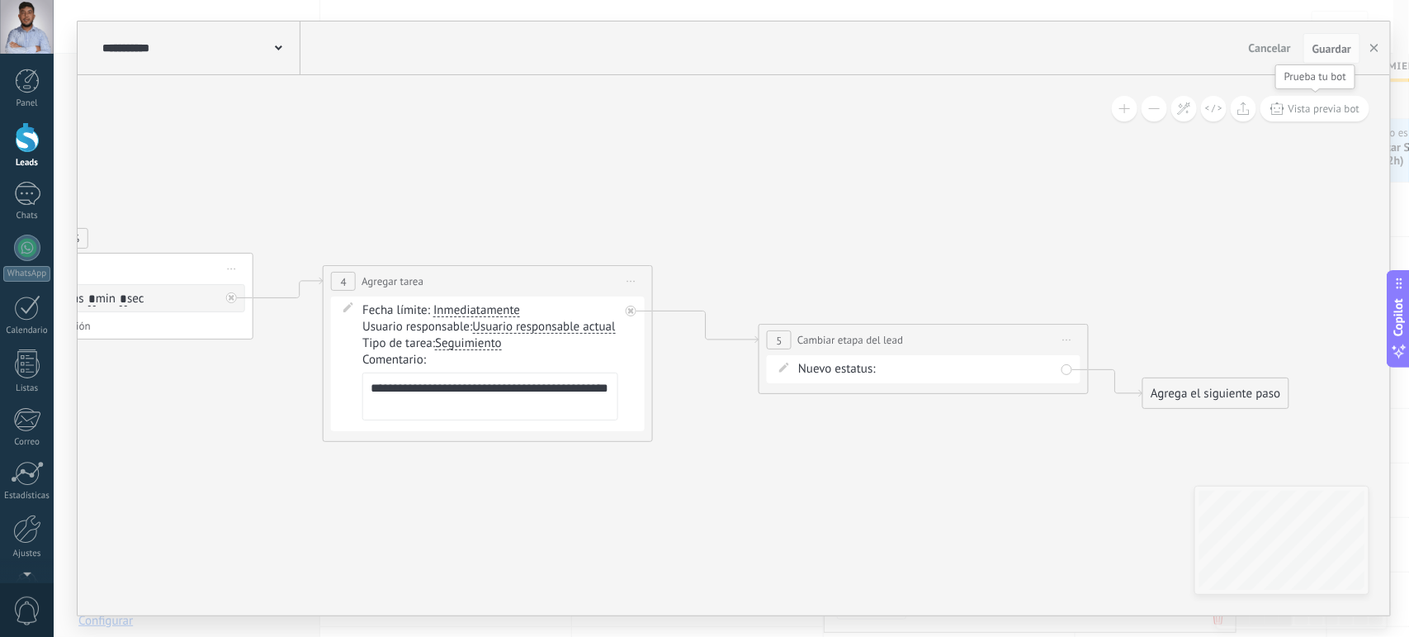
click at [1304, 107] on span "Vista previa bot" at bounding box center [1325, 109] width 72 height 14
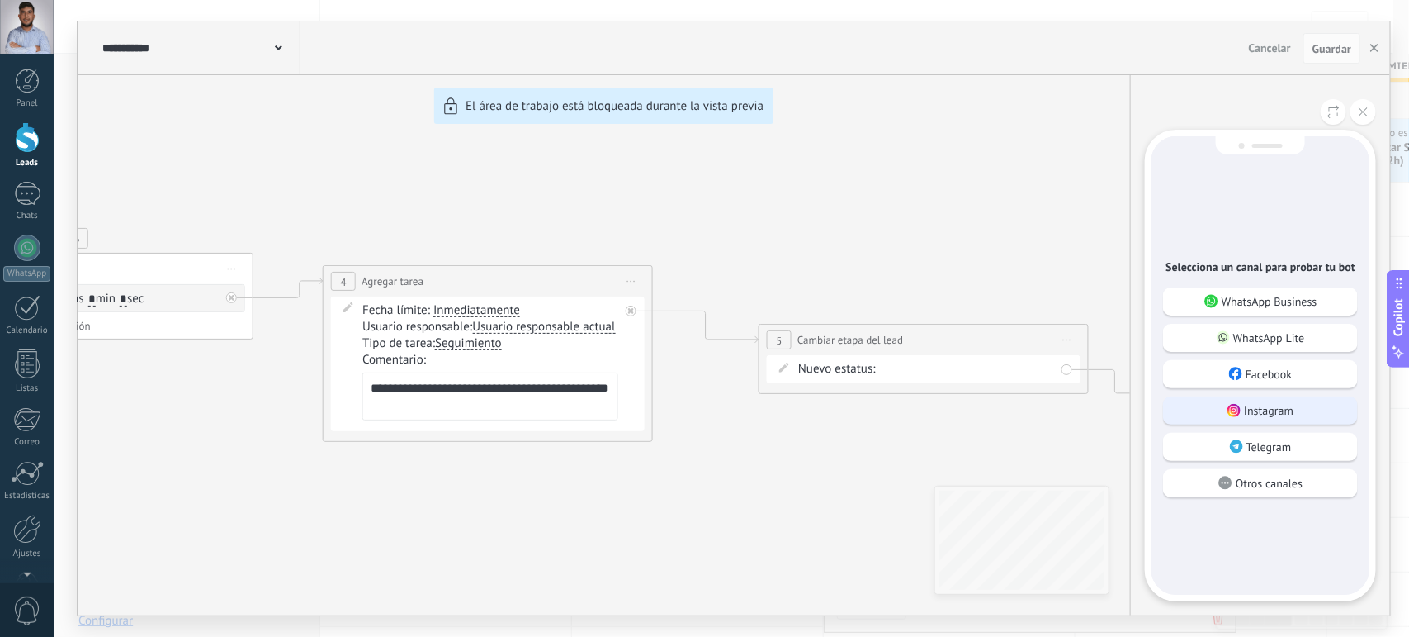
click at [1216, 414] on div "Instagram" at bounding box center [1260, 410] width 195 height 28
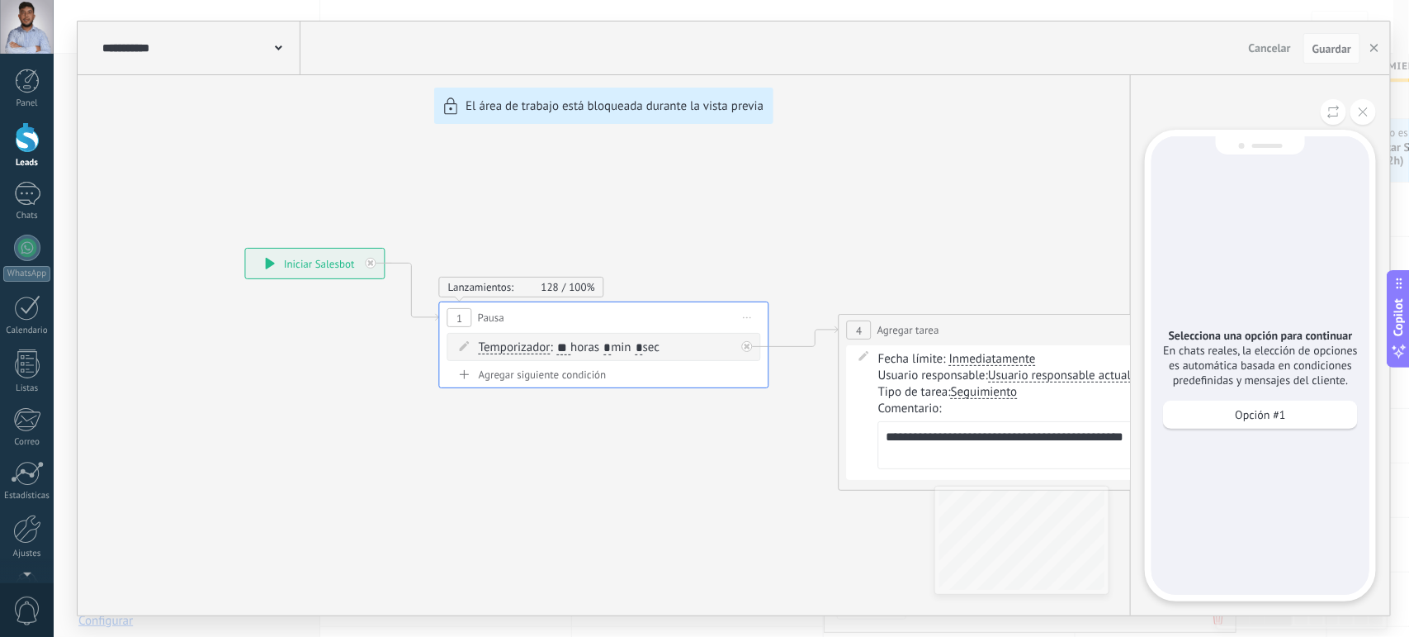
click at [1216, 419] on div "Opción #1" at bounding box center [1260, 414] width 195 height 28
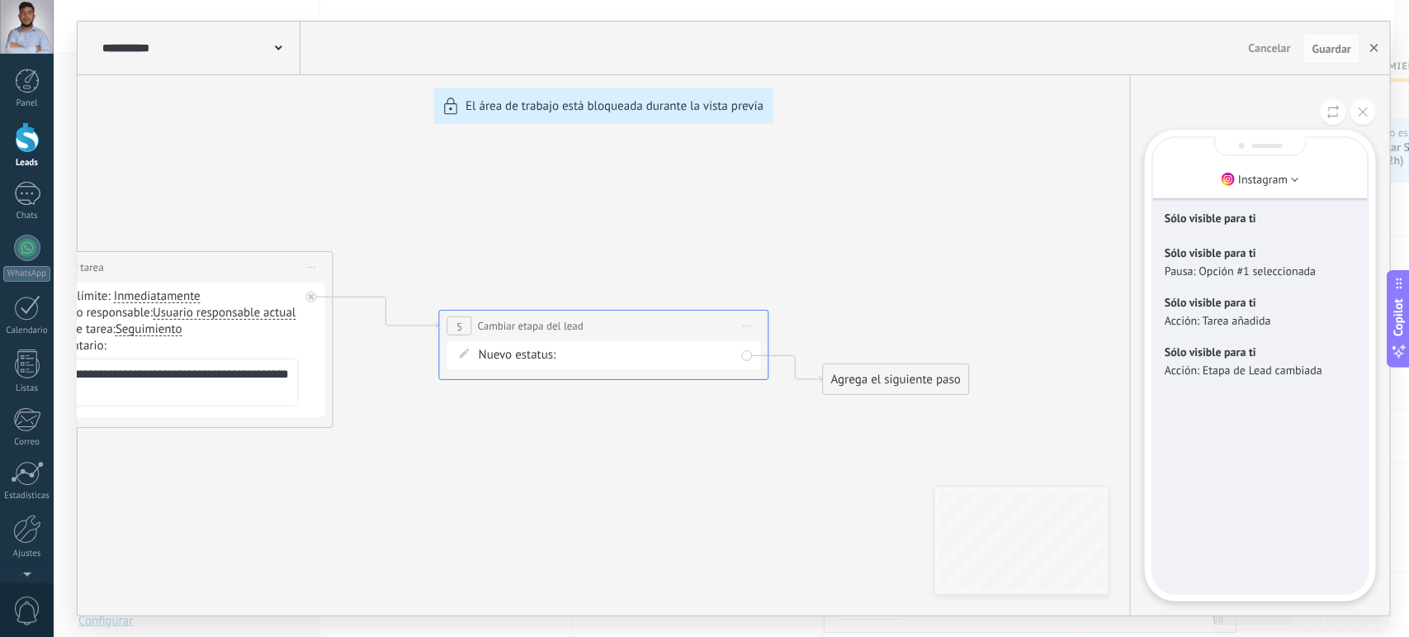
click at [1368, 50] on button "button" at bounding box center [1374, 48] width 25 height 31
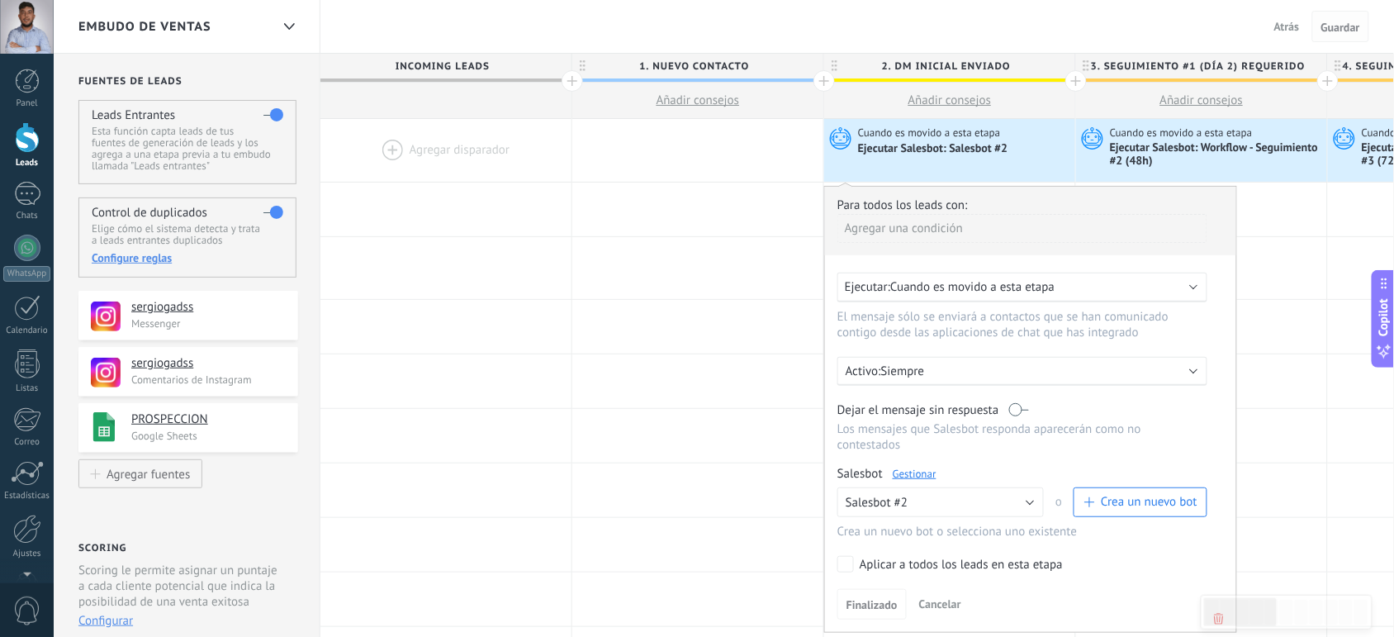
click at [1326, 38] on button "Guardar" at bounding box center [1340, 26] width 57 height 31
click at [1286, 30] on span "Atrás" at bounding box center [1287, 26] width 26 height 15
